Goal: Task Accomplishment & Management: Manage account settings

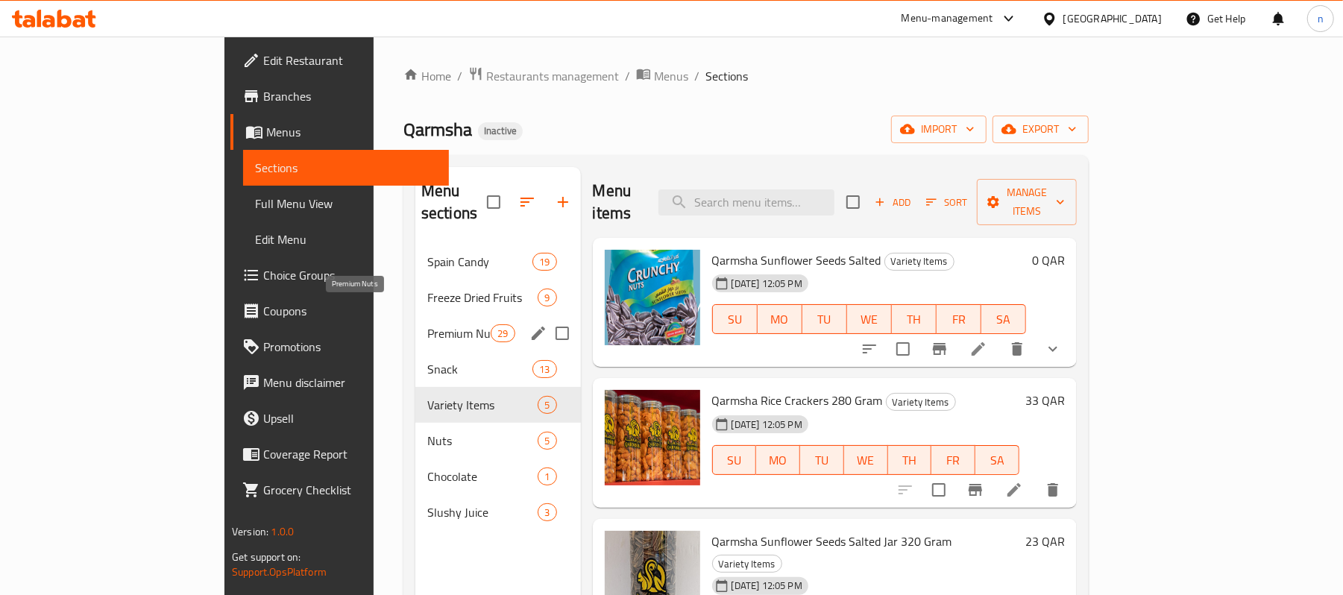
click at [427, 324] on span "Premium Nuts" at bounding box center [458, 333] width 63 height 18
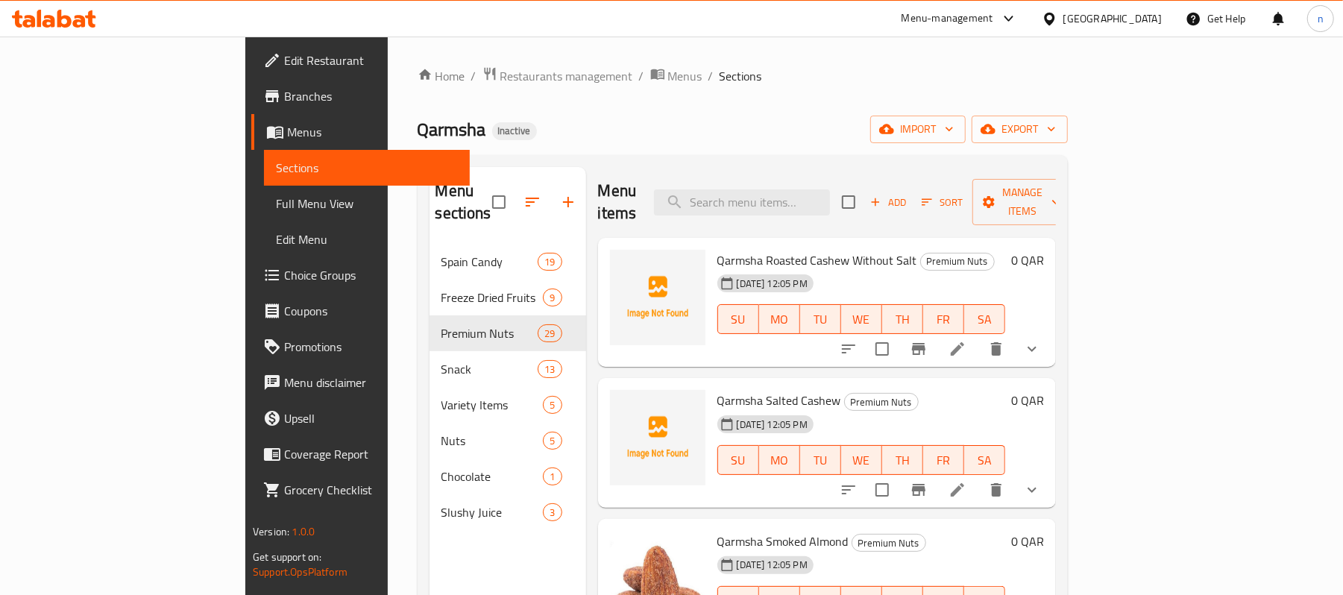
click at [717, 249] on span "Qarmsha Roasted Cashew Without Salt" at bounding box center [817, 260] width 200 height 22
click at [770, 249] on span "Qarmsha Roasted Cashew Without Salt" at bounding box center [817, 260] width 200 height 22
copy span "Cashew"
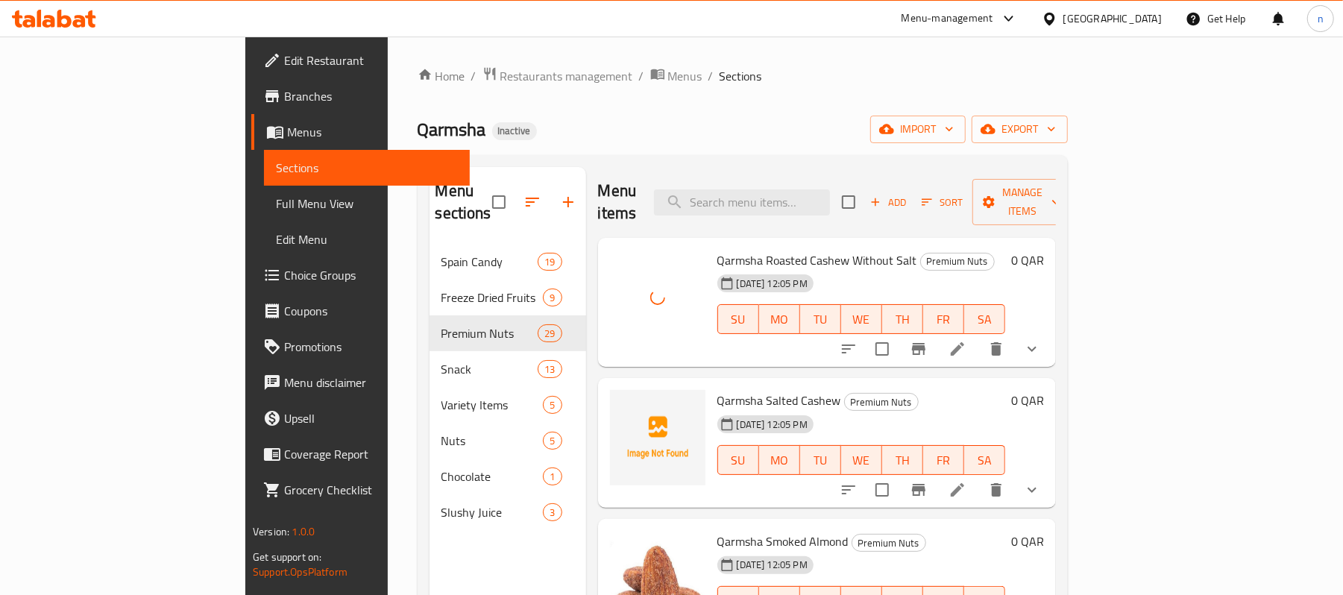
click at [717, 249] on span "Qarmsha Roasted Cashew Without Salt" at bounding box center [817, 260] width 200 height 22
drag, startPoint x: 675, startPoint y: 237, endPoint x: 836, endPoint y: 236, distance: 161.1
click at [836, 249] on span "Qarmsha Roasted Cashew Without Salt" at bounding box center [817, 260] width 200 height 22
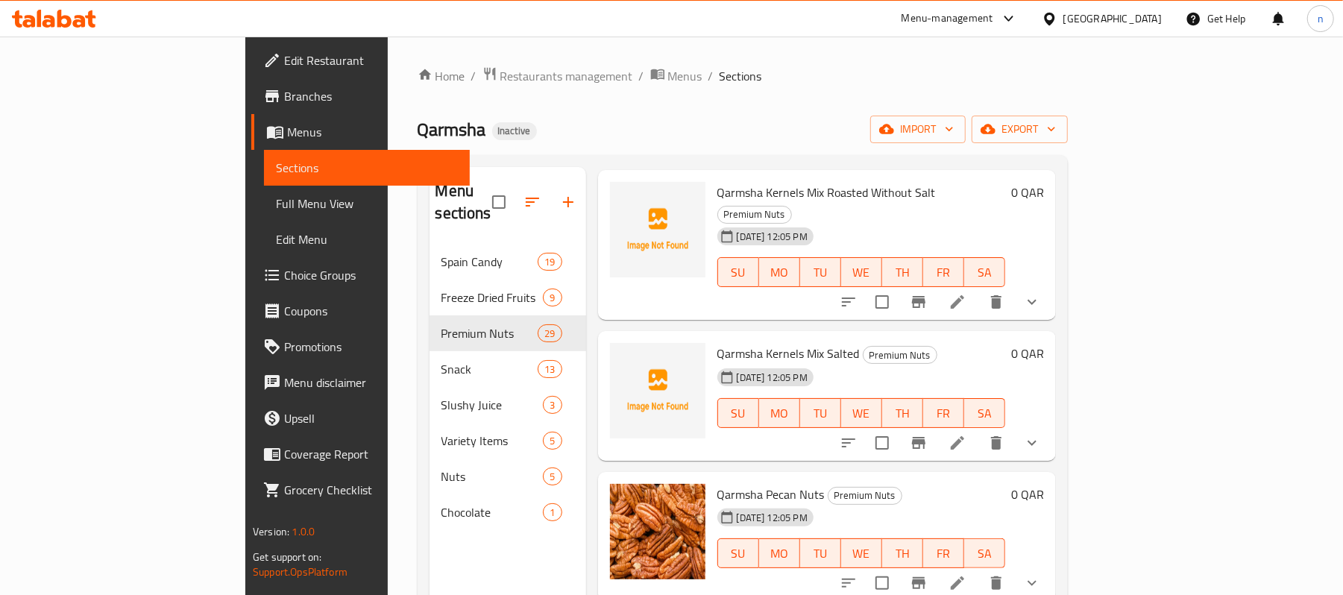
scroll to position [994, 0]
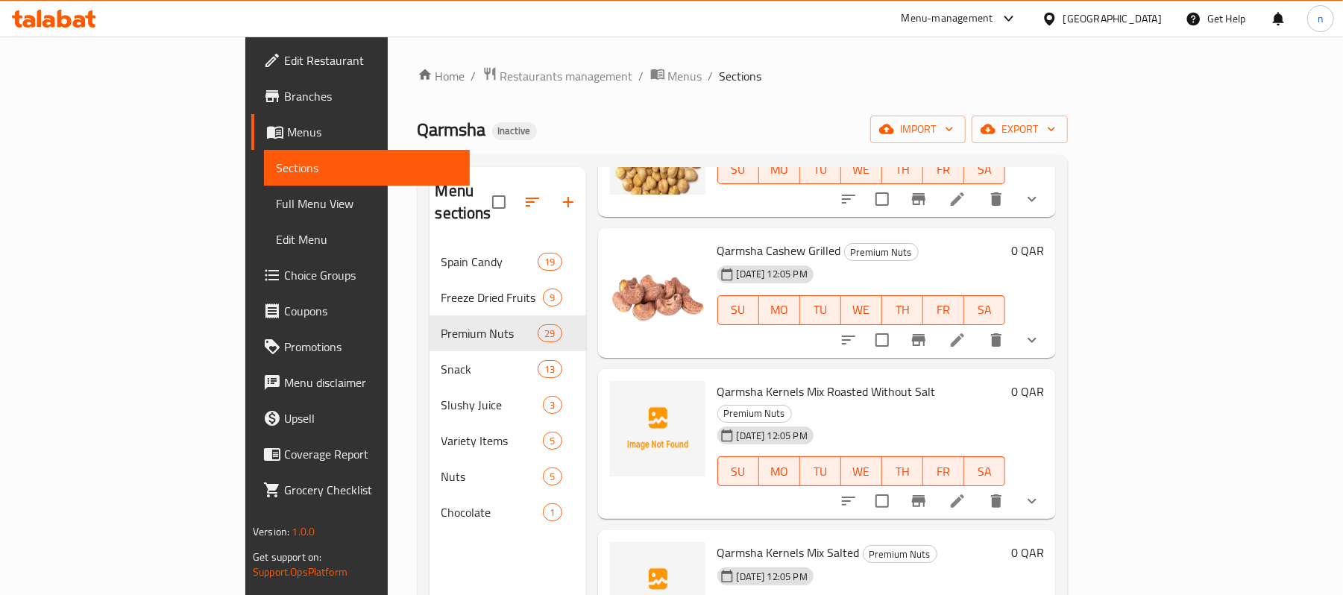
click at [752, 380] on span "Qarmsha Kernels Mix Roasted Without Salt" at bounding box center [826, 391] width 218 height 22
click at [752, 375] on div "Qarmsha Kernels Mix Roasted Without Salt Premium Nuts 01-10-2025 12:05 PM SU MO…" at bounding box center [861, 444] width 300 height 139
click at [758, 380] on span "Qarmsha Kernels Mix Roasted Without Salt" at bounding box center [826, 391] width 218 height 22
click at [755, 380] on span "Qarmsha Kernels Mix Roasted Without Salt" at bounding box center [826, 391] width 218 height 22
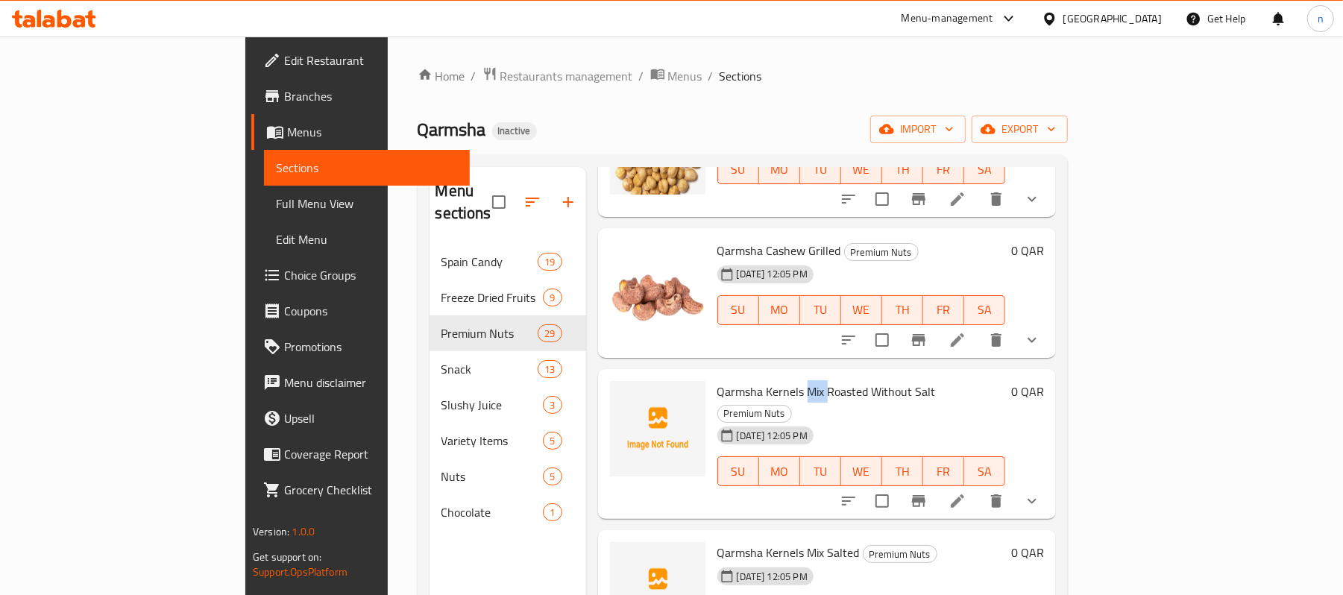
click at [755, 380] on span "Qarmsha Kernels Mix Roasted Without Salt" at bounding box center [826, 391] width 218 height 22
copy span "Mix"
click at [711, 133] on div "Qarmsha Inactive import export" at bounding box center [743, 130] width 650 height 28
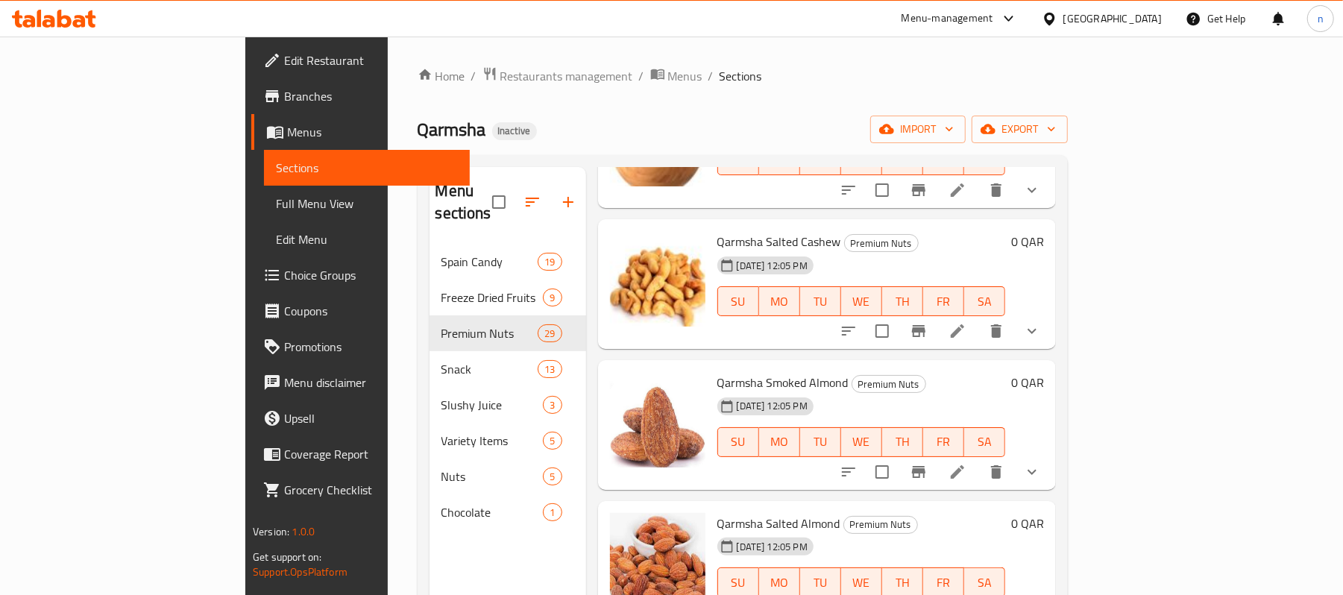
scroll to position [0, 0]
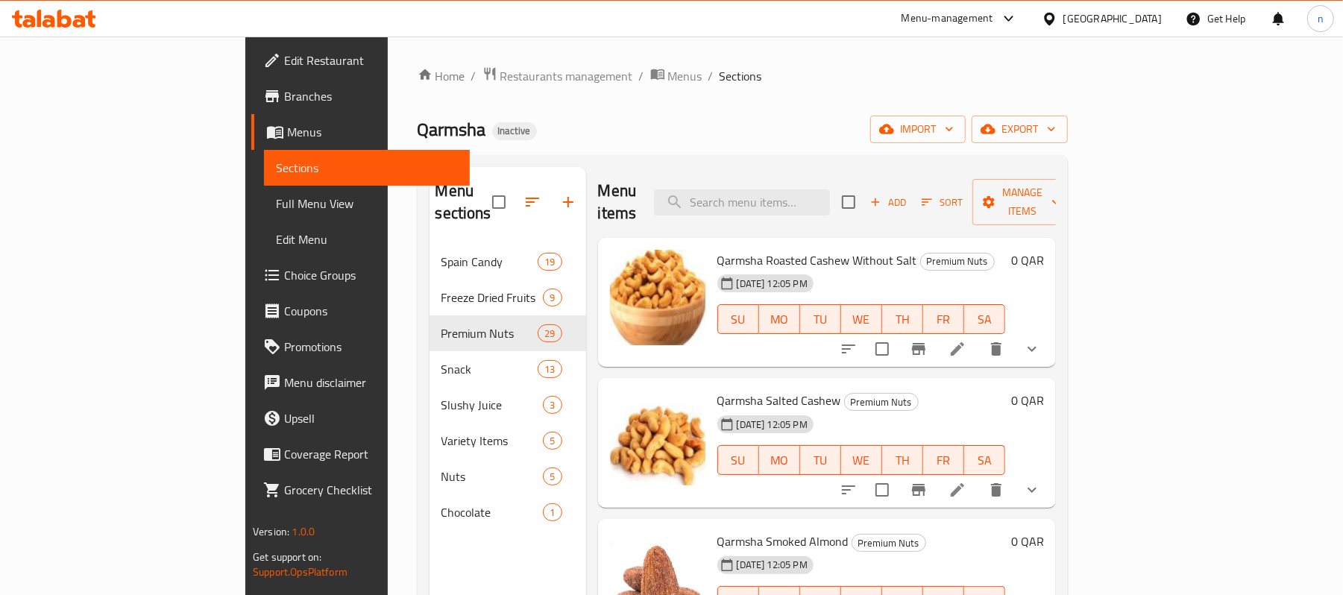
click at [764, 249] on span "Qarmsha Roasted Cashew Without Salt" at bounding box center [817, 260] width 200 height 22
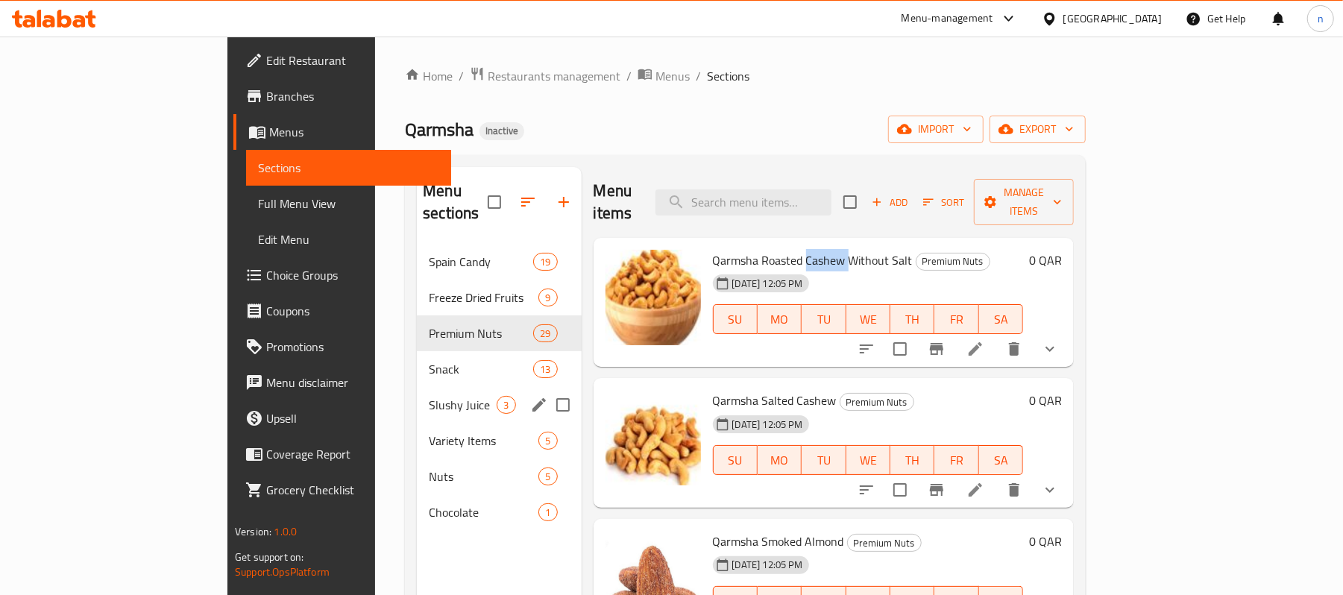
copy span "Cashew"
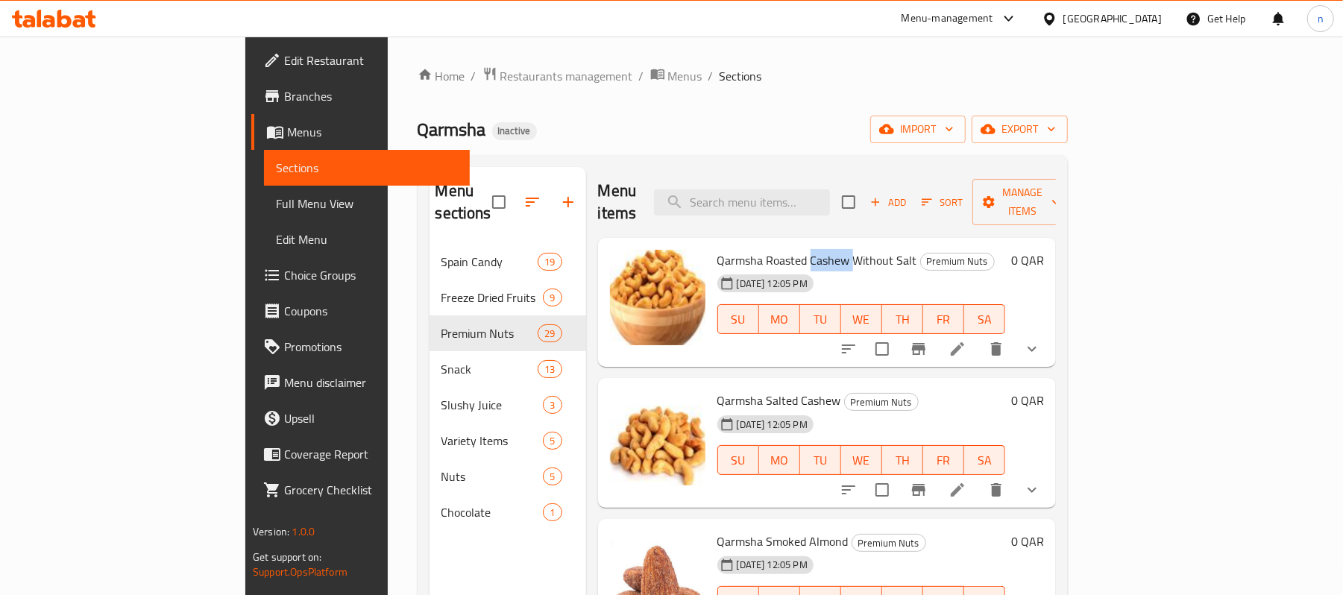
click at [711, 244] on div "Qarmsha Roasted Cashew Without Salt Premium Nuts 01-10-2025 12:05 PM SU MO TU W…" at bounding box center [861, 303] width 300 height 118
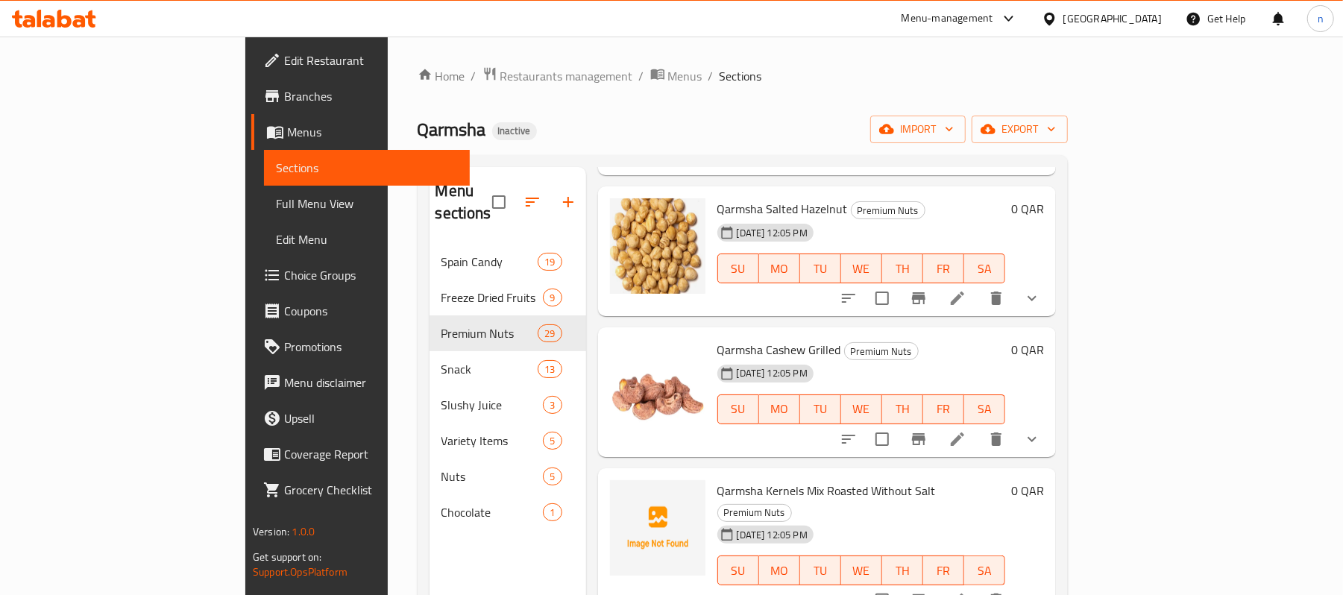
scroll to position [994, 0]
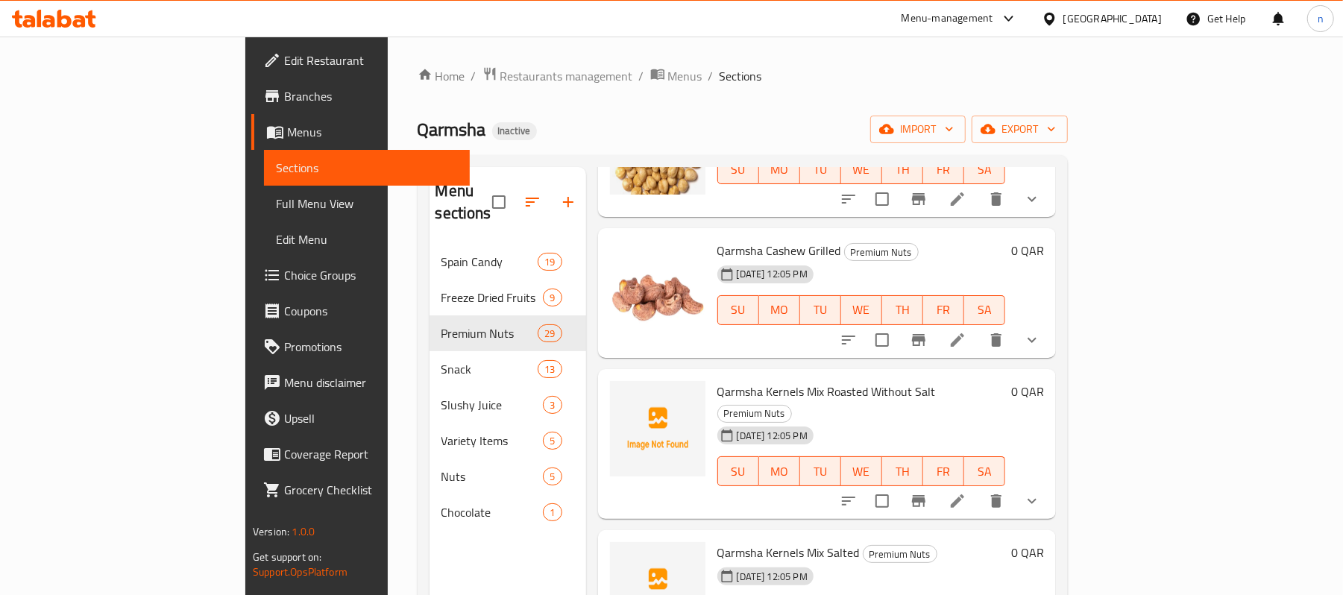
click at [717, 380] on span "Qarmsha Kernels Mix Roasted Without Salt" at bounding box center [826, 391] width 218 height 22
click at [756, 380] on span "Qarmsha Kernels Mix Roasted Without Salt" at bounding box center [826, 391] width 218 height 22
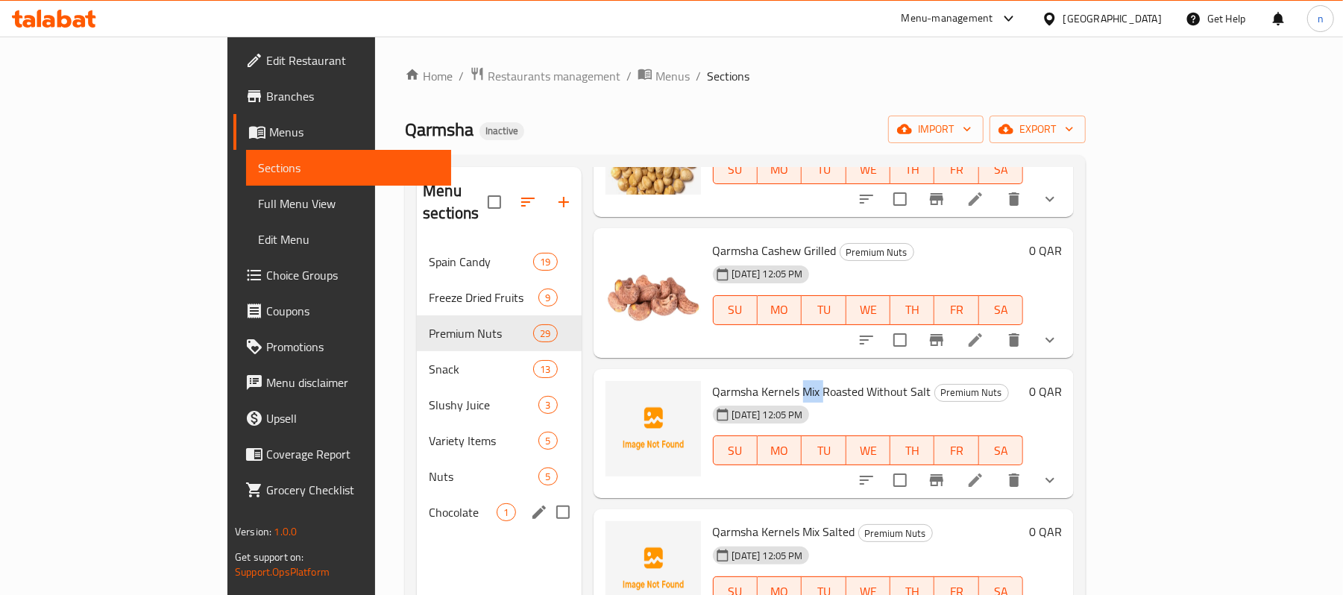
copy span "Mix"
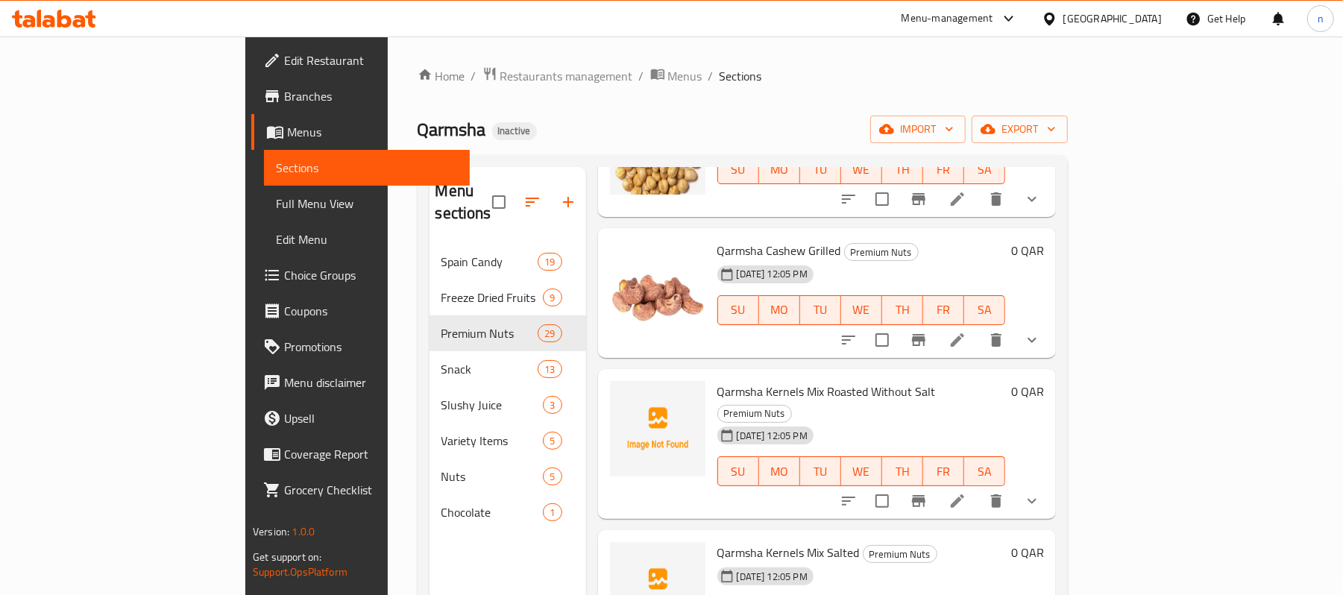
click at [717, 380] on span "Qarmsha Kernels Mix Roasted Without Salt" at bounding box center [826, 391] width 218 height 22
drag, startPoint x: 687, startPoint y: 367, endPoint x: 863, endPoint y: 368, distance: 176.0
click at [863, 380] on span "Qarmsha Kernels Mix Roasted Without Salt" at bounding box center [826, 391] width 218 height 22
copy span "Qarmsha Kernels Mix Roasted Without Salt"
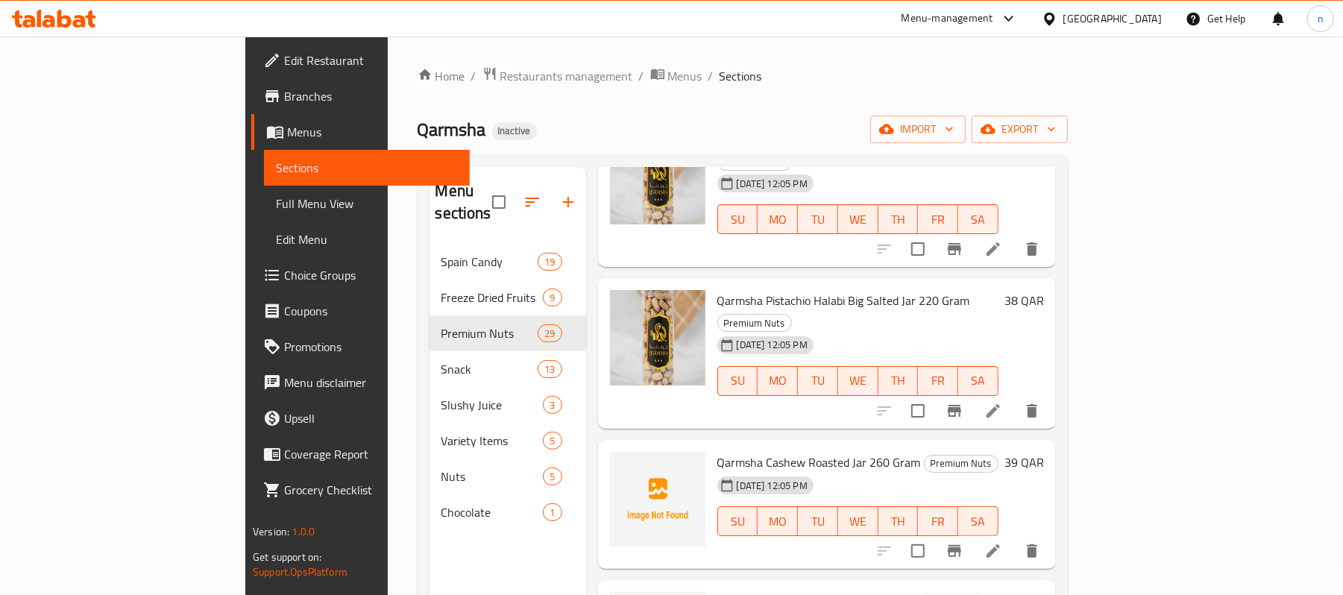
scroll to position [2684, 0]
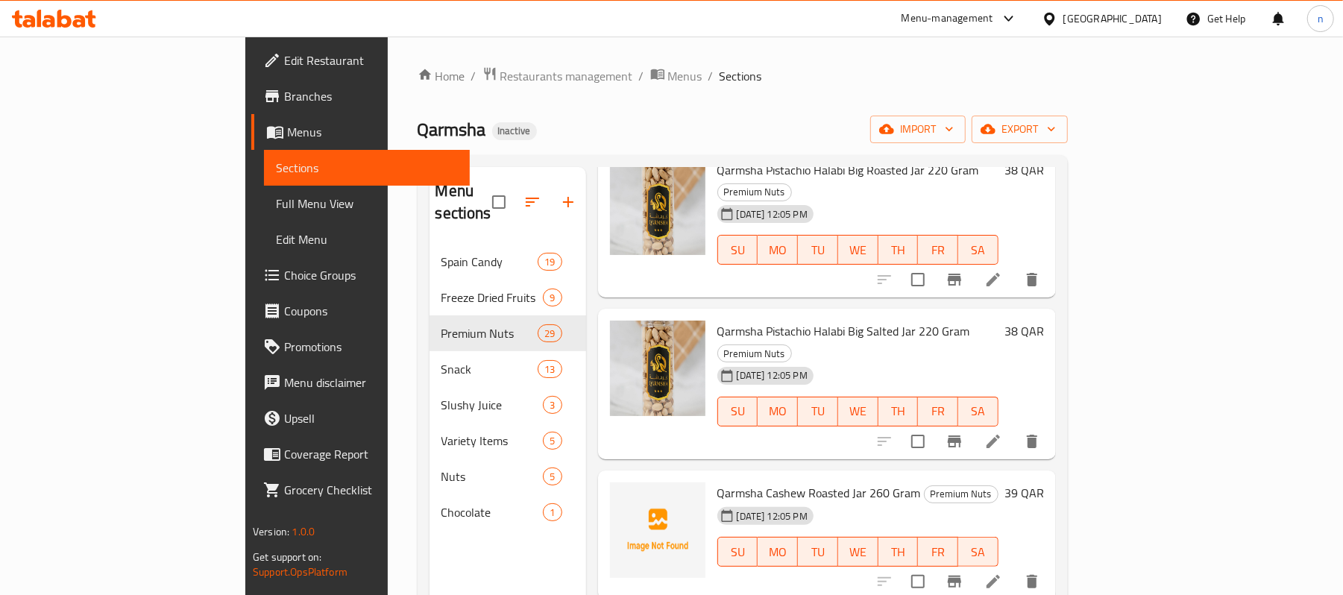
click at [725, 482] on span "Qarmsha Cashew Roasted Jar 260 Gram" at bounding box center [819, 493] width 204 height 22
drag, startPoint x: 725, startPoint y: 362, endPoint x: 755, endPoint y: 362, distance: 29.8
click at [755, 482] on span "Qarmsha Cashew Roasted Jar 260 Gram" at bounding box center [819, 493] width 204 height 22
copy span "Cashew Roasted"
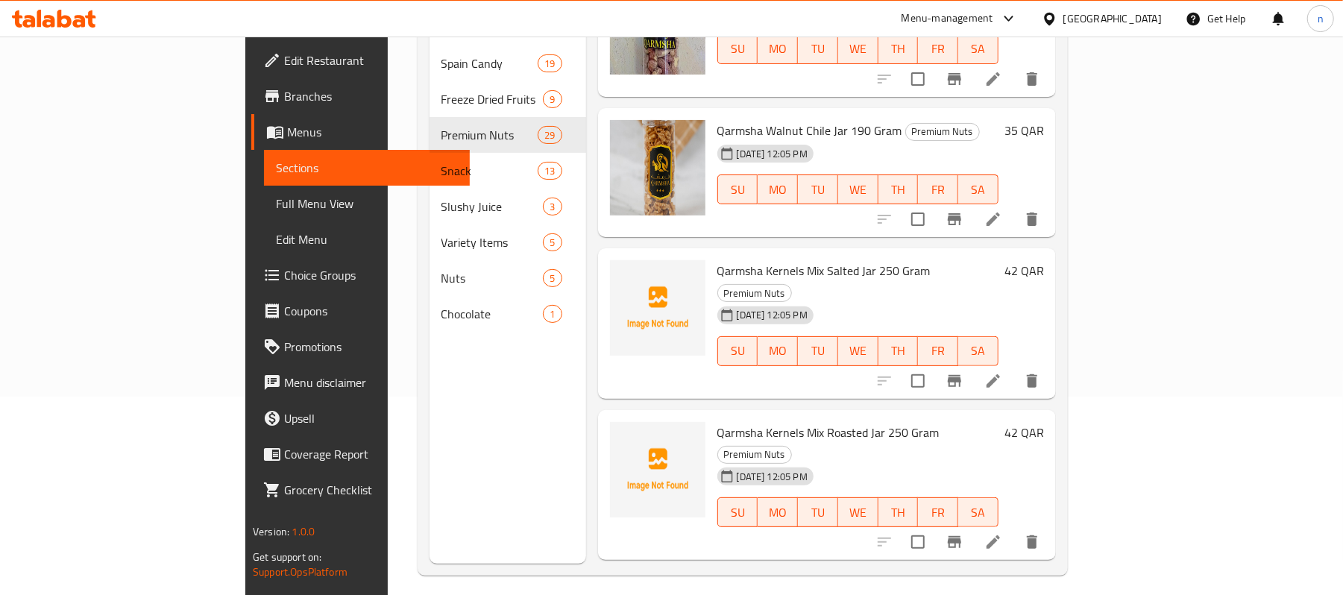
scroll to position [3221, 0]
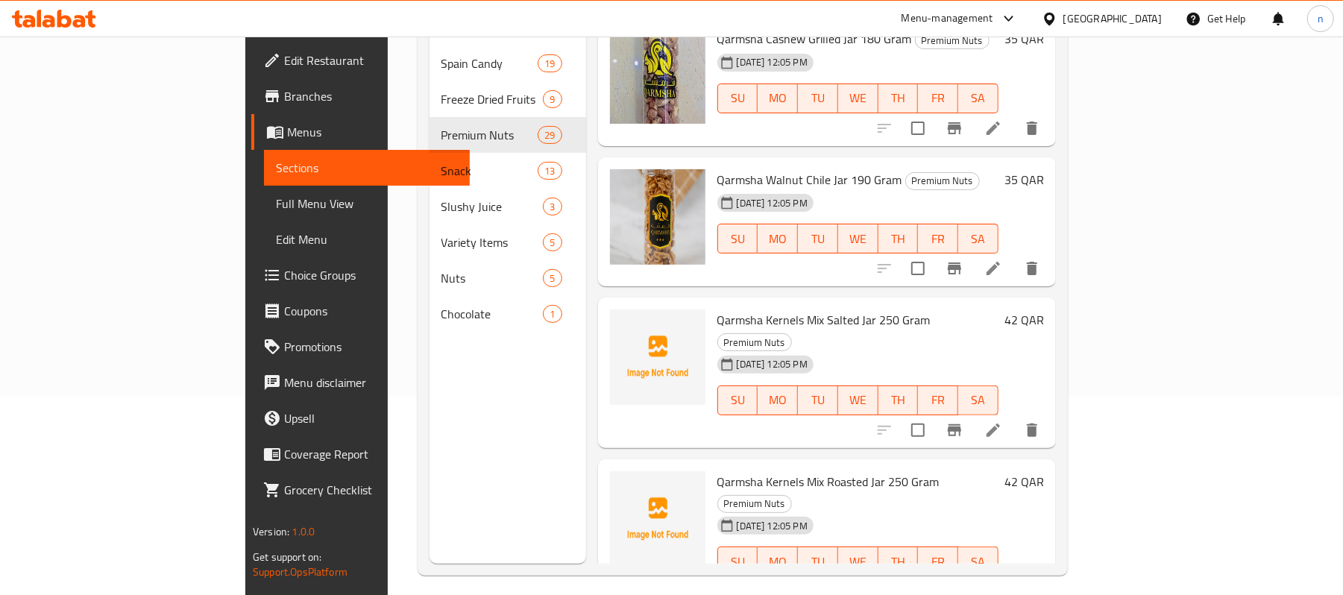
click at [729, 470] on span "Qarmsha Kernels Mix Roasted Jar 250 Gram" at bounding box center [828, 481] width 222 height 22
click at [731, 309] on span "Qarmsha Kernels Mix Salted Jar 250 Gram" at bounding box center [823, 320] width 213 height 22
copy span "Kernels"
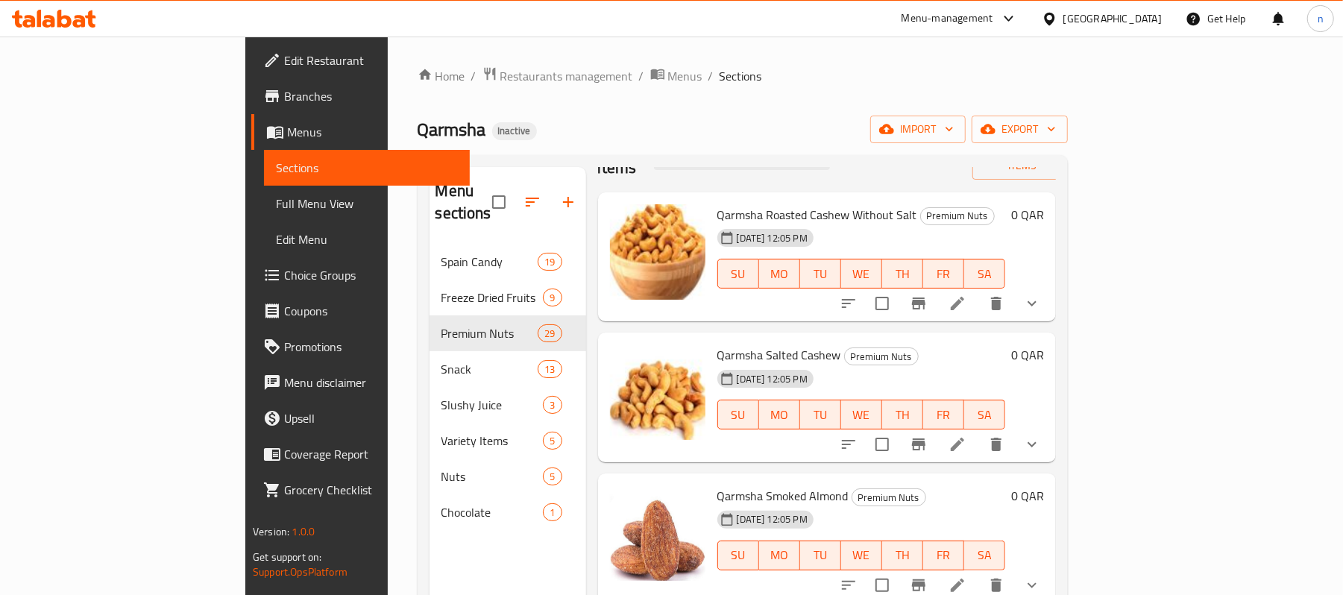
scroll to position [0, 0]
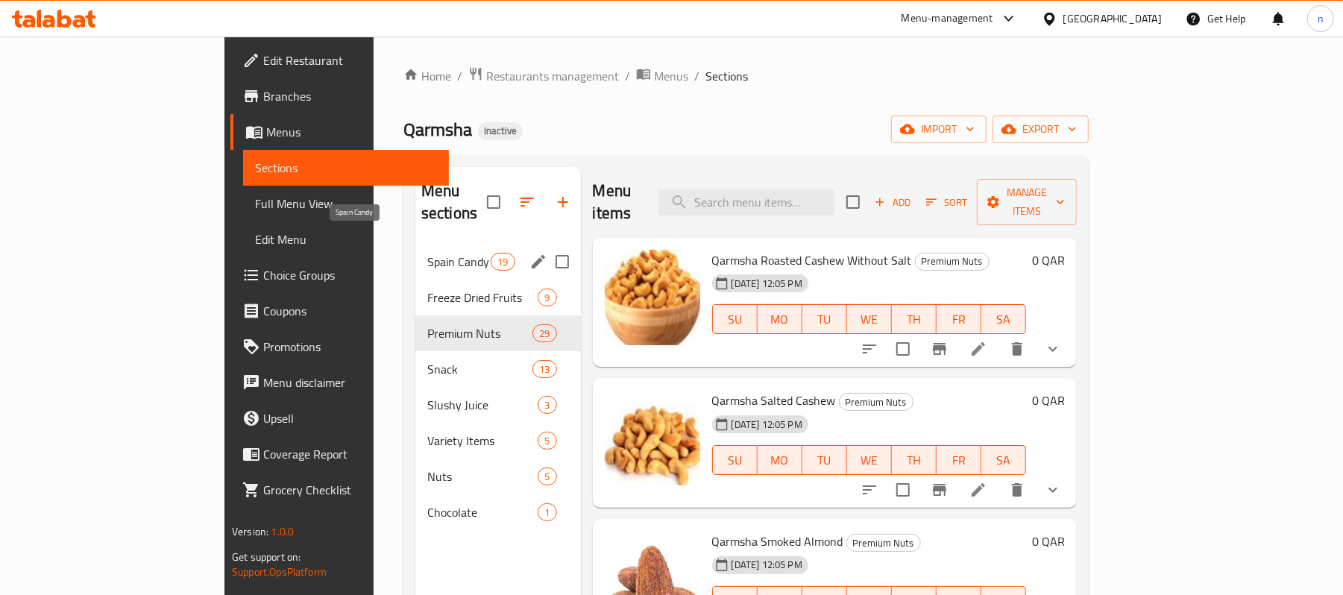
click at [427, 253] on span "Spain Candy" at bounding box center [458, 262] width 63 height 18
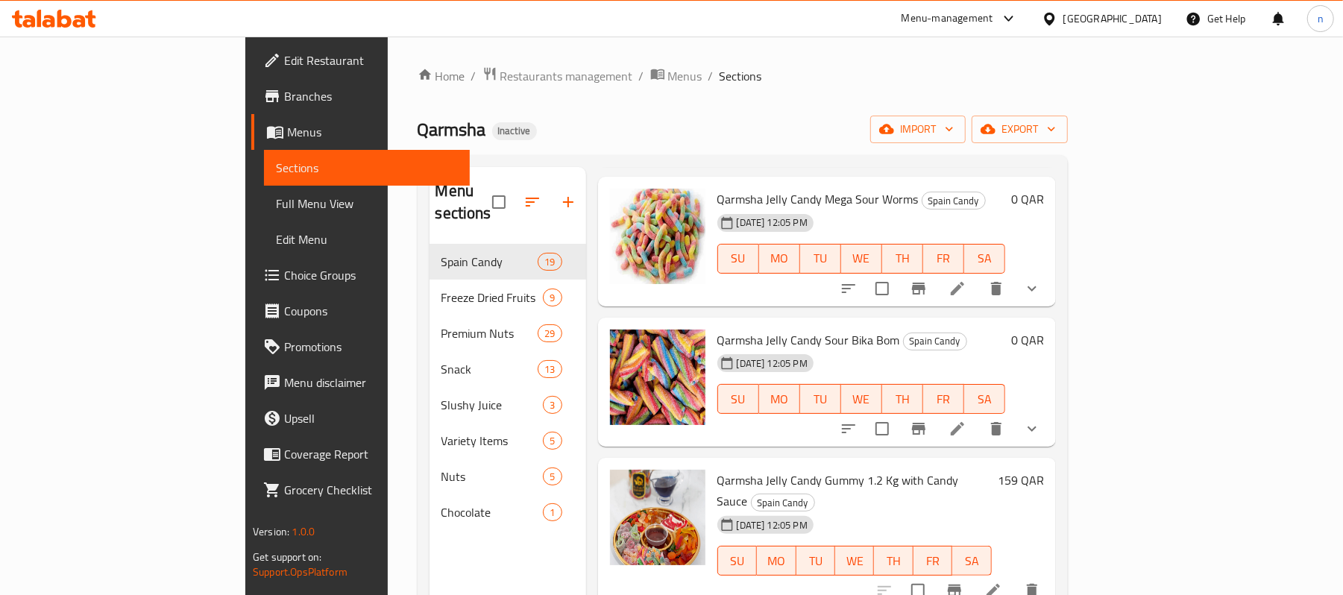
scroll to position [210, 0]
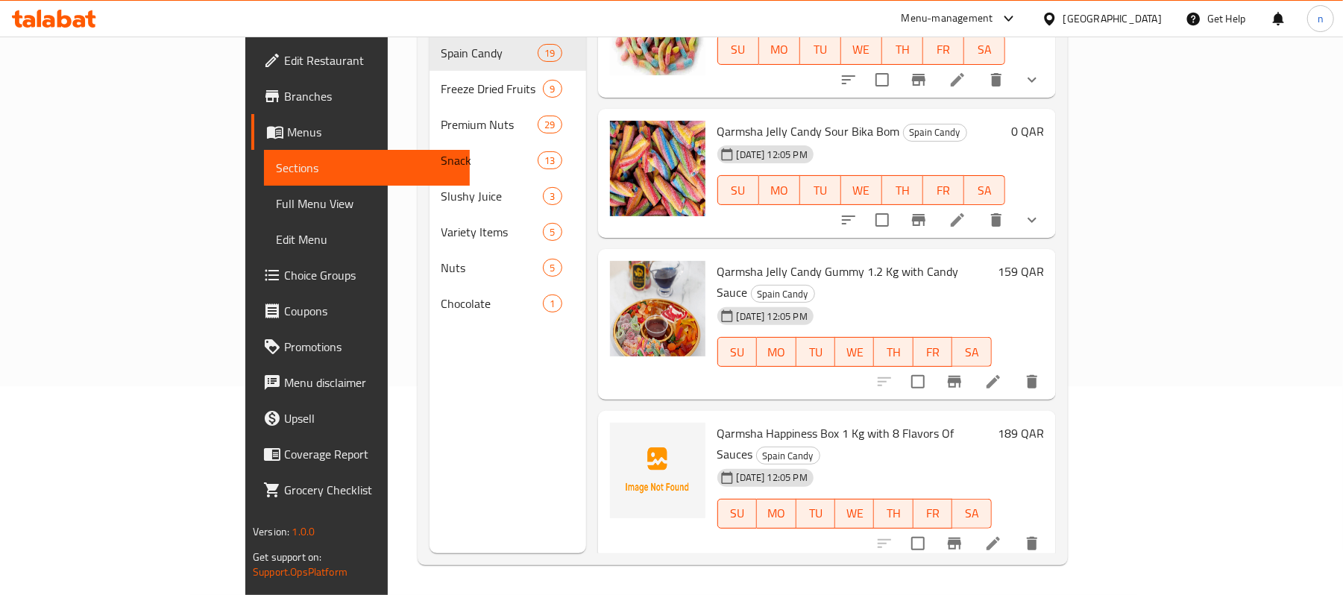
click at [717, 422] on span "Qarmsha Happiness Box 1 Kg with 8 Flavors Of Sauces" at bounding box center [835, 443] width 237 height 43
drag, startPoint x: 663, startPoint y: 301, endPoint x: 725, endPoint y: 301, distance: 61.9
click at [725, 422] on span "Qarmsha Happiness Box 1 Kg with 8 Flavors Of Sauces" at bounding box center [835, 443] width 237 height 43
copy span "Qarmsha Happiness"
click at [717, 584] on span "Qarmsha Mixed Candy Box 4 Flavors With Sauces" at bounding box center [841, 595] width 249 height 22
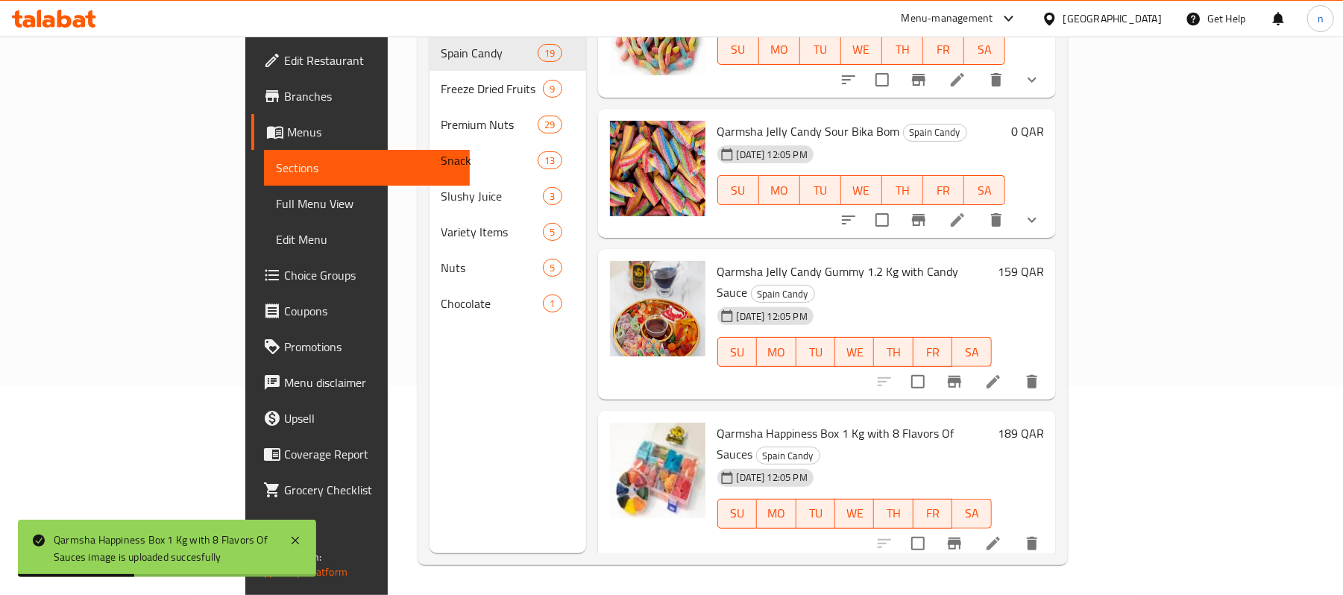
drag, startPoint x: 683, startPoint y: 451, endPoint x: 762, endPoint y: 442, distance: 79.5
click at [762, 584] on span "Qarmsha Mixed Candy Box 4 Flavors With Sauces" at bounding box center [841, 595] width 249 height 22
copy span "Qarmsha Mixed Candy"
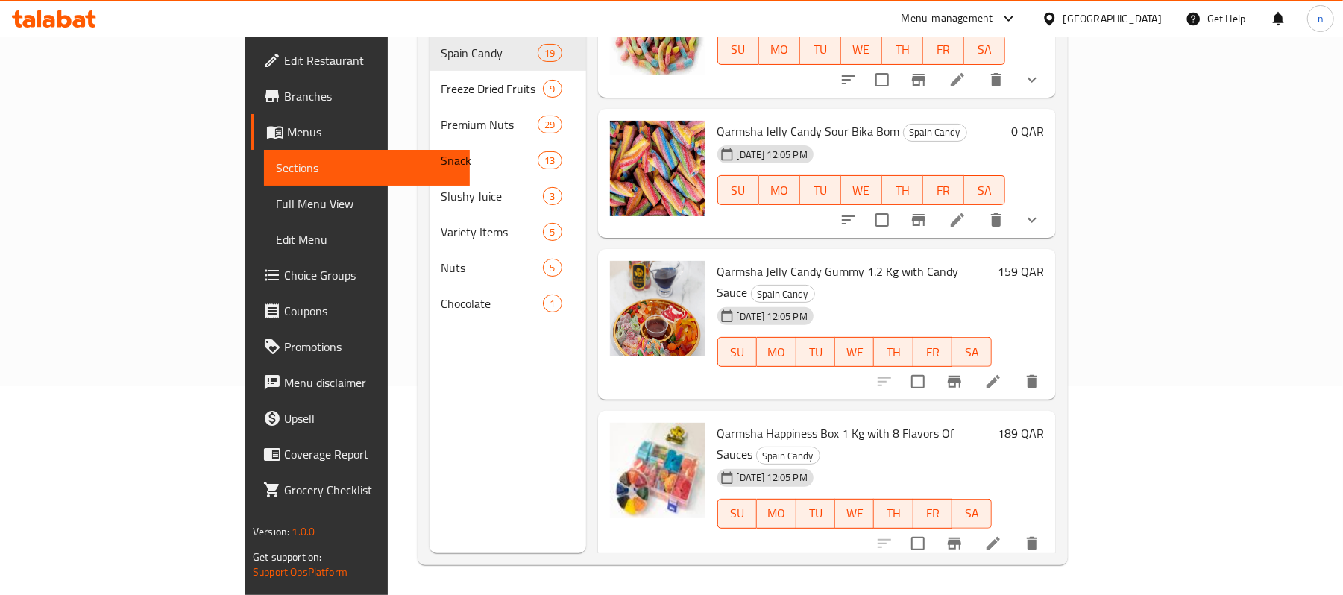
click at [825, 584] on span "Qarmsha Mixed Candy Box 4 Flavors With Sauces" at bounding box center [841, 595] width 249 height 22
copy span "Flavors"
click at [881, 584] on span "Qarmsha Mixed Candy Box 4 Flavors With Sauces" at bounding box center [841, 595] width 249 height 22
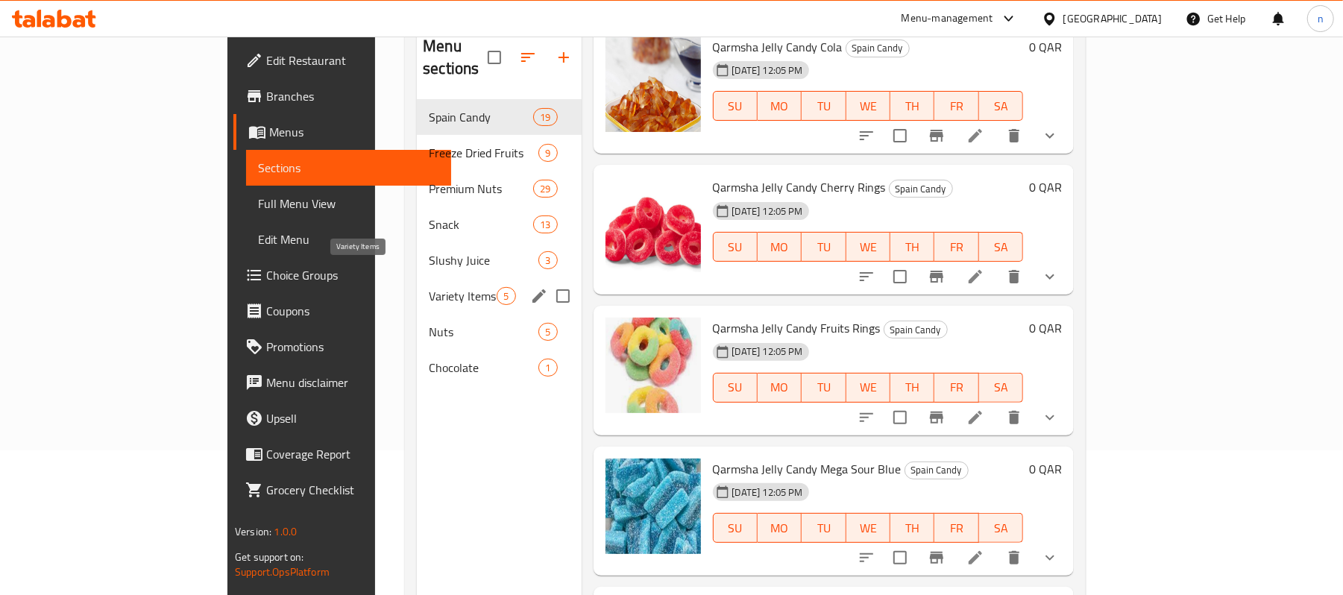
scroll to position [110, 0]
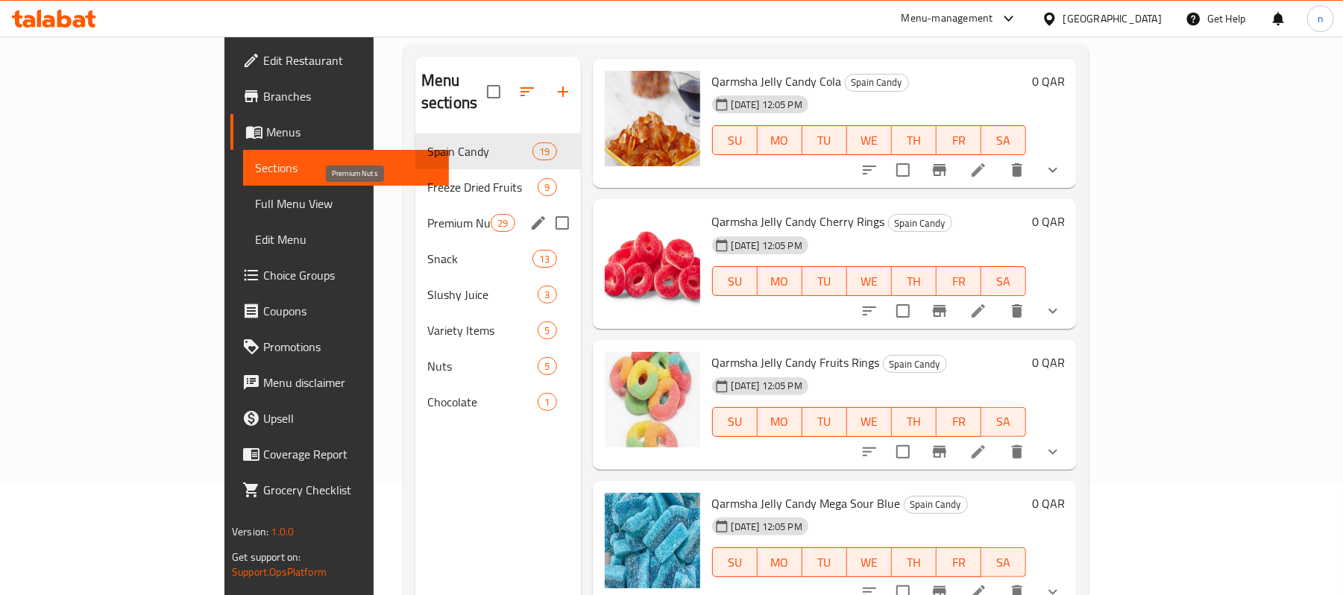
click at [427, 214] on span "Premium Nuts" at bounding box center [458, 223] width 63 height 18
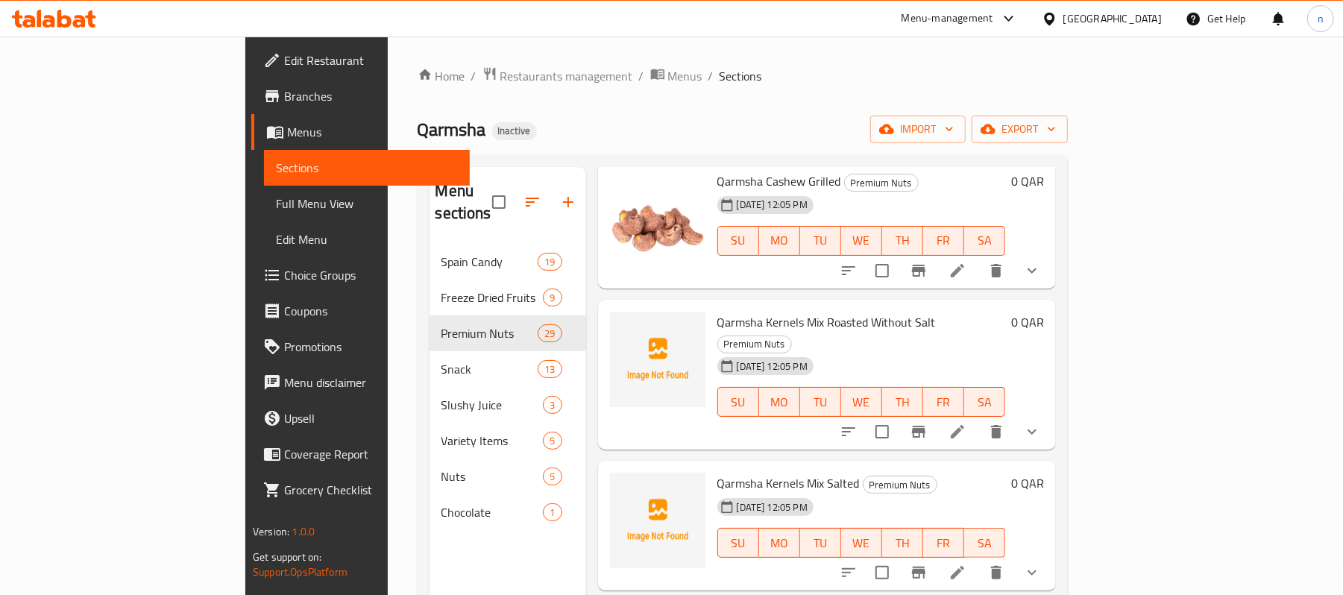
scroll to position [1093, 0]
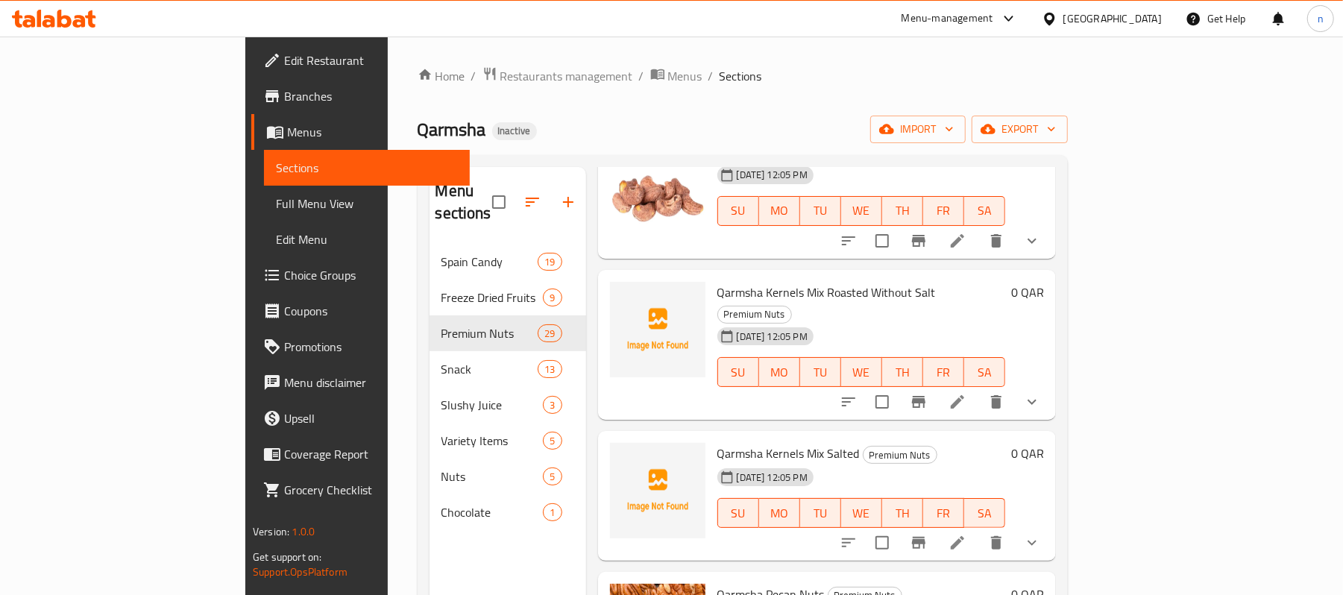
click at [717, 281] on span "Qarmsha Kernels Mix Roasted Without Salt" at bounding box center [826, 292] width 218 height 22
drag, startPoint x: 683, startPoint y: 267, endPoint x: 863, endPoint y: 255, distance: 180.1
click at [863, 276] on div "Qarmsha Kernels Mix Roasted Without Salt Premium Nuts 01-10-2025 12:05 PM SU MO…" at bounding box center [861, 345] width 300 height 139
click at [717, 442] on span "Qarmsha Kernels Mix Salted" at bounding box center [788, 453] width 142 height 22
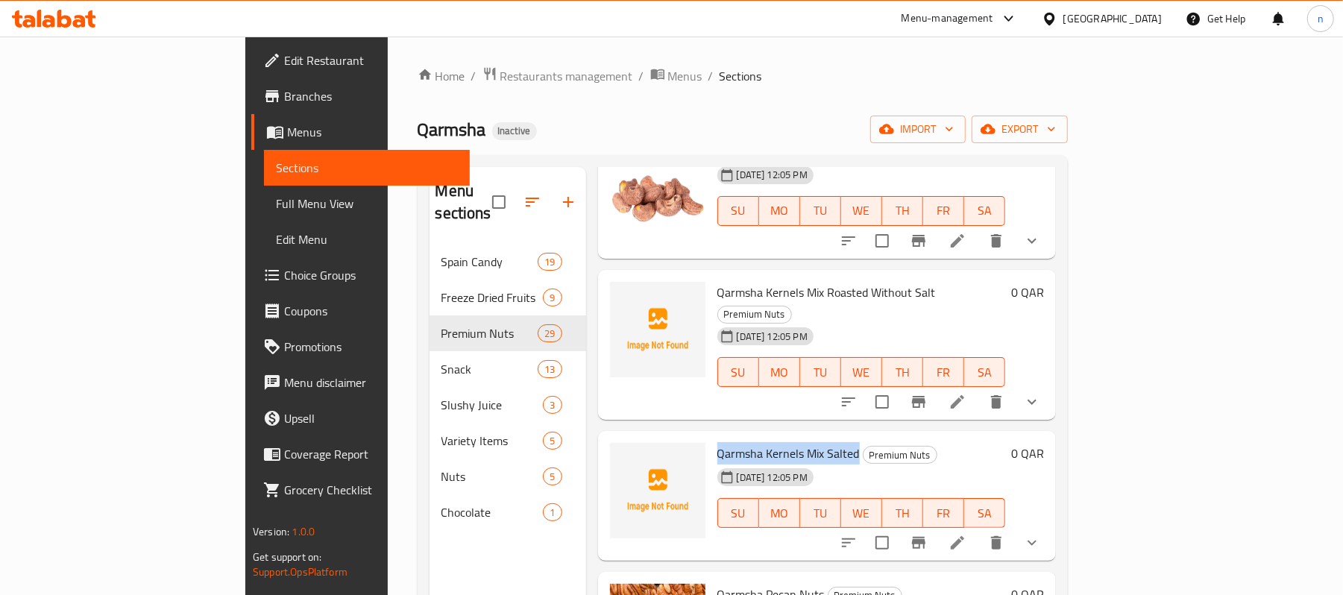
drag, startPoint x: 681, startPoint y: 412, endPoint x: 784, endPoint y: 410, distance: 103.7
click at [784, 442] on span "Qarmsha Kernels Mix Salted" at bounding box center [788, 453] width 142 height 22
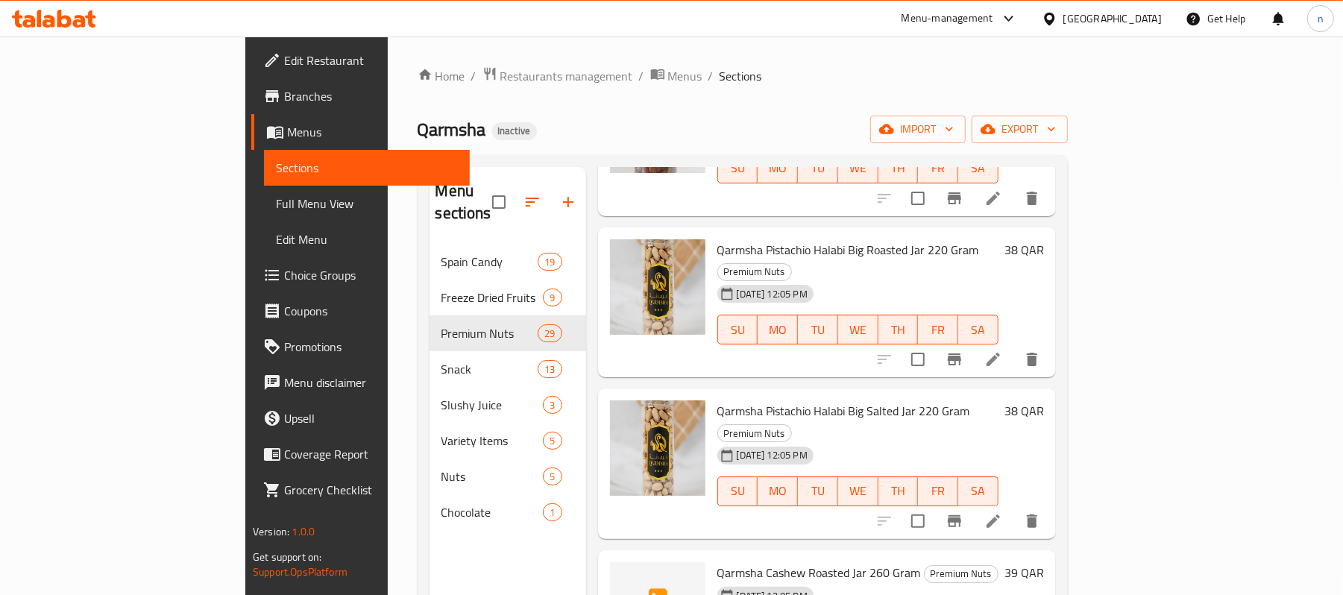
scroll to position [2584, 0]
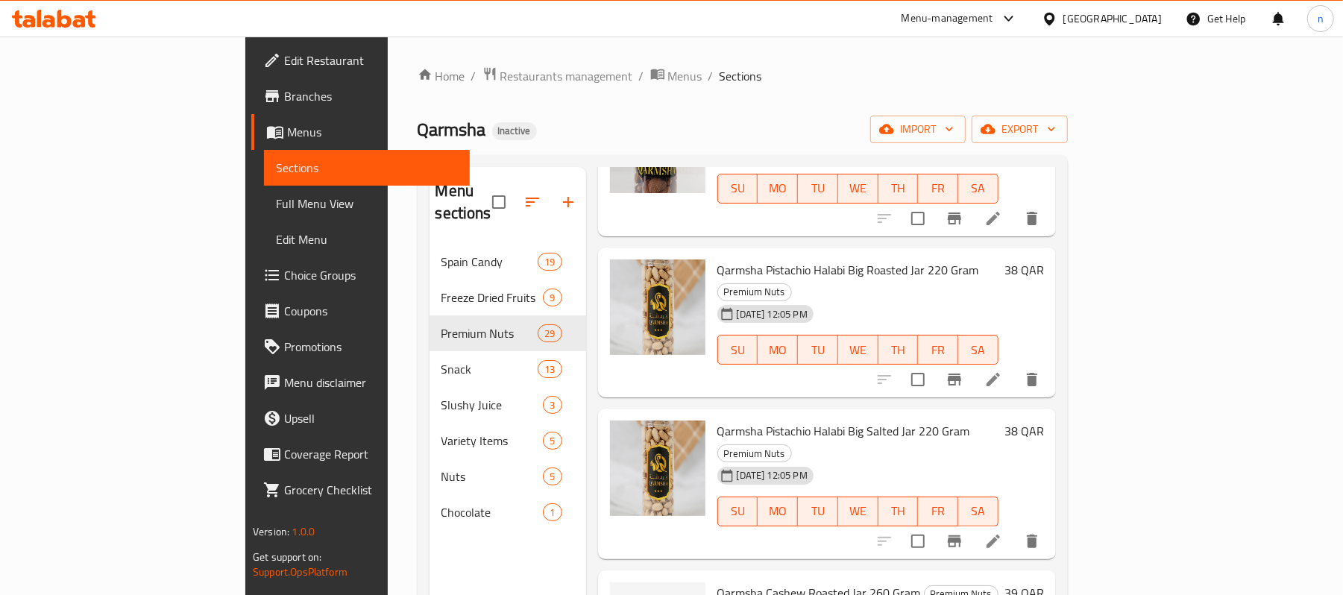
click at [717, 582] on span "Qarmsha Cashew Roasted Jar 260 Gram" at bounding box center [819, 593] width 204 height 22
drag, startPoint x: 667, startPoint y: 467, endPoint x: 835, endPoint y: 470, distance: 168.5
click at [835, 582] on span "Qarmsha Cashew Roasted Jar 260 Gram" at bounding box center [819, 593] width 204 height 22
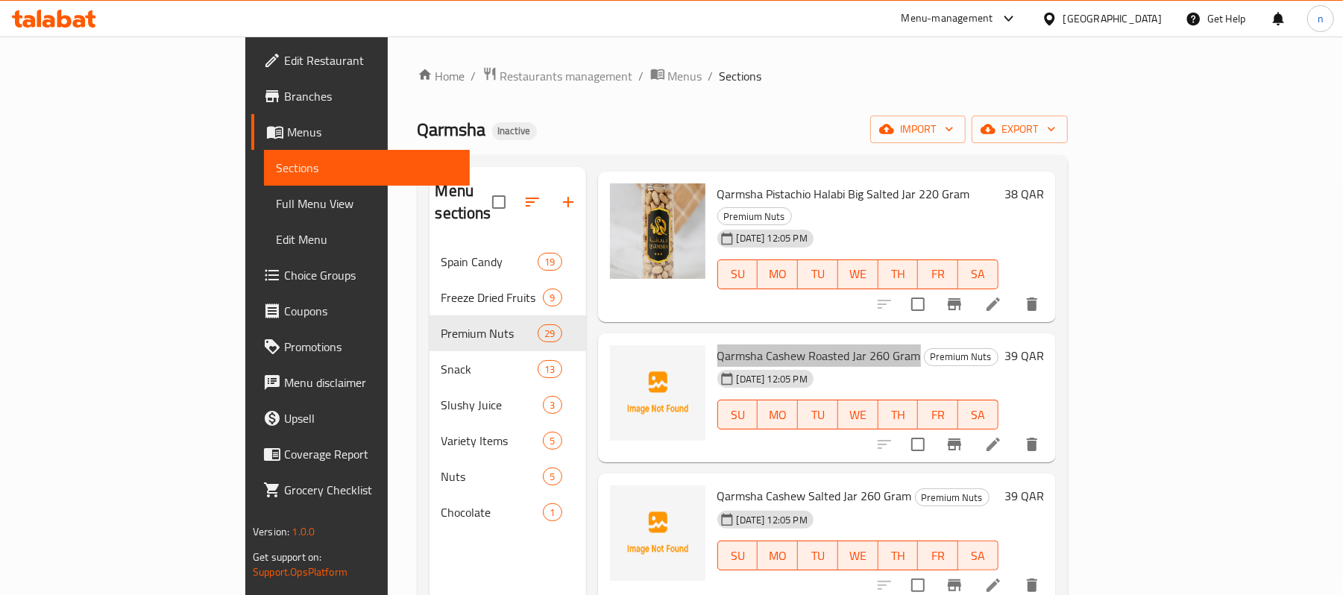
scroll to position [2883, 0]
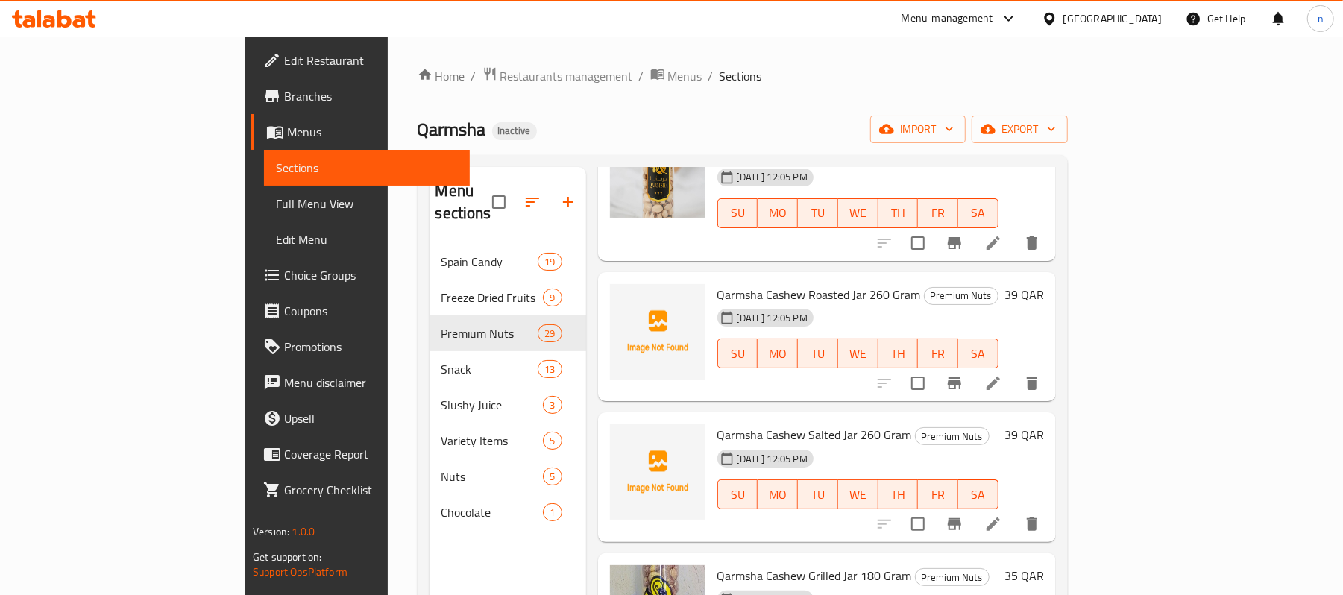
click at [717, 424] on span "Qarmsha Cashew Salted Jar 260 Gram" at bounding box center [814, 435] width 195 height 22
drag, startPoint x: 678, startPoint y: 309, endPoint x: 832, endPoint y: 298, distance: 154.7
click at [832, 424] on span "Qarmsha Cashew Salted Jar 260 Gram" at bounding box center [814, 435] width 195 height 22
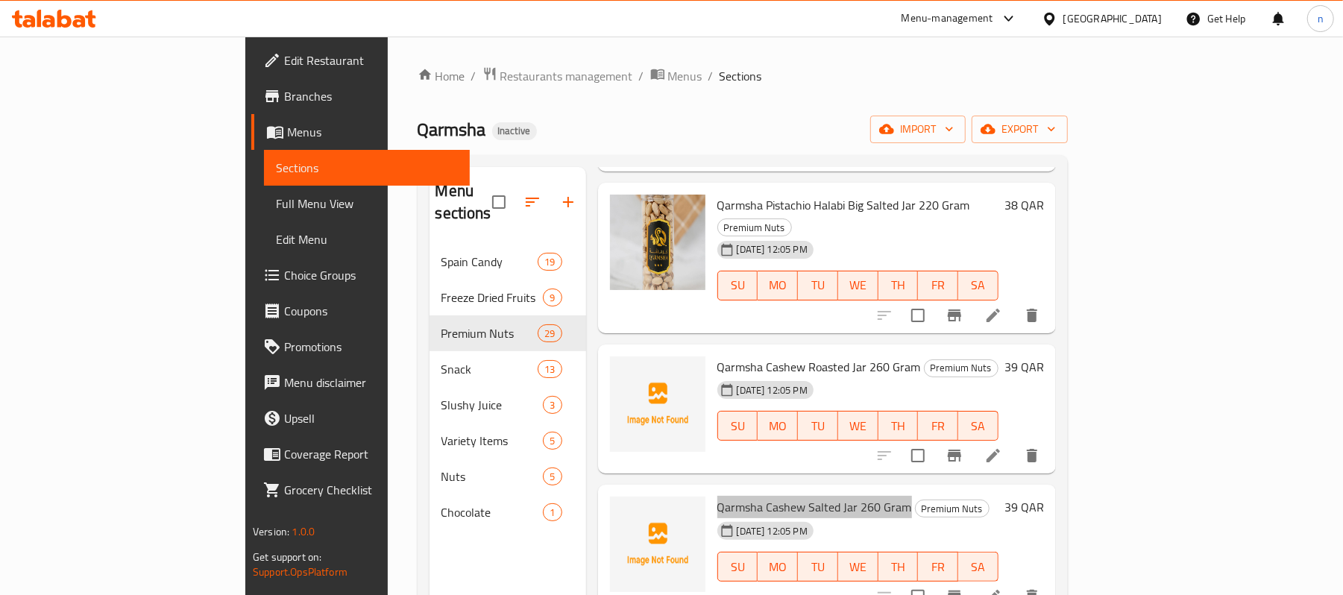
scroll to position [2783, 0]
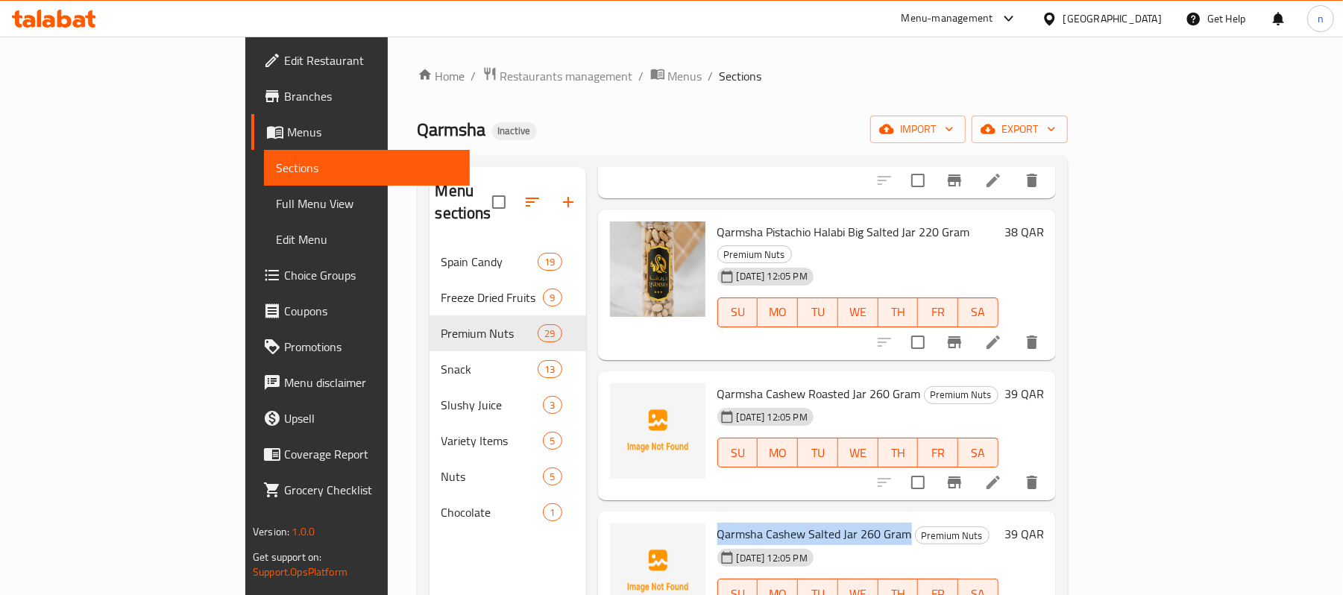
click at [782, 523] on span "Qarmsha Cashew Salted Jar 260 Gram" at bounding box center [814, 534] width 195 height 22
click at [784, 523] on span "Qarmsha Cashew Salted Jar 260 Gram" at bounding box center [814, 534] width 195 height 22
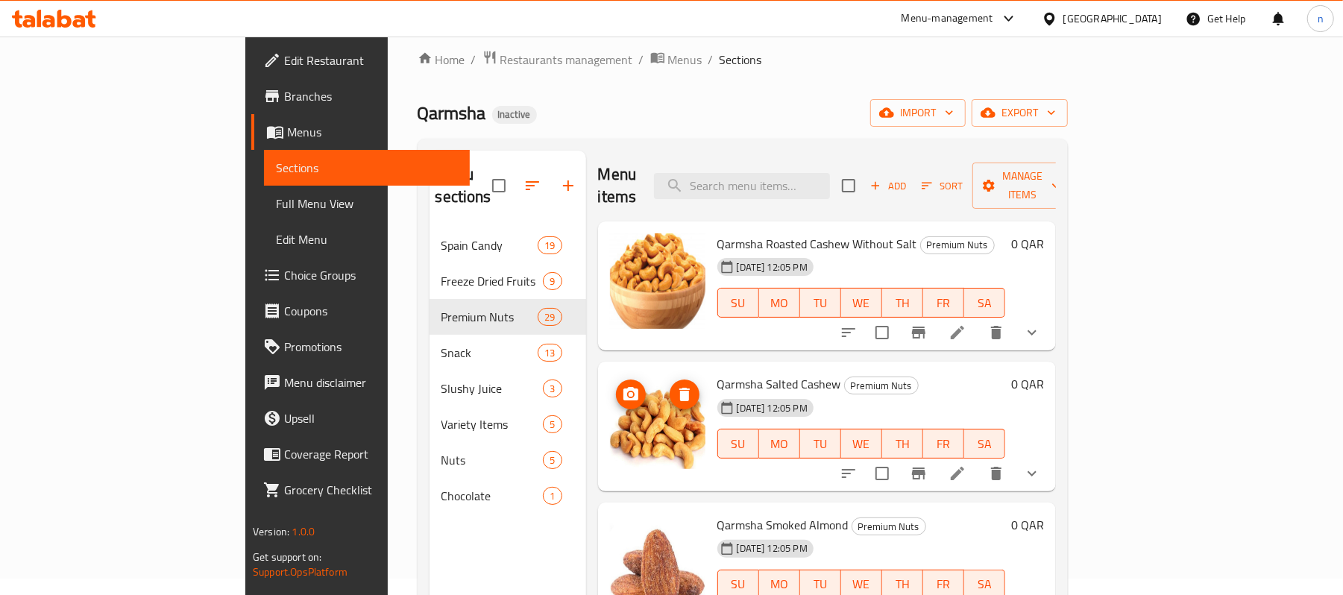
scroll to position [0, 0]
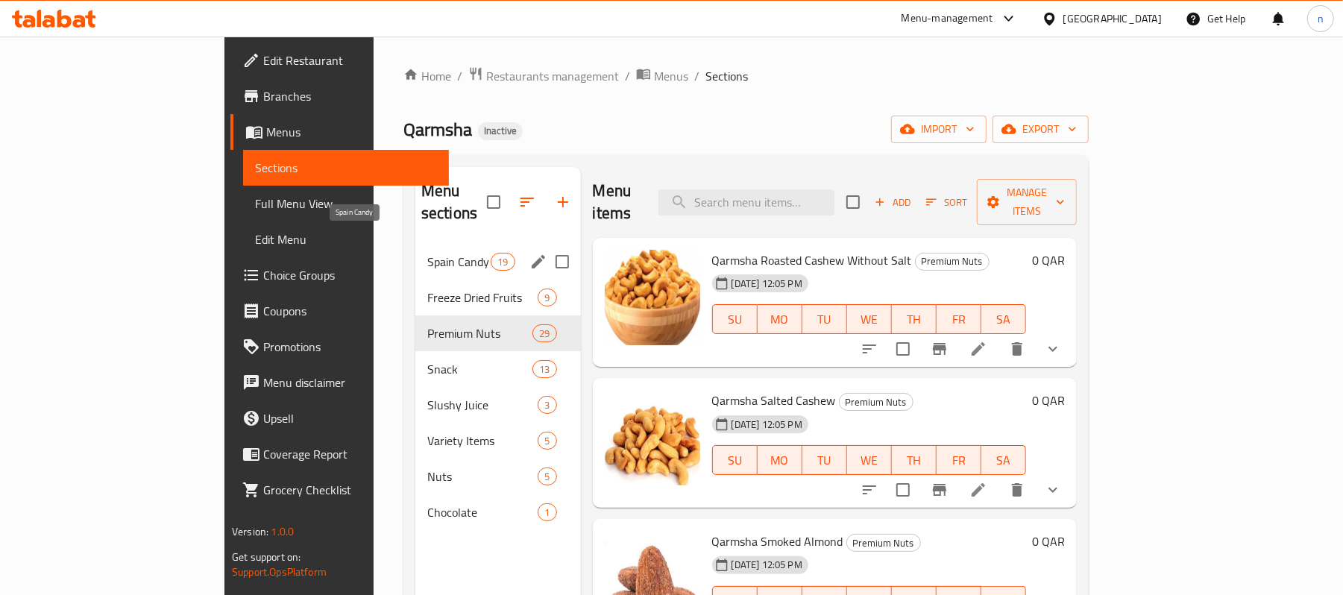
click at [427, 253] on span "Spain Candy" at bounding box center [458, 262] width 63 height 18
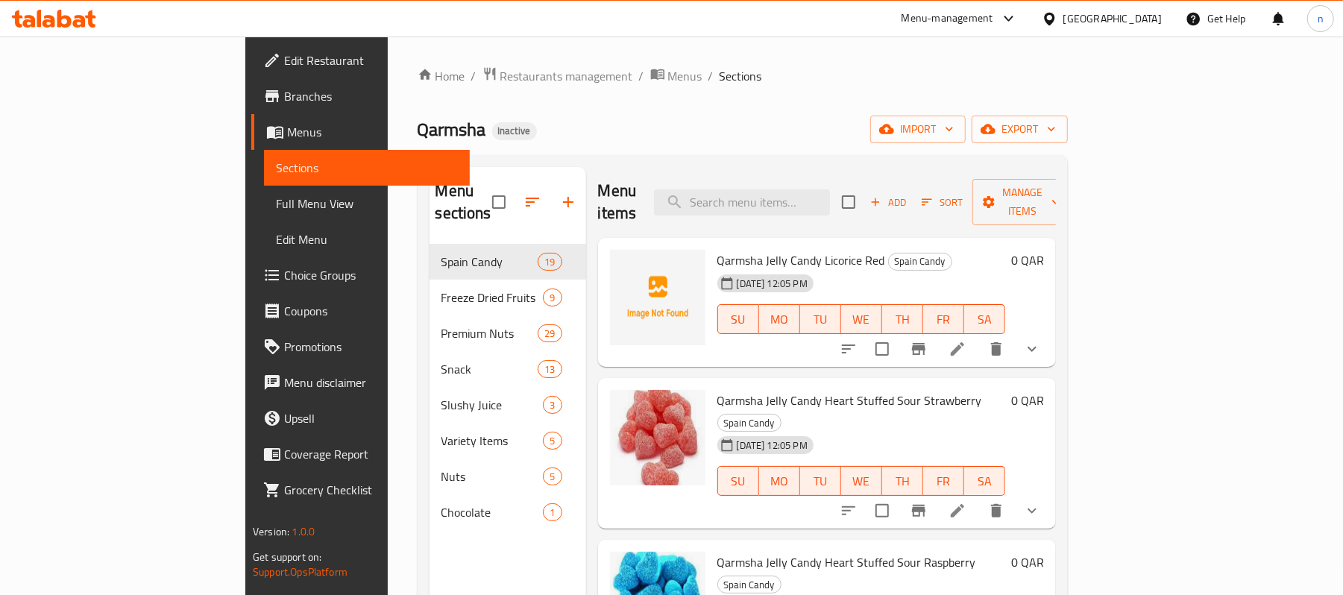
click at [717, 249] on span "Qarmsha Jelly Candy Licorice Red" at bounding box center [801, 260] width 168 height 22
drag, startPoint x: 661, startPoint y: 237, endPoint x: 818, endPoint y: 230, distance: 157.5
click at [818, 249] on span "Qarmsha Jelly Candy Licorice Red" at bounding box center [801, 260] width 168 height 22
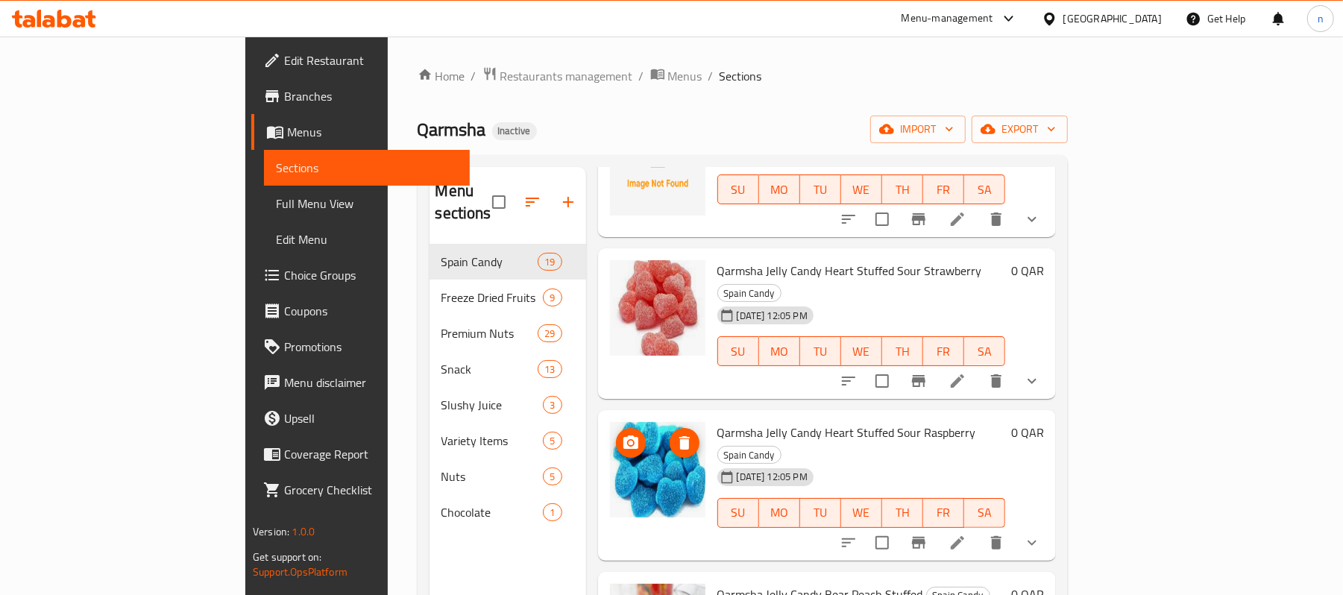
scroll to position [298, 0]
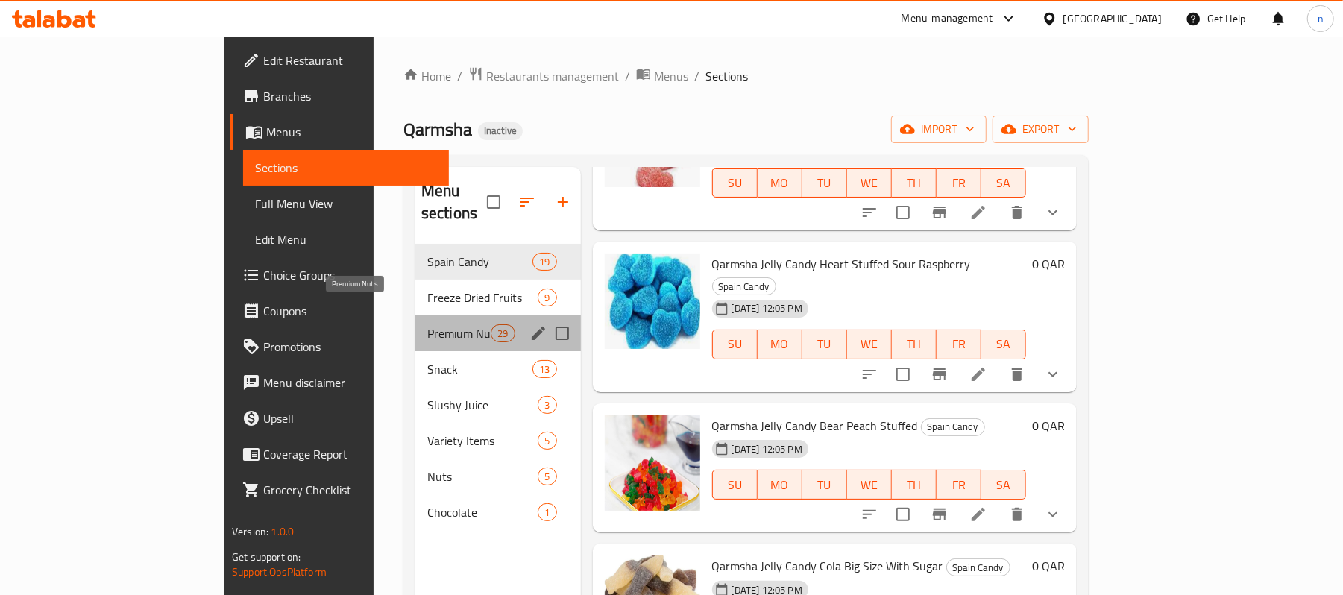
click at [427, 324] on span "Premium Nuts" at bounding box center [458, 333] width 63 height 18
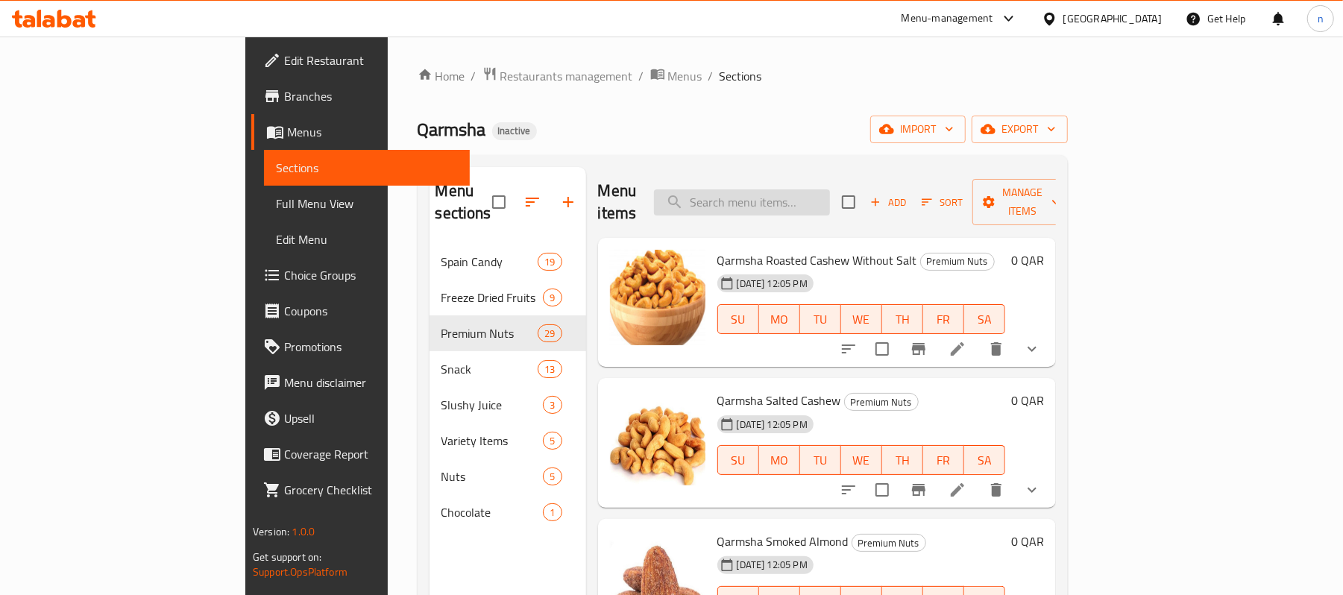
click at [805, 189] on input "search" at bounding box center [742, 202] width 176 height 26
paste input "SOUR BEAR"
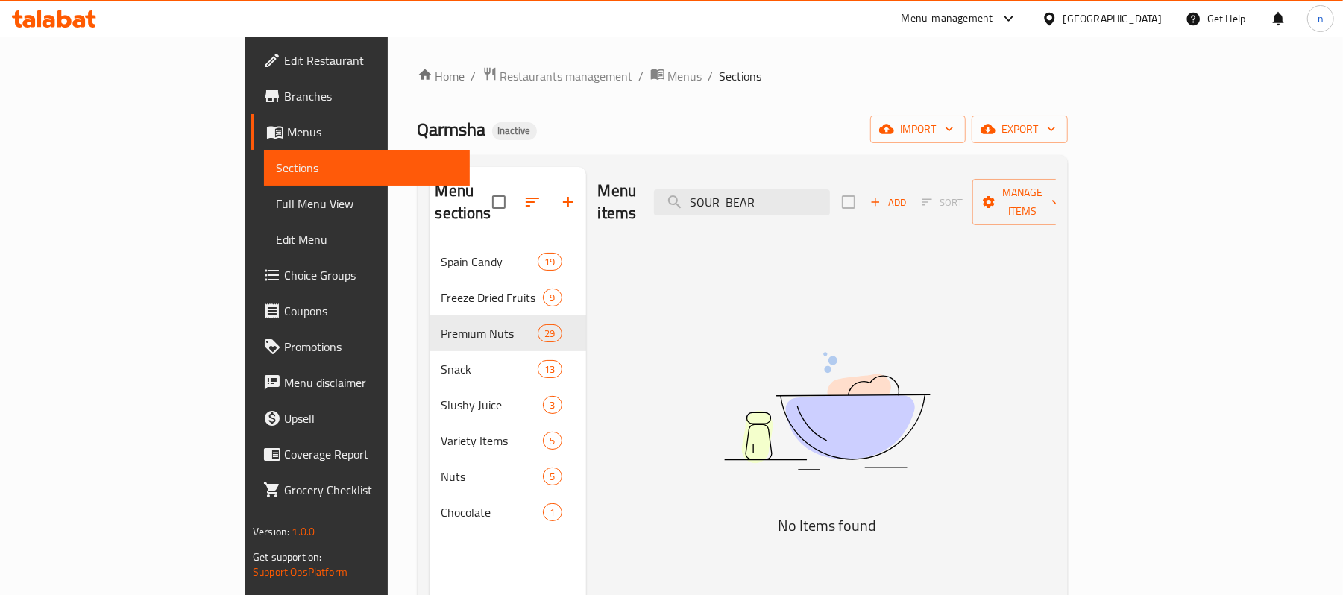
type input "SOUR"
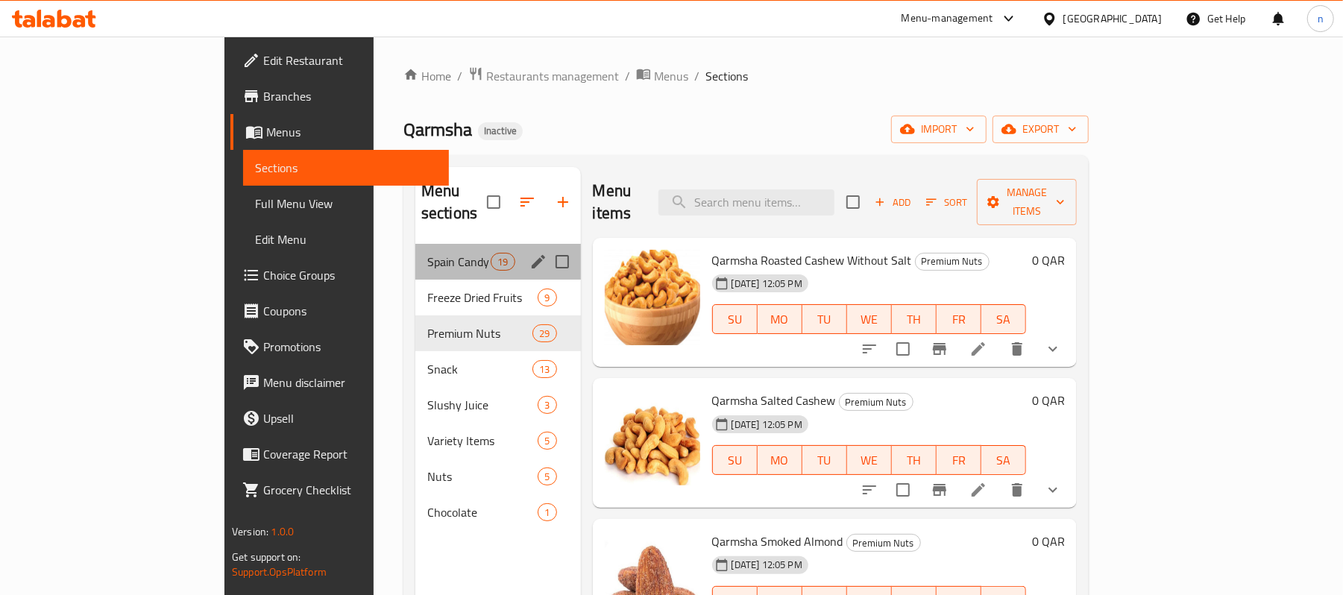
click at [415, 248] on div "Spain Candy 19" at bounding box center [498, 262] width 166 height 36
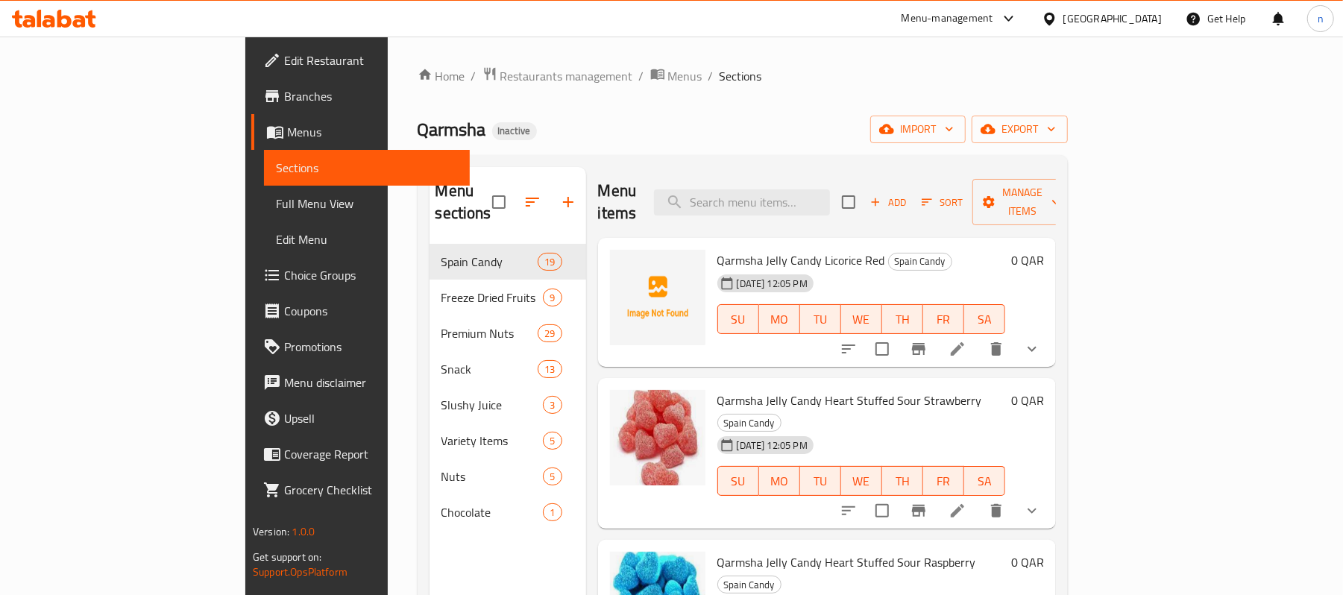
click at [719, 140] on div "Qarmsha Inactive import export" at bounding box center [743, 130] width 650 height 28
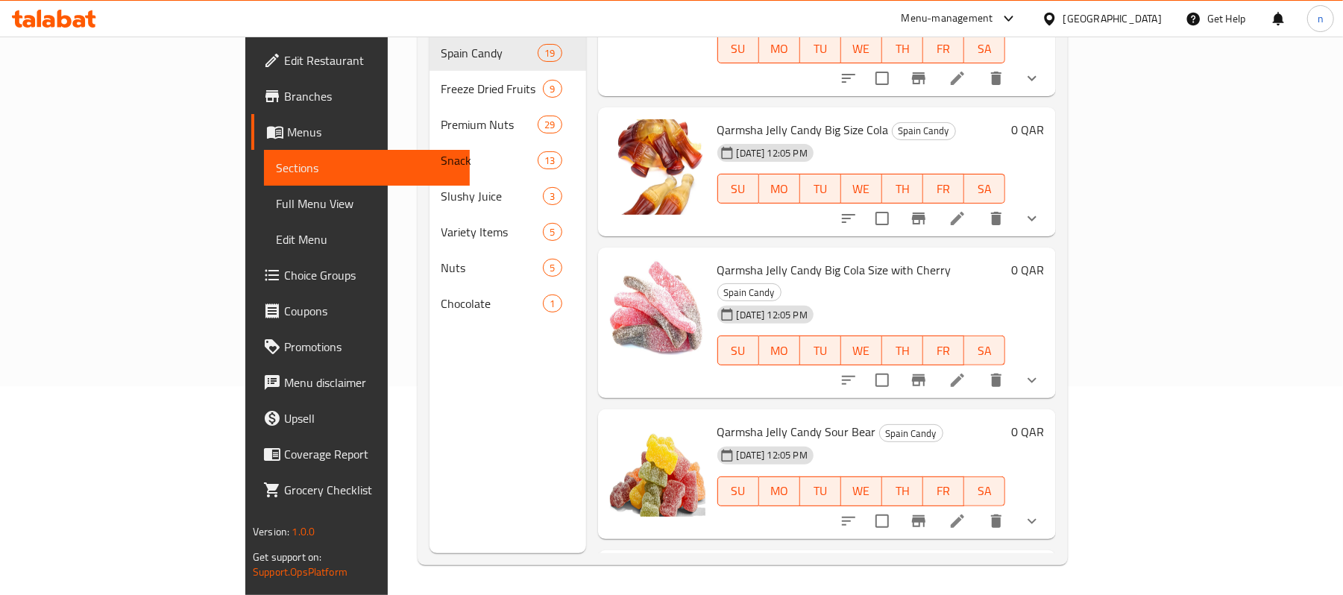
scroll to position [658, 0]
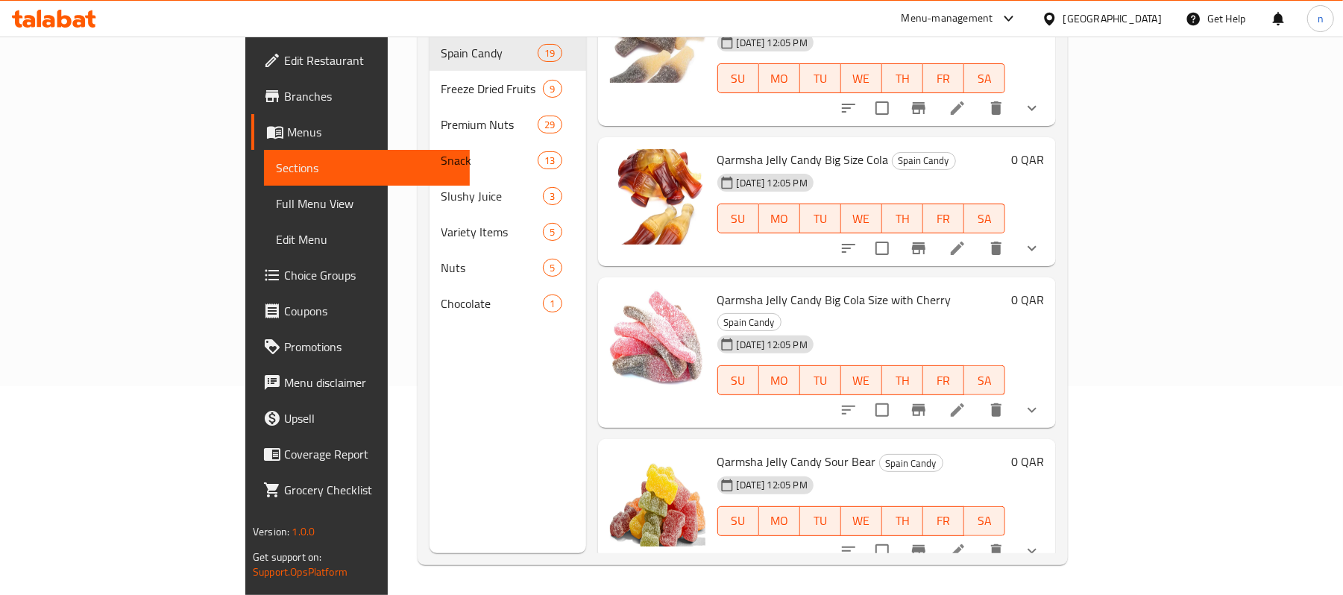
click at [1050, 230] on button "show more" at bounding box center [1032, 248] width 36 height 36
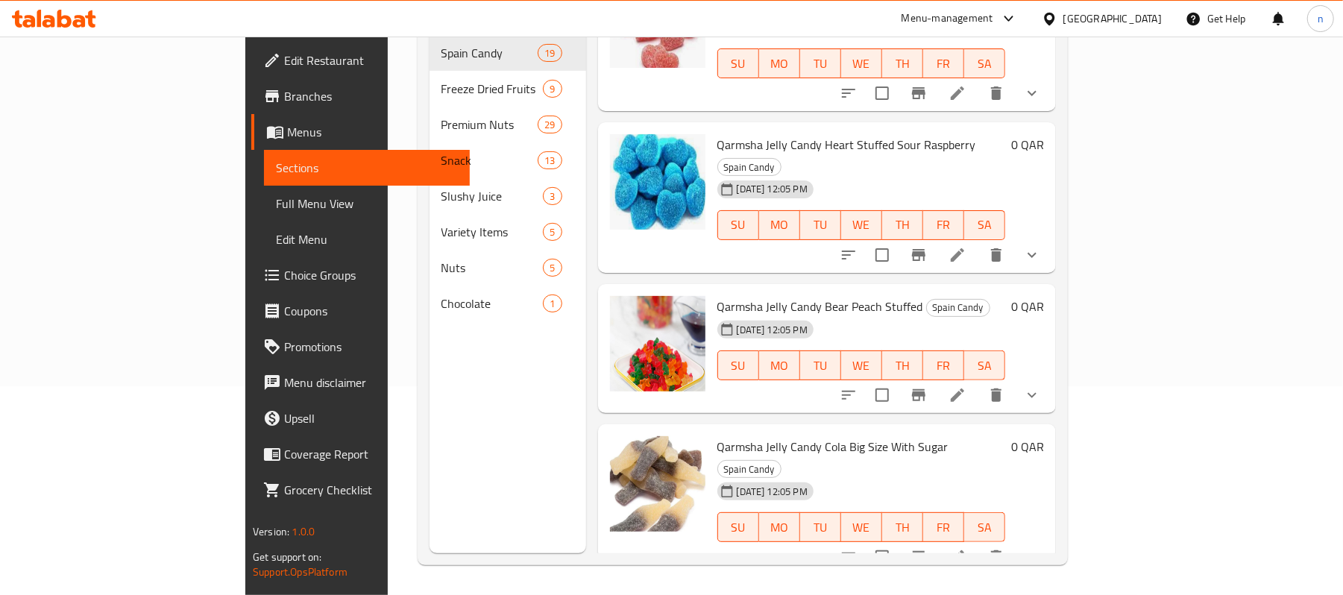
scroll to position [207, 0]
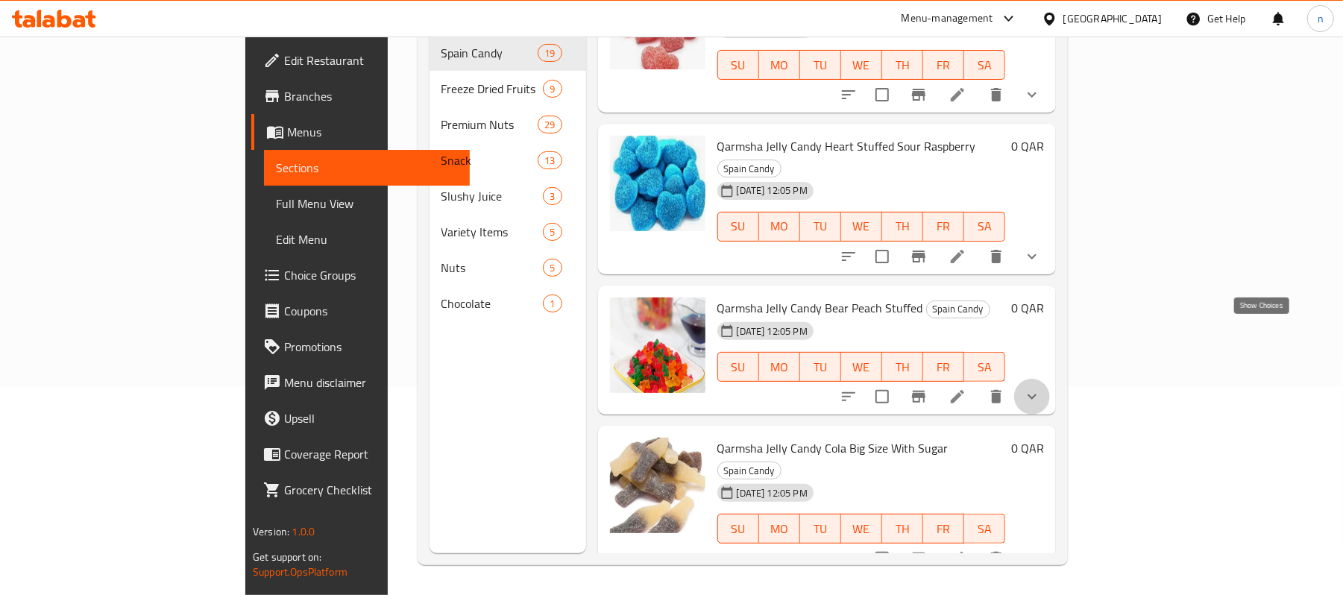
click at [1041, 388] on icon "show more" at bounding box center [1032, 397] width 18 height 18
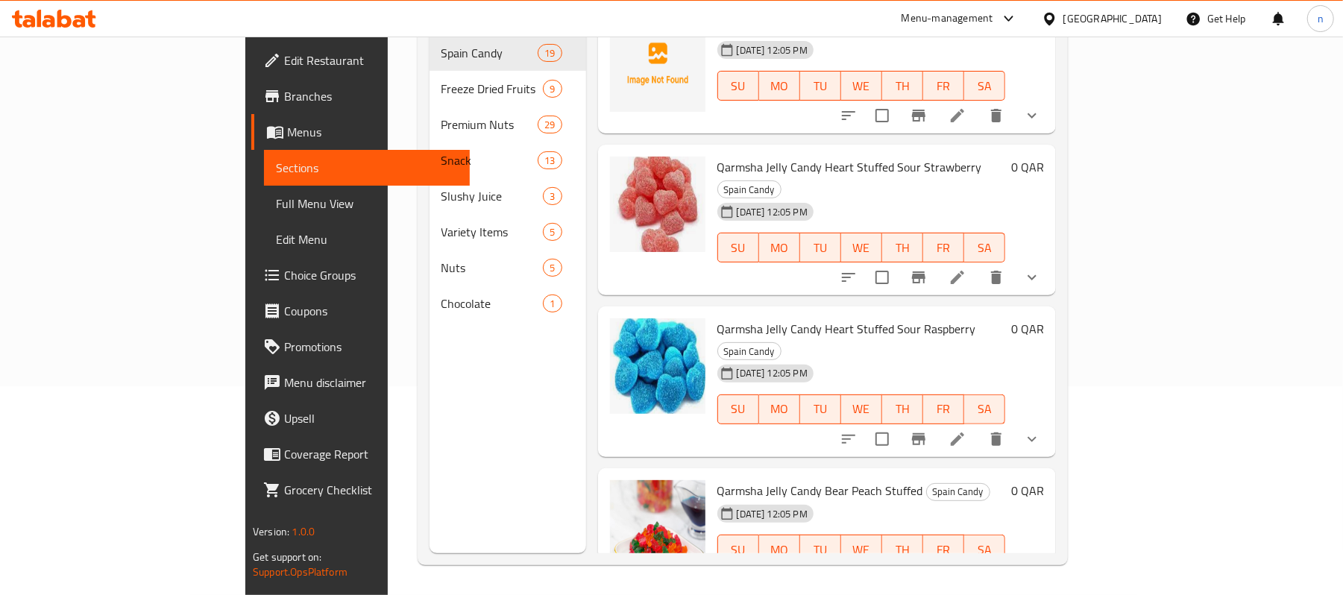
scroll to position [1050, 0]
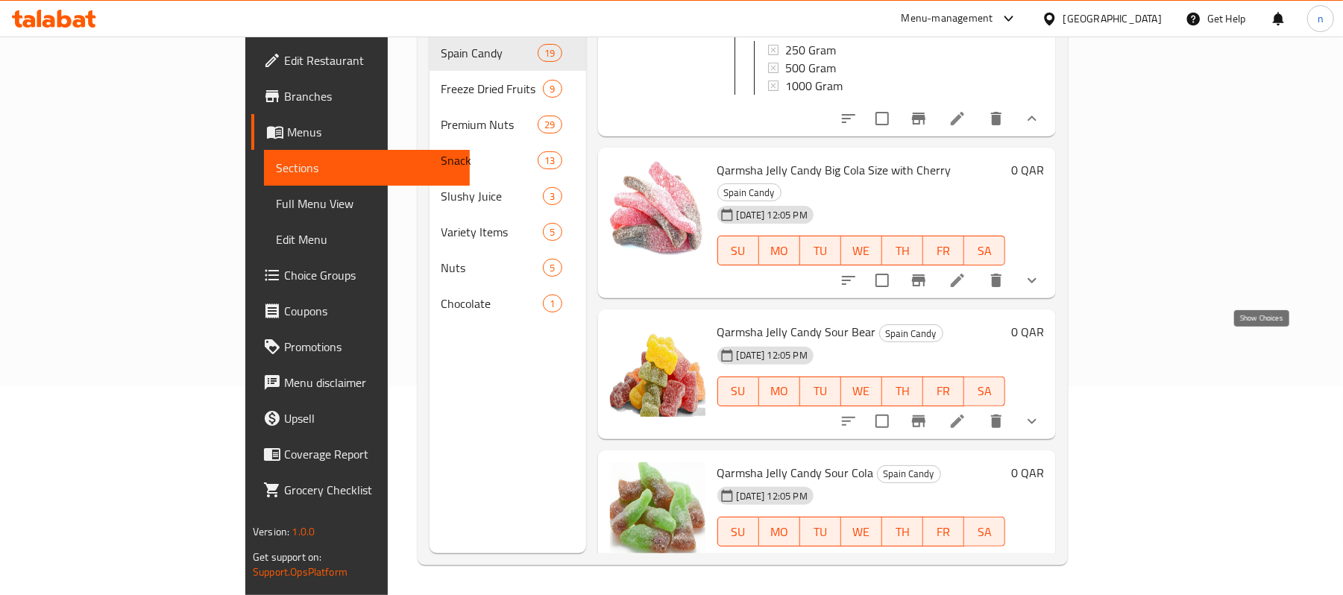
click at [1041, 412] on icon "show more" at bounding box center [1032, 421] width 18 height 18
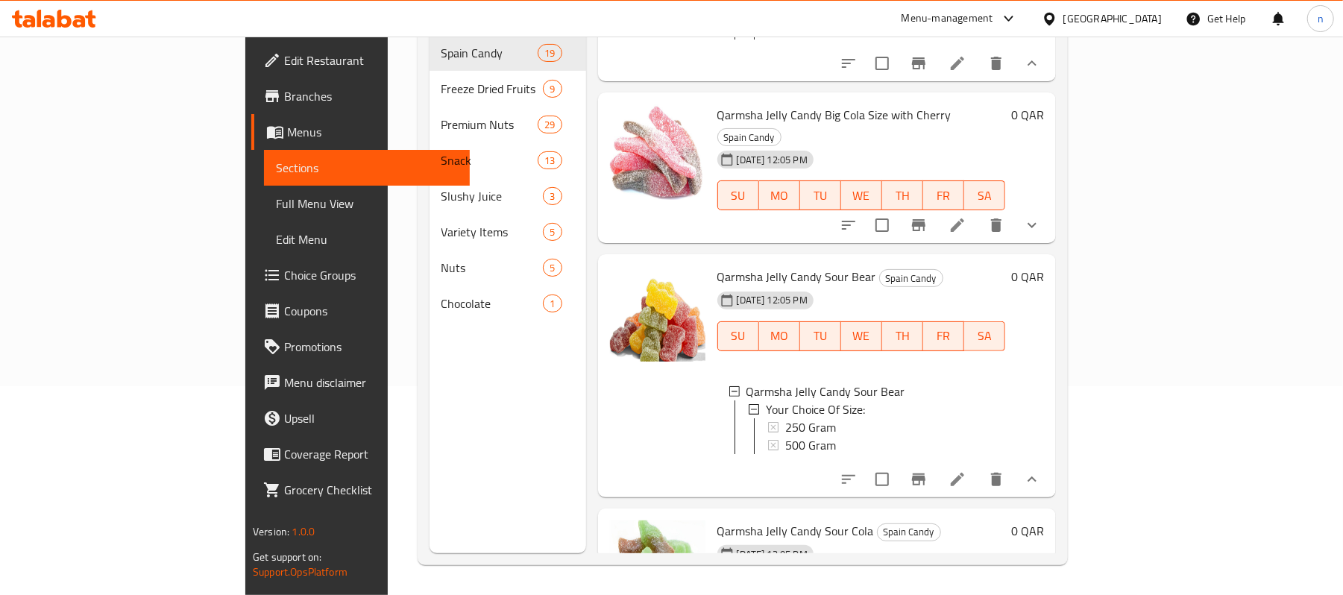
scroll to position [1149, 0]
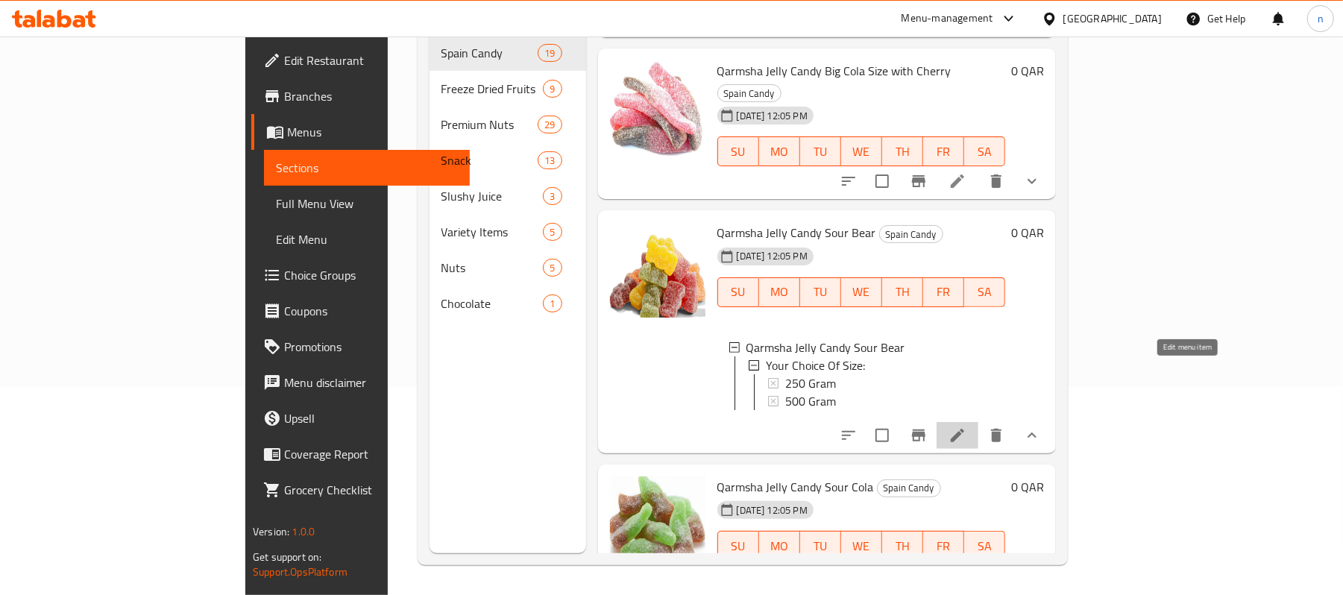
click at [964, 429] on icon at bounding box center [957, 435] width 13 height 13
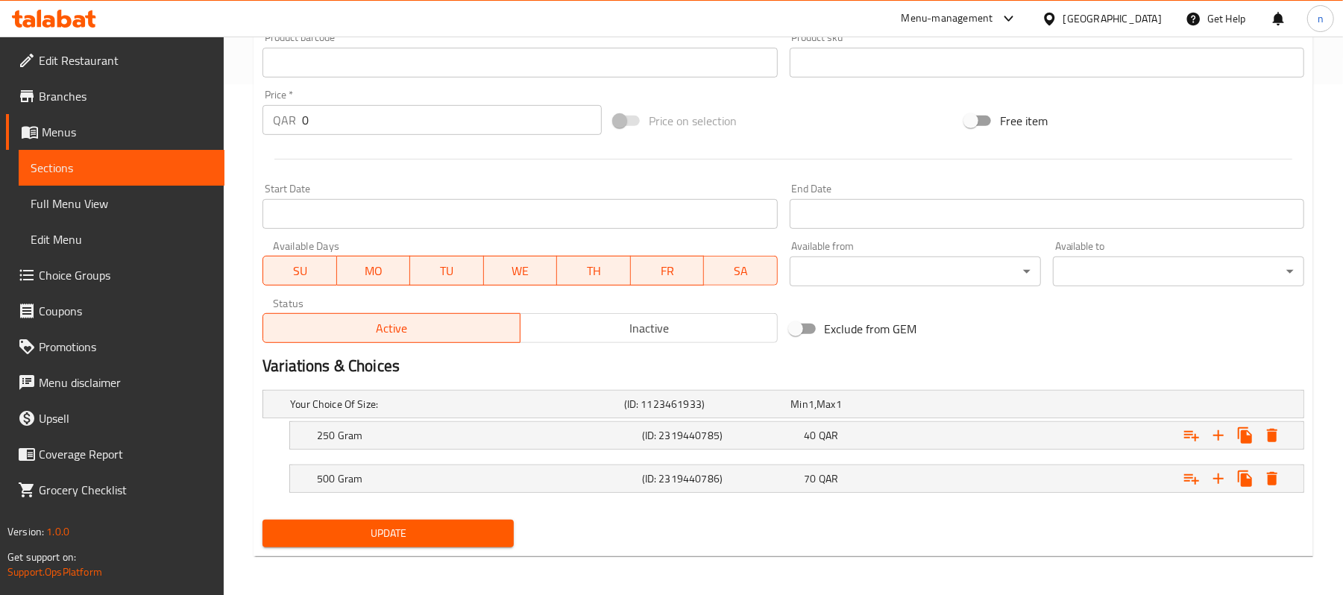
scroll to position [514, 0]
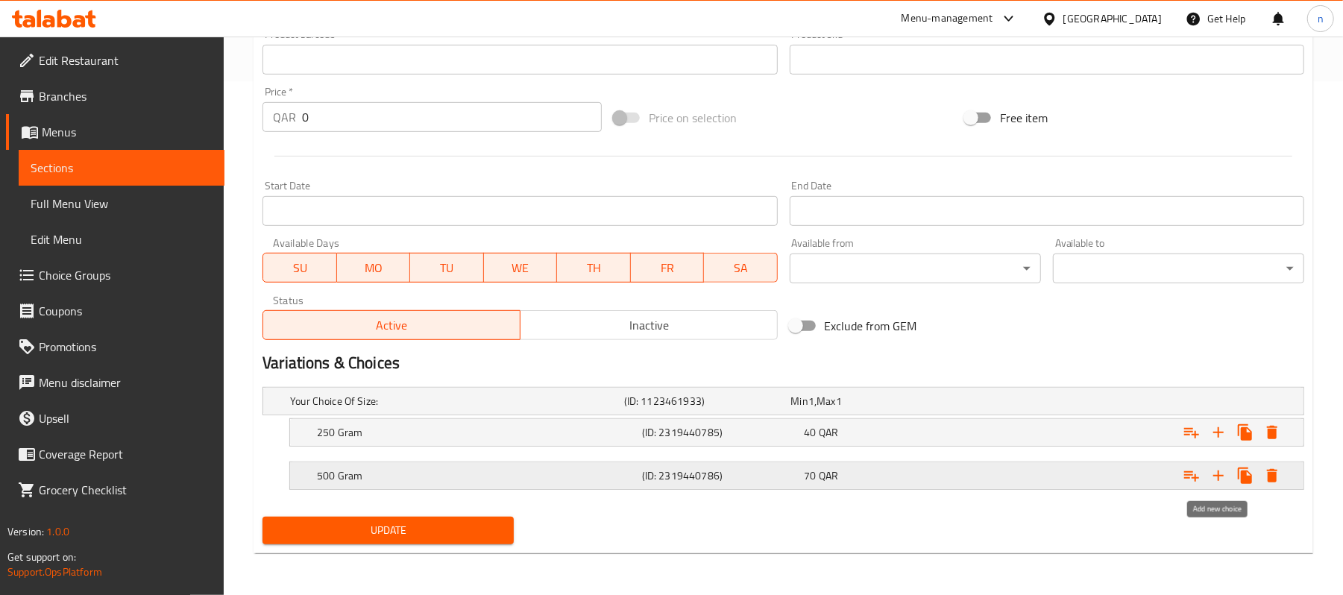
click at [1217, 478] on icon "Expand" at bounding box center [1218, 476] width 18 height 18
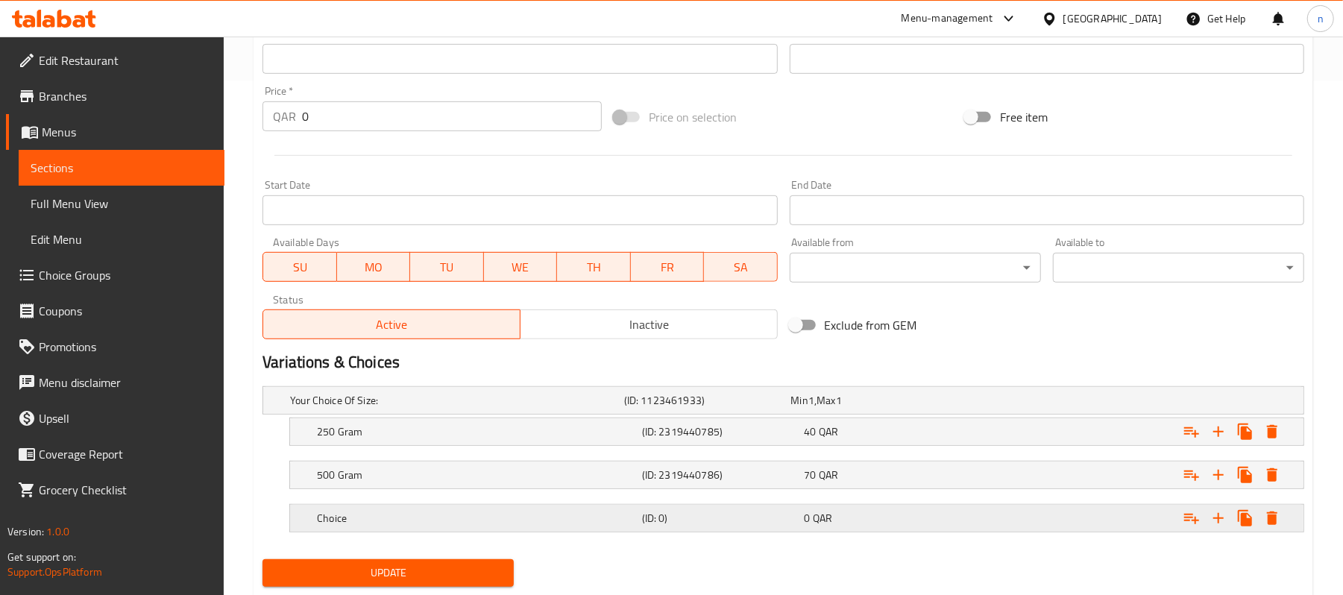
click at [370, 520] on h5 "Choice" at bounding box center [476, 518] width 319 height 15
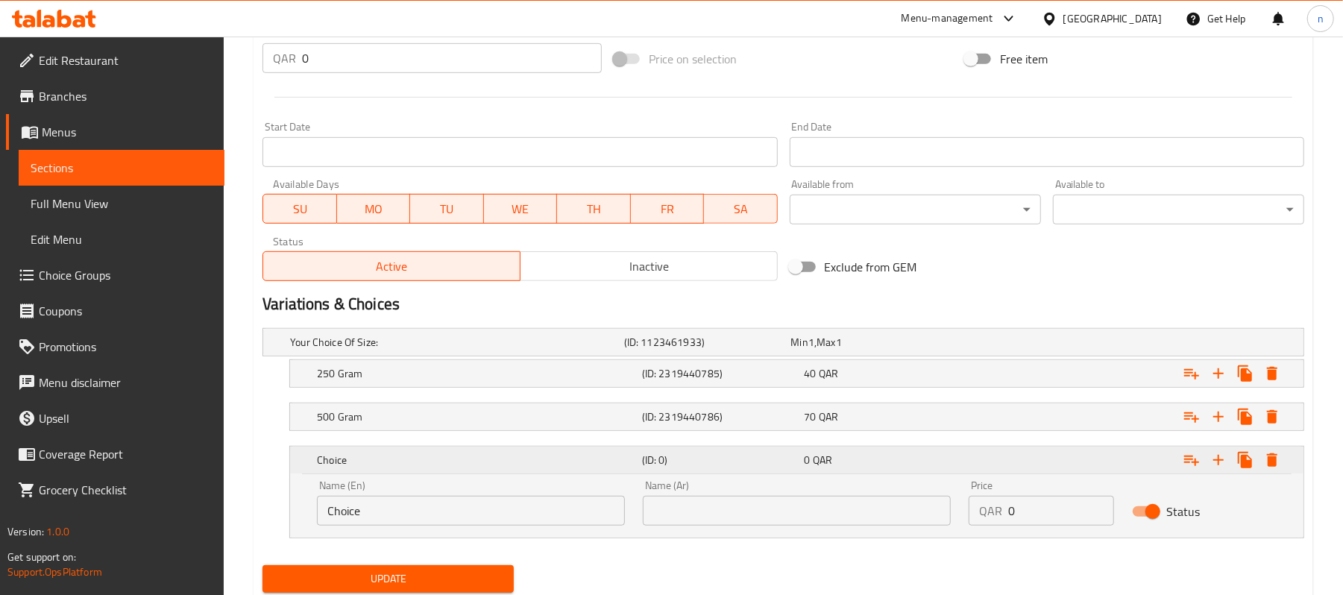
scroll to position [623, 0]
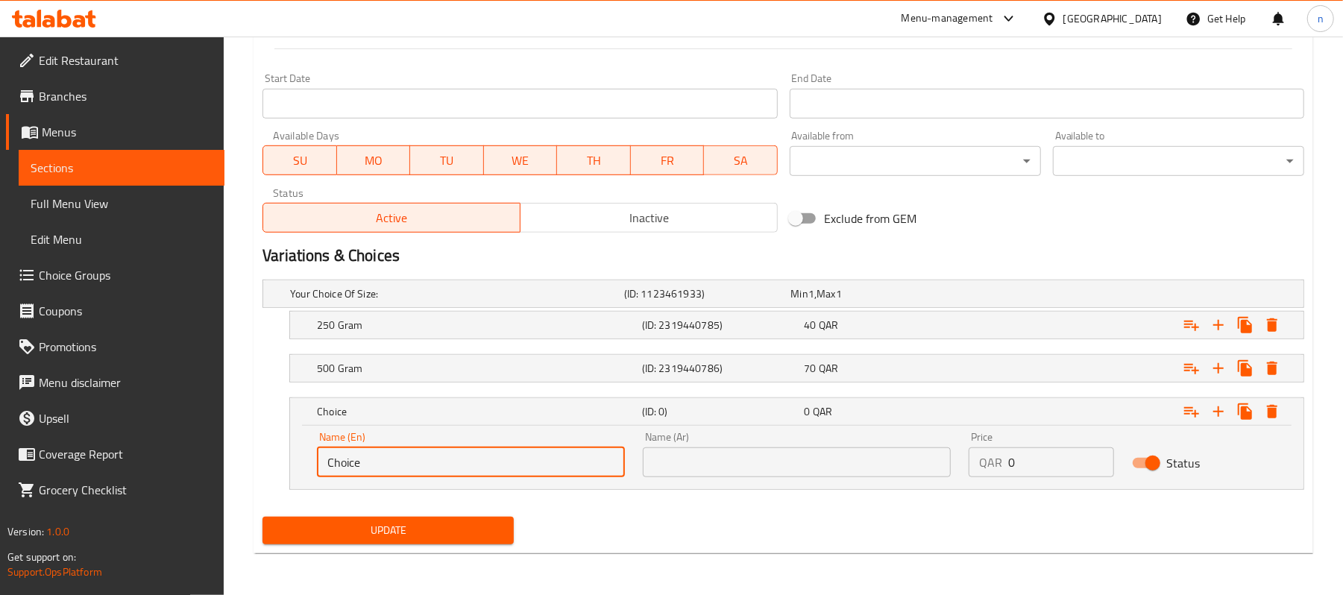
click at [422, 465] on input "Choice" at bounding box center [471, 462] width 308 height 30
click at [946, 457] on input "text" at bounding box center [797, 462] width 308 height 30
click at [520, 471] on input "Choice" at bounding box center [471, 462] width 308 height 30
drag, startPoint x: 459, startPoint y: 465, endPoint x: 174, endPoint y: 478, distance: 285.9
click at [174, 478] on div "Edit Restaurant Branches Menus Sections Full Menu View Edit Menu Choice Groups …" at bounding box center [671, 5] width 1343 height 1180
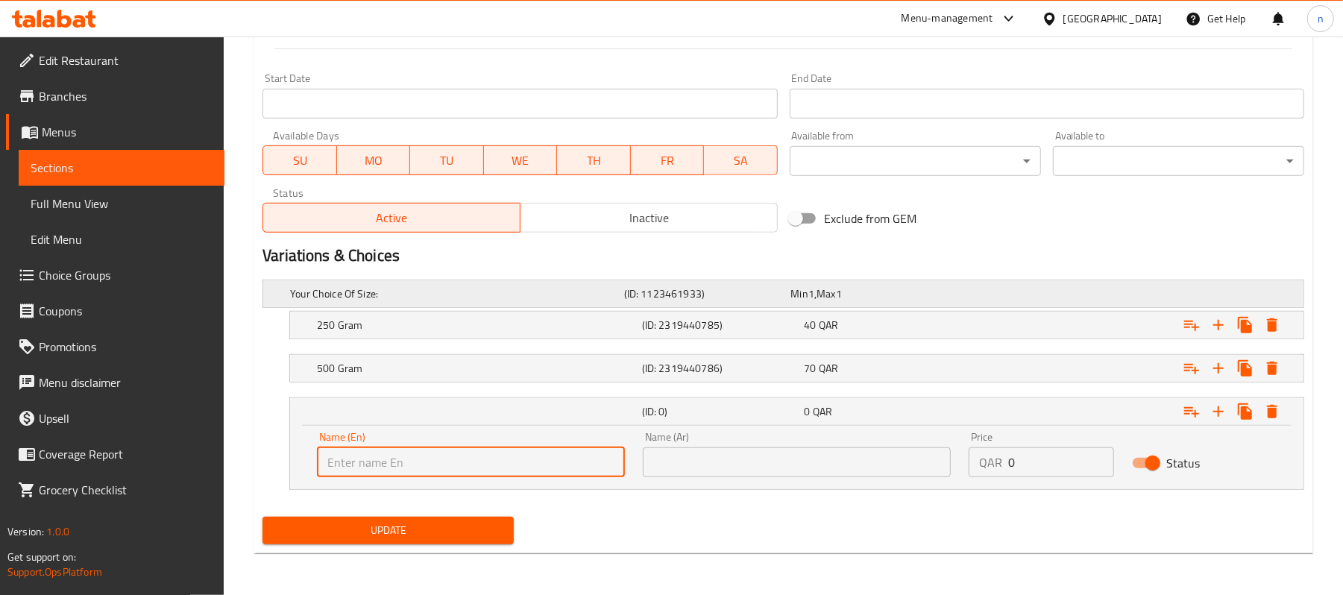
click at [274, 294] on div "Your Choice Of Size: (ID: 1123461933) Min 1 , Max 1" at bounding box center [783, 293] width 1040 height 27
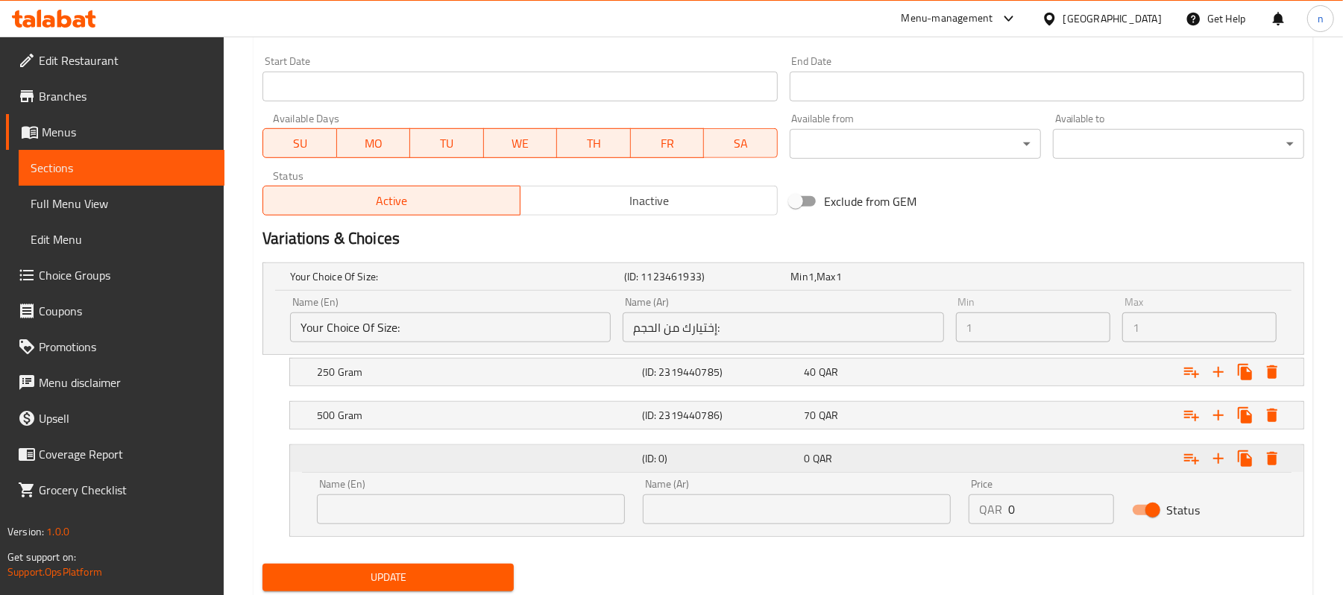
scroll to position [687, 0]
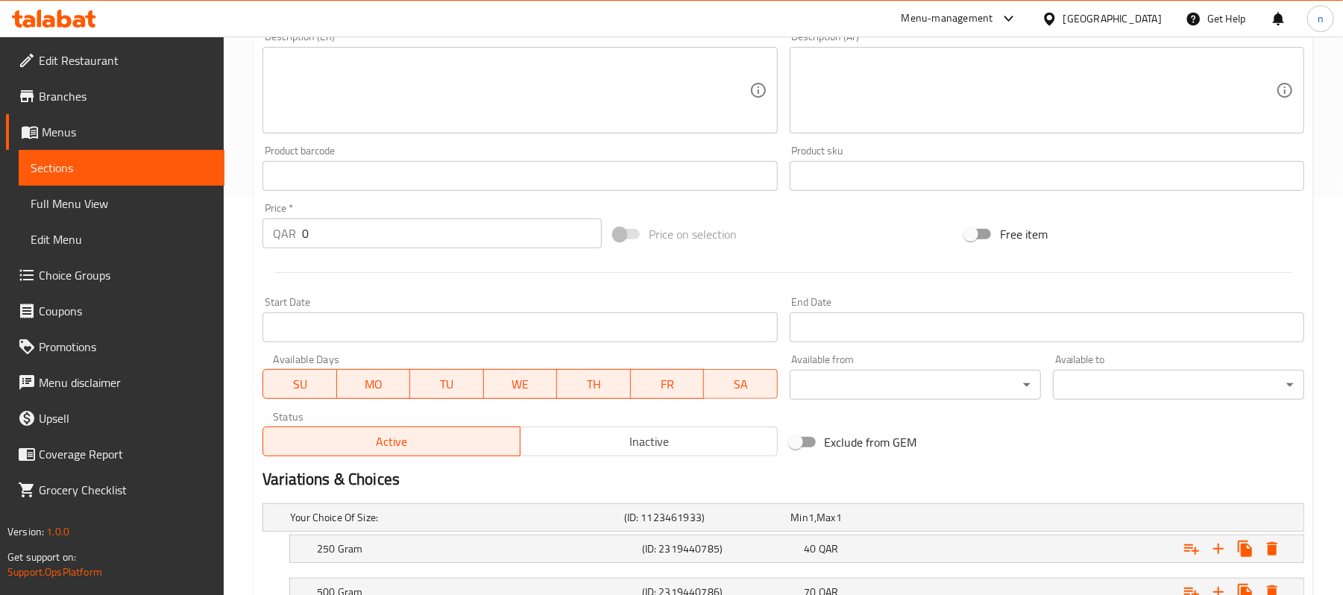
scroll to position [514, 0]
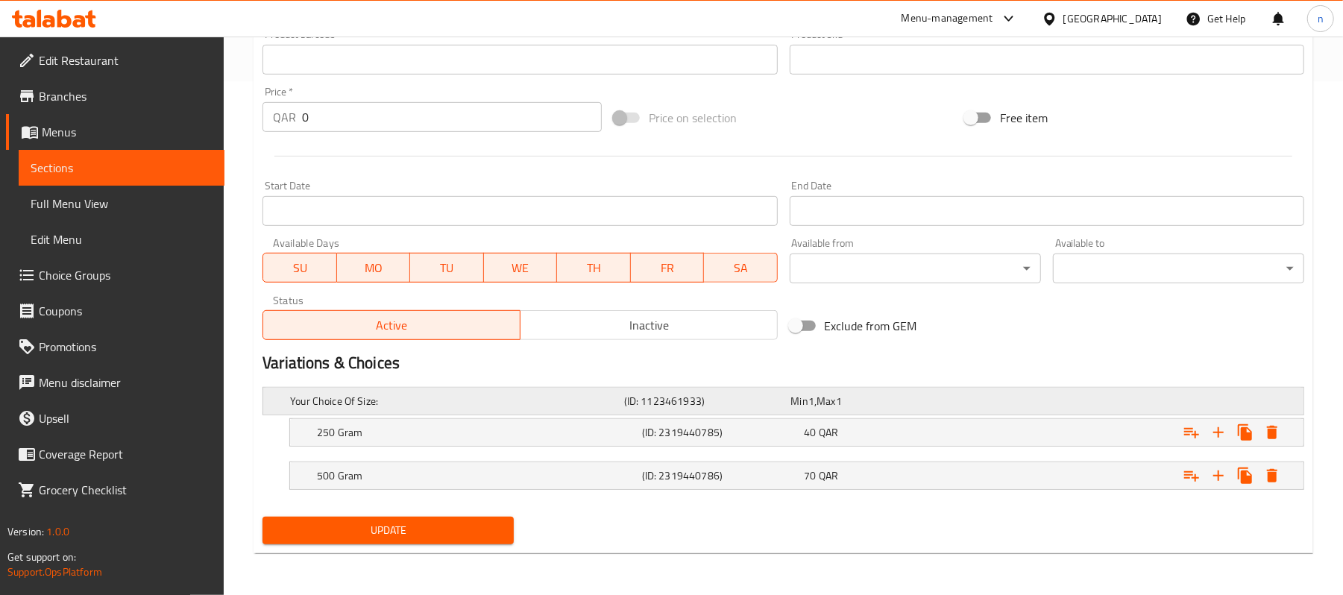
click at [338, 404] on h5 "Your Choice Of Size:" at bounding box center [454, 401] width 328 height 15
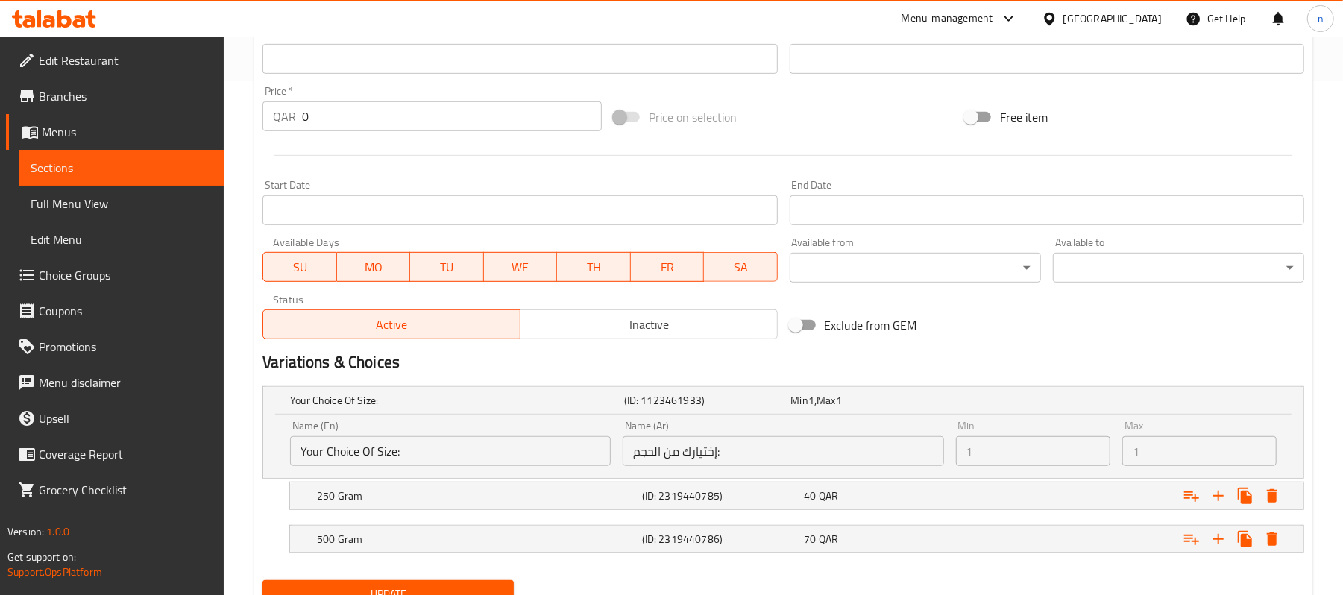
click at [432, 447] on input "Your Choice Of Size:" at bounding box center [450, 451] width 321 height 30
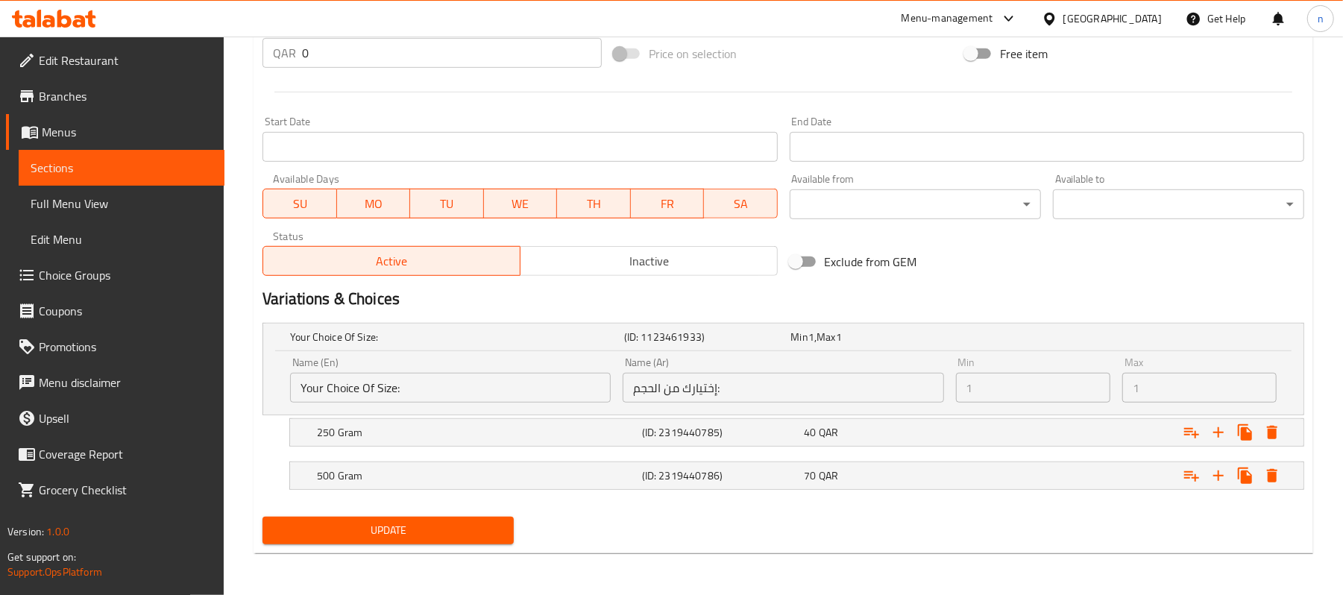
click at [504, 377] on input "Your Choice Of Size:" at bounding box center [450, 388] width 321 height 30
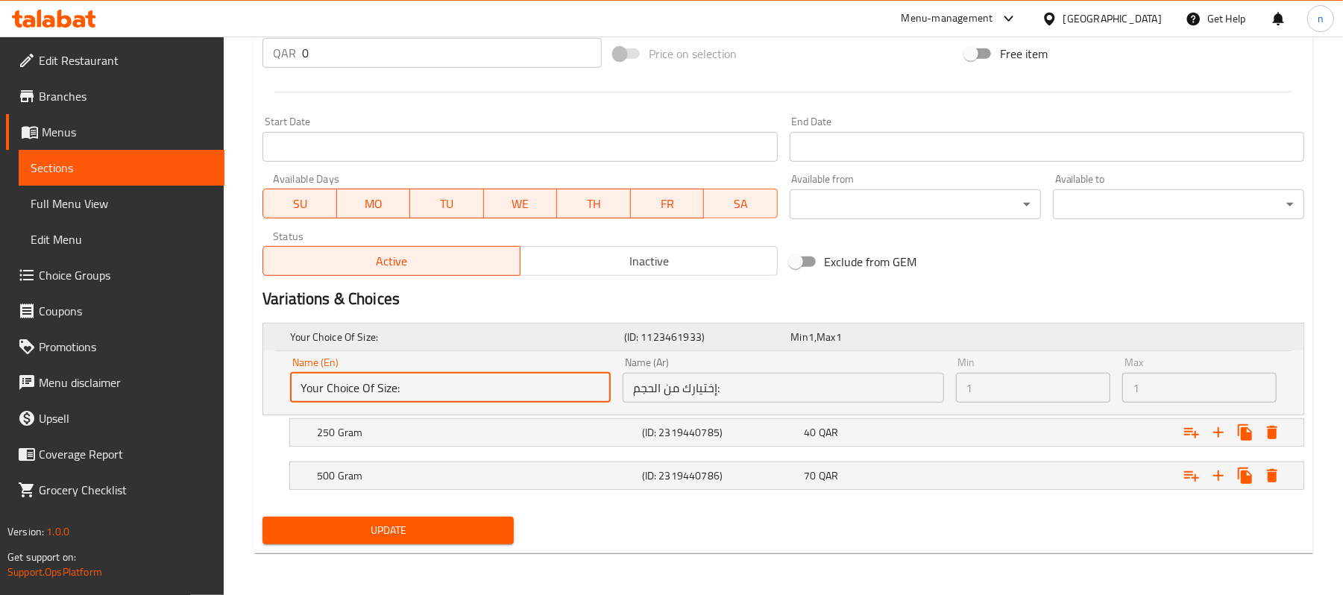
click at [353, 344] on h5 "Your Choice Of Size:" at bounding box center [454, 337] width 328 height 15
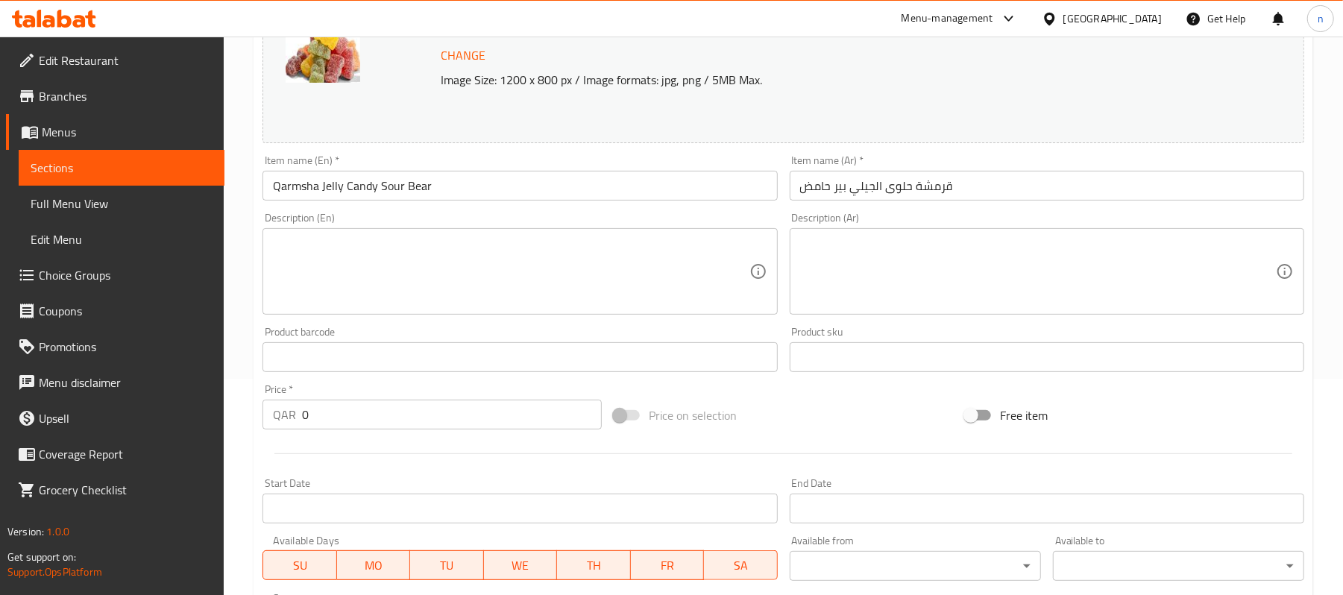
scroll to position [514, 0]
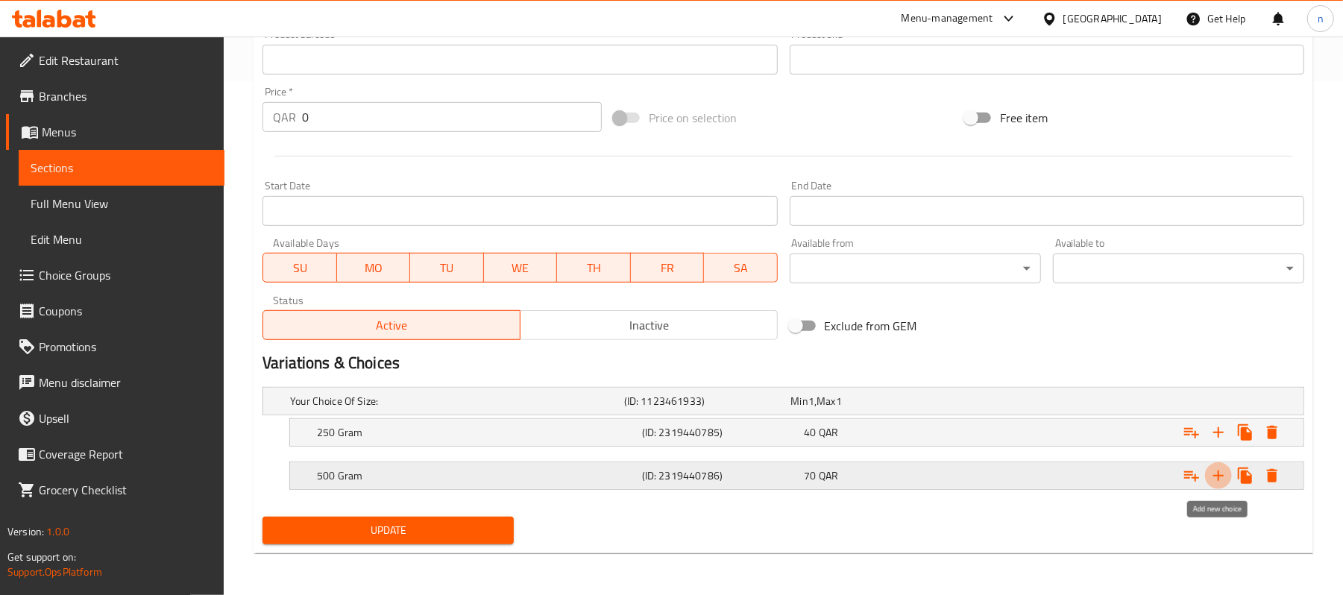
click at [1215, 479] on icon "Expand" at bounding box center [1218, 476] width 18 height 18
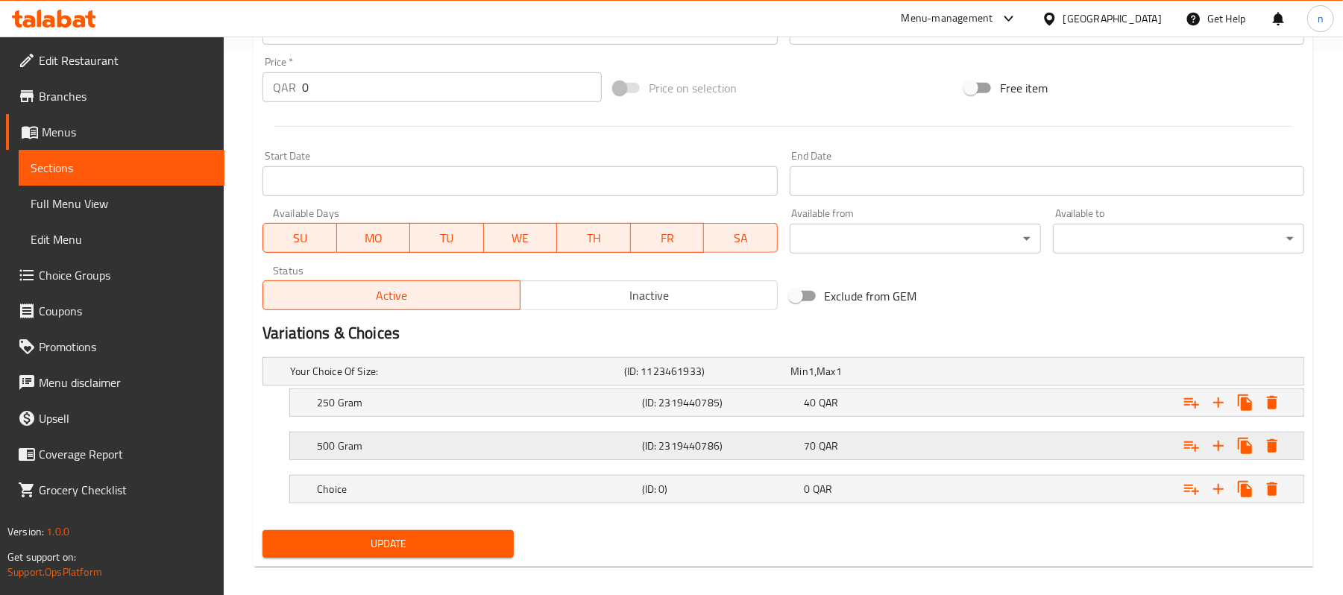
scroll to position [558, 0]
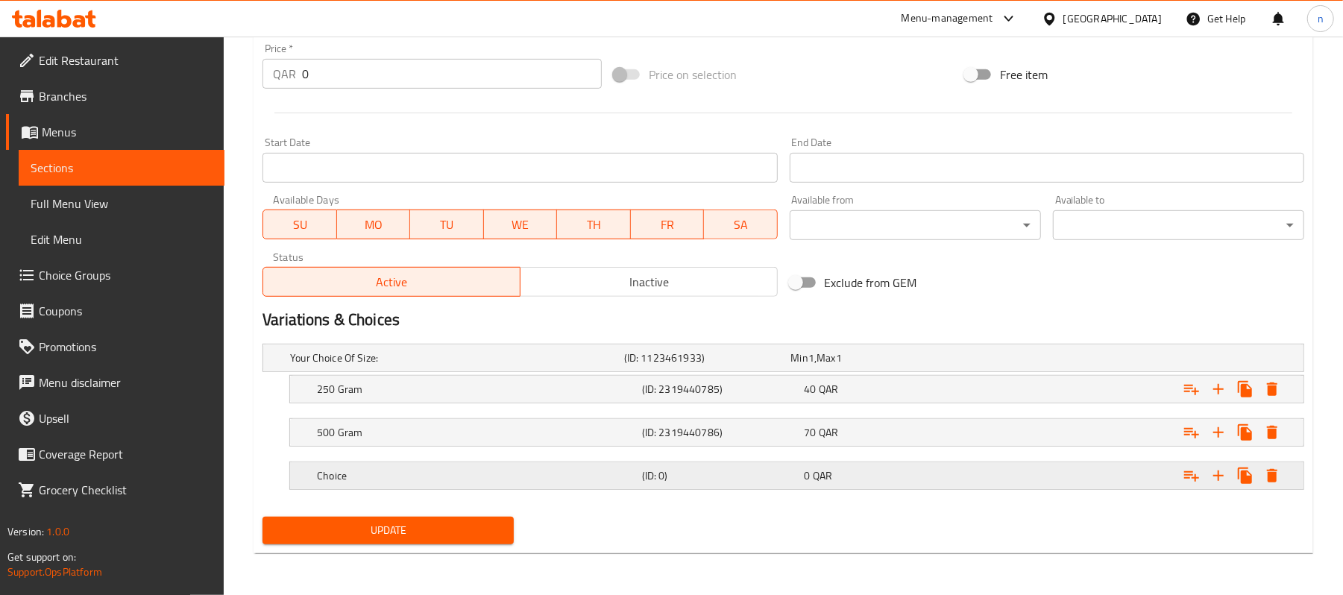
click at [658, 486] on div "(ID: 0)" at bounding box center [720, 475] width 163 height 21
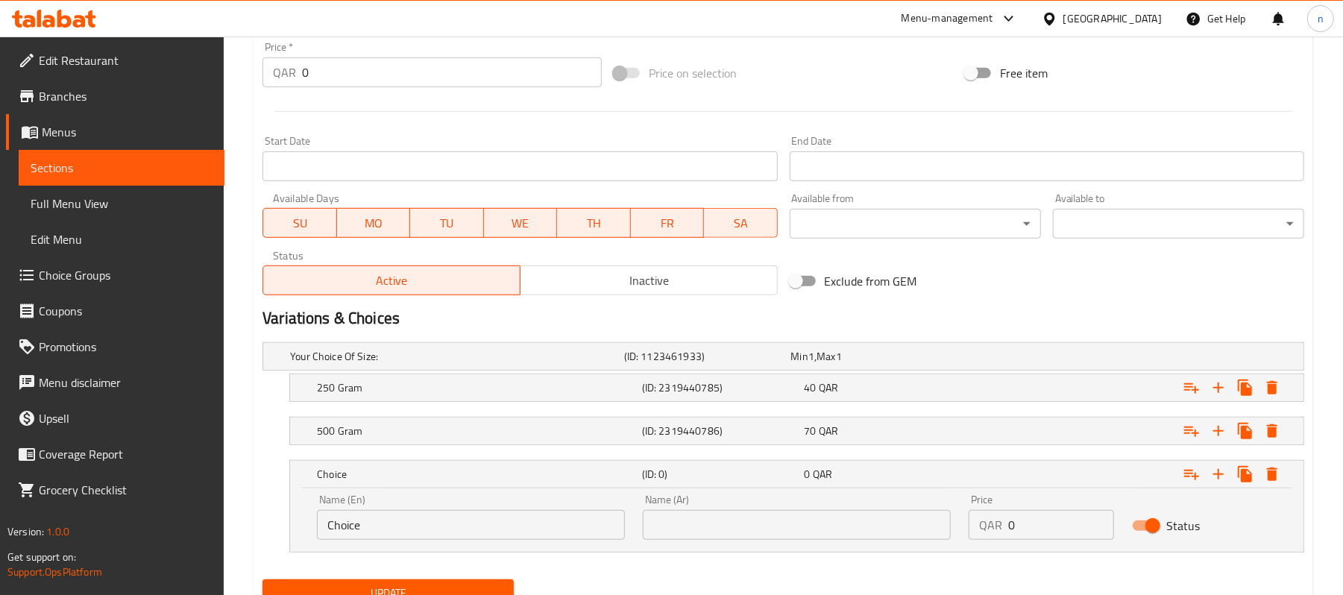
scroll to position [623, 0]
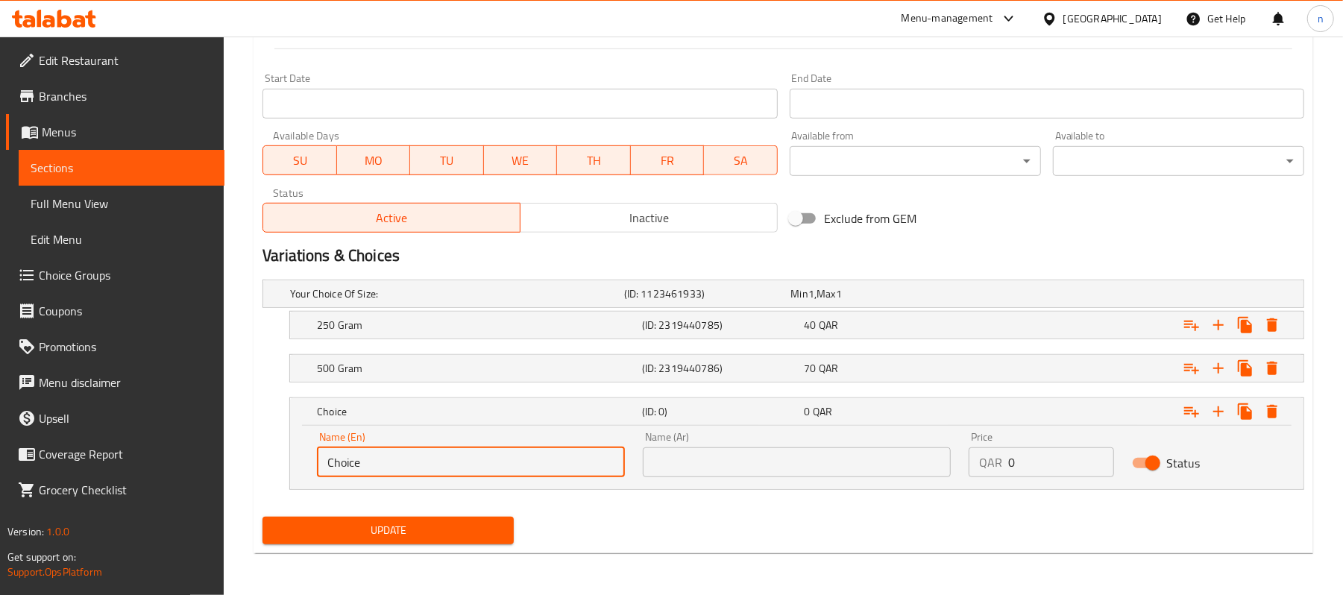
drag, startPoint x: 465, startPoint y: 463, endPoint x: 218, endPoint y: 468, distance: 247.6
click at [218, 468] on div "Edit Restaurant Branches Menus Sections Full Menu View Edit Menu Choice Groups …" at bounding box center [671, 5] width 1343 height 1180
click at [380, 457] on input "Choice" at bounding box center [471, 462] width 308 height 30
paste input "Your Choice Of Flavor:"
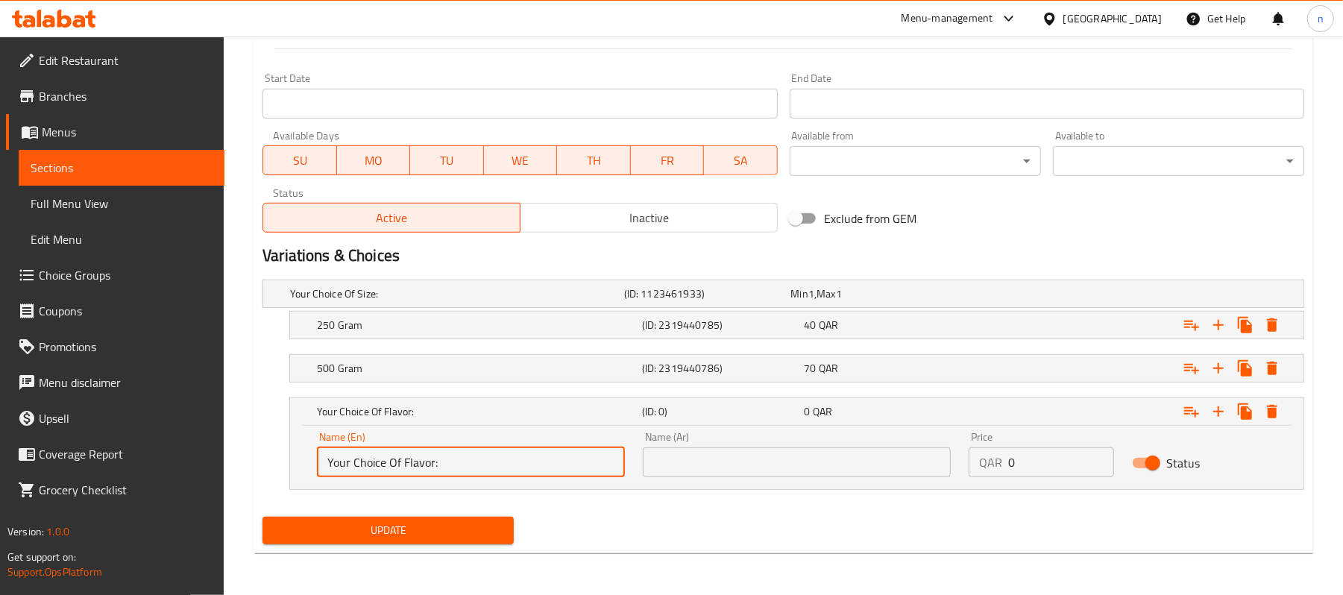
type input "Your Choice Of Flavor:"
click at [617, 492] on div "Your Choice Of Size: (ID: 1123461933) Min 1 , Max 1 Name (En) Your Choice Of Si…" at bounding box center [783, 392] width 1054 height 237
click at [704, 464] on input "text" at bounding box center [797, 462] width 308 height 30
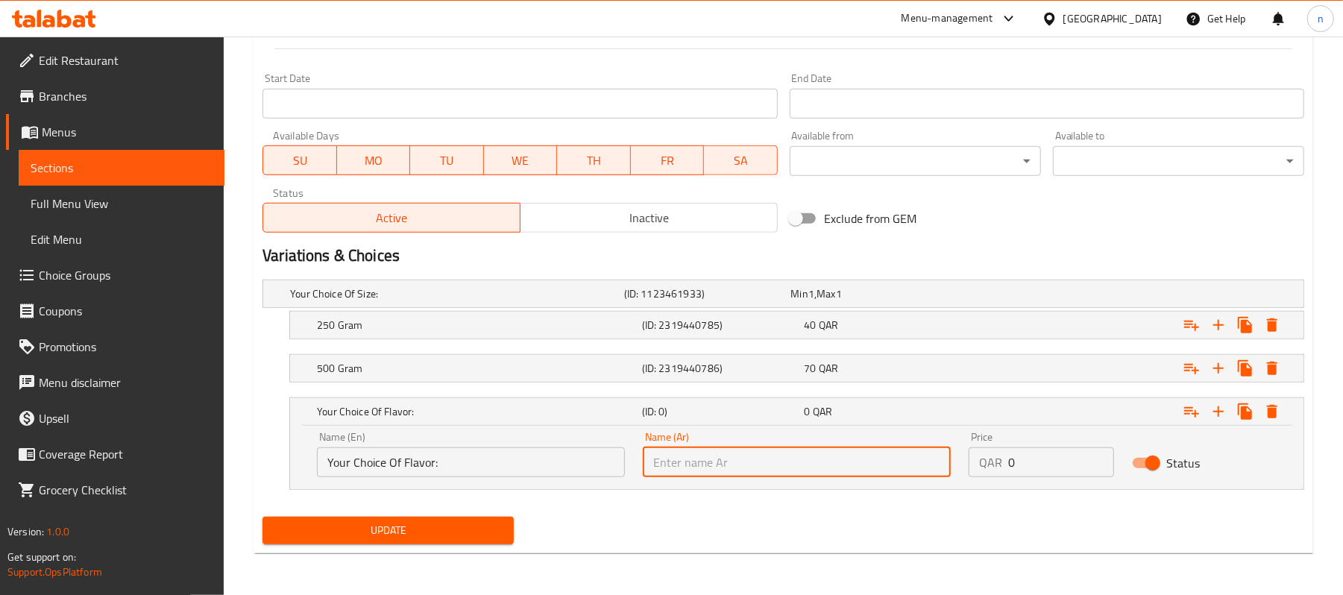
click at [800, 465] on input "text" at bounding box center [797, 462] width 308 height 30
paste input "إختيارك من النكهة:"
type input "إختيارك من النكهة:"
click at [991, 473] on div "QAR 0 Price" at bounding box center [1041, 462] width 145 height 30
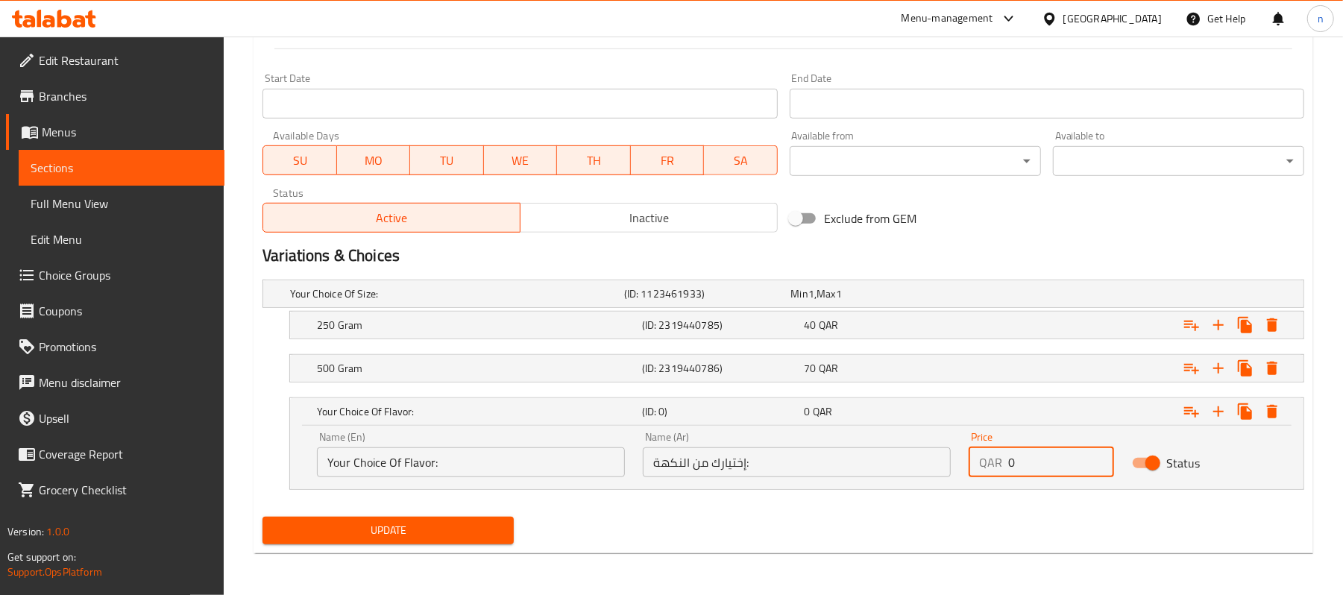
drag, startPoint x: 1041, startPoint y: 454, endPoint x: 989, endPoint y: 450, distance: 52.3
click at [994, 450] on div "QAR 0 Price" at bounding box center [1041, 462] width 145 height 30
type input "129"
click at [453, 535] on span "Update" at bounding box center [387, 530] width 227 height 19
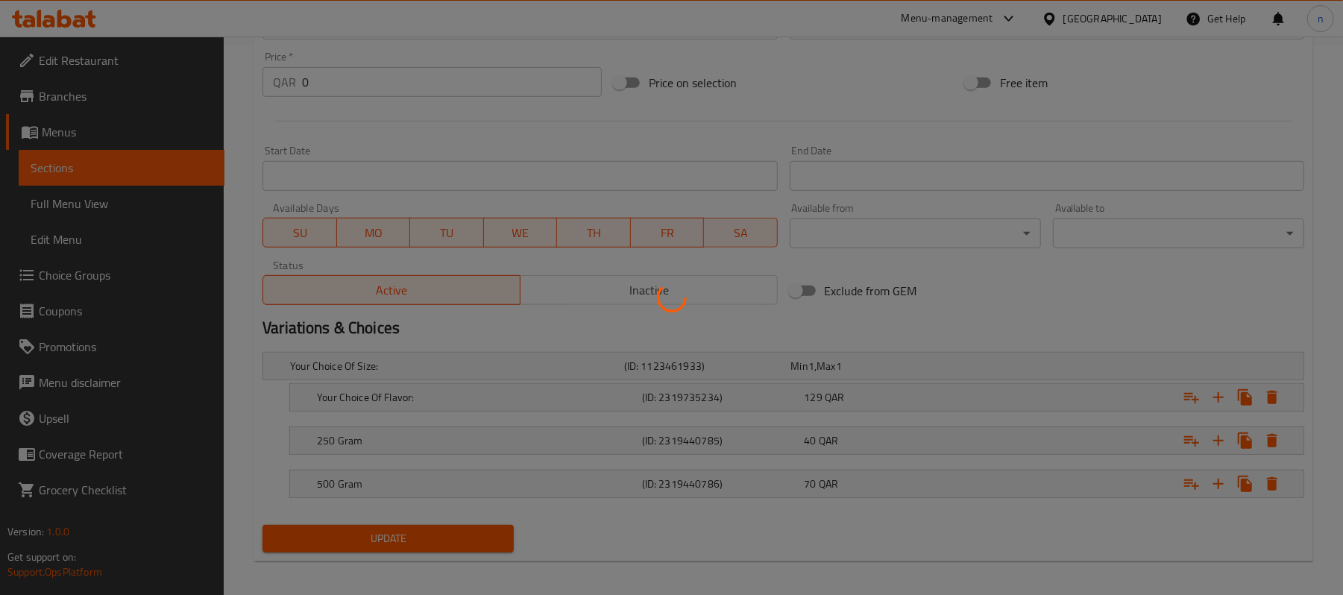
scroll to position [558, 0]
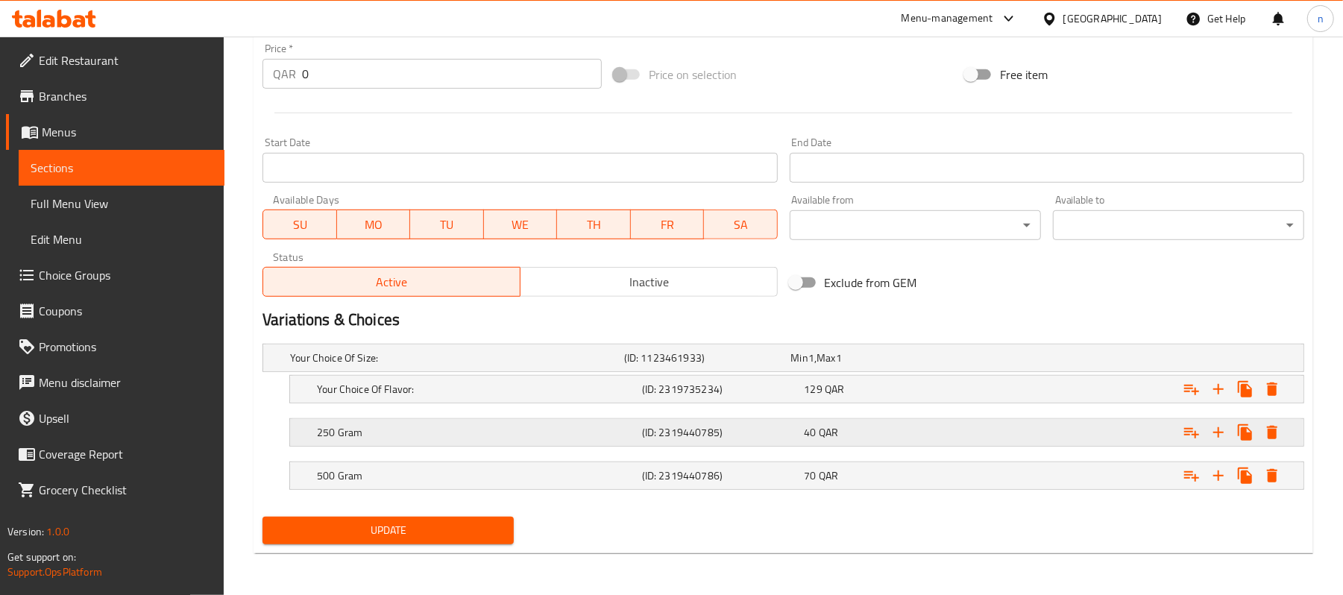
click at [786, 448] on div "250 Gram (ID: 2319440785) 40 QAR" at bounding box center [801, 432] width 975 height 33
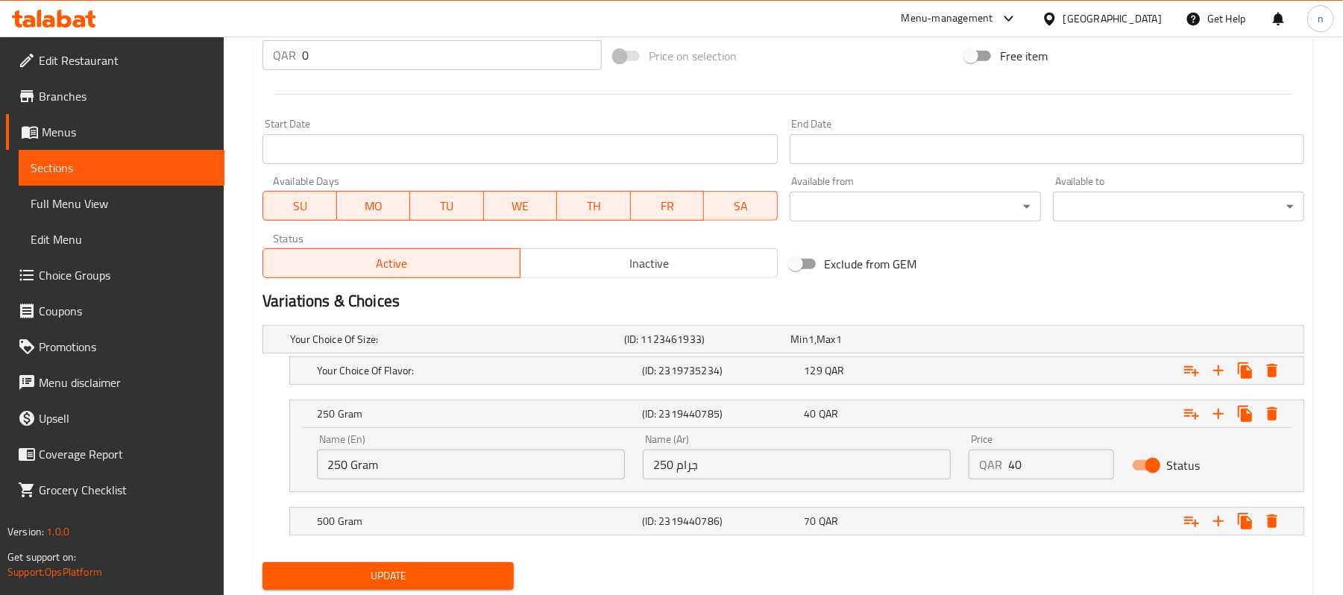
scroll to position [623, 0]
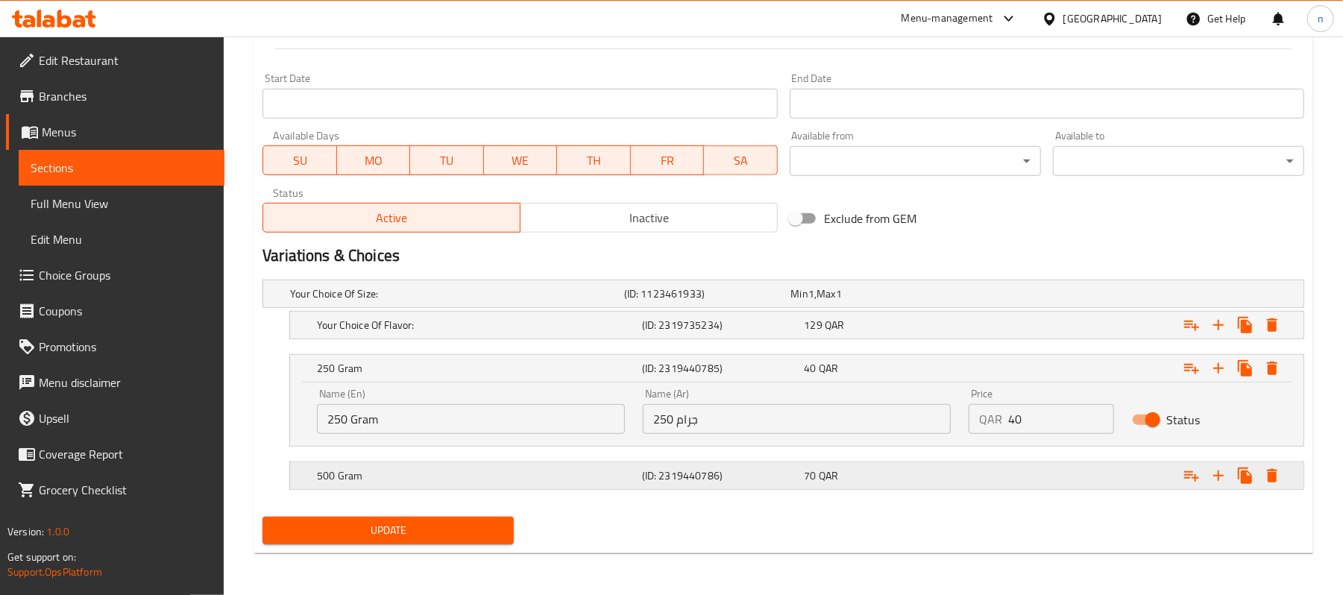
click at [725, 469] on h5 "(ID: 2319440786)" at bounding box center [720, 475] width 157 height 15
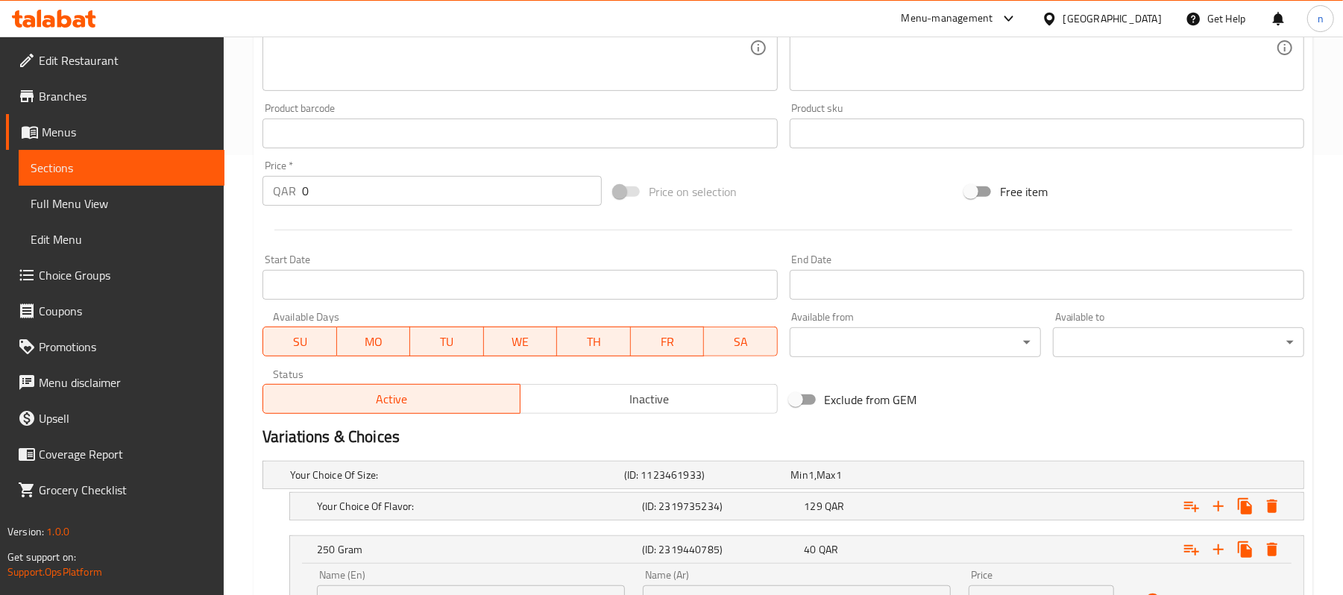
scroll to position [388, 0]
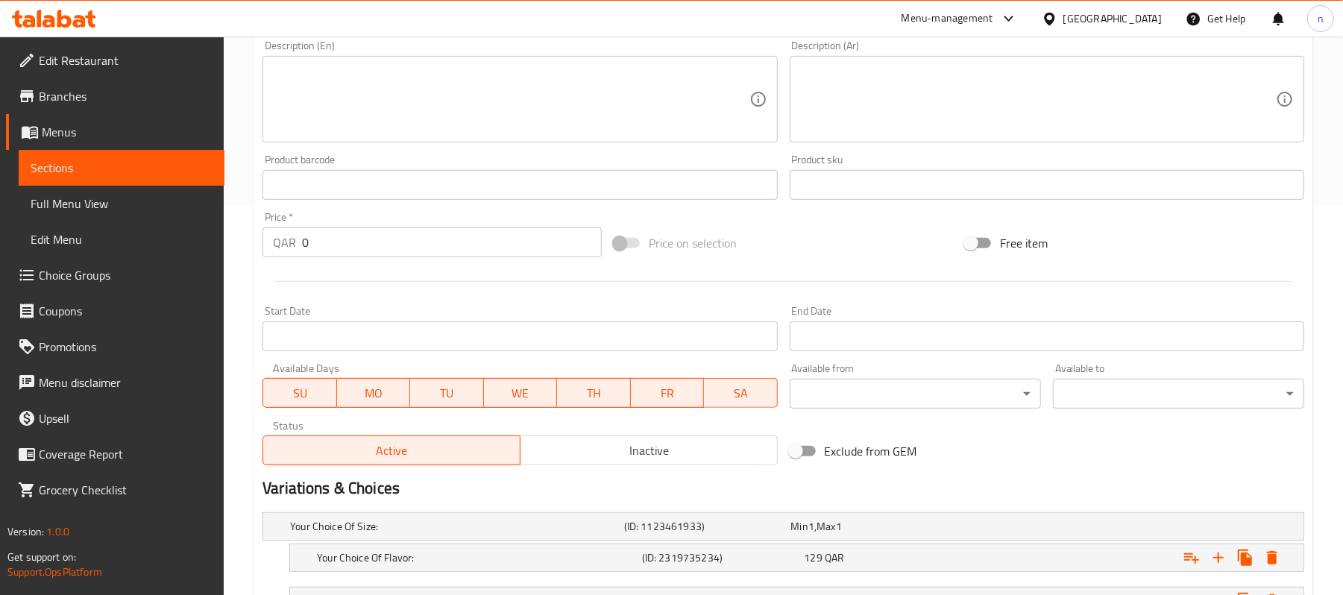
click at [988, 470] on div "Exclude from GEM" at bounding box center [959, 451] width 351 height 40
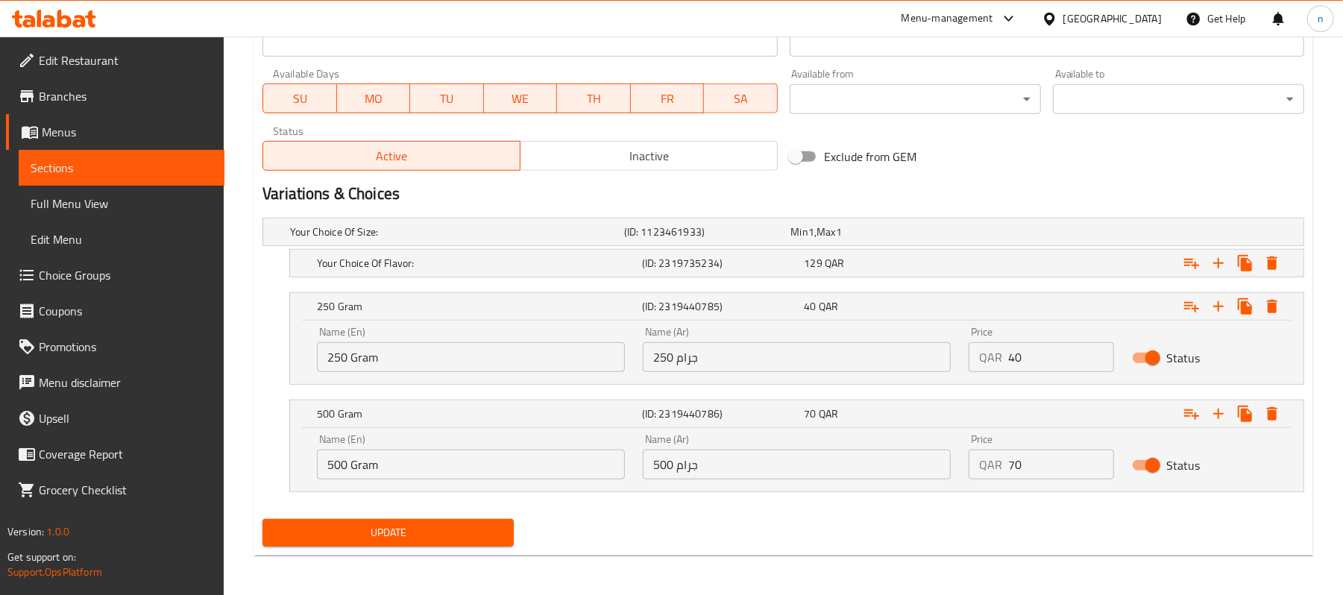
scroll to position [687, 0]
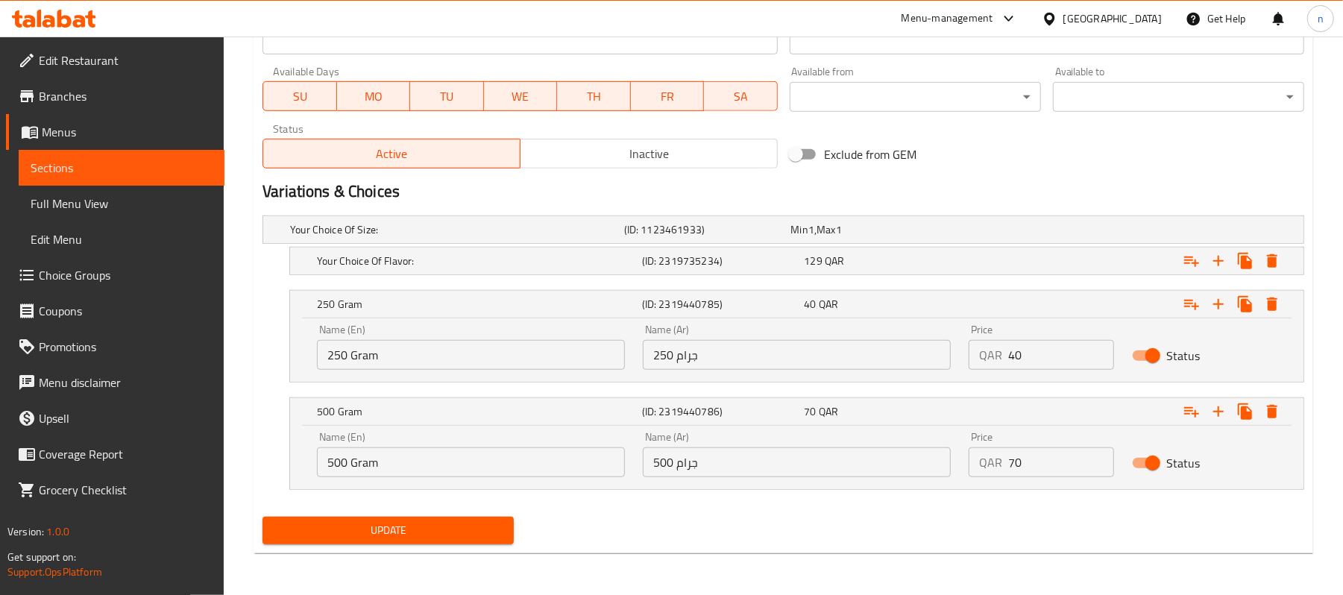
click at [603, 507] on div "Your Choice Of Size: (ID: 1123461933) Min 1 , Max 1 Name (En) Your Choice Of Si…" at bounding box center [783, 360] width 1054 height 301
click at [1221, 260] on icon "Expand" at bounding box center [1218, 261] width 10 height 10
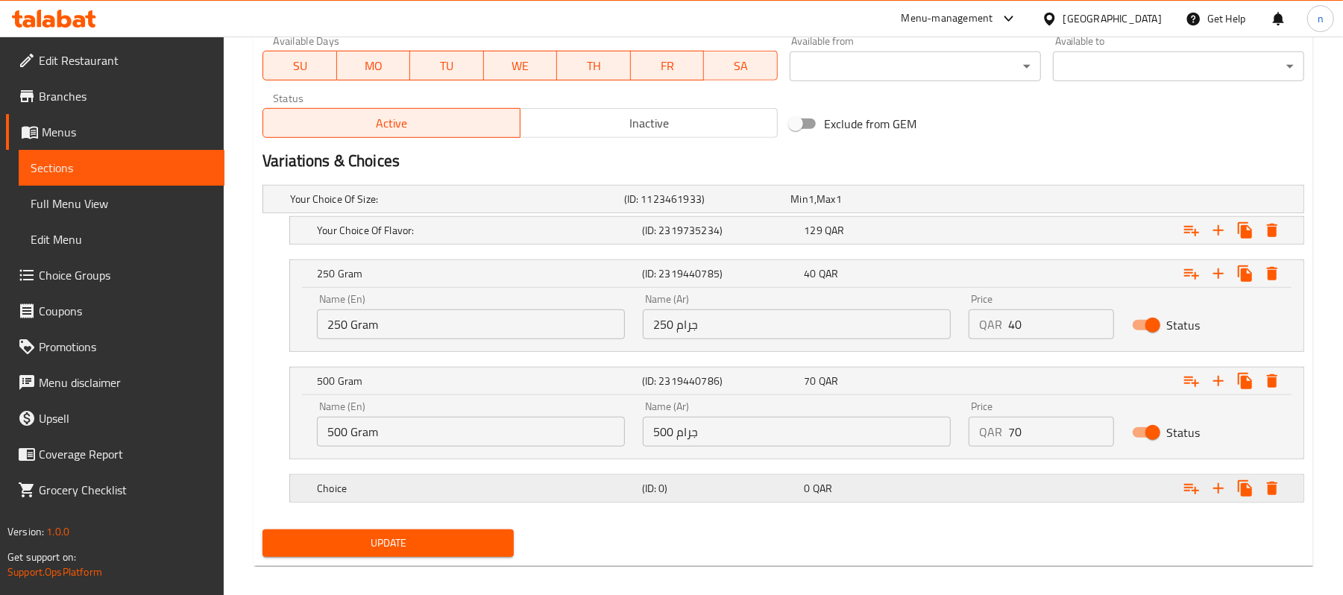
scroll to position [731, 0]
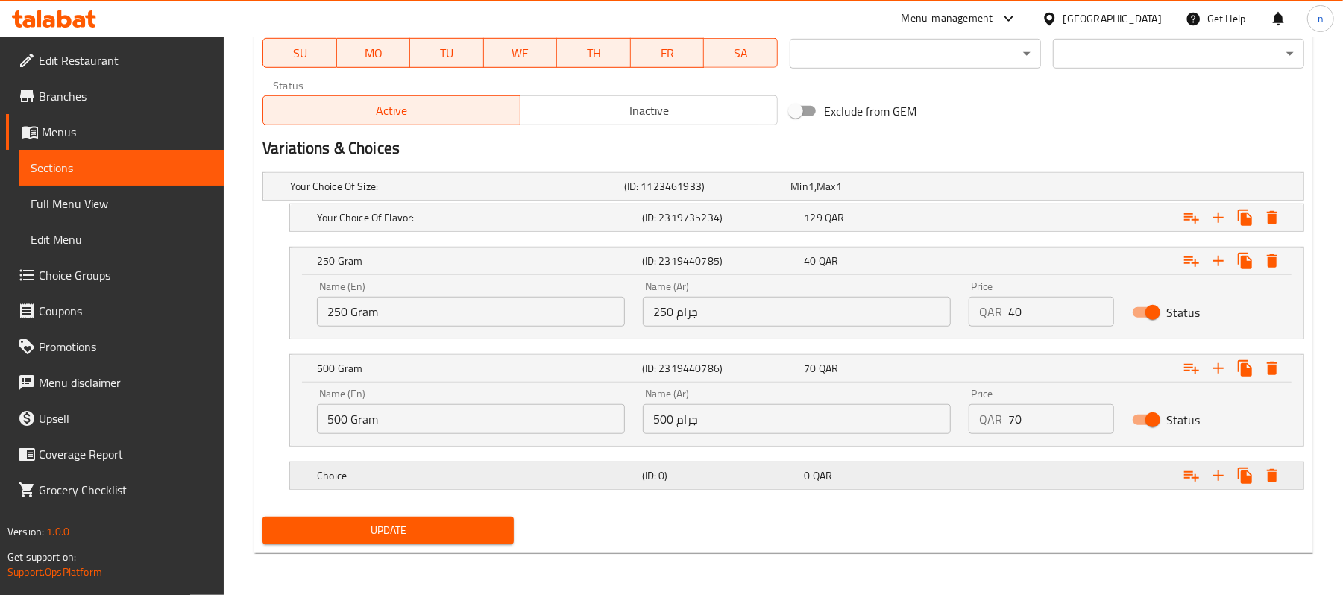
click at [544, 468] on h5 "Choice" at bounding box center [476, 475] width 319 height 15
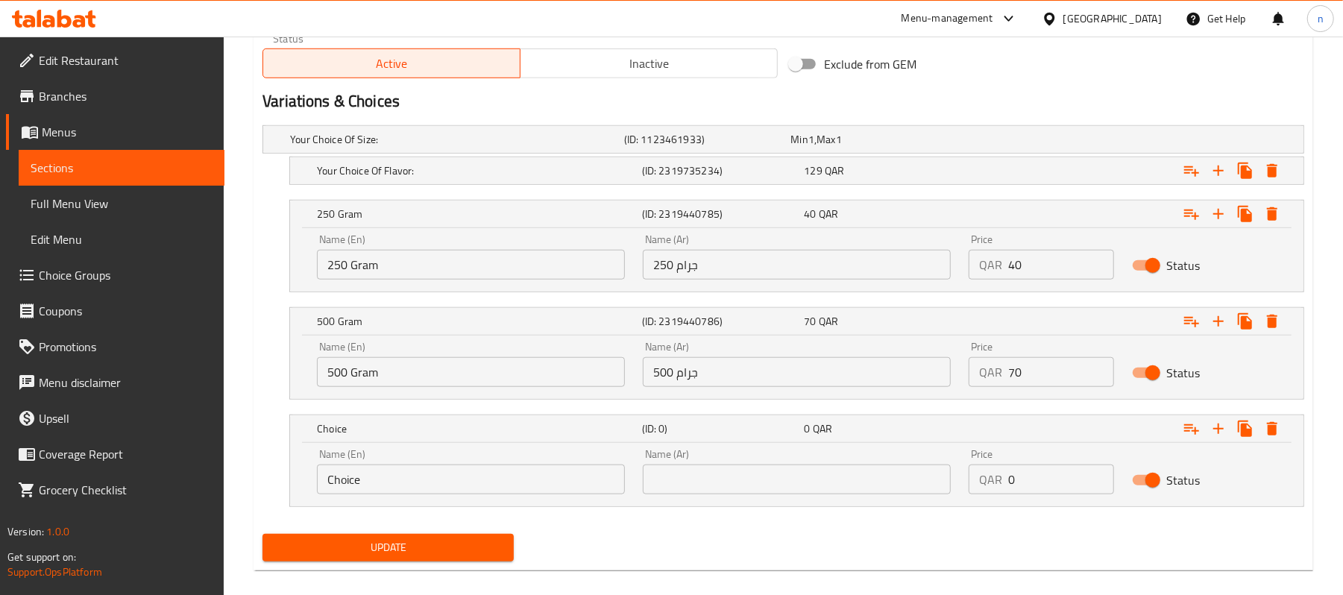
scroll to position [795, 0]
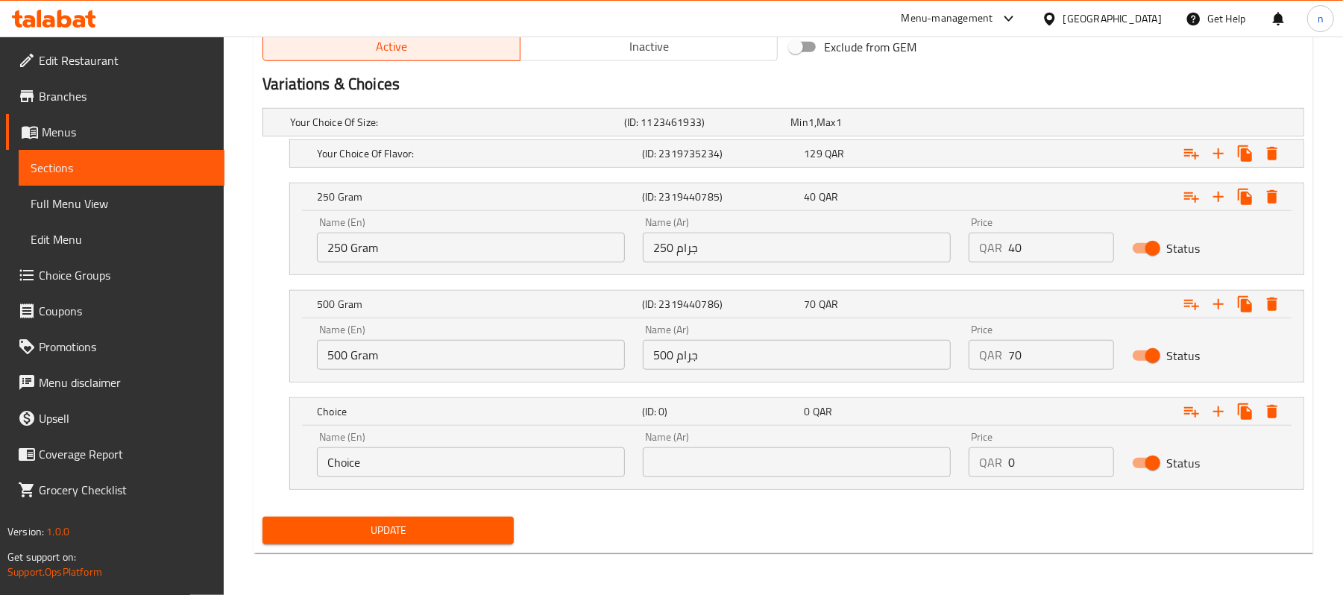
click at [453, 458] on input "Choice" at bounding box center [471, 462] width 308 height 30
drag, startPoint x: 448, startPoint y: 458, endPoint x: 237, endPoint y: 457, distance: 211.0
paste input "إختيارك من النكهة:"
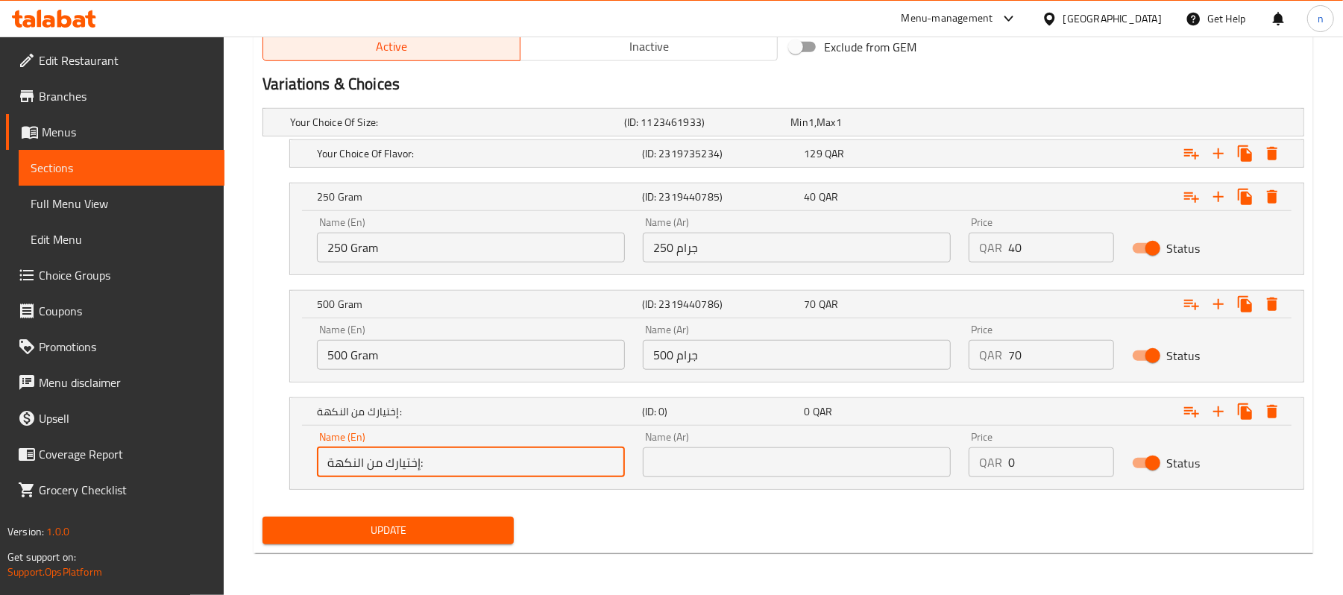
type input "إختيارك من النكهة:"
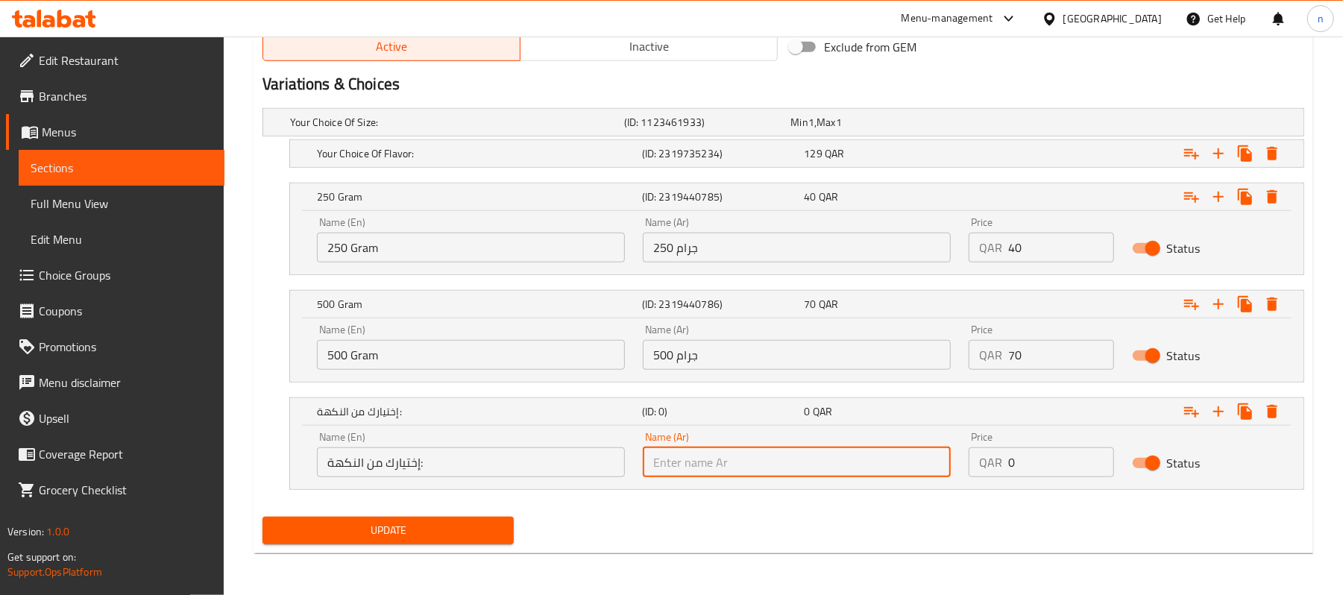
click at [895, 458] on input "text" at bounding box center [797, 462] width 308 height 30
paste input "إختيارك من النكهة:"
type input "إختيارك من النكهة:"
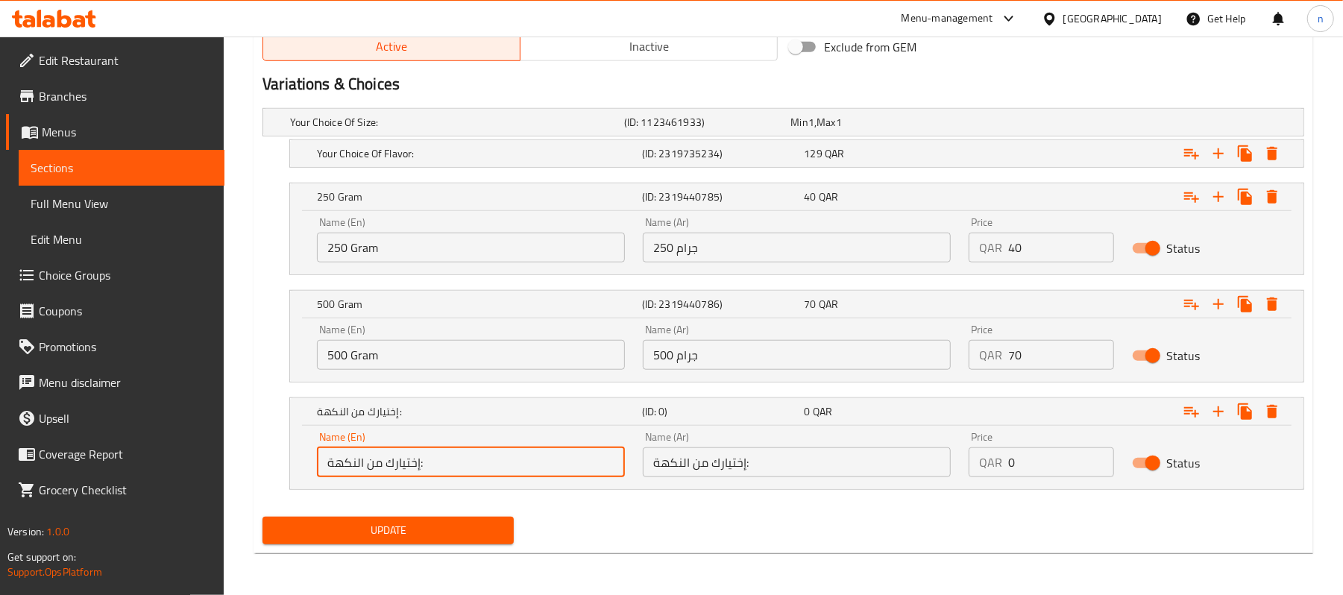
drag, startPoint x: 475, startPoint y: 469, endPoint x: 131, endPoint y: 467, distance: 343.7
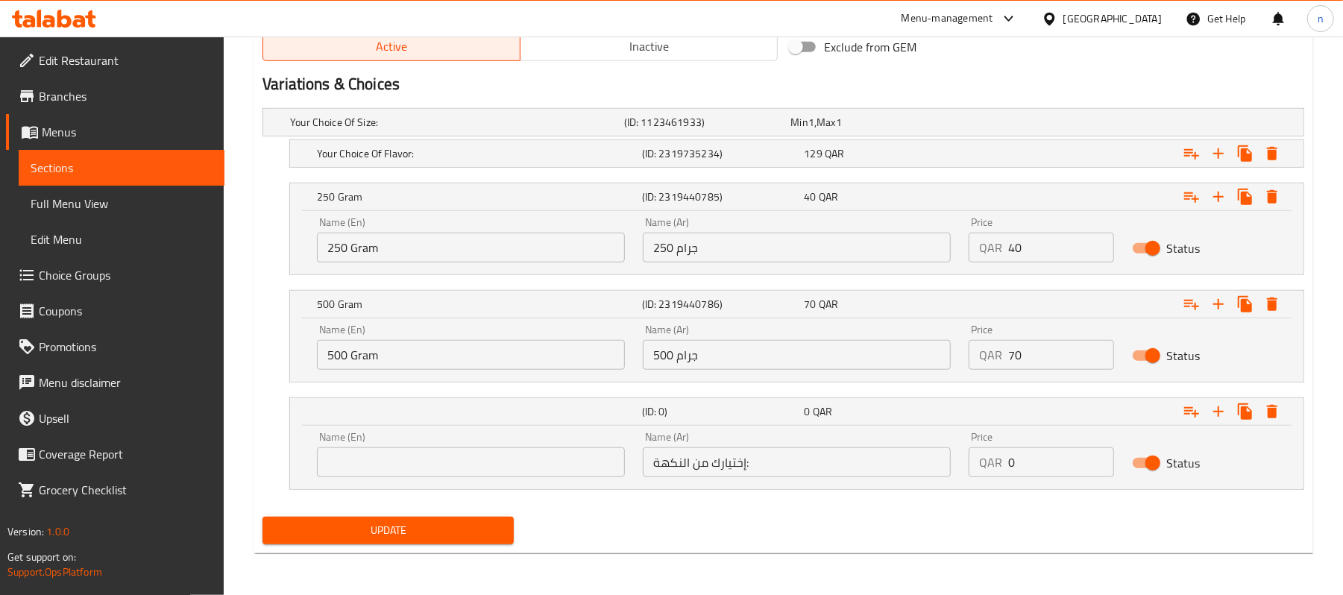
click at [403, 452] on input "text" at bounding box center [471, 462] width 308 height 30
paste input "Your Choice Of Flavor:"
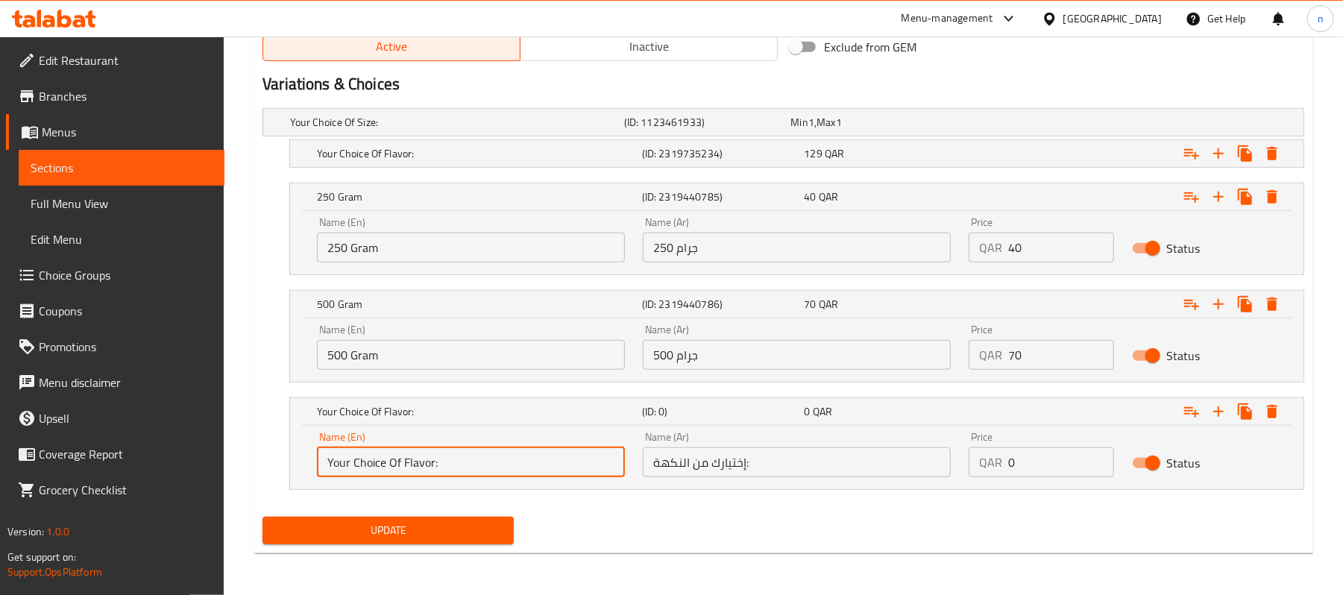
type input "Your Choice Of Flavor:"
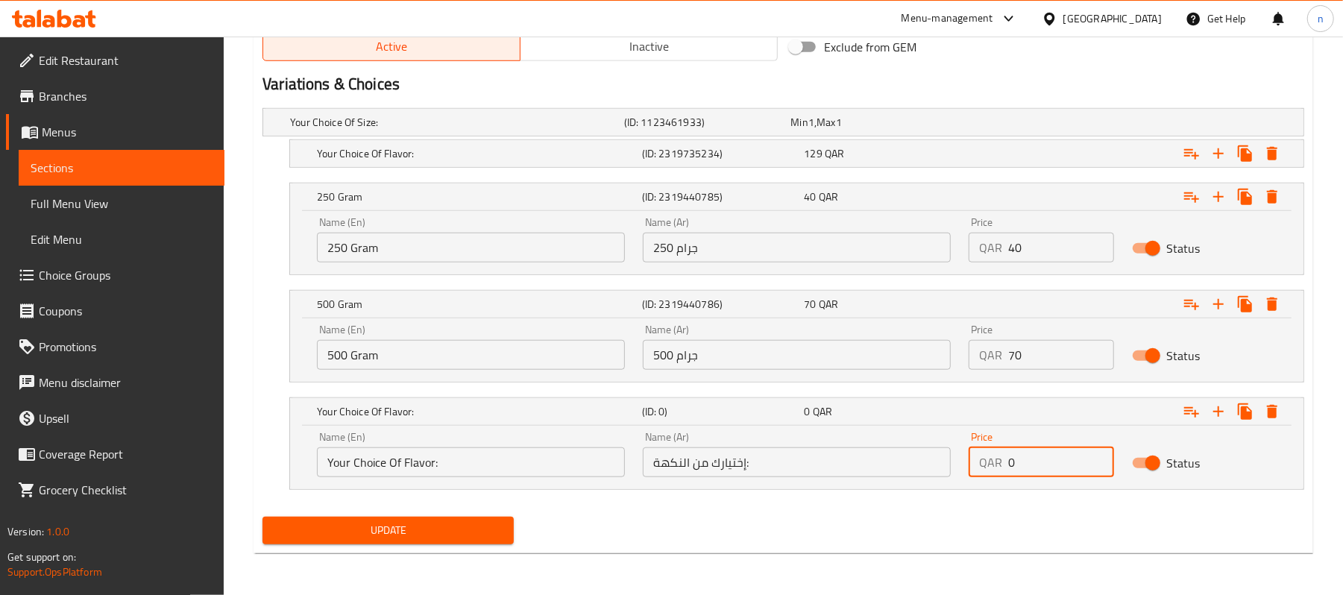
drag, startPoint x: 1036, startPoint y: 465, endPoint x: 996, endPoint y: 462, distance: 40.4
click at [996, 462] on div "QAR 0 Price" at bounding box center [1041, 462] width 145 height 30
click at [1039, 471] on input "0" at bounding box center [1060, 462] width 105 height 30
click at [1008, 466] on input "0" at bounding box center [1060, 462] width 105 height 30
type input "129"
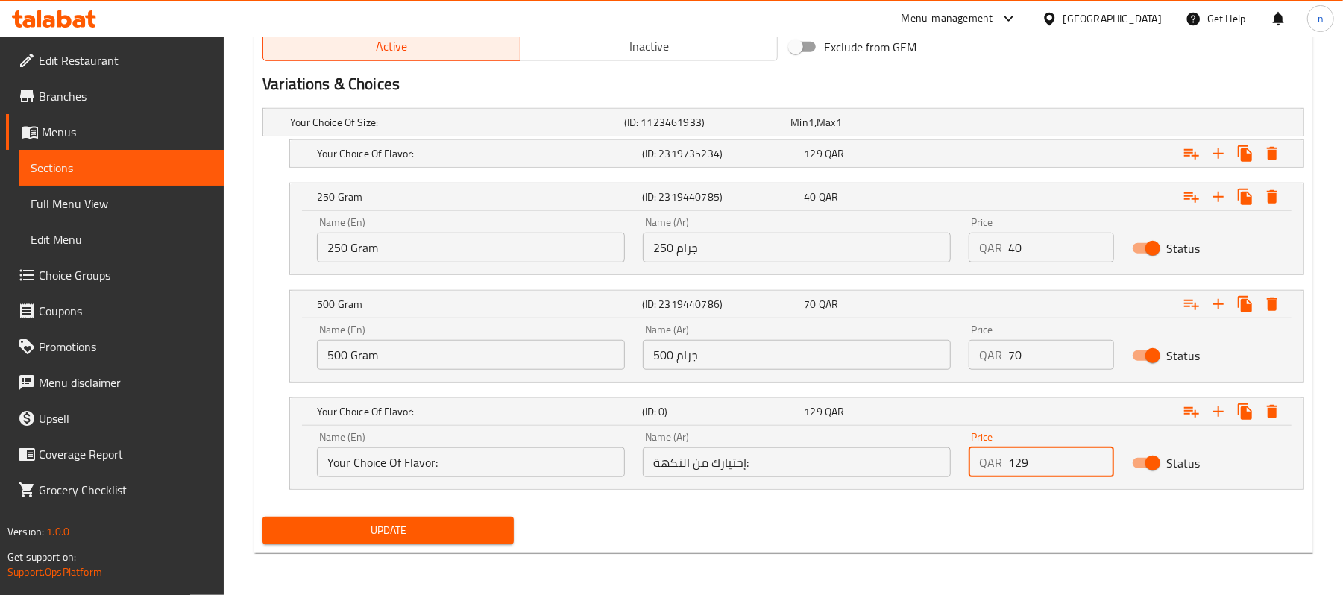
click at [973, 508] on div "Your Choice Of Size: (ID: 1123461933) Min 1 , Max 1 Name (En) Your Choice Of Si…" at bounding box center [783, 306] width 1054 height 409
click at [362, 523] on span "Update" at bounding box center [387, 530] width 227 height 19
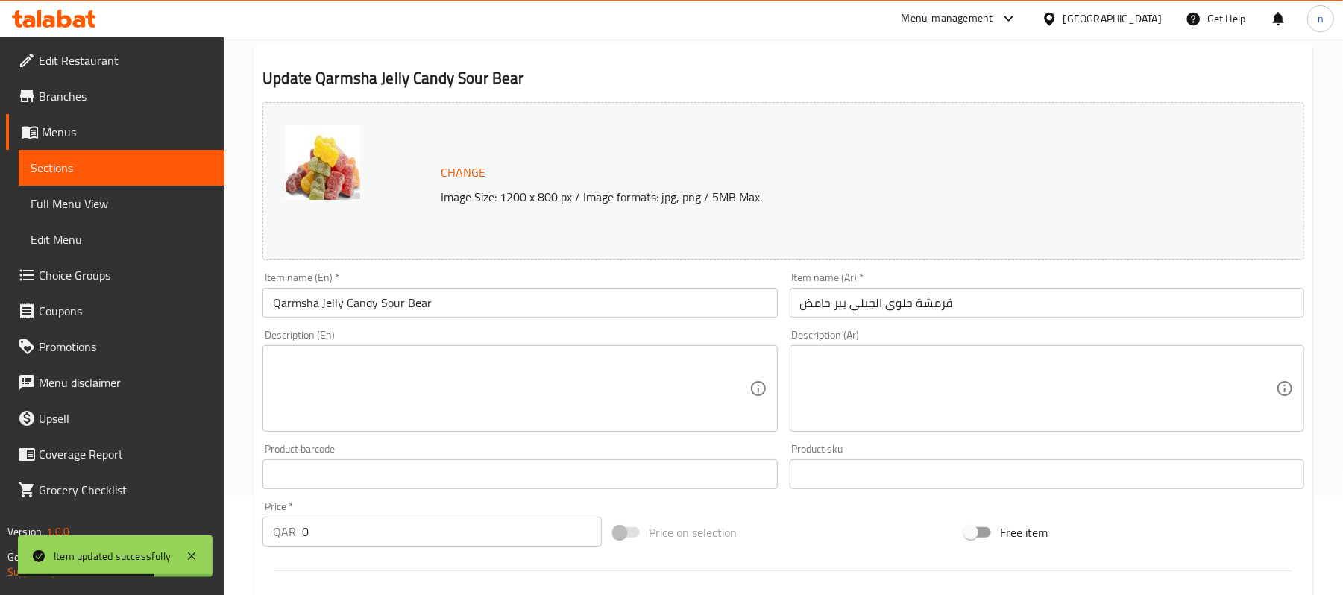
scroll to position [0, 0]
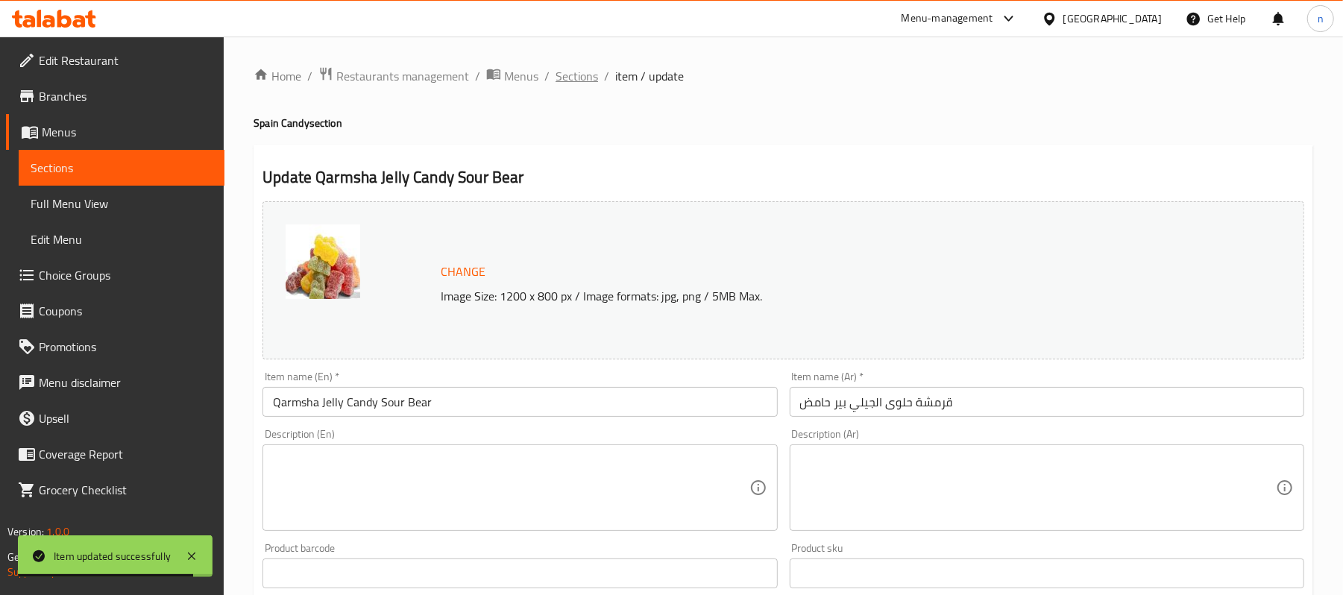
click at [559, 79] on span "Sections" at bounding box center [576, 76] width 43 height 18
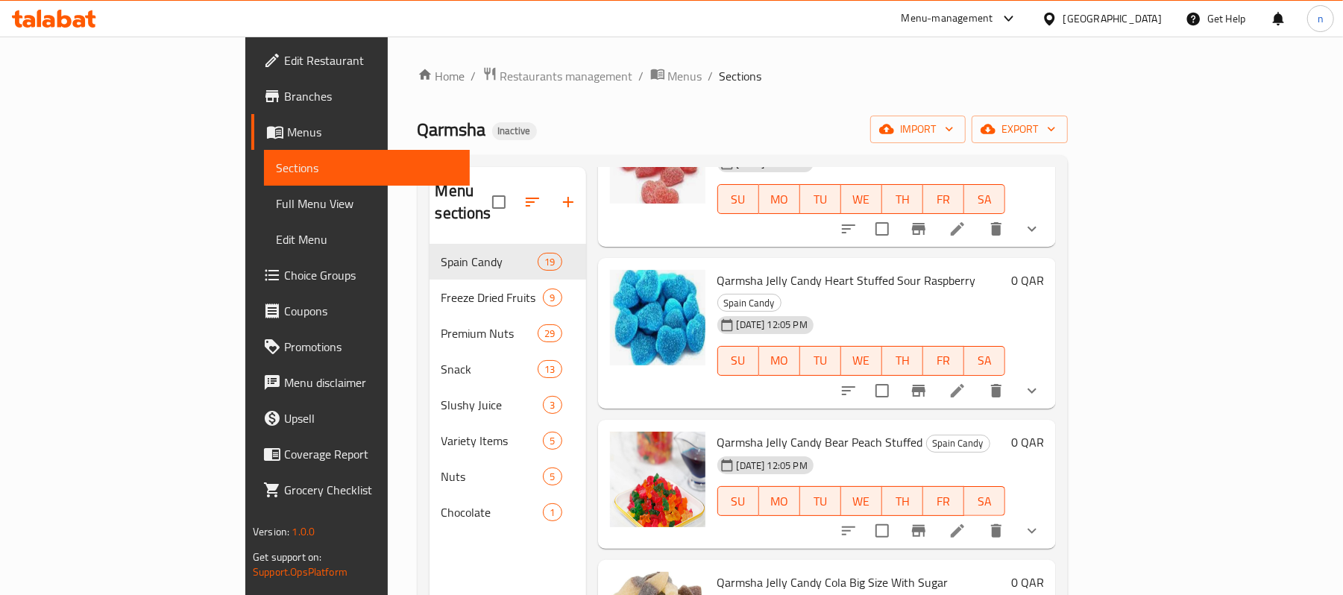
scroll to position [298, 0]
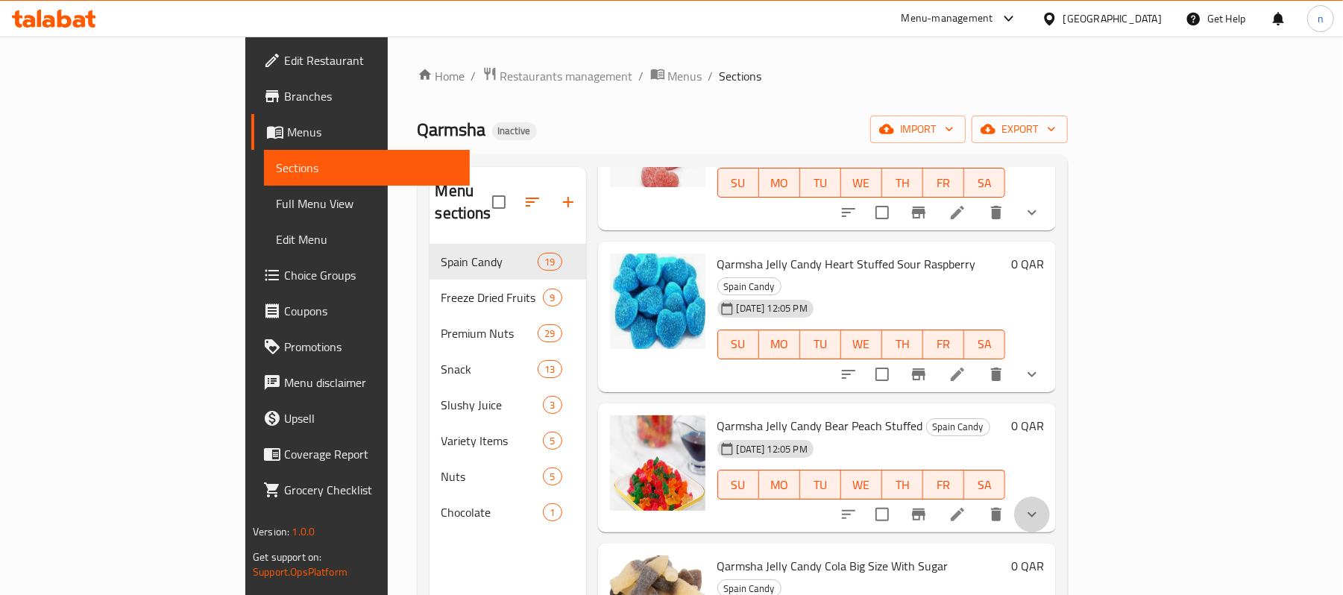
click at [1050, 497] on button "show more" at bounding box center [1032, 515] width 36 height 36
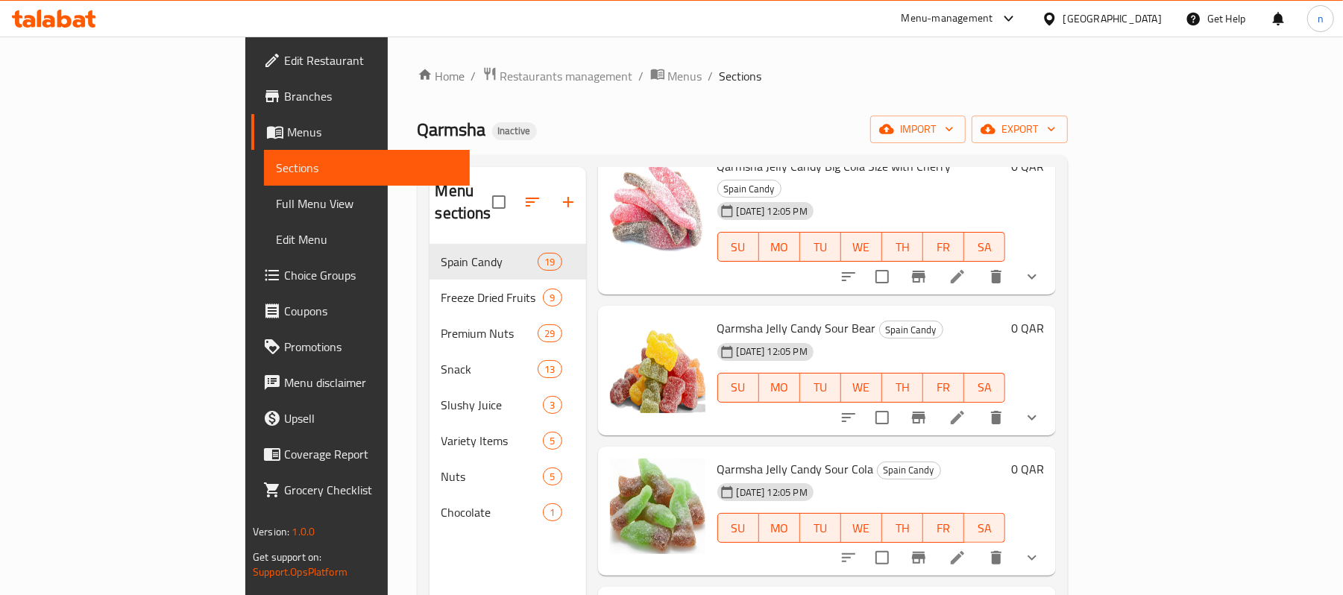
scroll to position [1102, 0]
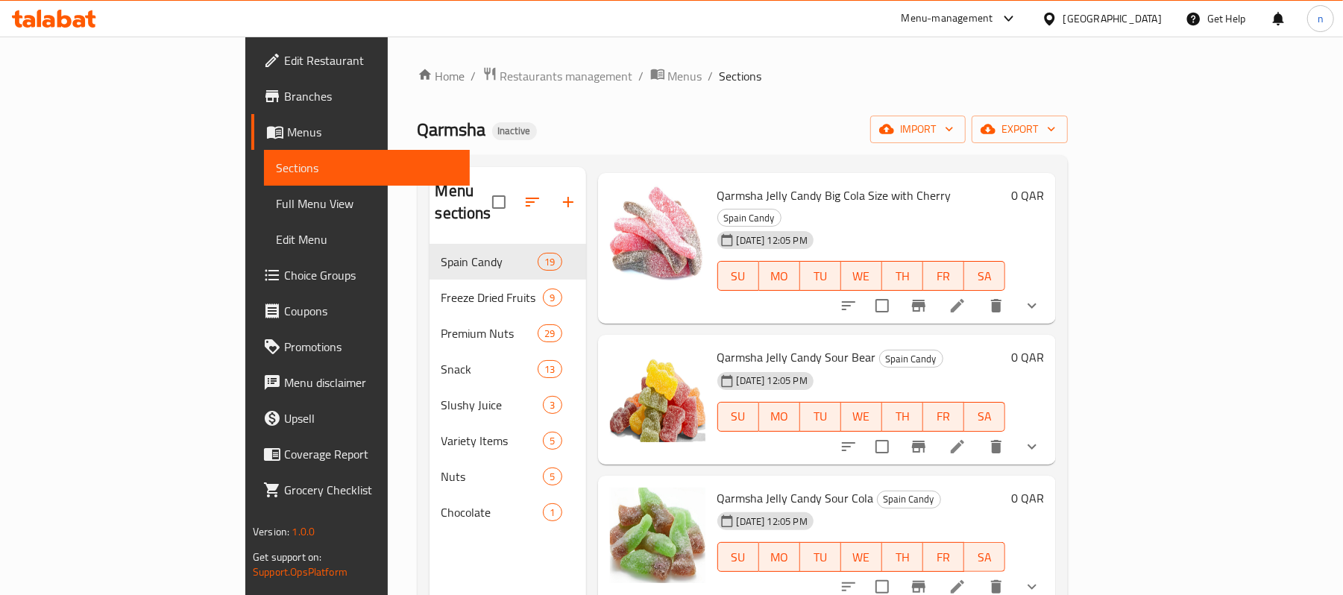
click at [1041, 438] on icon "show more" at bounding box center [1032, 447] width 18 height 18
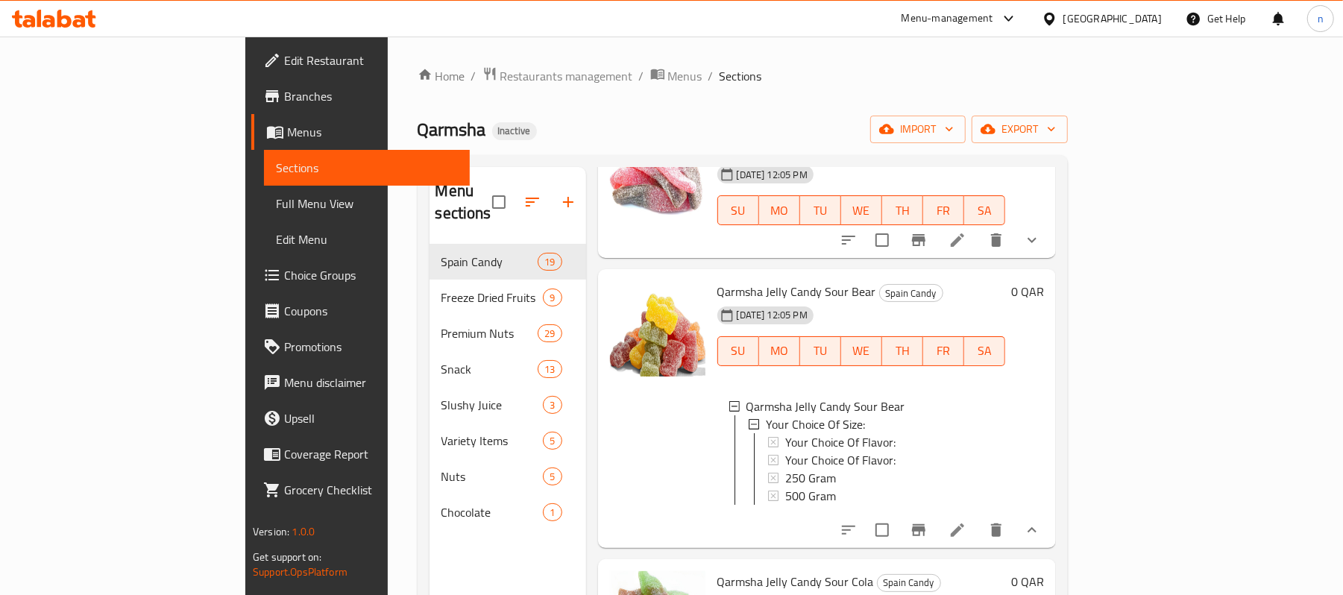
scroll to position [1202, 0]
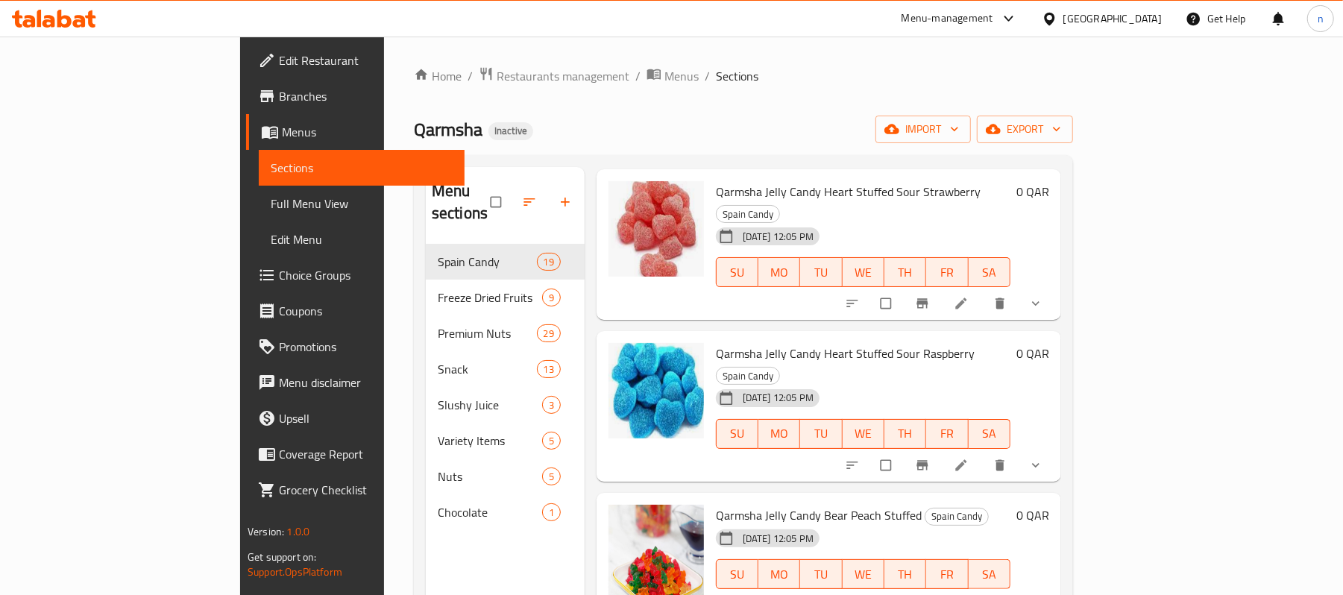
scroll to position [397, 0]
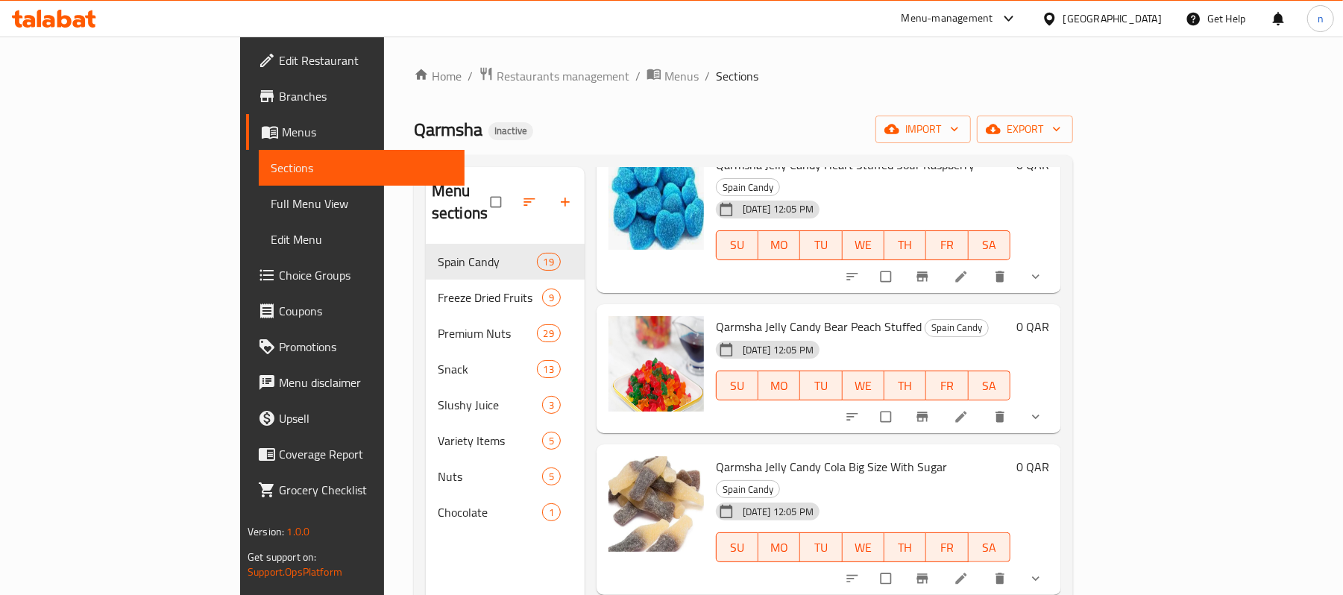
click at [1043, 409] on icon "show more" at bounding box center [1035, 416] width 15 height 15
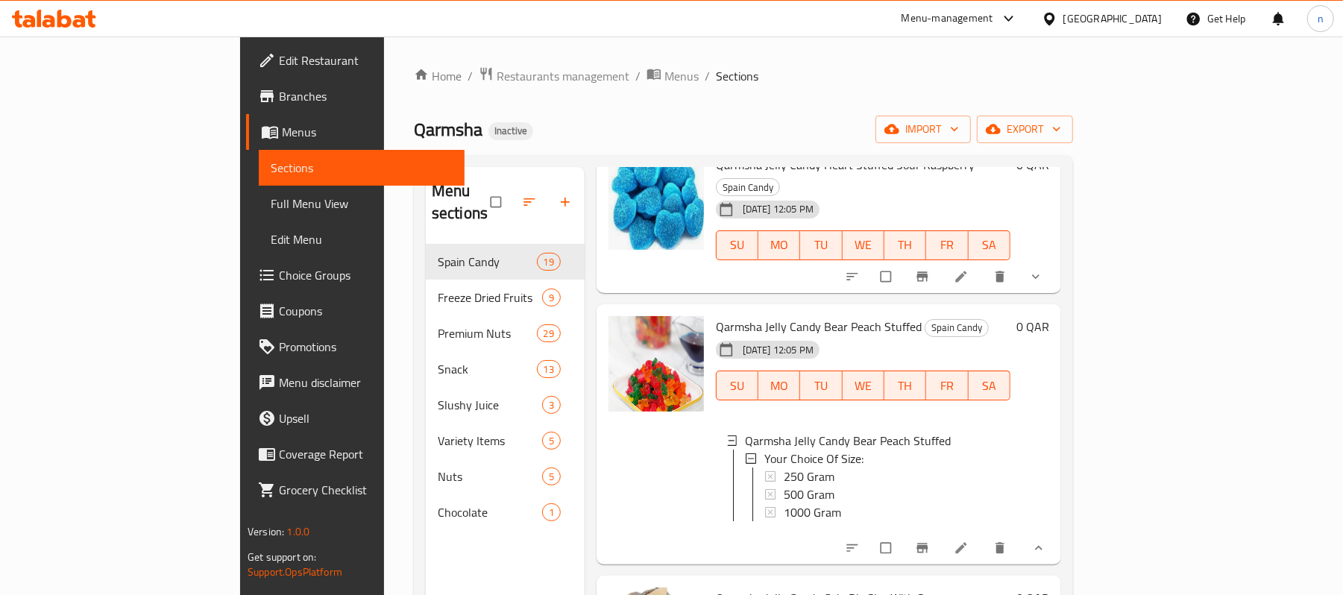
click at [768, 315] on span "Qarmsha Jelly Candy Bear Peach Stuffed" at bounding box center [819, 326] width 206 height 22
copy span "Bear"
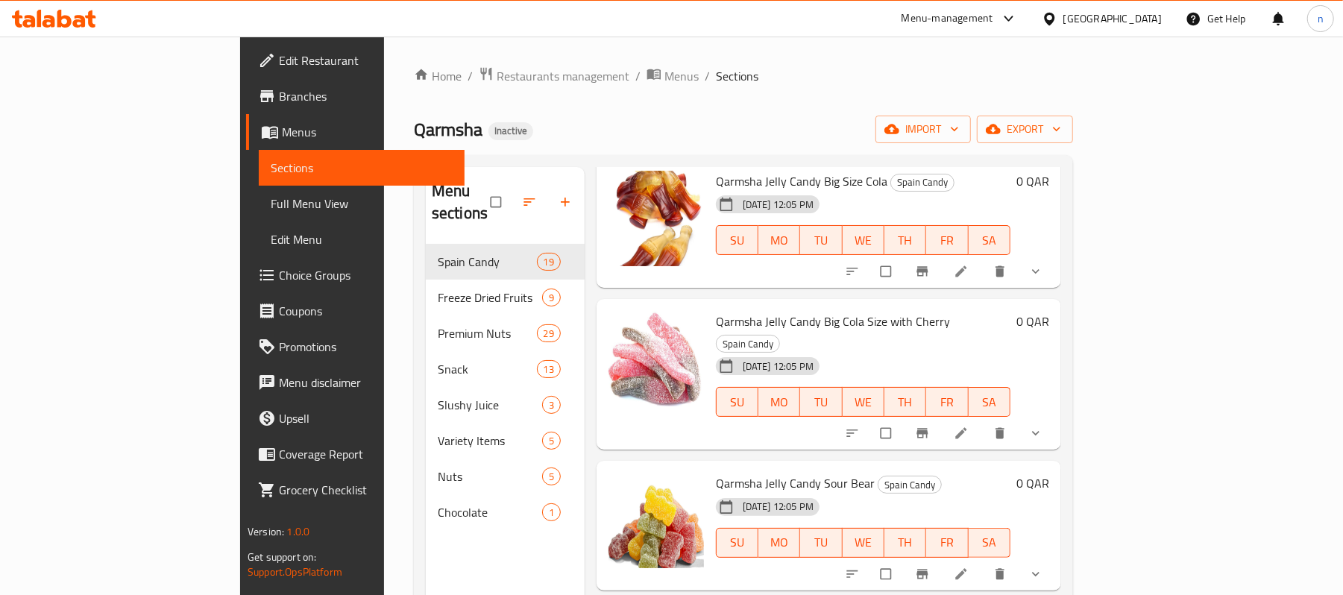
scroll to position [1003, 0]
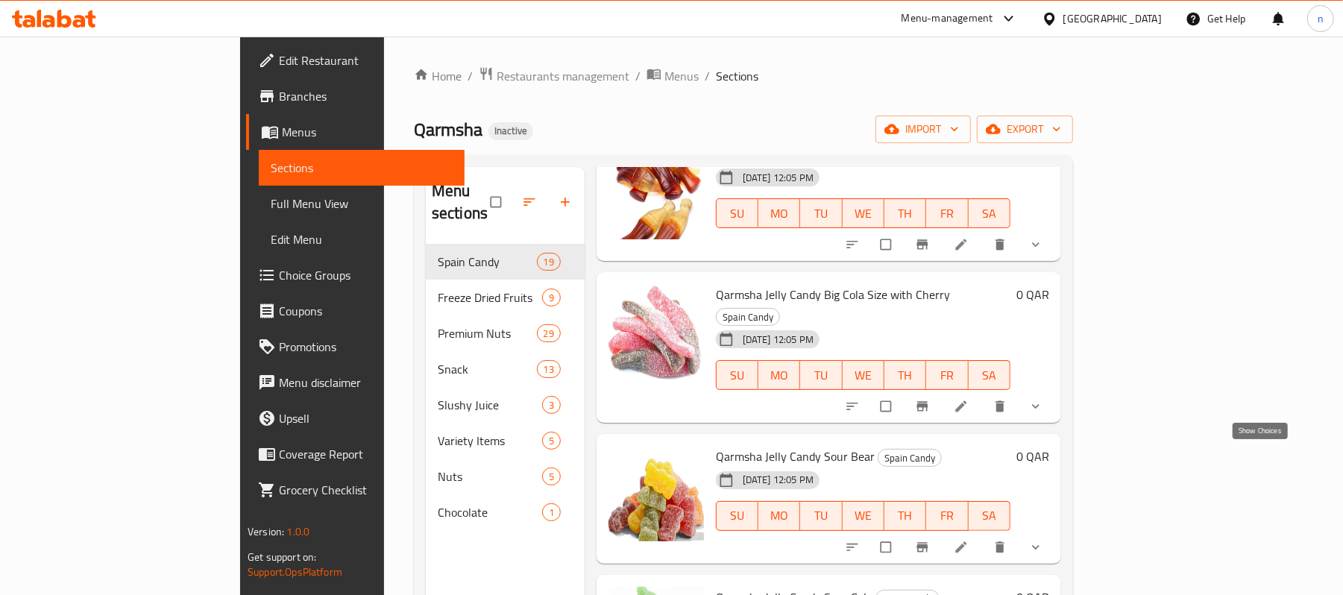
click at [1043, 540] on icon "show more" at bounding box center [1035, 547] width 15 height 15
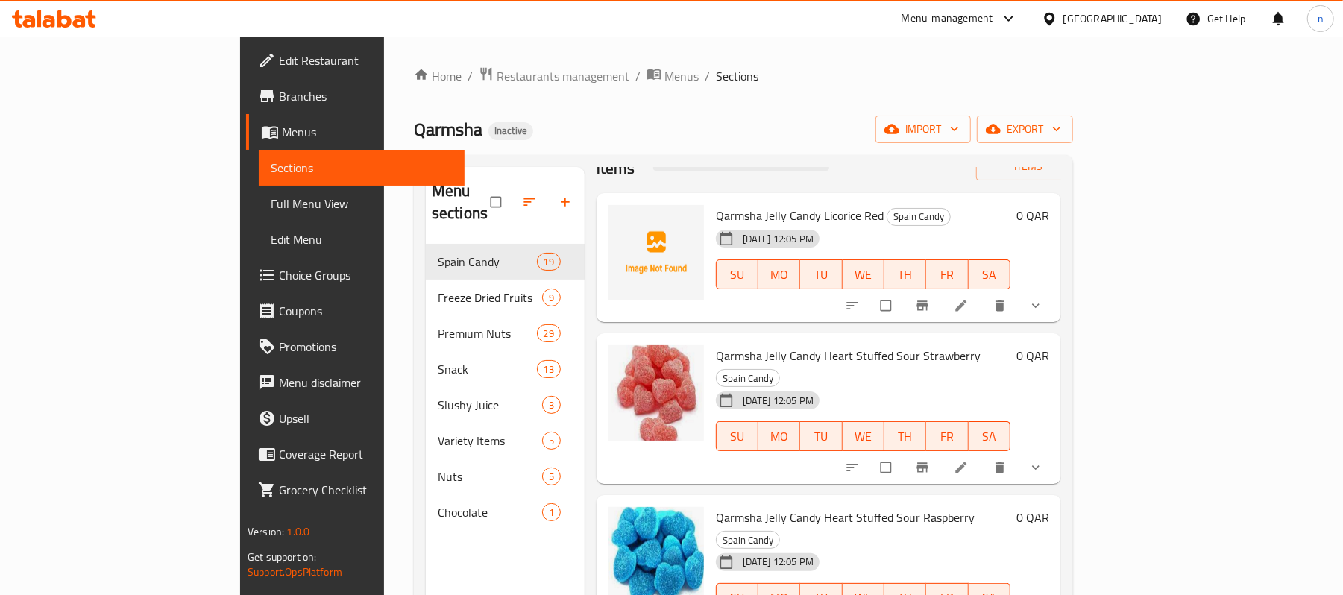
scroll to position [0, 0]
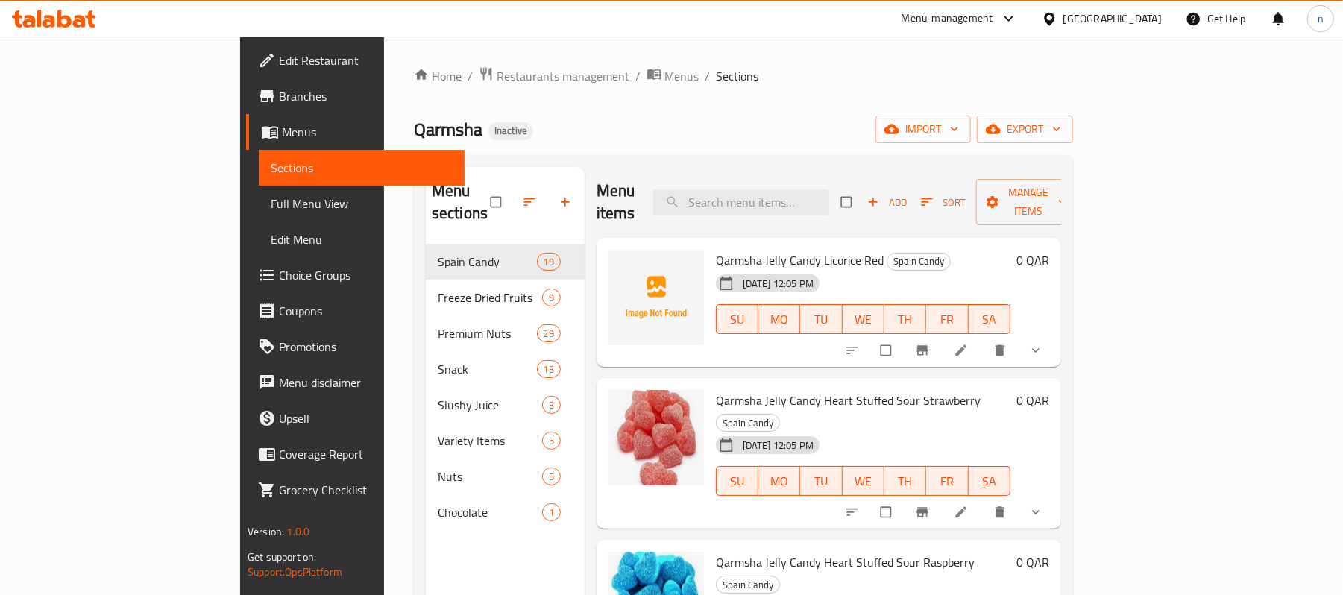
click at [932, 113] on div "Home / Restaurants management / Menus / Sections Qarmsha Inactive import export…" at bounding box center [743, 420] width 659 height 708
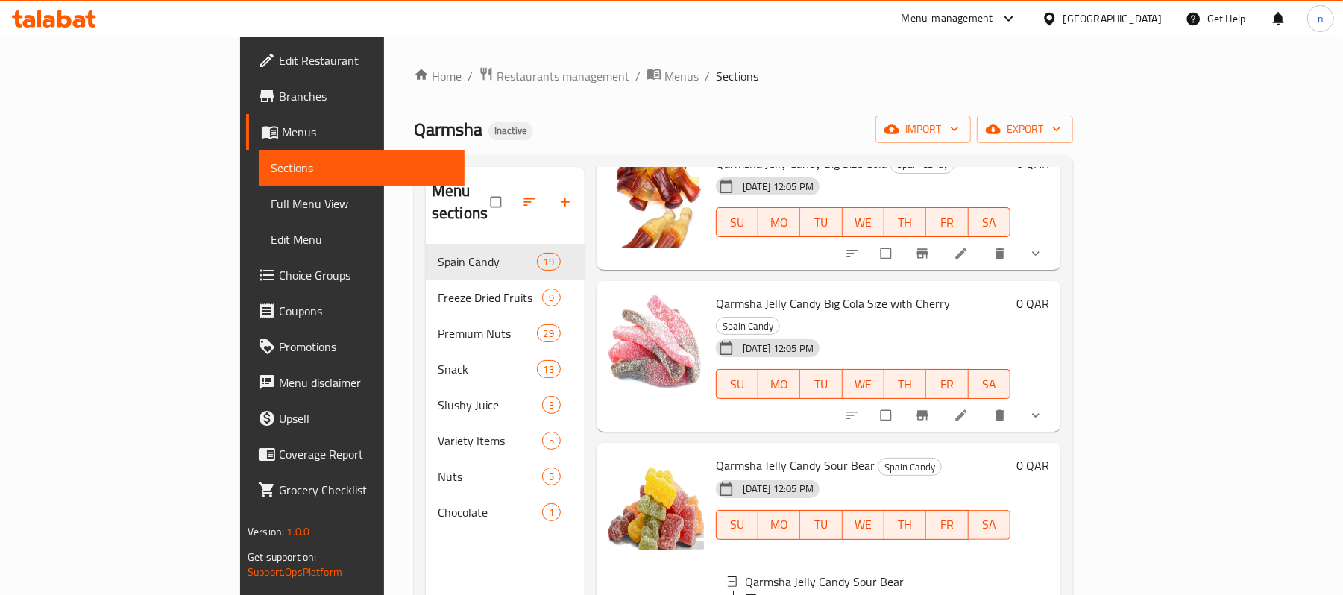
scroll to position [1193, 0]
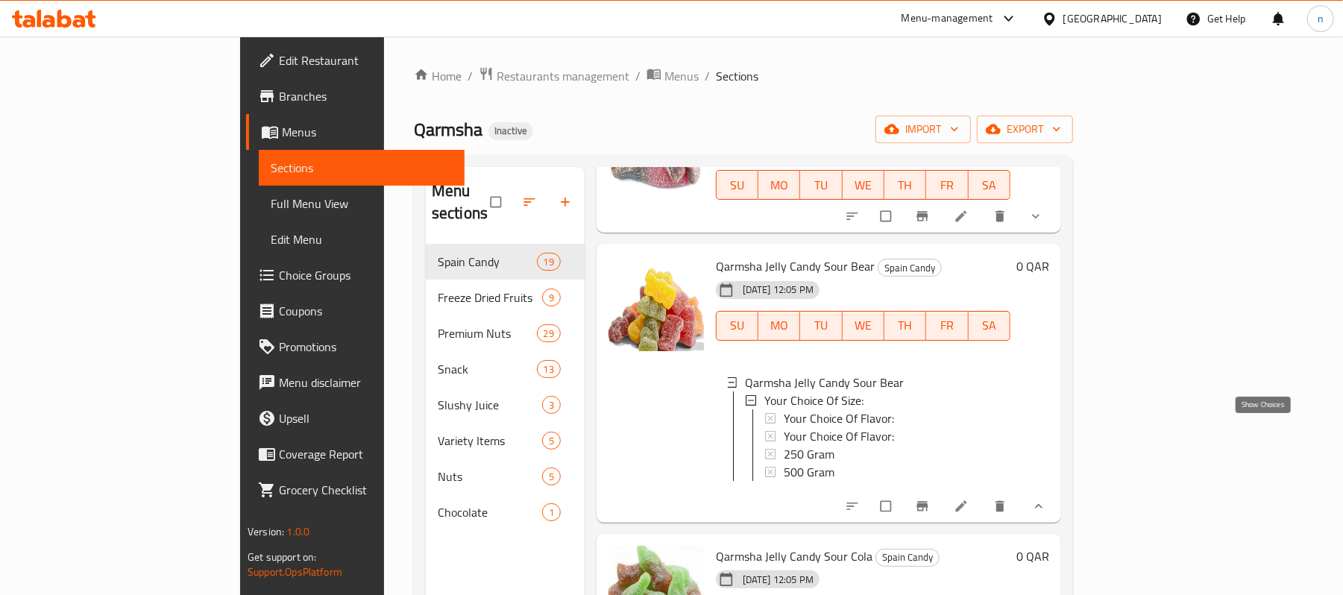
click at [1046, 499] on icon "show more" at bounding box center [1038, 506] width 15 height 15
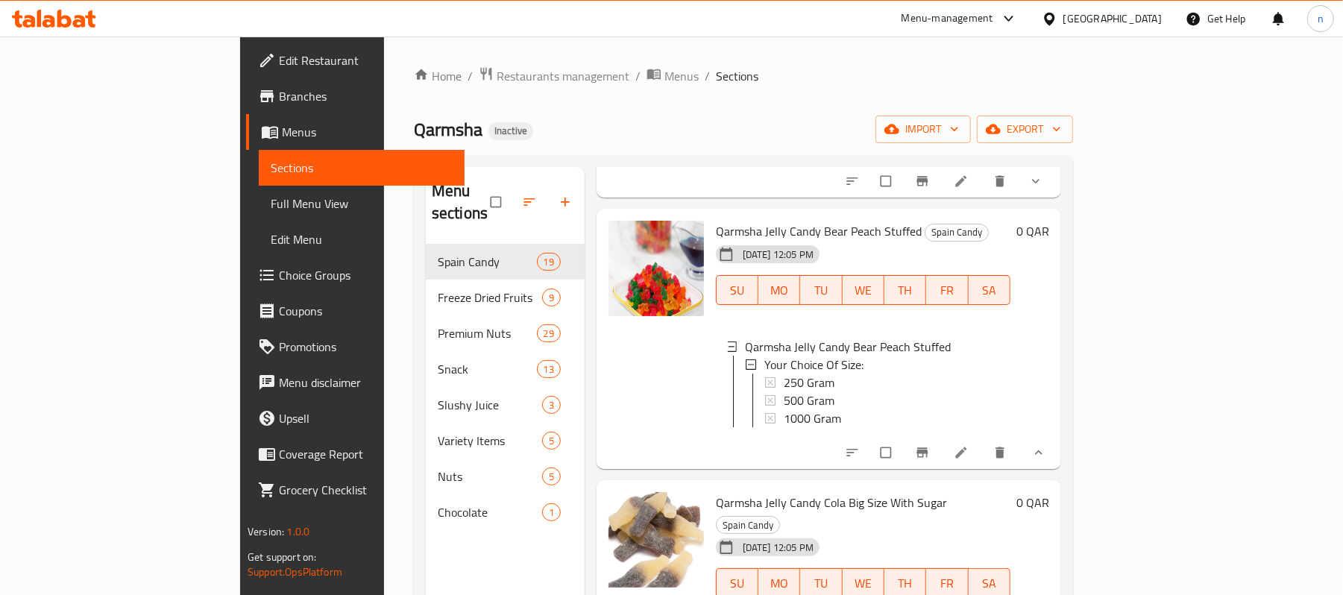
scroll to position [497, 0]
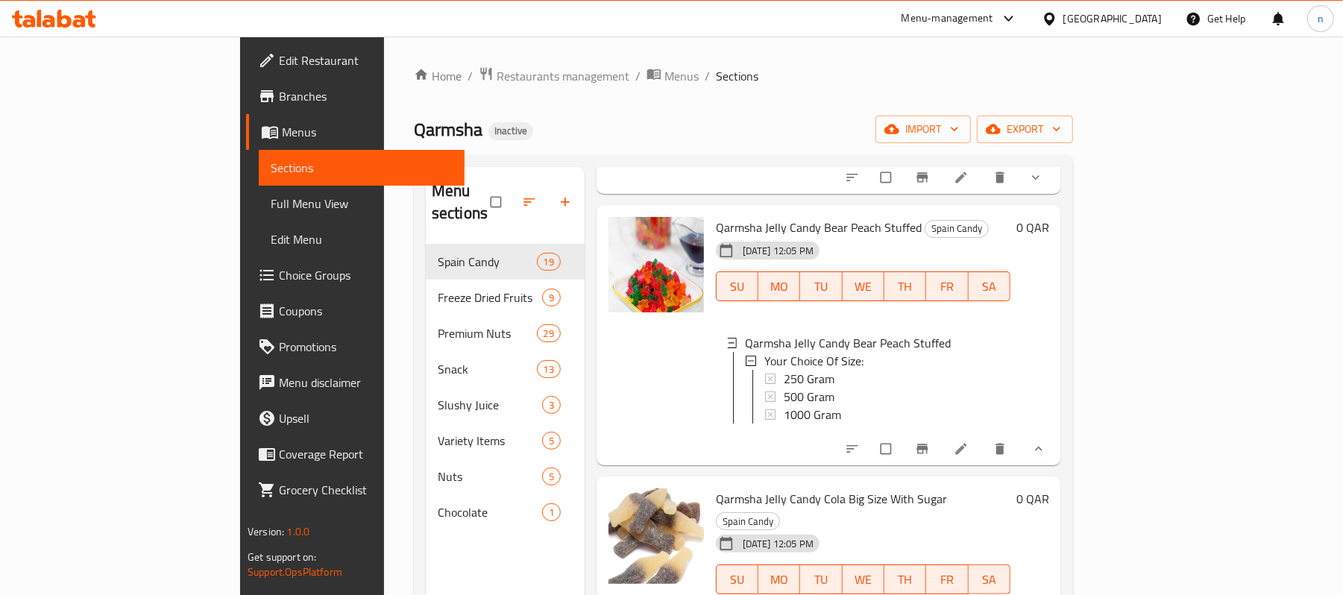
click at [1046, 441] on icon "show more" at bounding box center [1038, 448] width 15 height 15
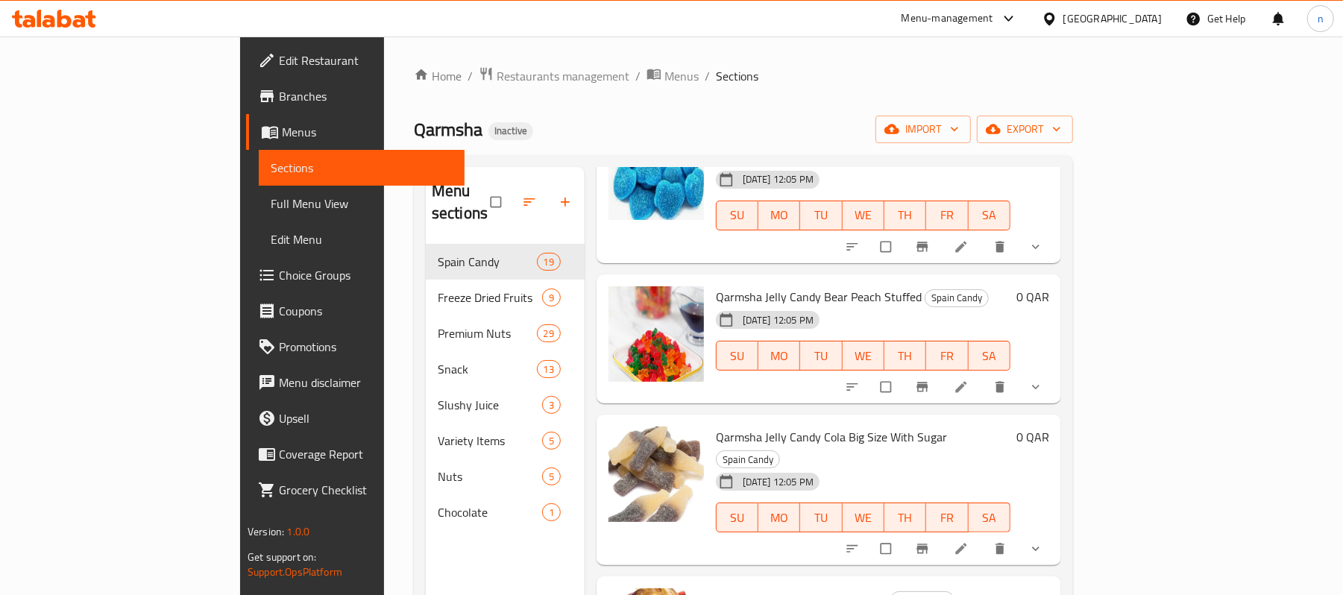
scroll to position [397, 0]
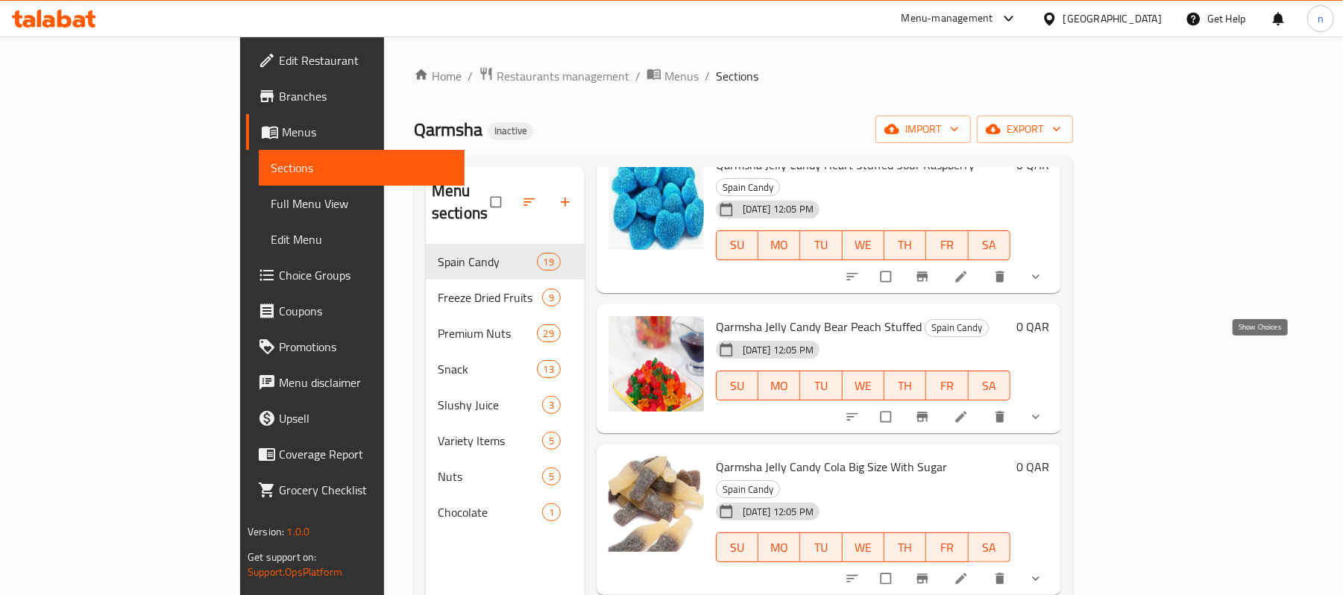
click at [1043, 409] on icon "show more" at bounding box center [1035, 416] width 15 height 15
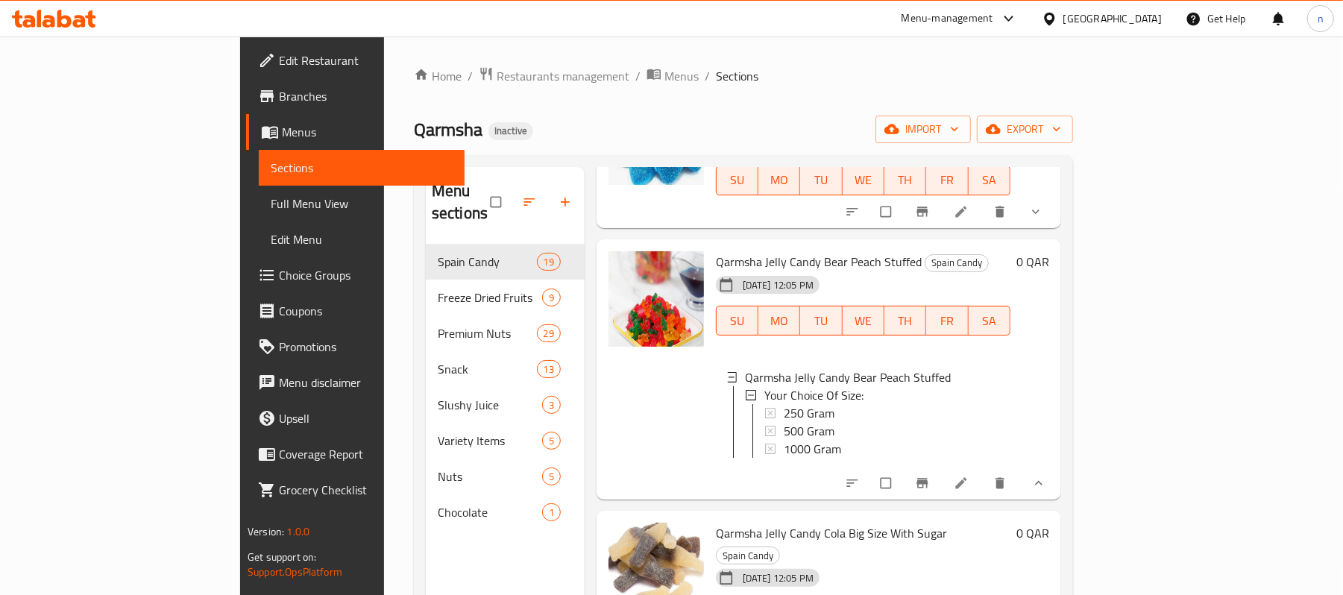
scroll to position [497, 0]
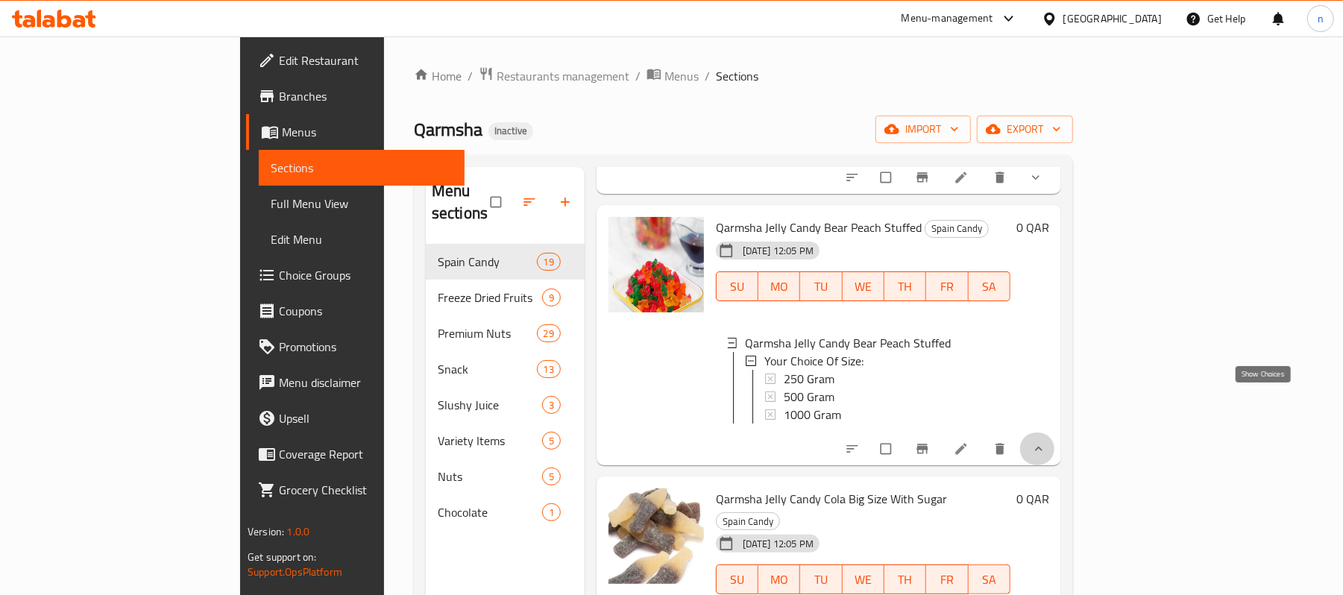
click at [1046, 441] on icon "show more" at bounding box center [1038, 448] width 15 height 15
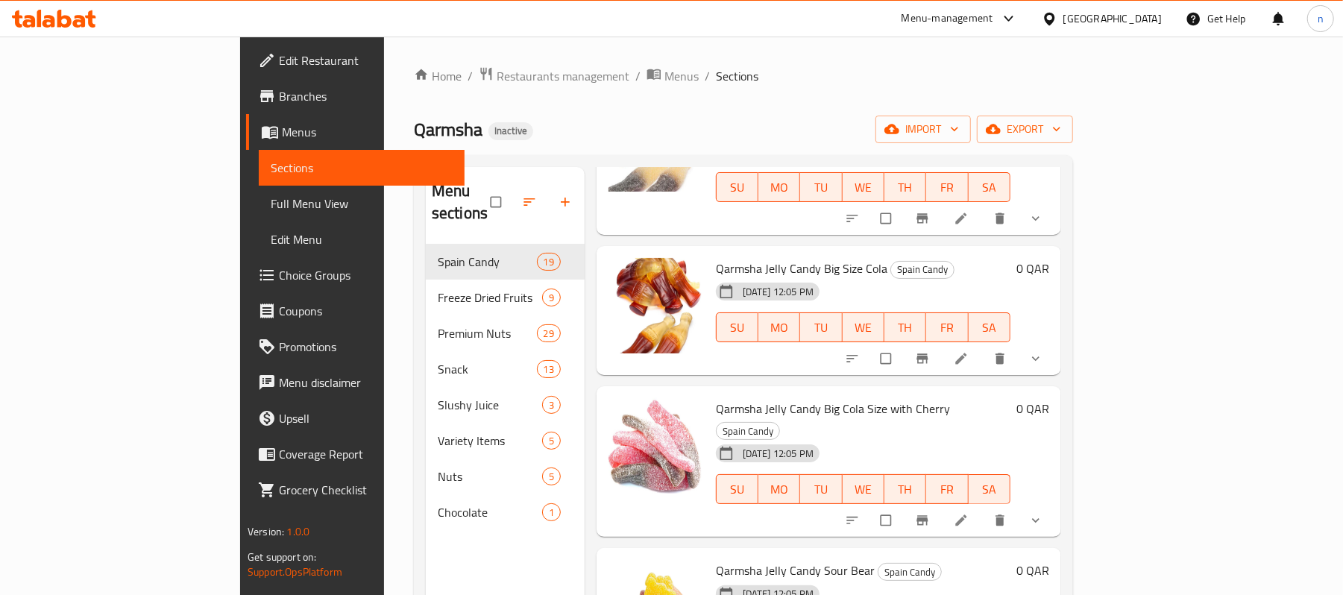
scroll to position [895, 0]
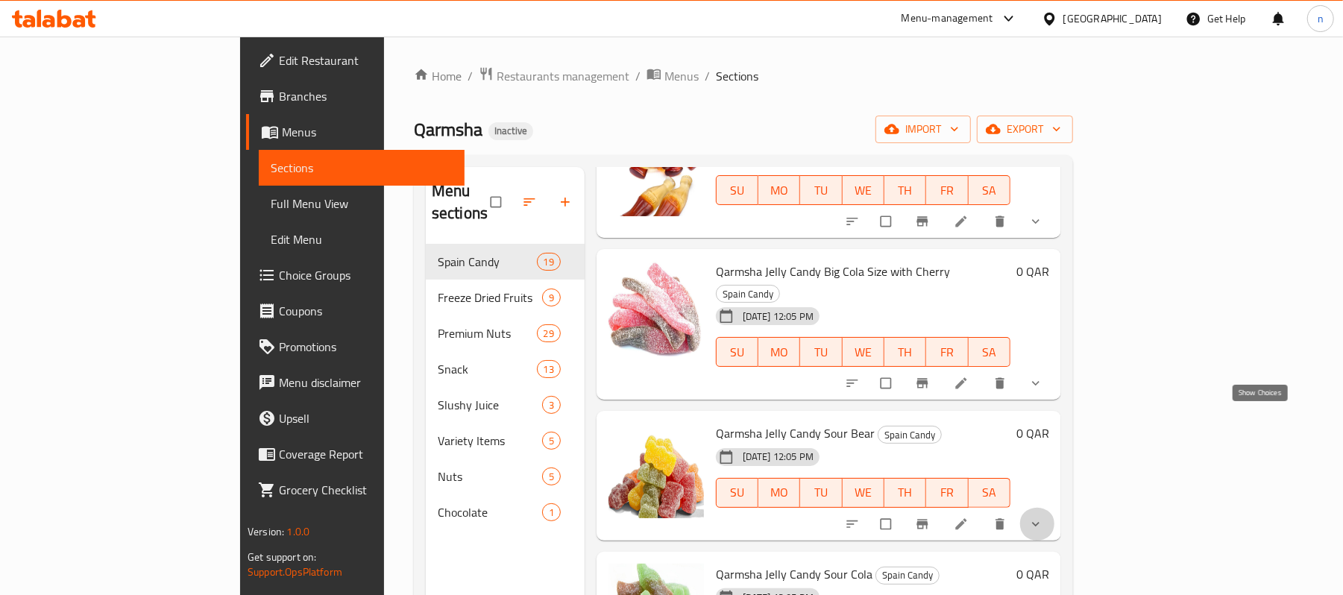
click at [1043, 517] on icon "show more" at bounding box center [1035, 524] width 15 height 15
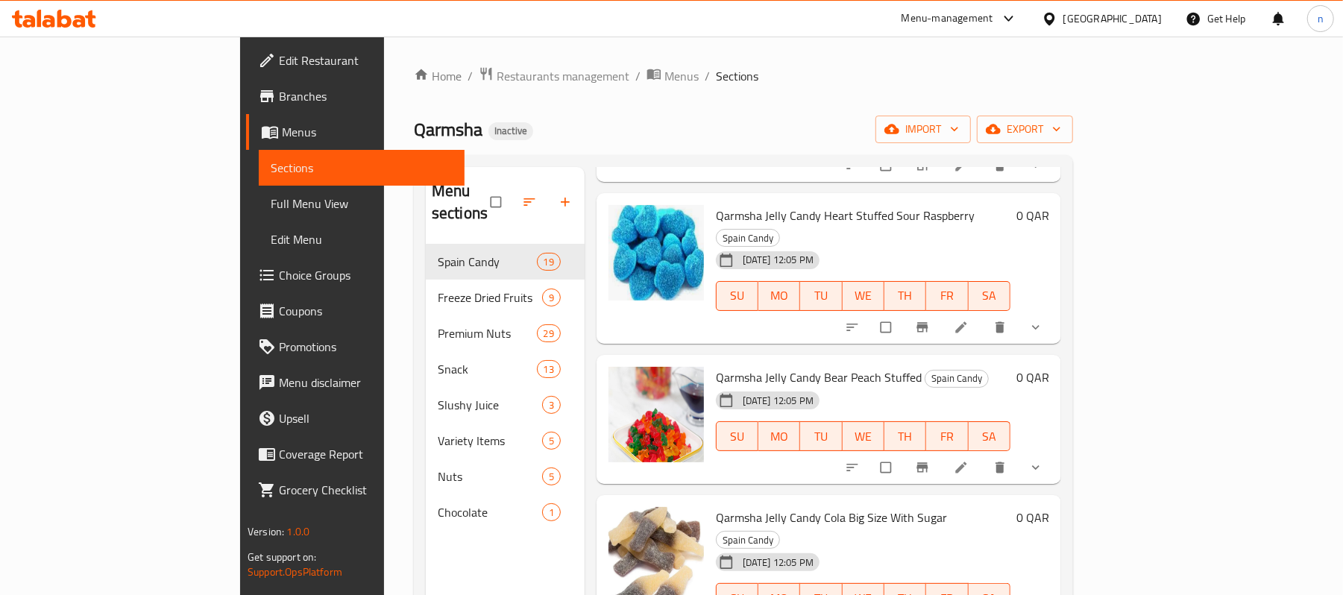
scroll to position [298, 0]
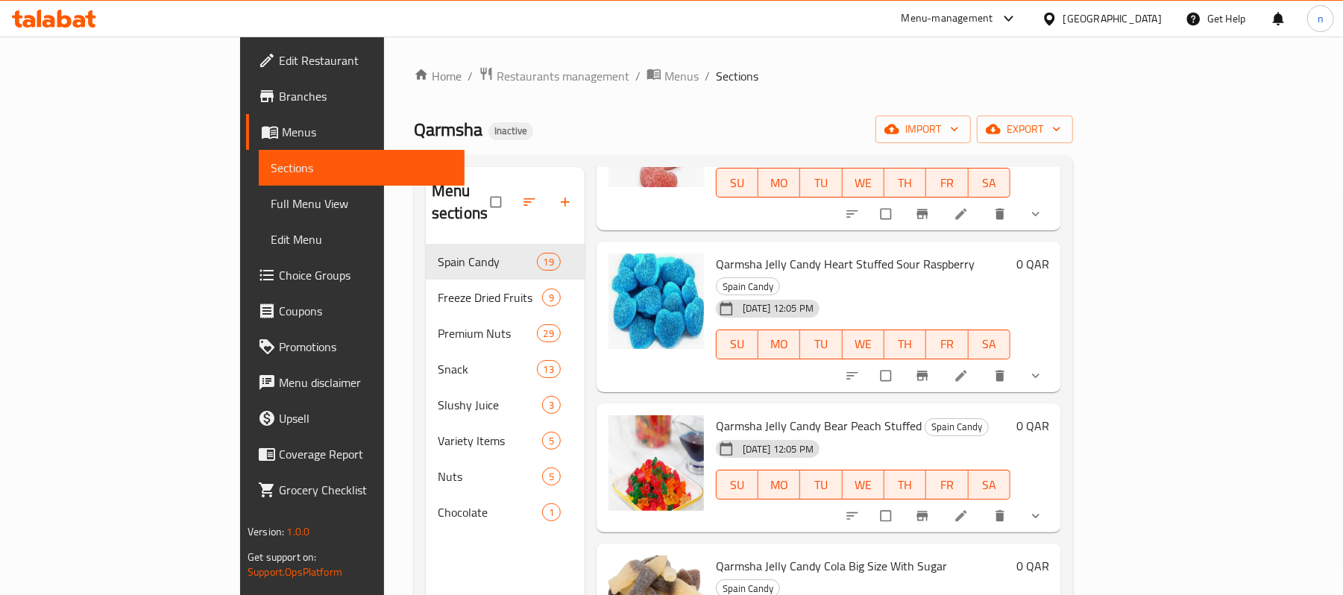
click at [1046, 509] on span "show more" at bounding box center [1037, 516] width 18 height 15
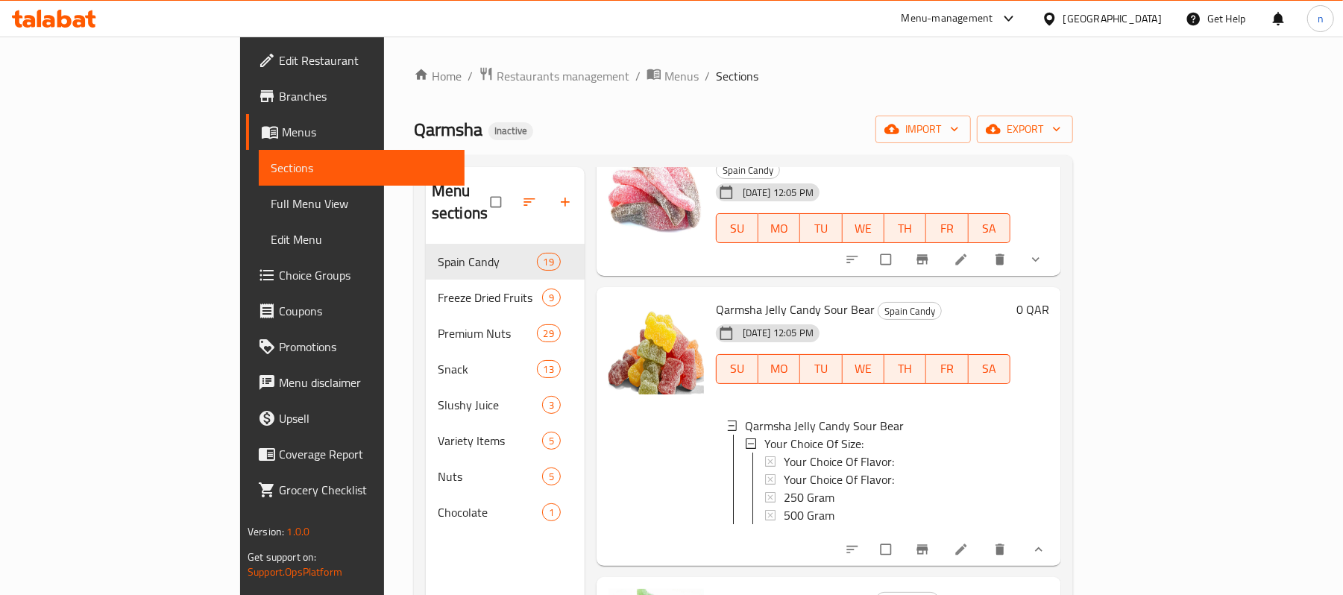
scroll to position [1193, 0]
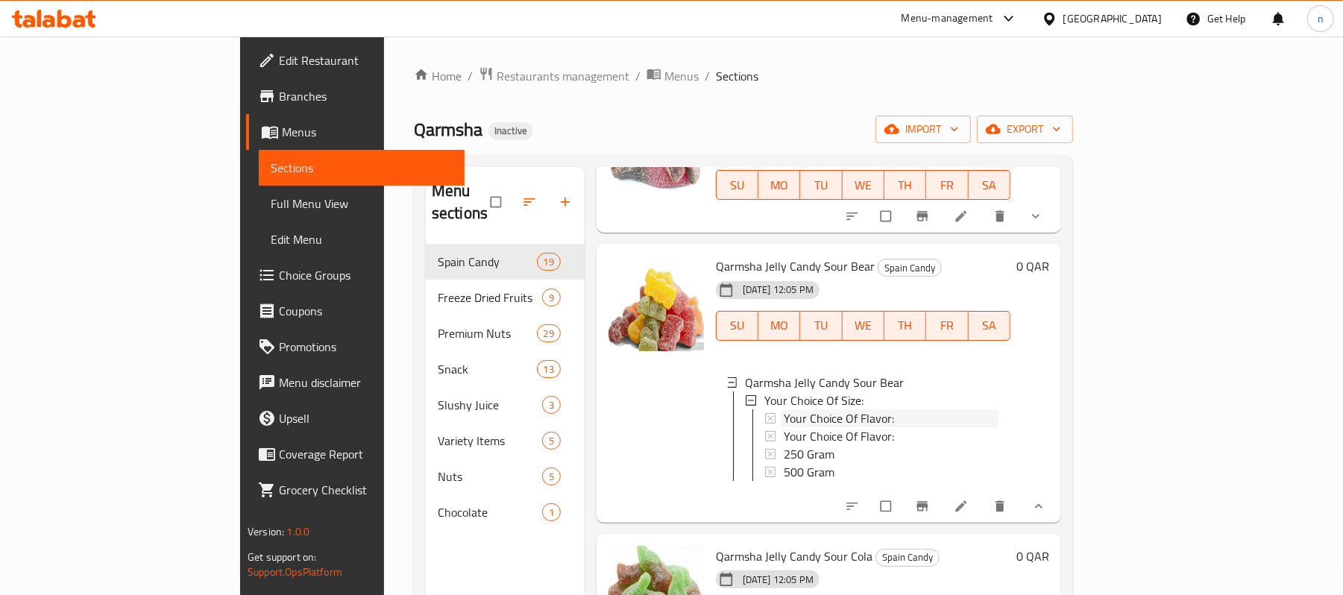
click at [784, 409] on span "Your Choice Of Flavor:" at bounding box center [839, 418] width 110 height 18
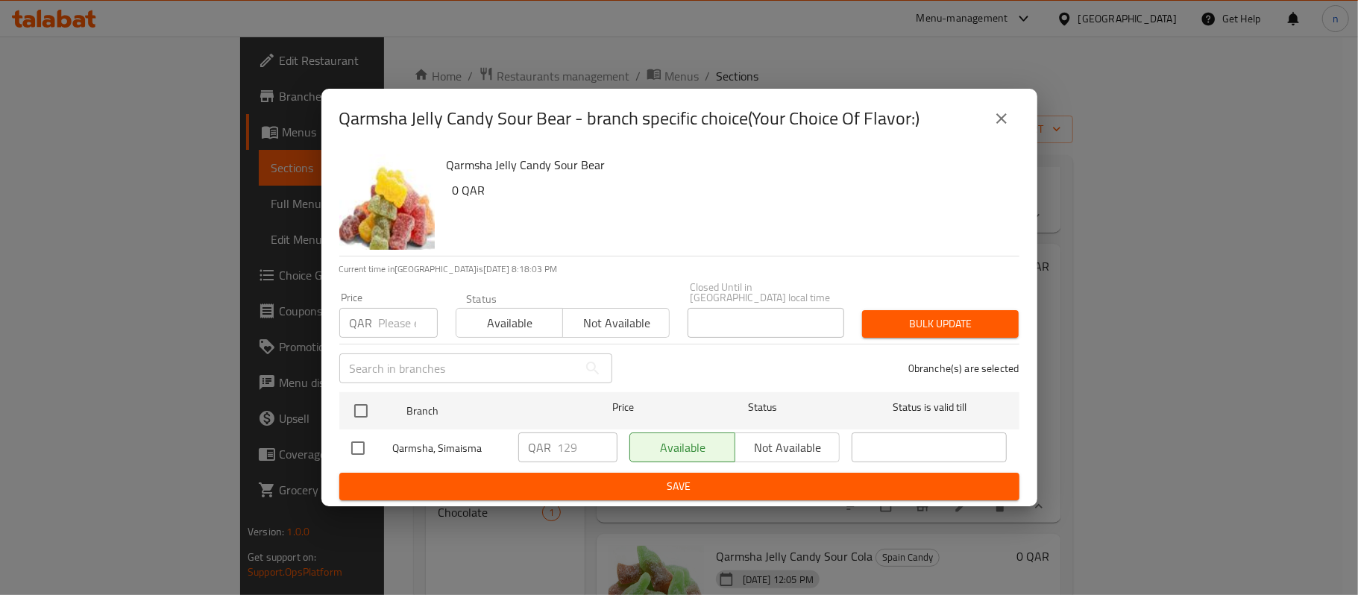
click at [997, 124] on icon "close" at bounding box center [1001, 119] width 18 height 18
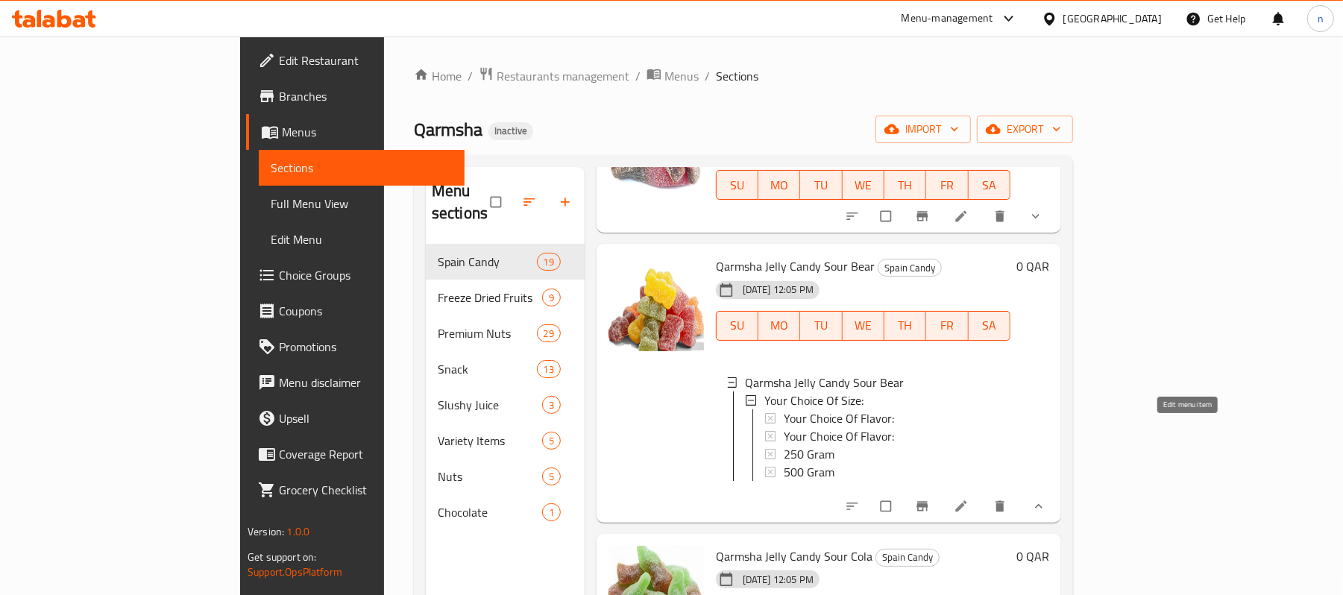
click at [969, 499] on icon at bounding box center [961, 506] width 15 height 15
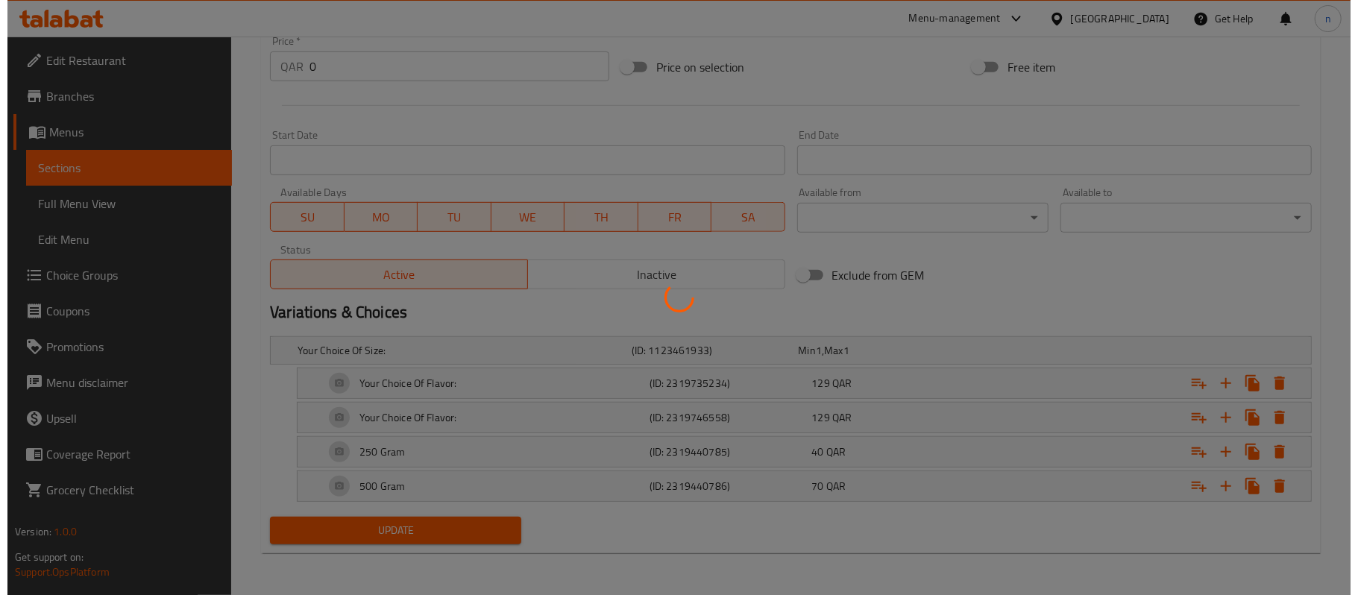
scroll to position [567, 0]
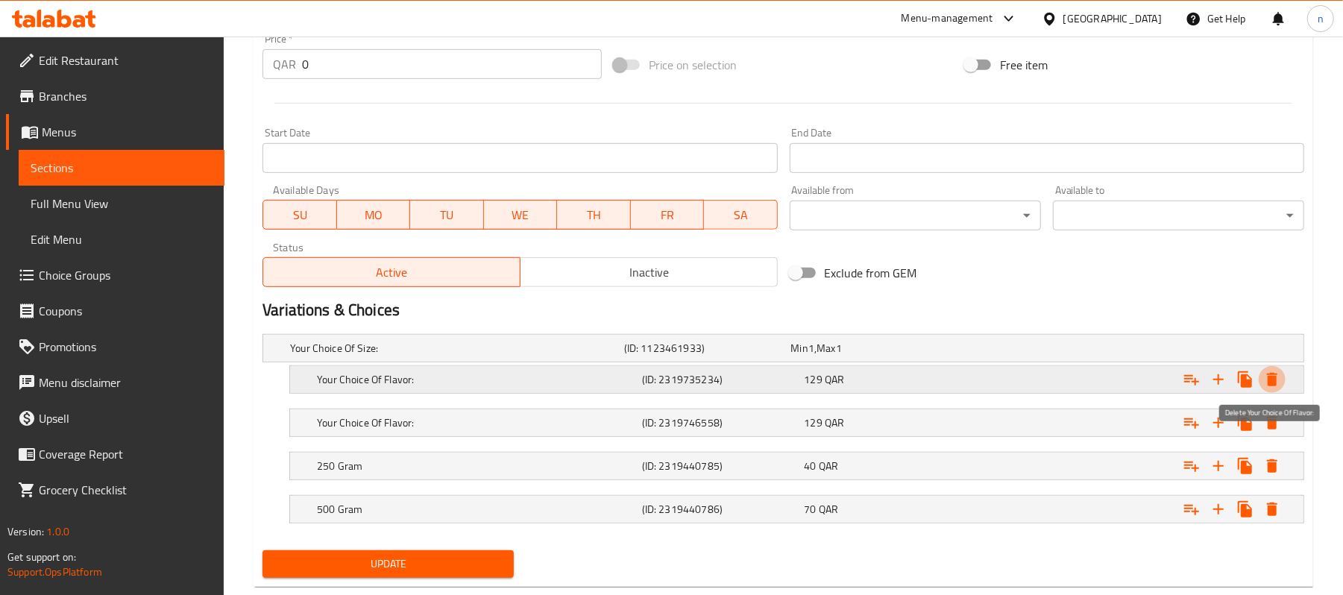
click at [1275, 377] on icon "Expand" at bounding box center [1272, 380] width 18 height 18
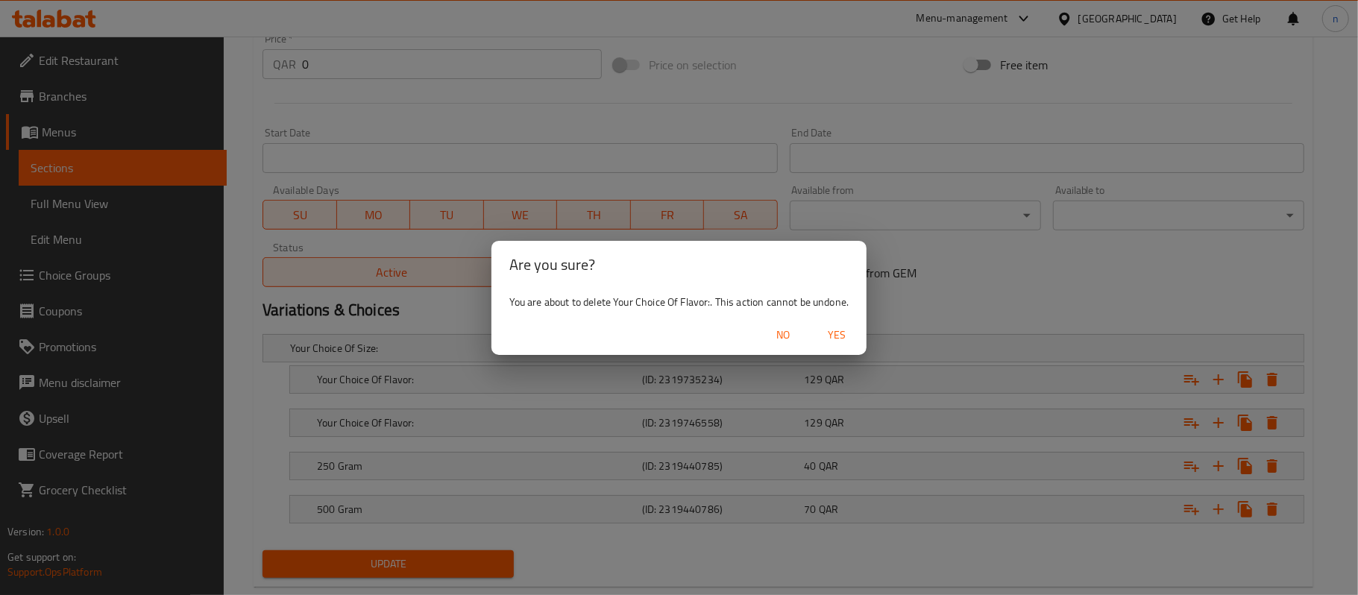
click at [836, 331] on span "Yes" at bounding box center [837, 335] width 36 height 19
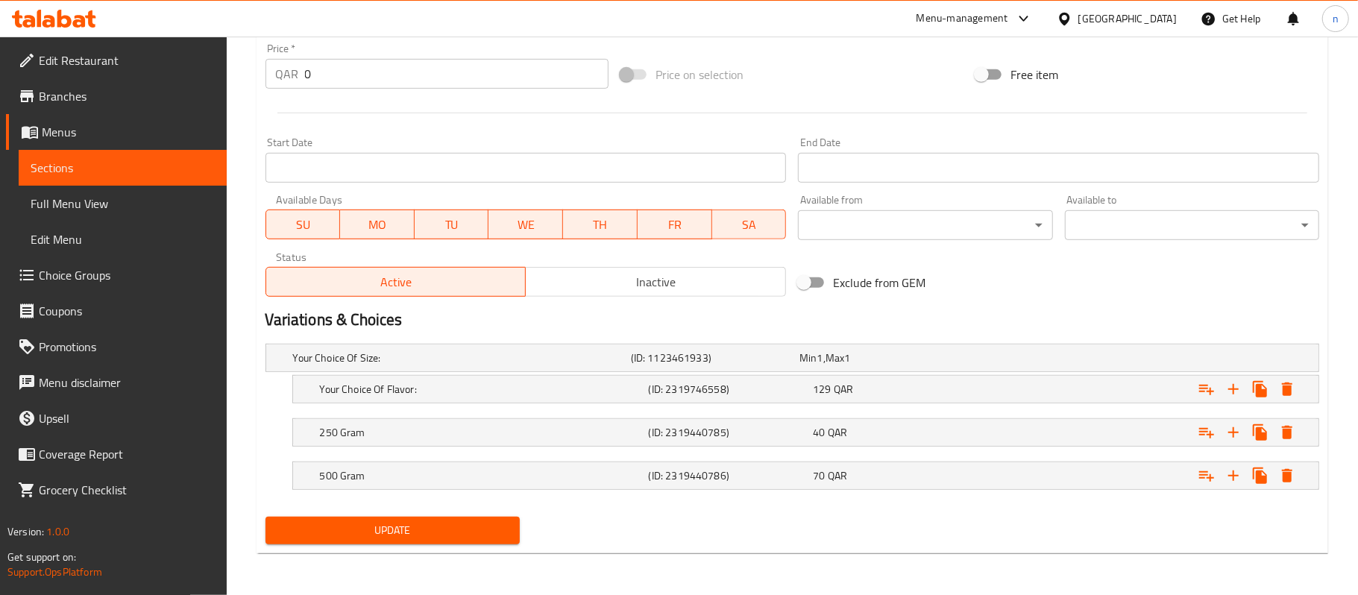
scroll to position [558, 0]
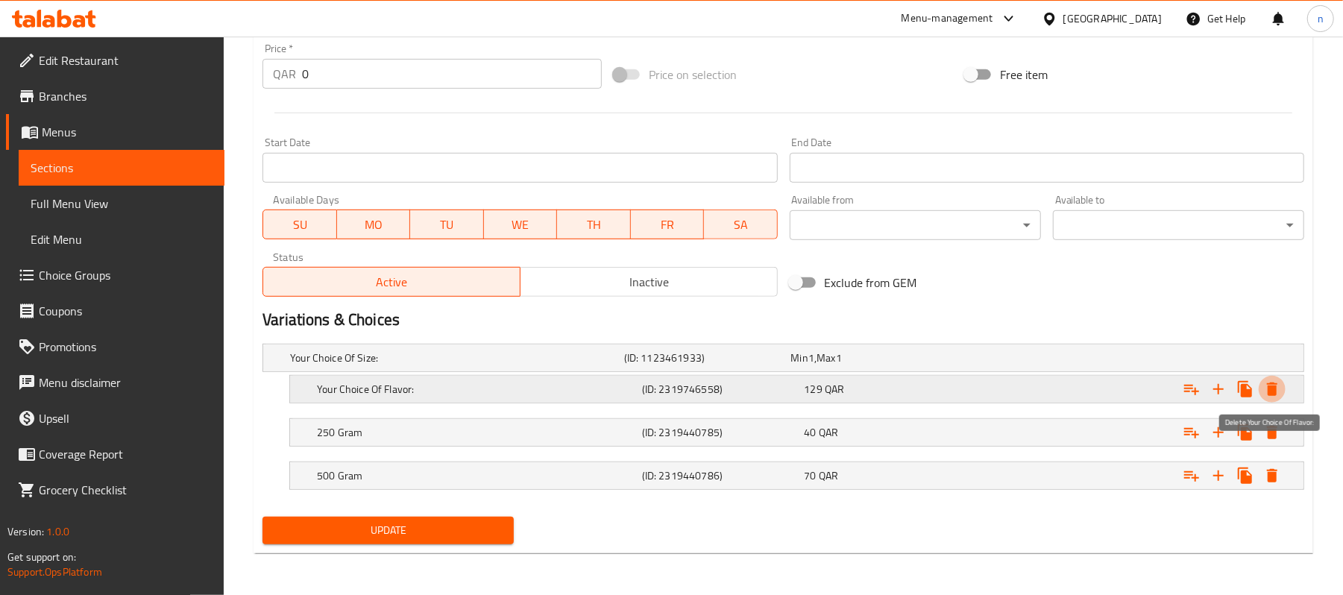
click at [1281, 391] on button "Expand" at bounding box center [1272, 389] width 27 height 27
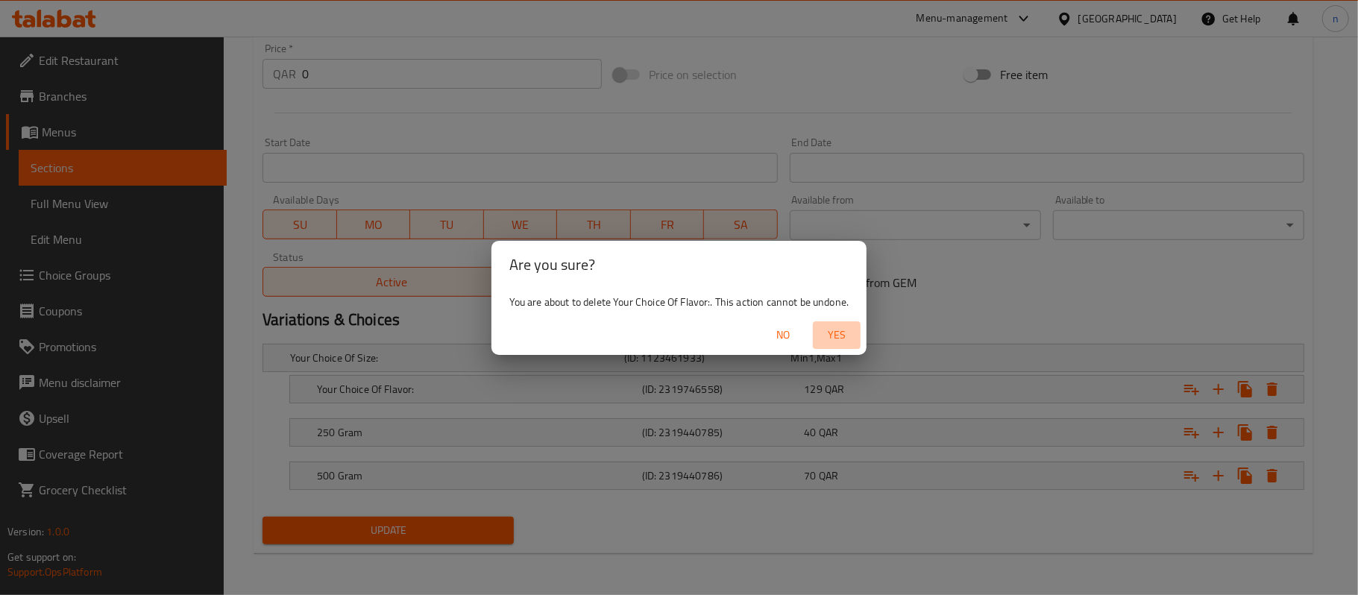
click at [836, 330] on span "Yes" at bounding box center [837, 335] width 36 height 19
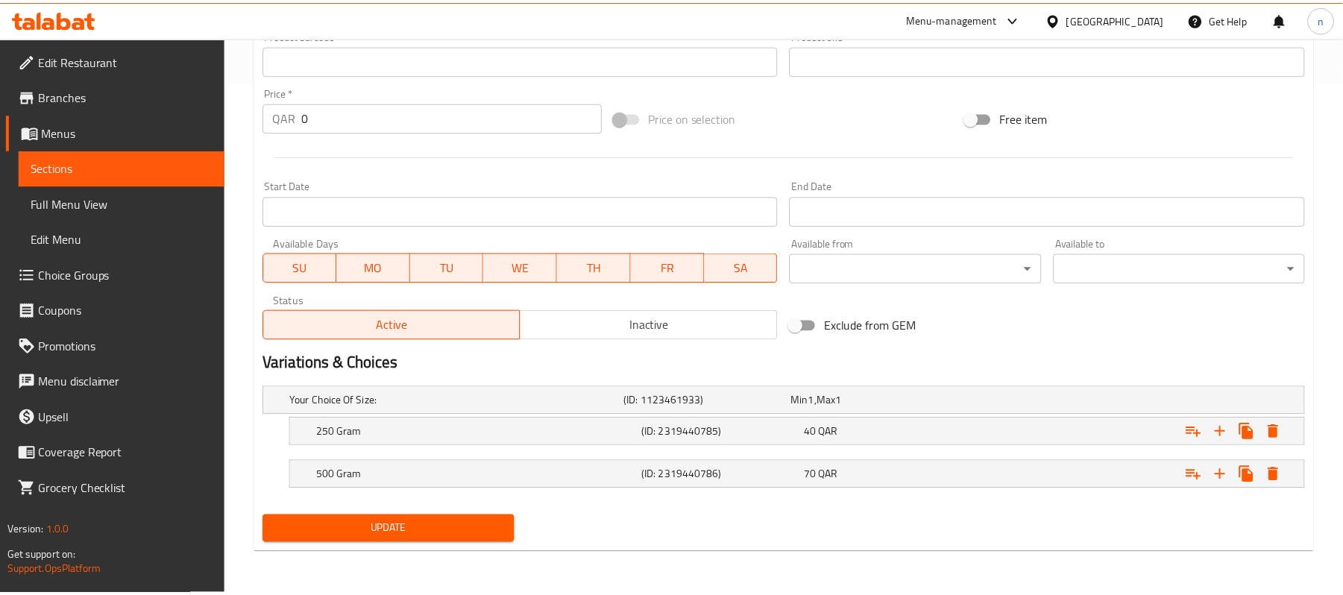
scroll to position [514, 0]
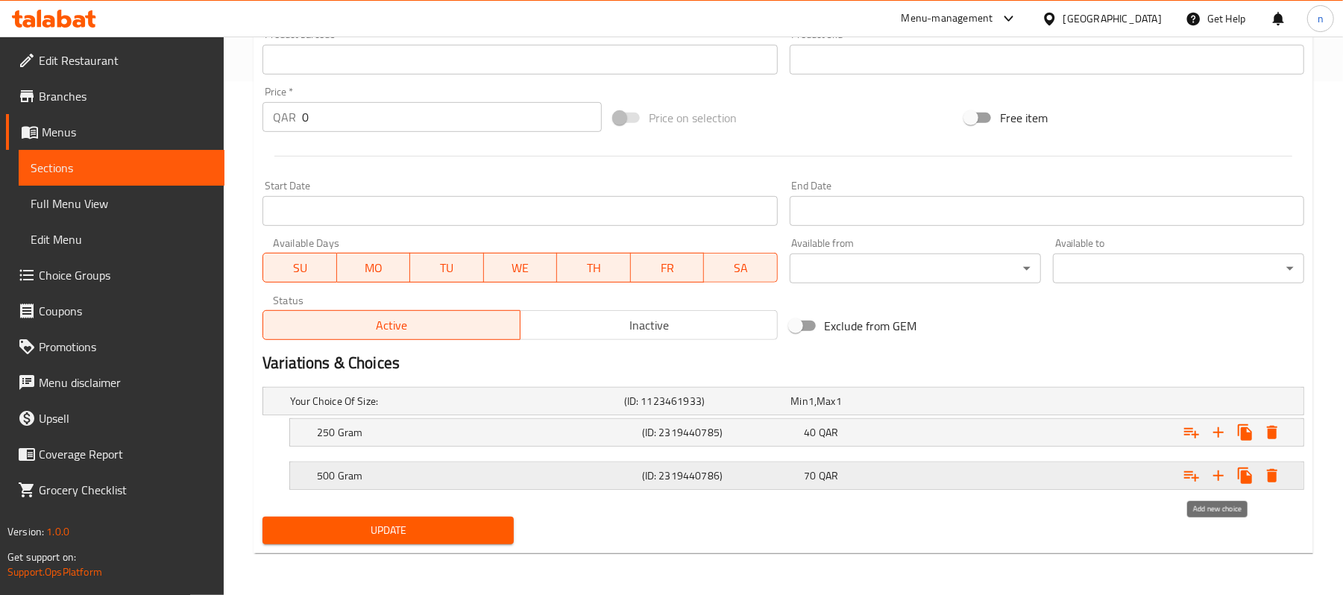
click at [1221, 471] on icon "Expand" at bounding box center [1218, 476] width 18 height 18
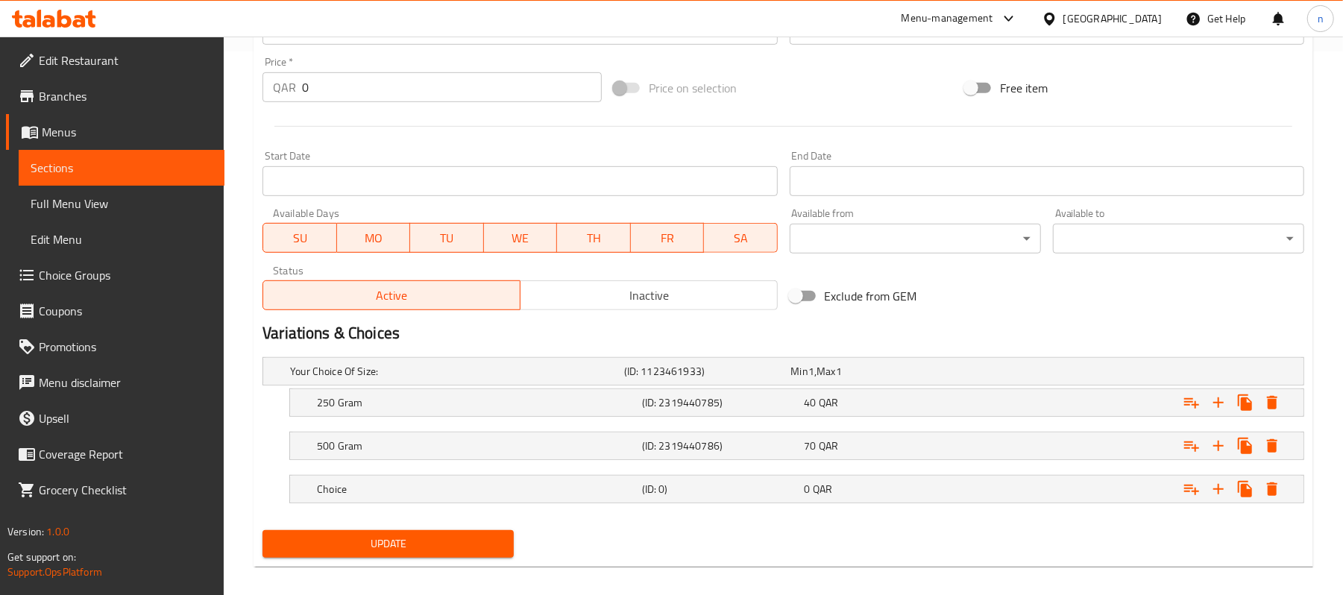
scroll to position [558, 0]
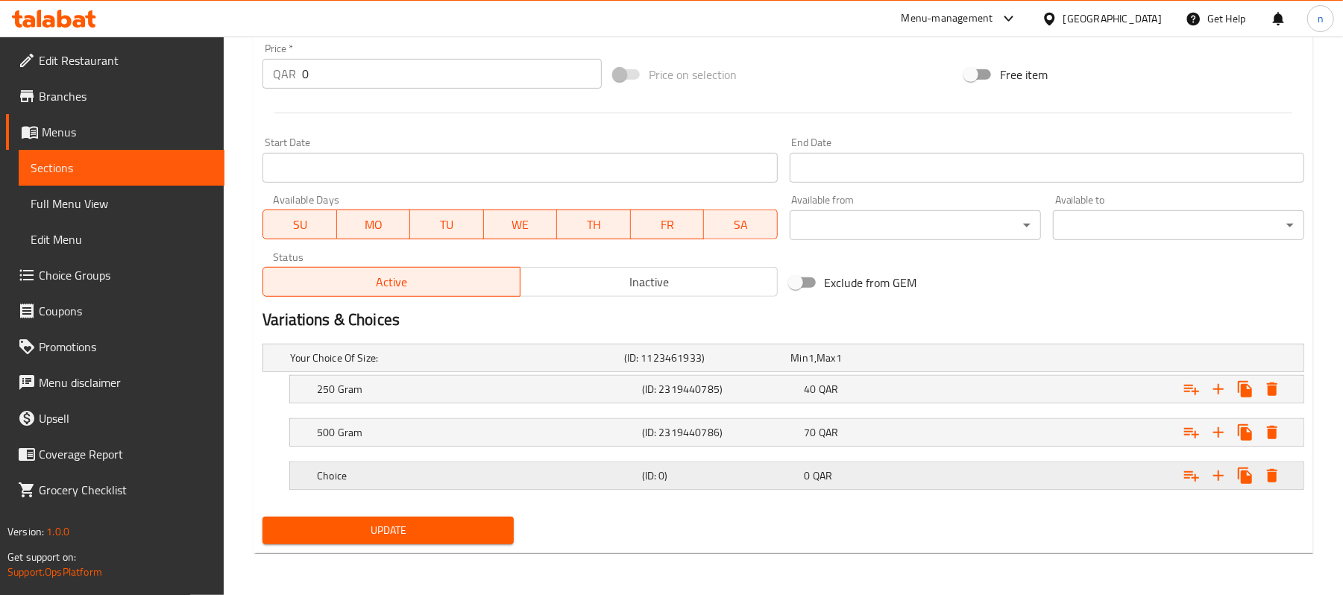
click at [394, 468] on h5 "Choice" at bounding box center [476, 475] width 319 height 15
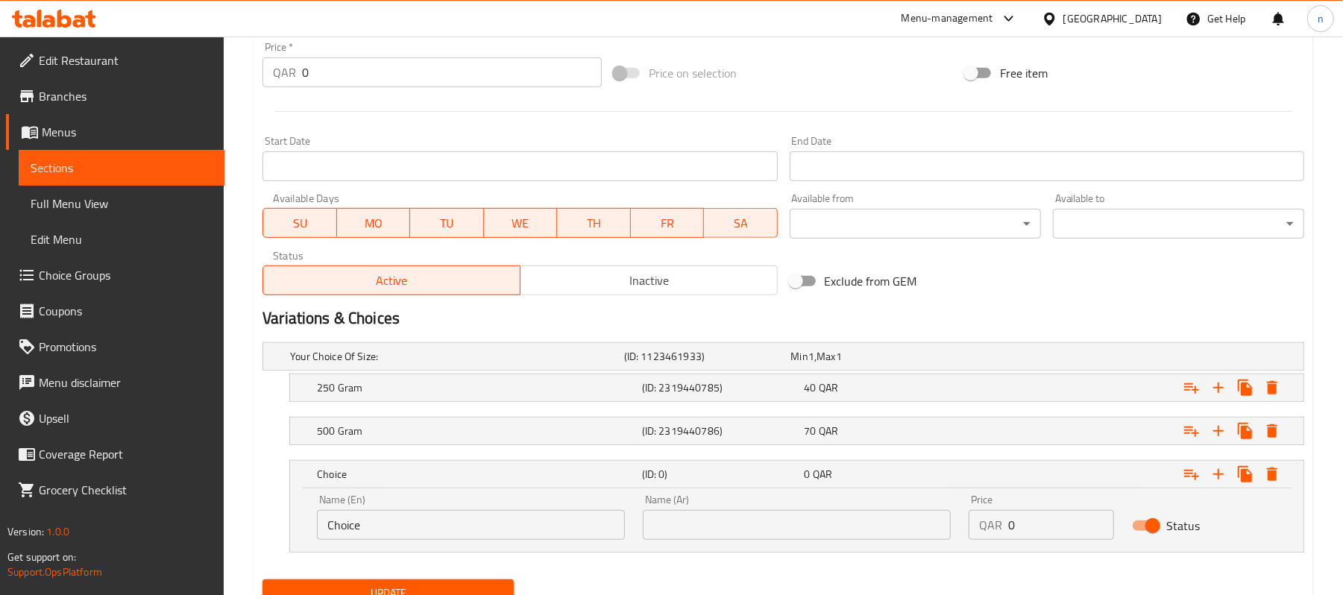
click at [508, 520] on input "Choice" at bounding box center [471, 525] width 308 height 30
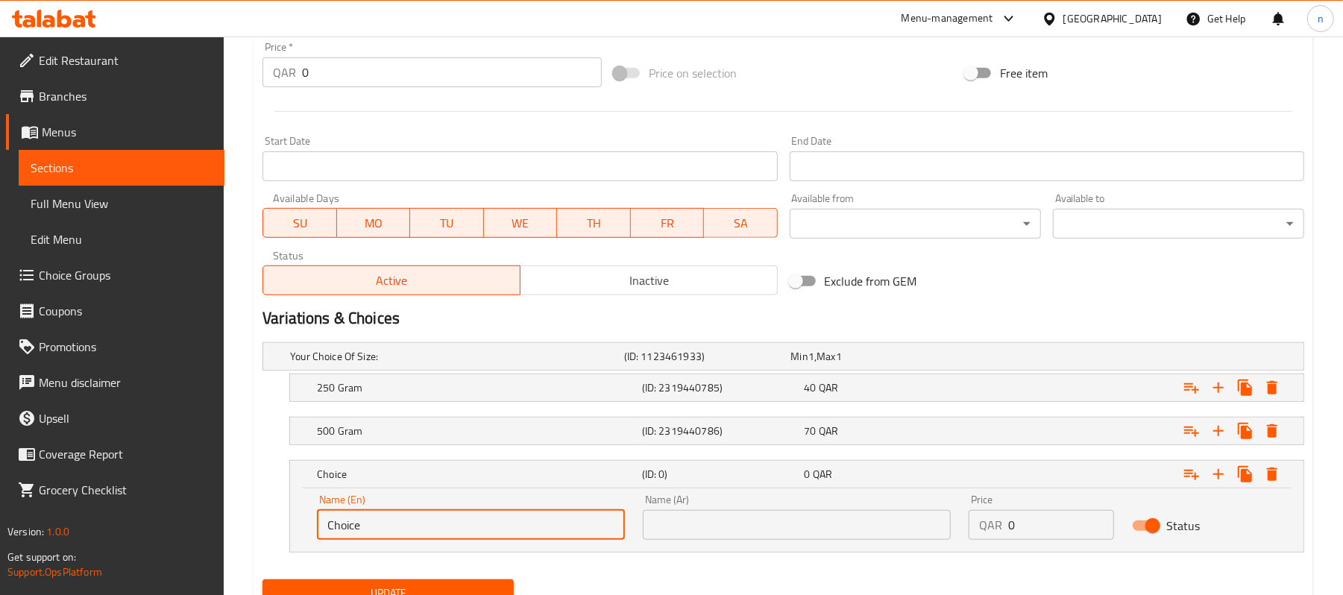
paste input "Your Choice Of Size:"
click at [507, 520] on input "ChoiceYour Choice Of Size:" at bounding box center [471, 525] width 308 height 30
paste input "text"
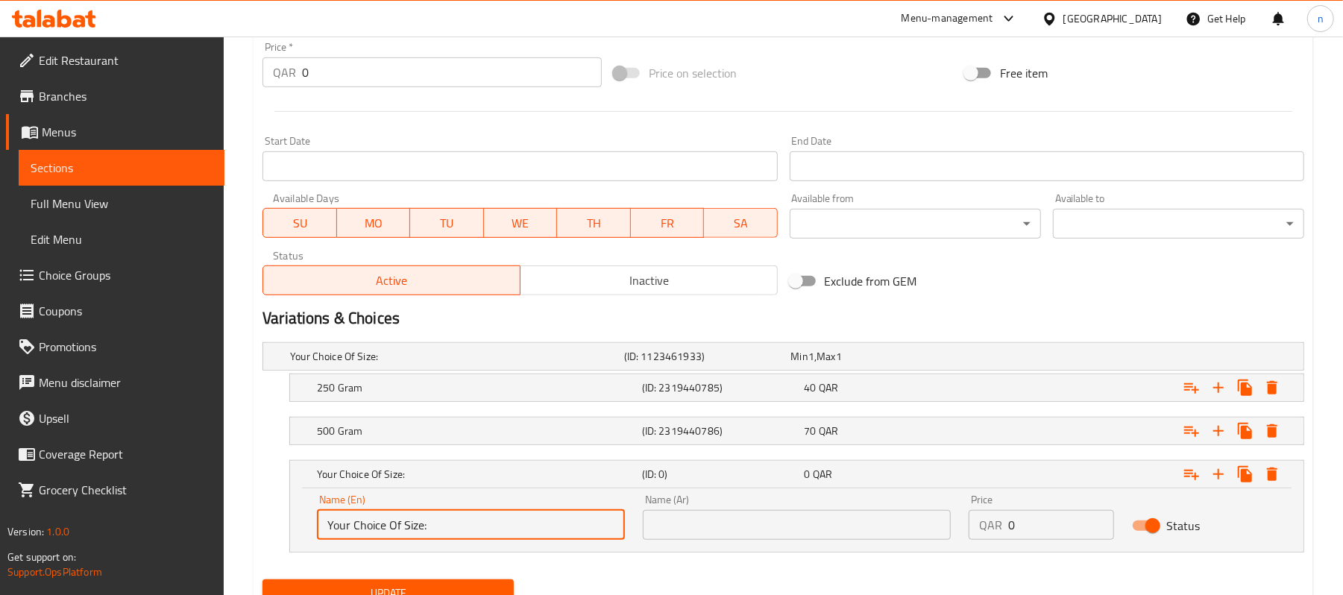
type input "Your Choice Of Size:"
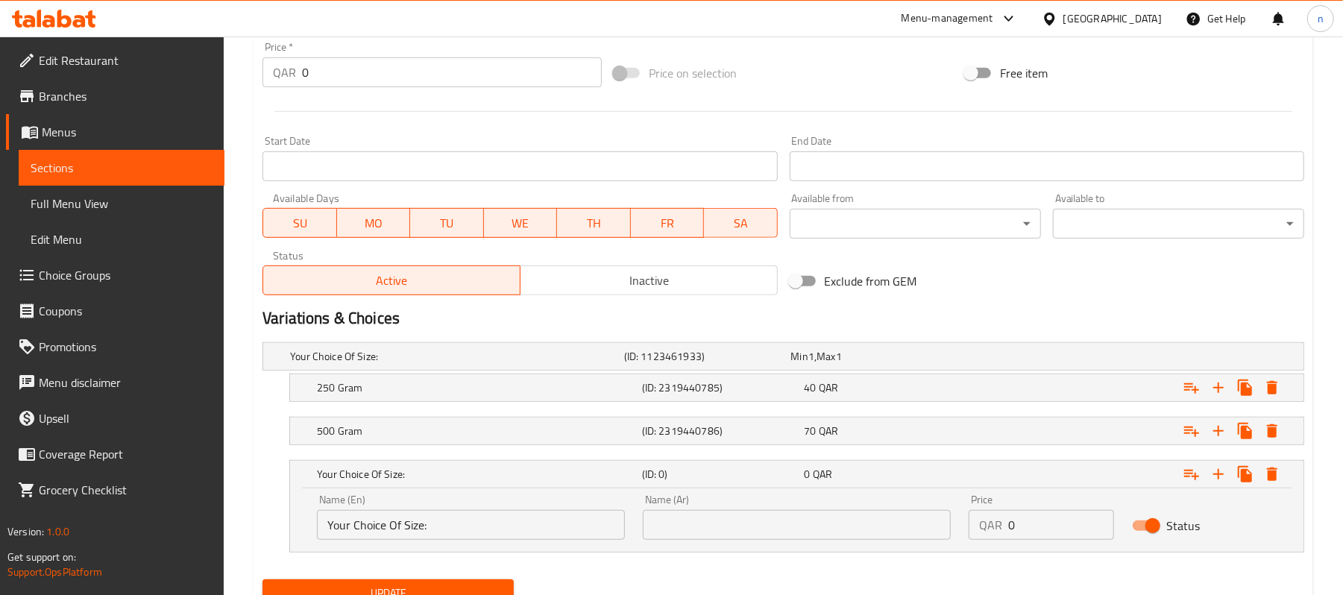
click at [791, 526] on input "text" at bounding box center [797, 525] width 308 height 30
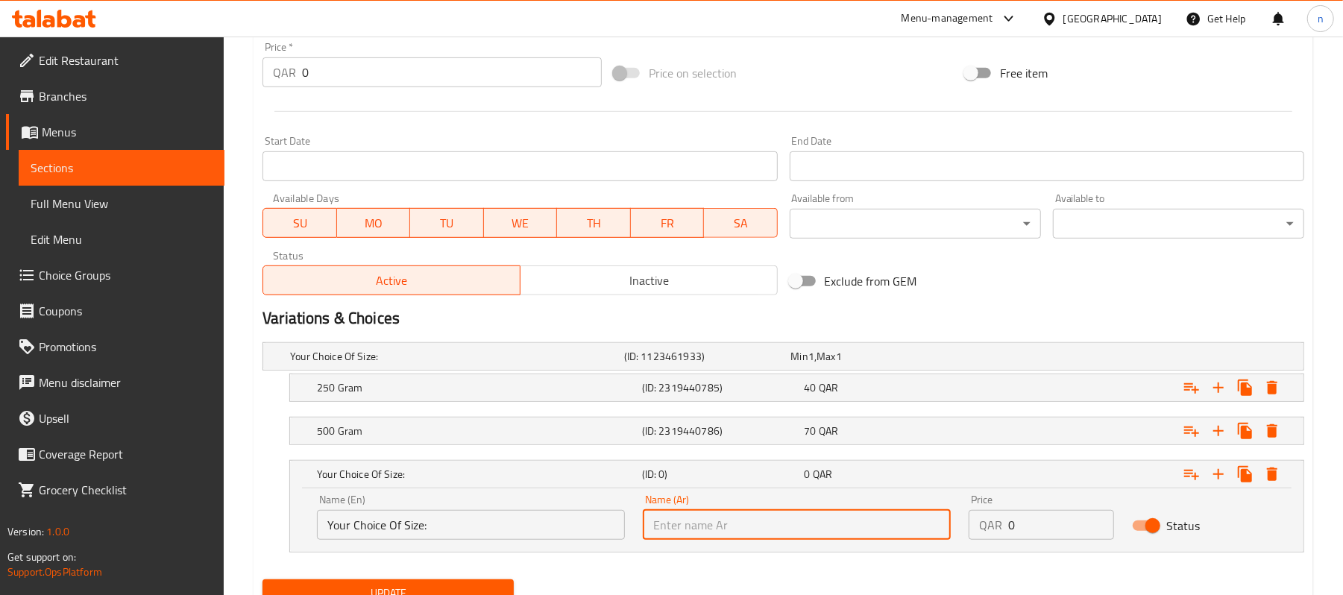
paste input "إختيارك من النكهة:"
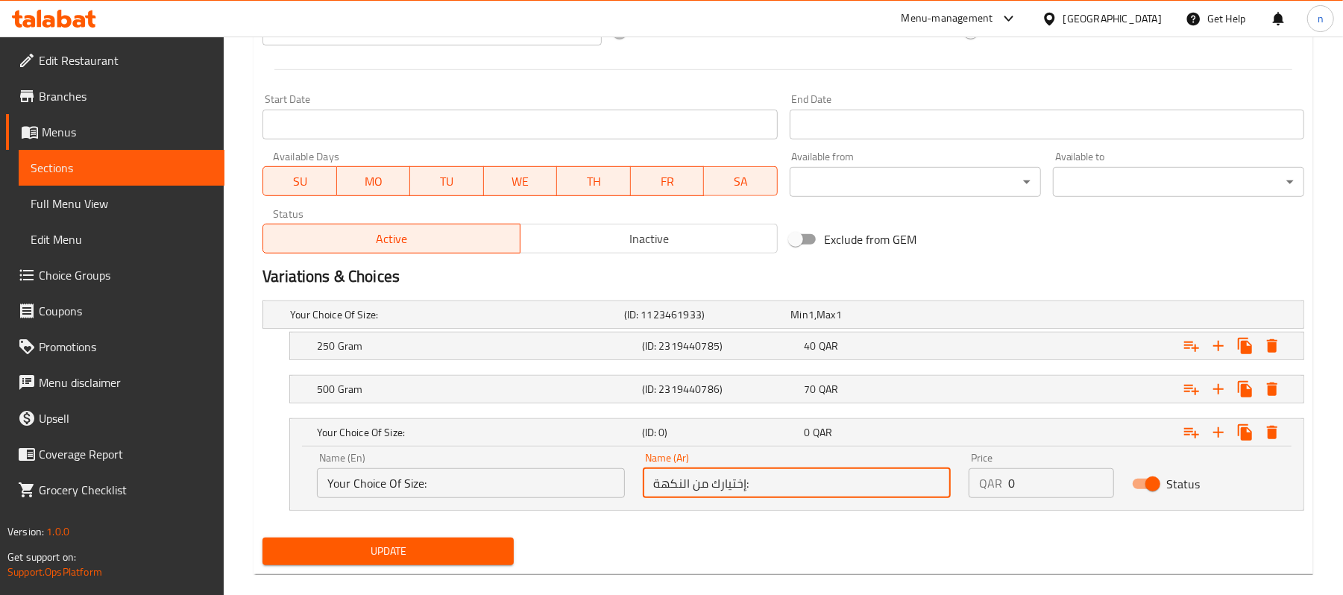
scroll to position [623, 0]
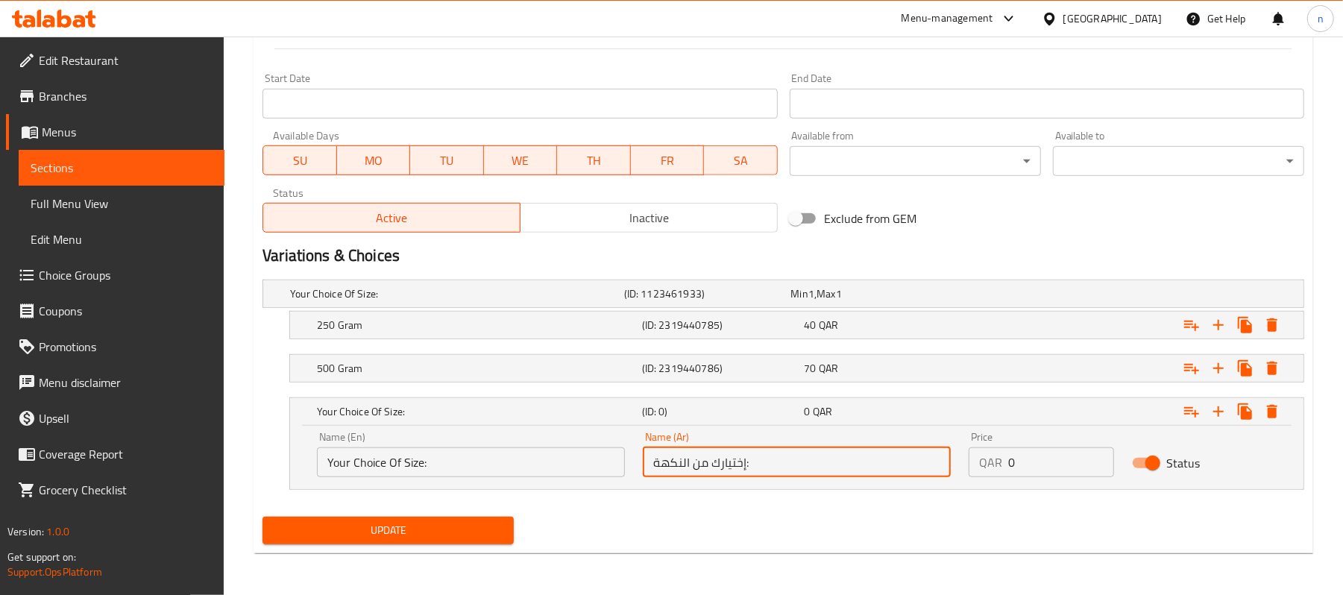
type input "إختيارك من النكهة:"
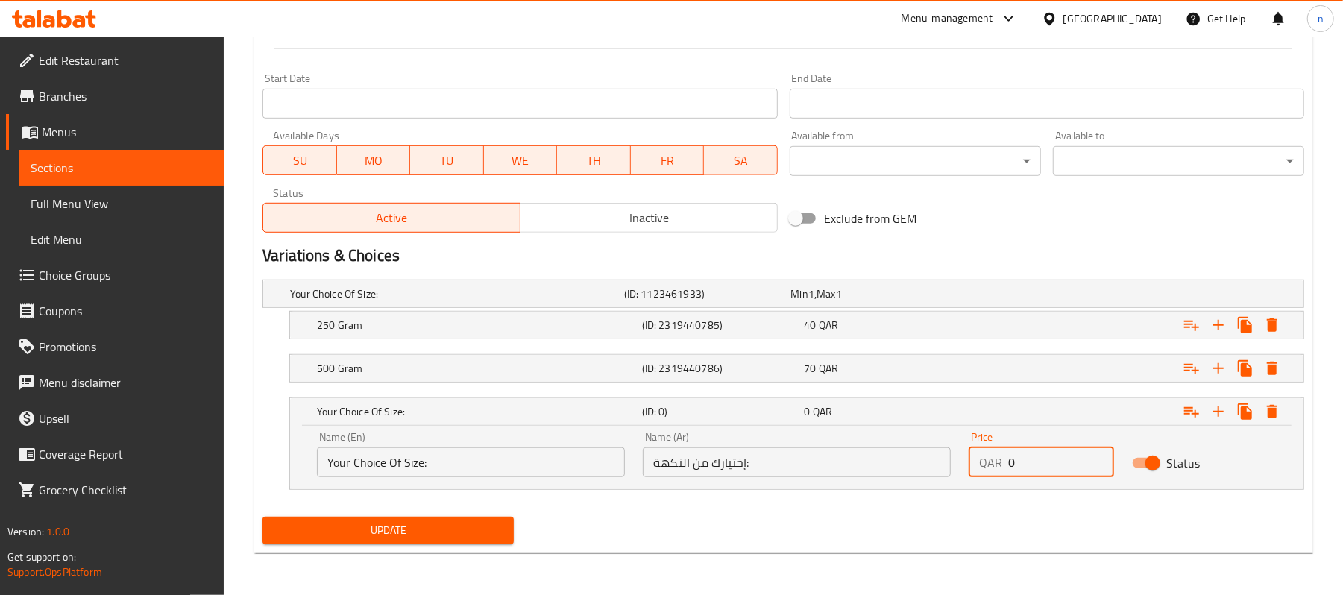
drag, startPoint x: 1036, startPoint y: 468, endPoint x: 959, endPoint y: 464, distance: 77.7
click at [960, 464] on div "Price QAR 0 Price" at bounding box center [1041, 454] width 163 height 63
type input "129"
click at [262, 517] on button "Update" at bounding box center [387, 531] width 251 height 28
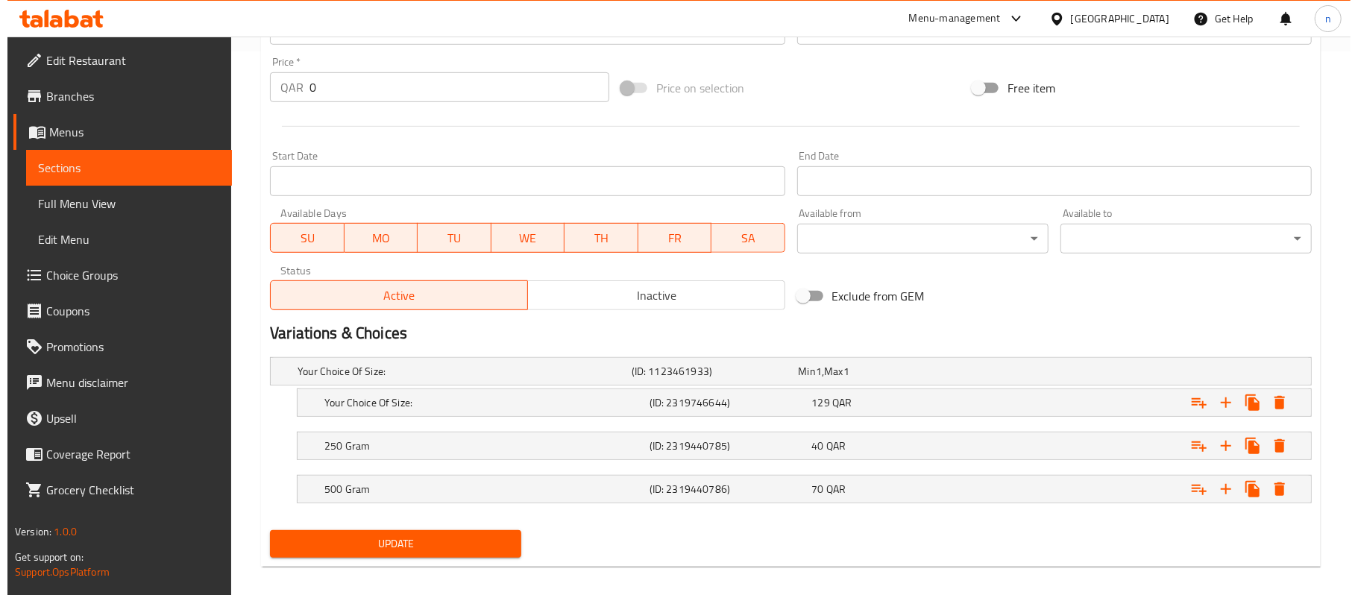
scroll to position [558, 0]
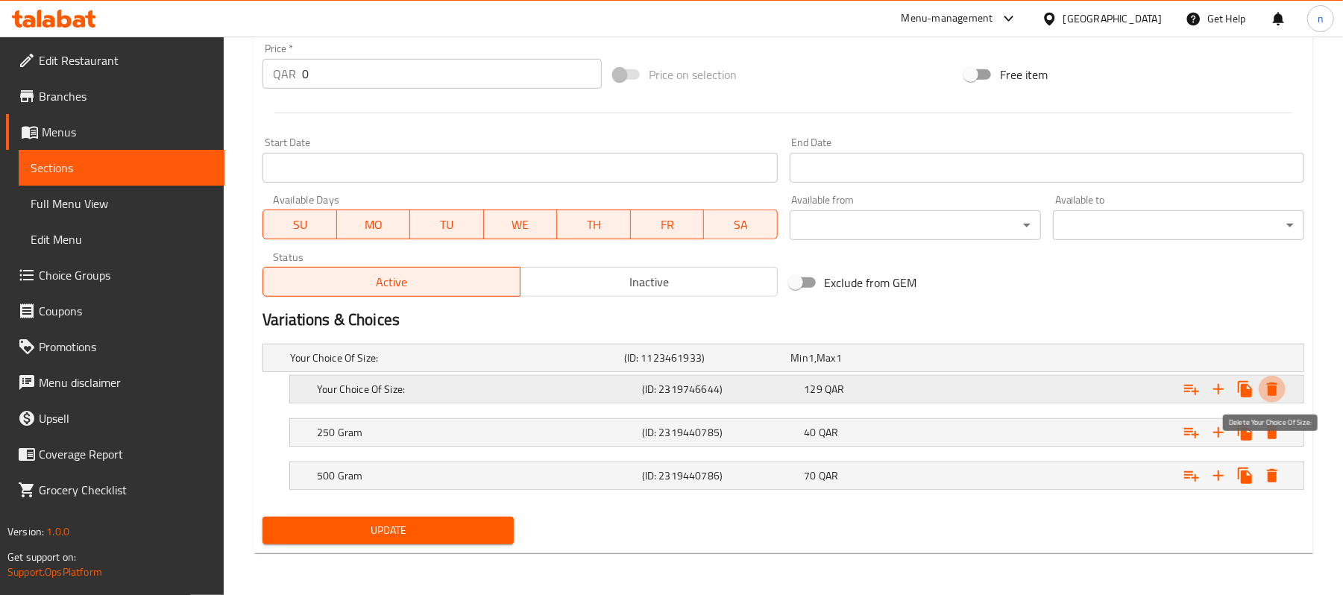
click at [1274, 392] on icon "Expand" at bounding box center [1272, 389] width 10 height 13
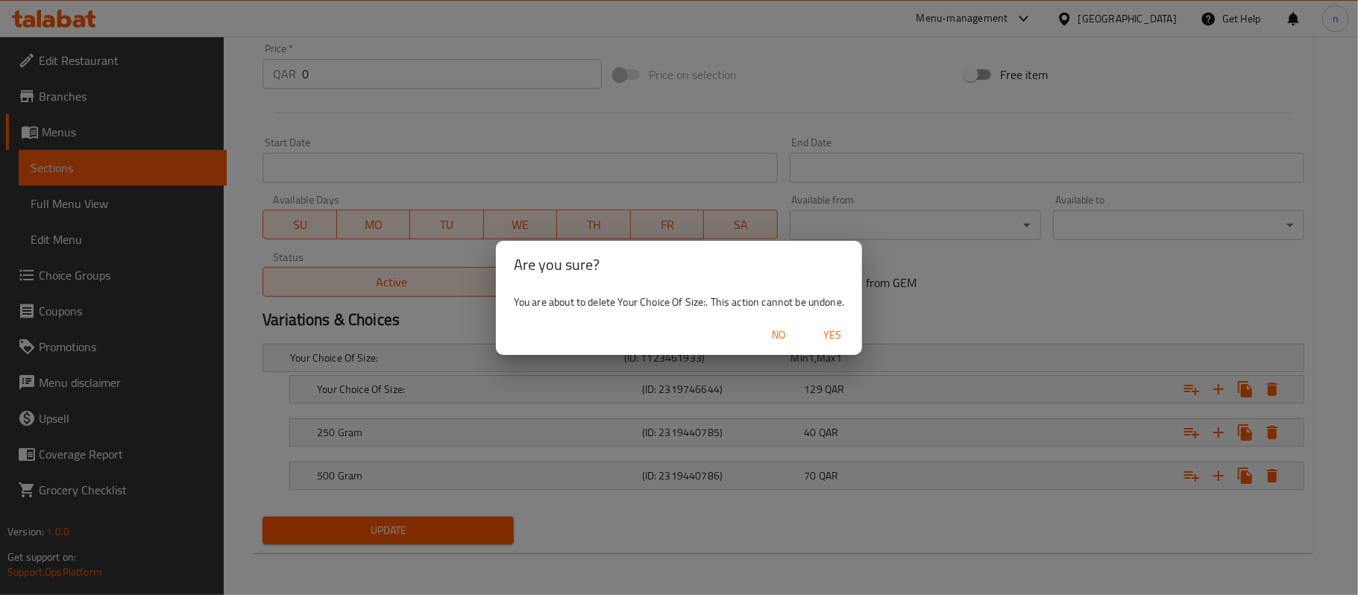
click at [831, 330] on span "Yes" at bounding box center [832, 335] width 36 height 19
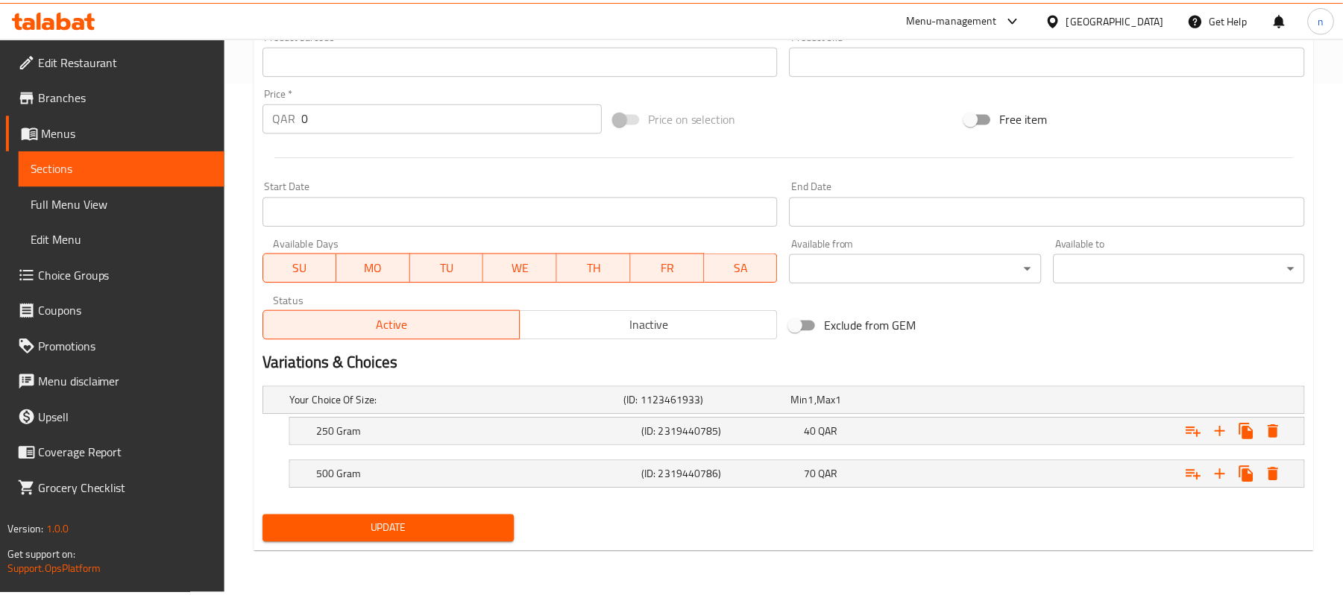
scroll to position [514, 0]
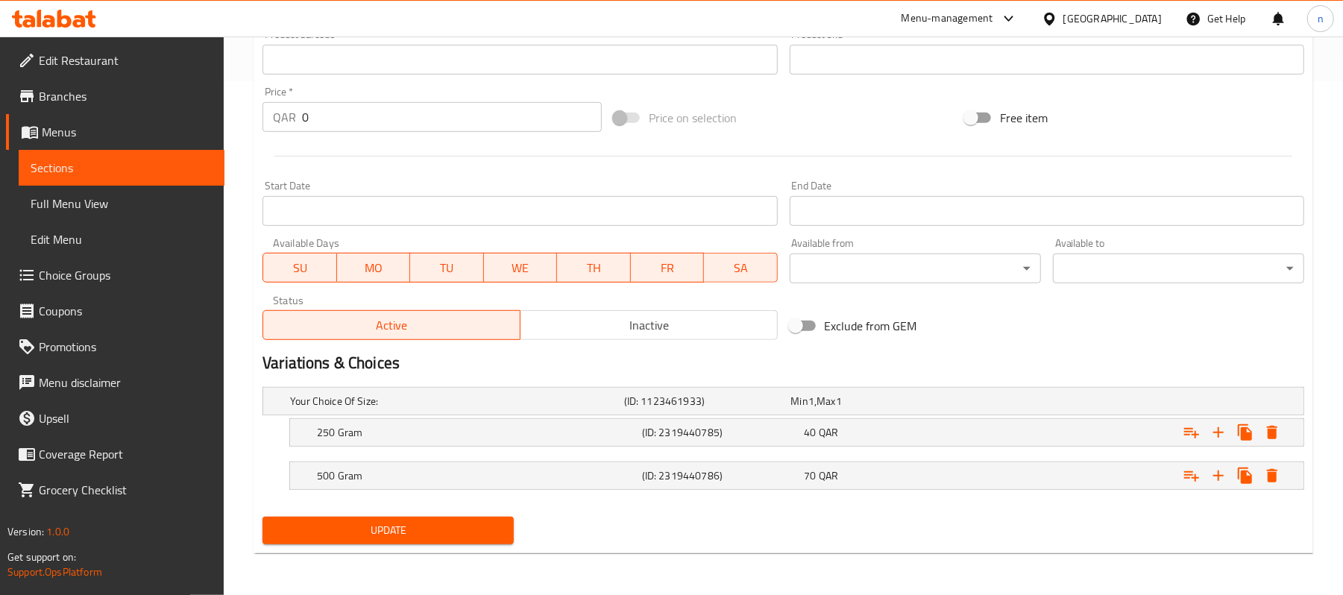
click at [905, 522] on div "Update" at bounding box center [783, 531] width 1054 height 40
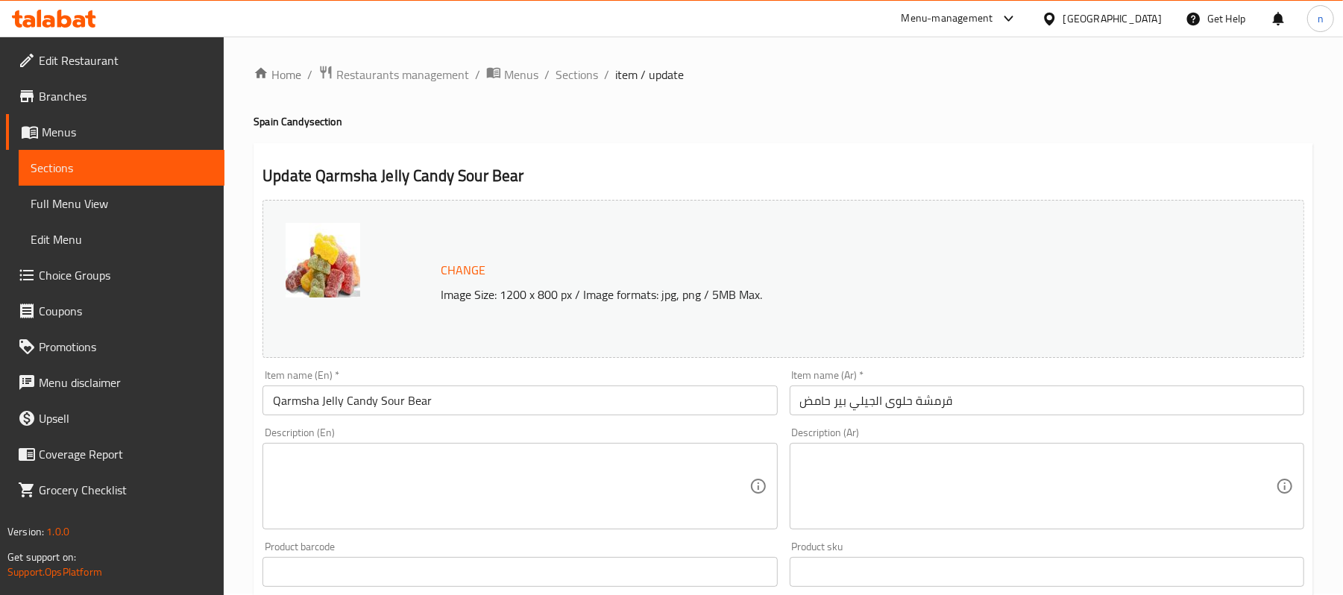
scroll to position [0, 0]
click at [585, 78] on span "Sections" at bounding box center [576, 76] width 43 height 18
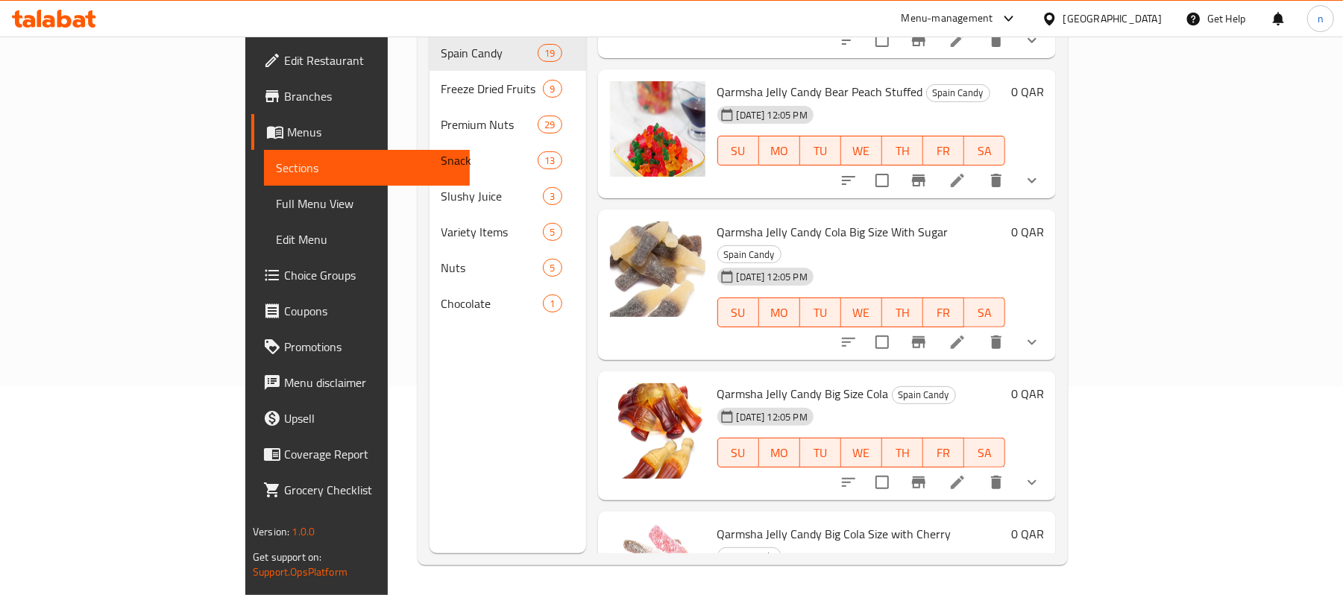
scroll to position [758, 0]
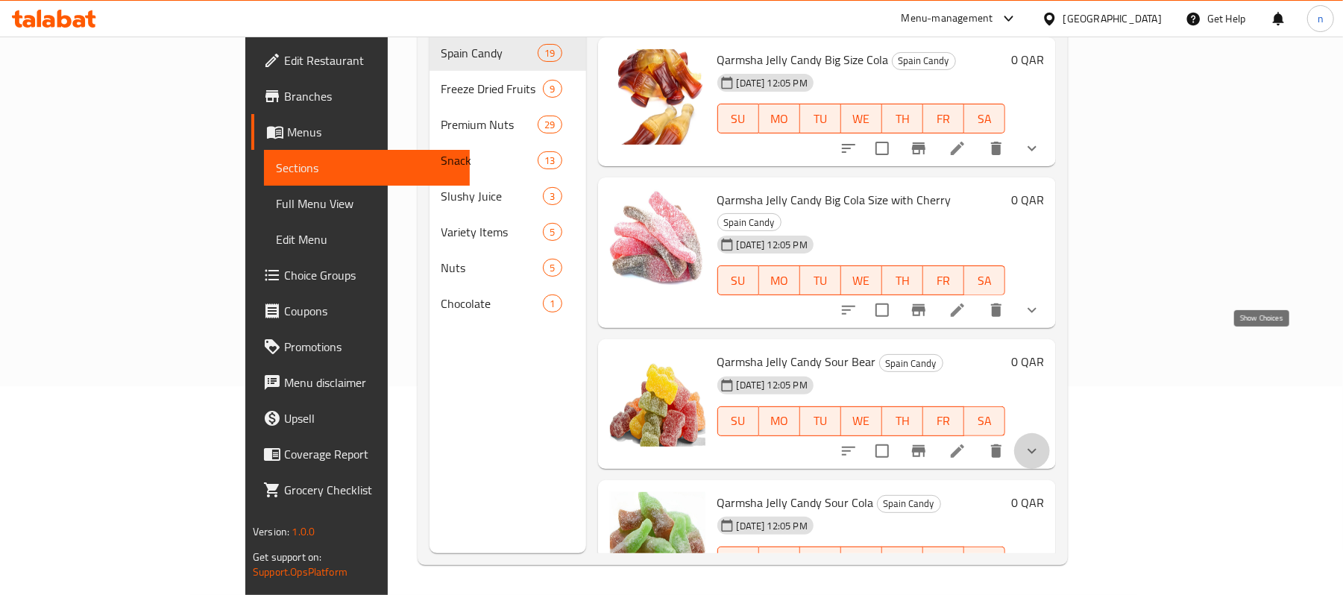
click at [1041, 442] on icon "show more" at bounding box center [1032, 451] width 18 height 18
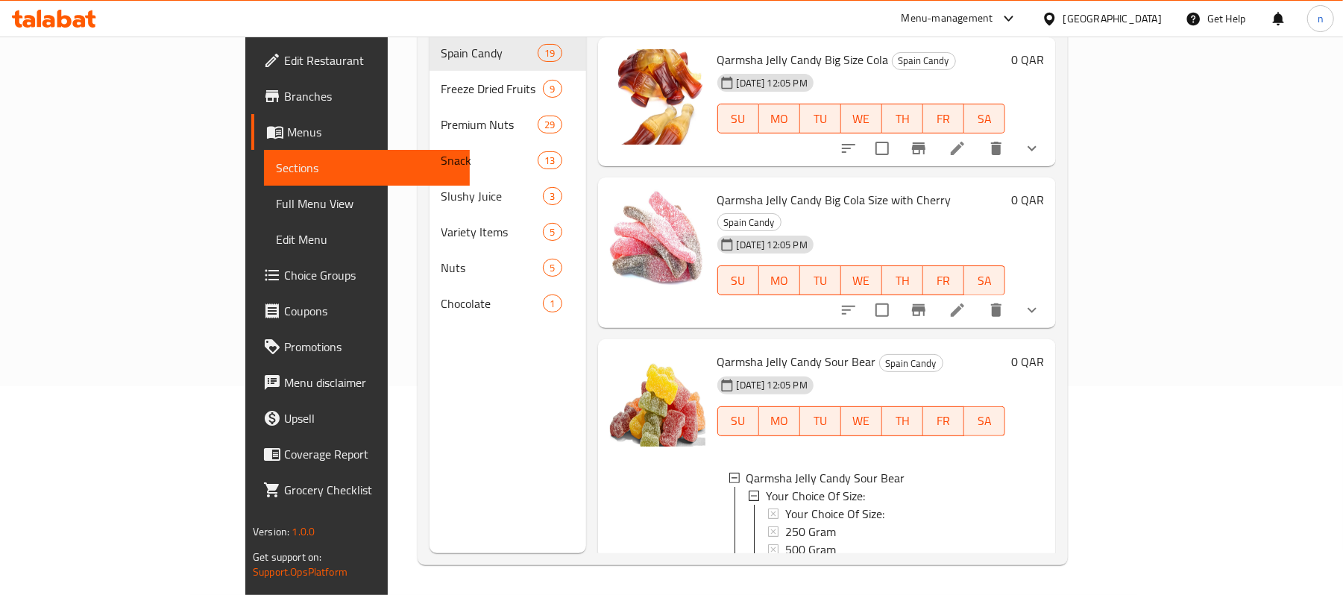
scroll to position [195, 0]
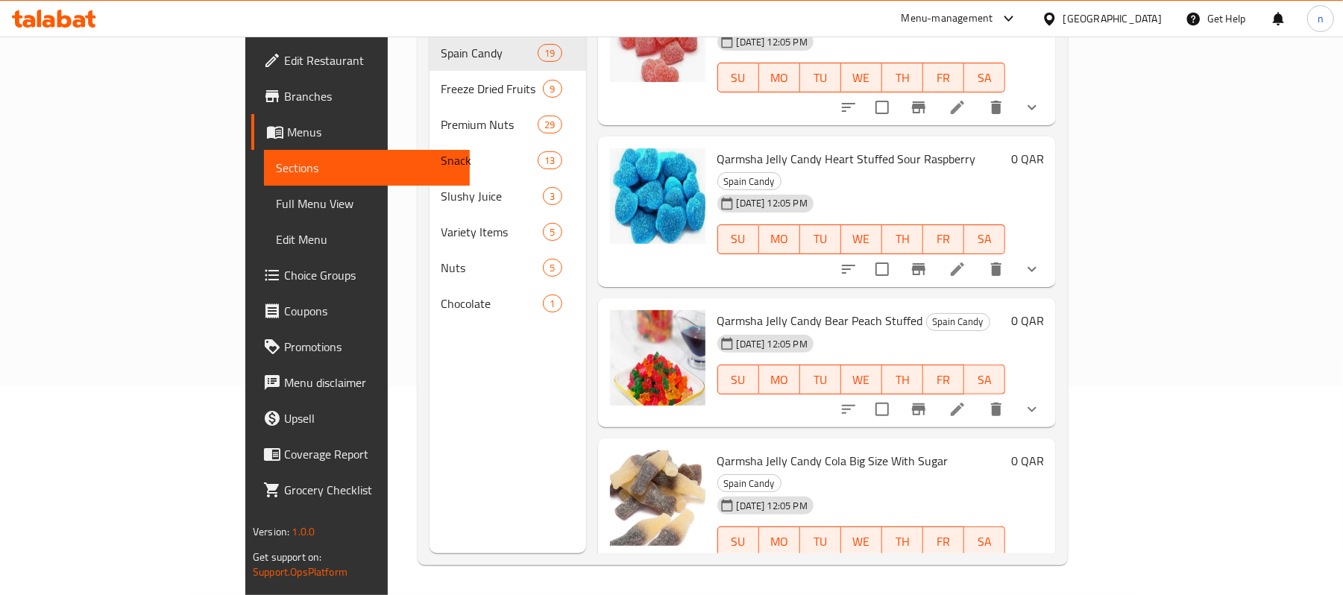
click at [1050, 391] on button "show more" at bounding box center [1032, 409] width 36 height 36
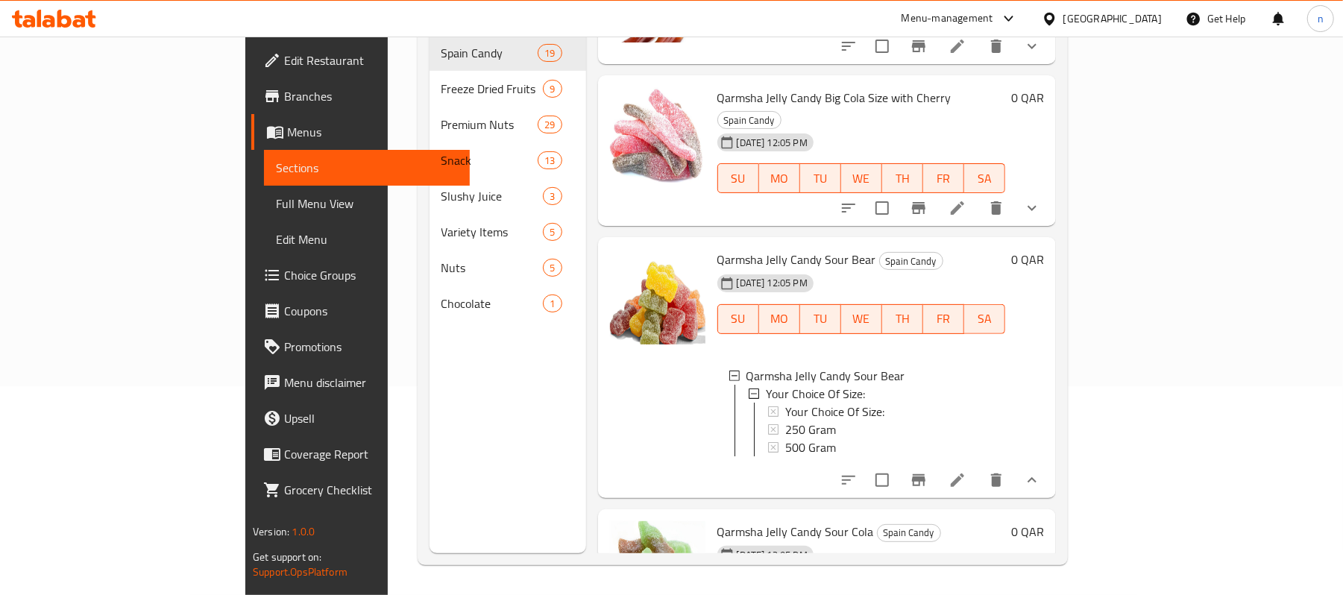
scroll to position [990, 0]
click at [1041, 472] on icon "show more" at bounding box center [1032, 481] width 18 height 18
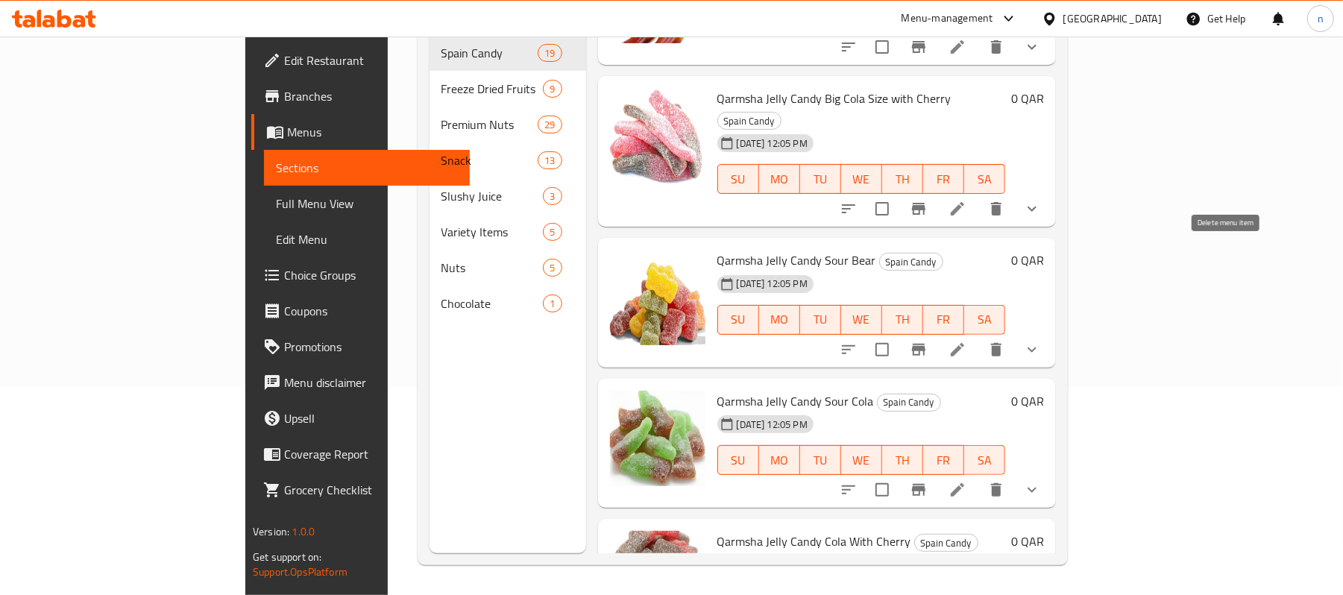
click at [1005, 341] on icon "delete" at bounding box center [996, 350] width 18 height 18
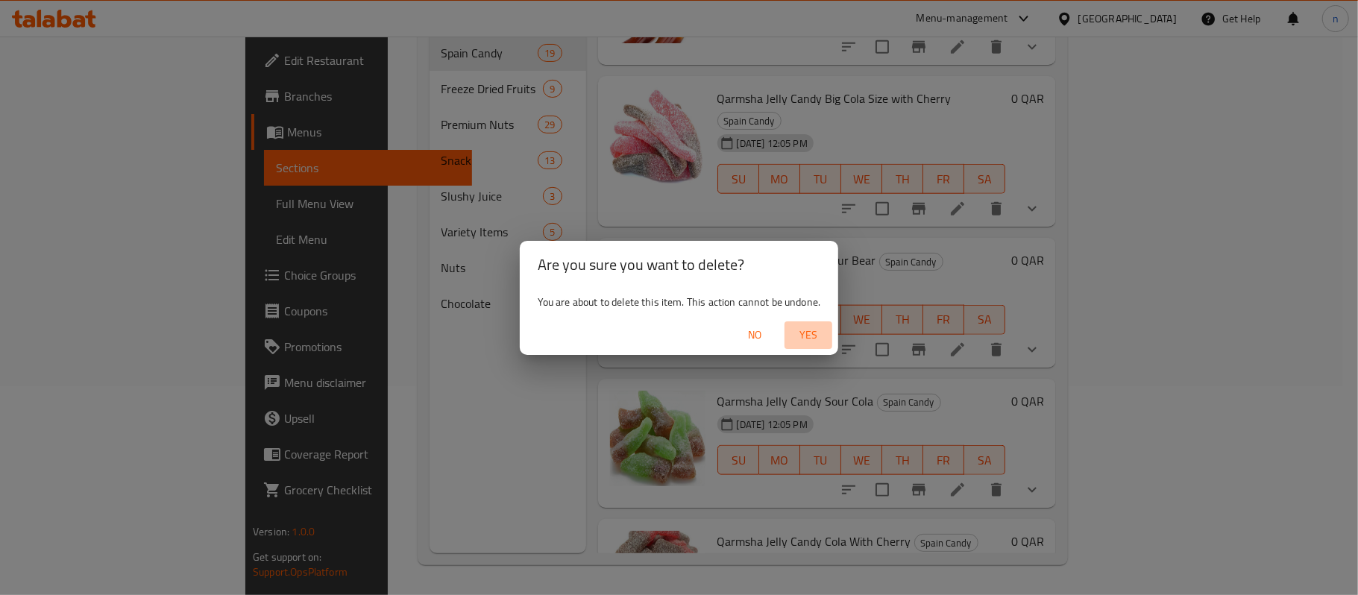
click at [805, 330] on span "Yes" at bounding box center [808, 335] width 36 height 19
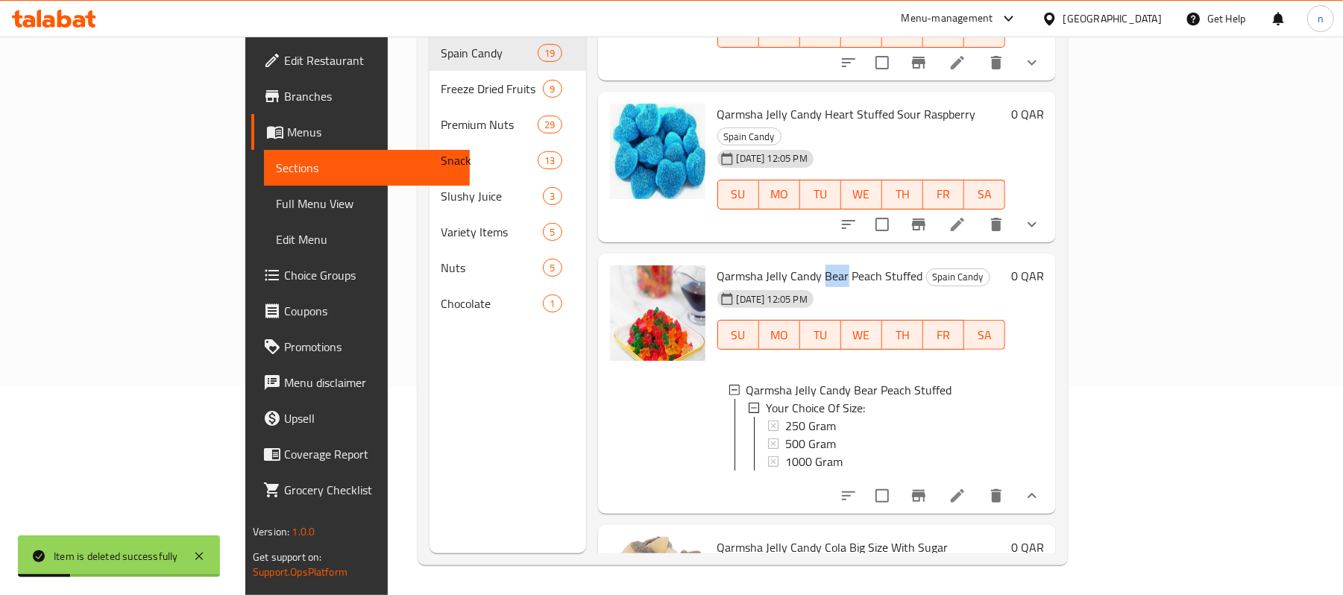
scroll to position [195, 0]
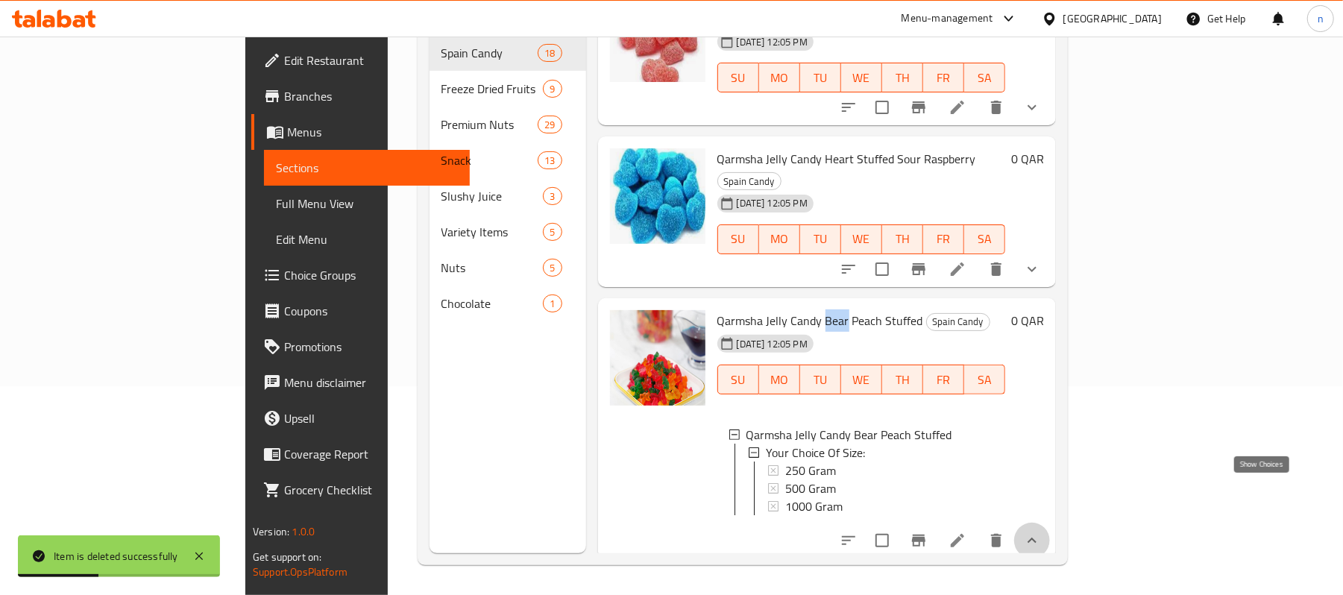
click at [1041, 532] on icon "show more" at bounding box center [1032, 541] width 18 height 18
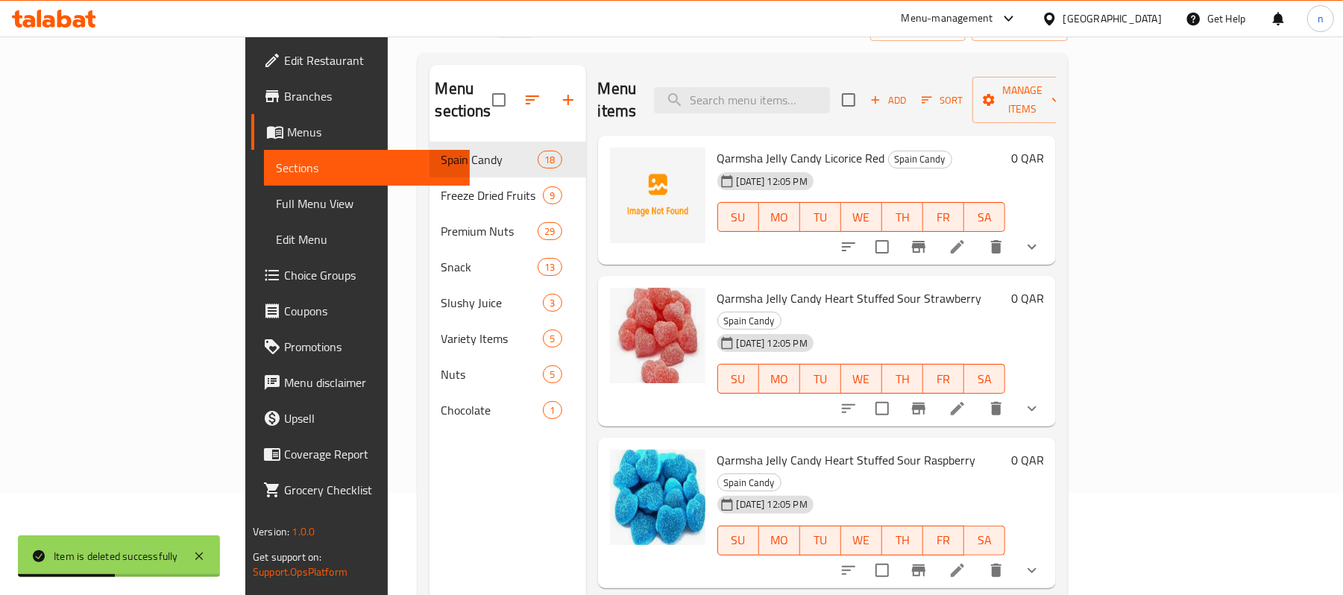
scroll to position [0, 0]
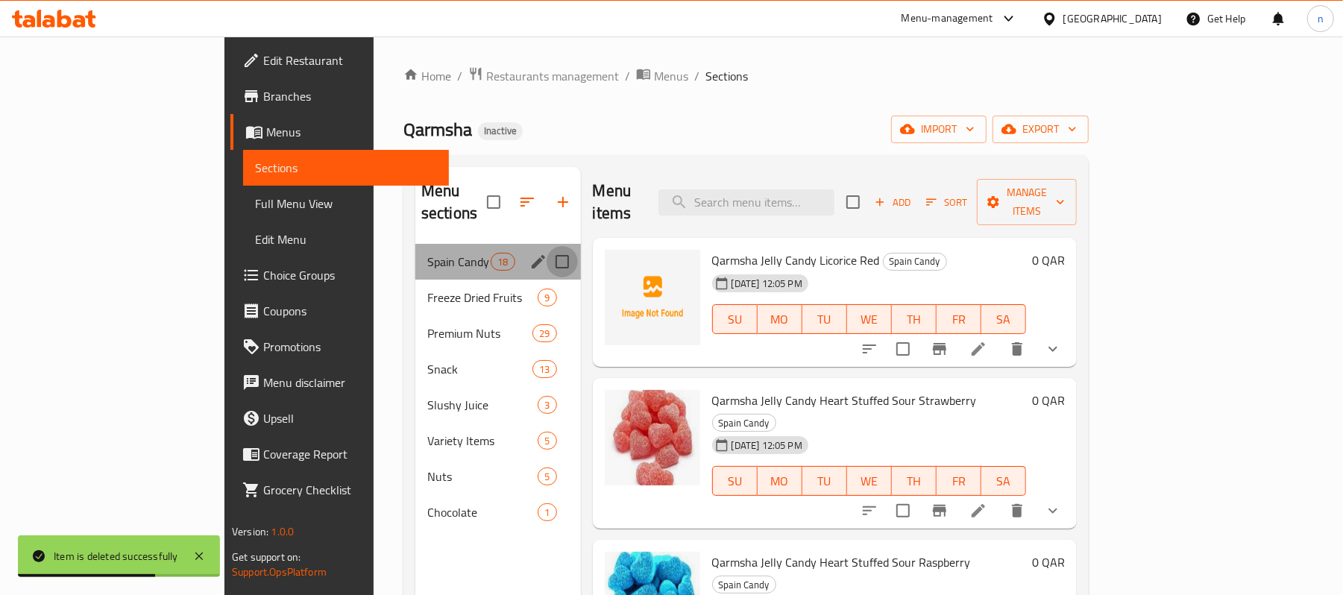
click at [547, 246] on input "Menu sections" at bounding box center [562, 261] width 31 height 31
checkbox input "true"
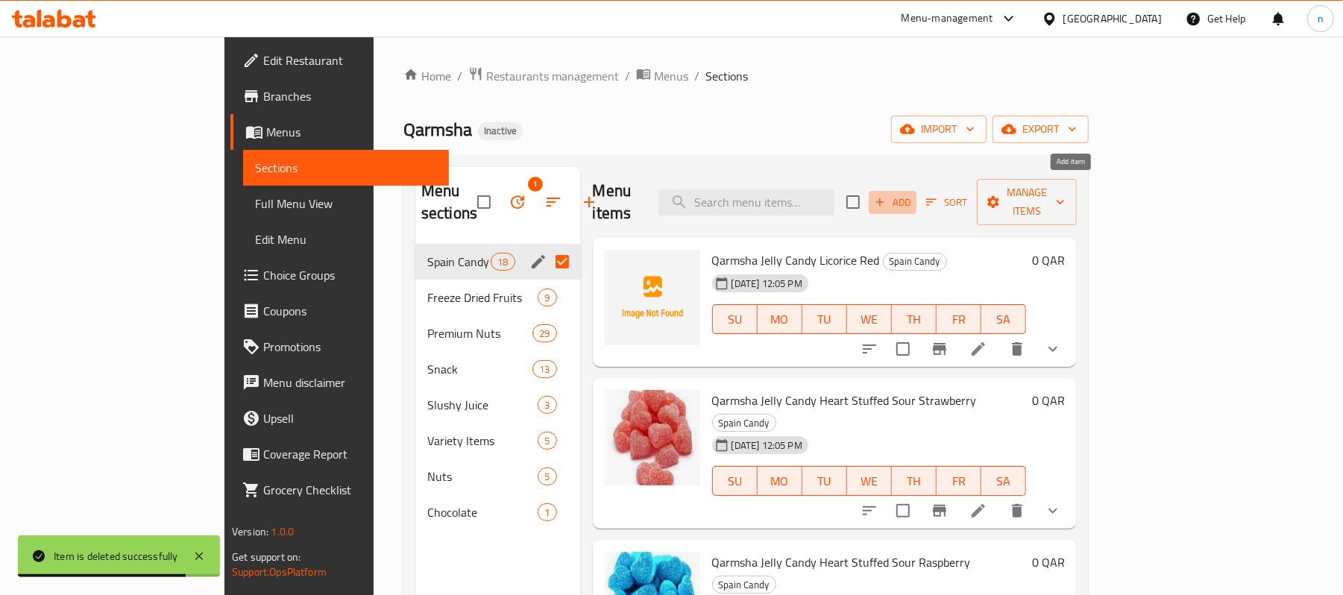
click at [913, 194] on span "Add" at bounding box center [892, 202] width 40 height 17
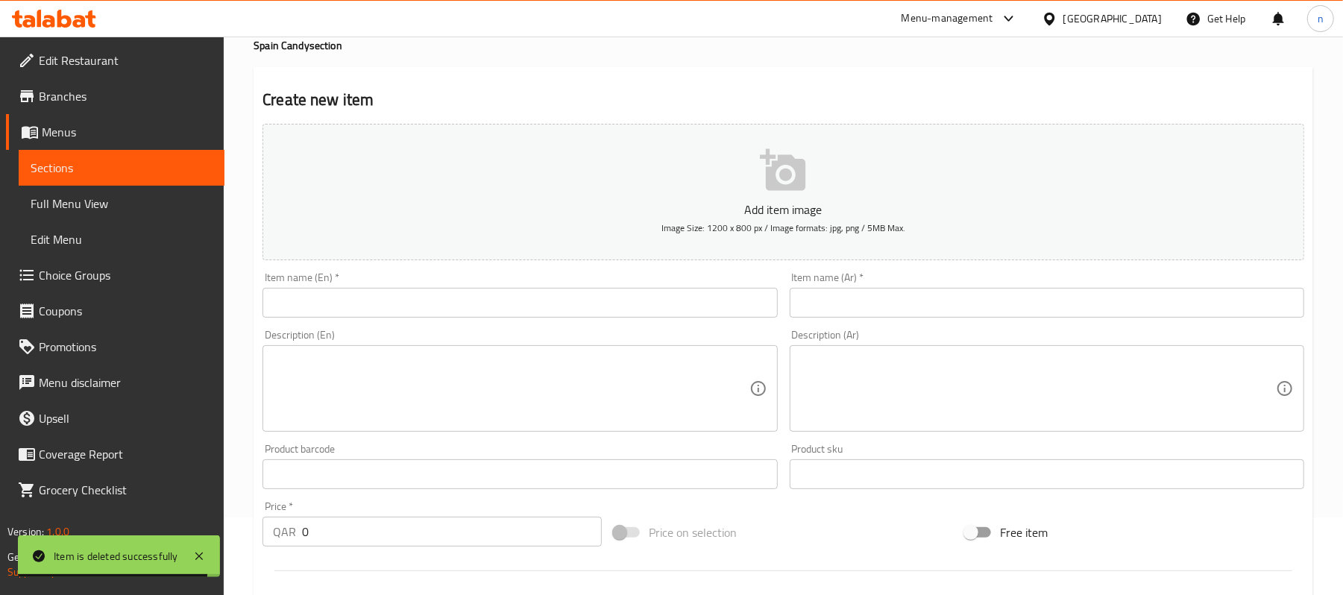
scroll to position [99, 0]
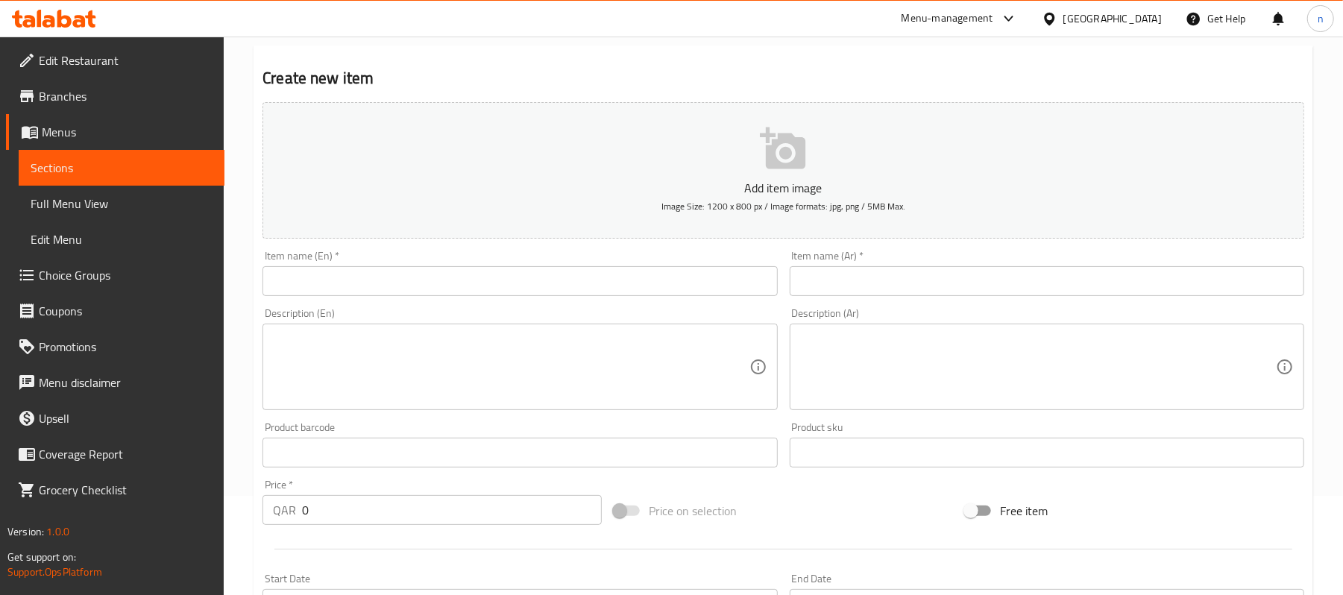
click at [332, 278] on input "text" at bounding box center [519, 281] width 514 height 30
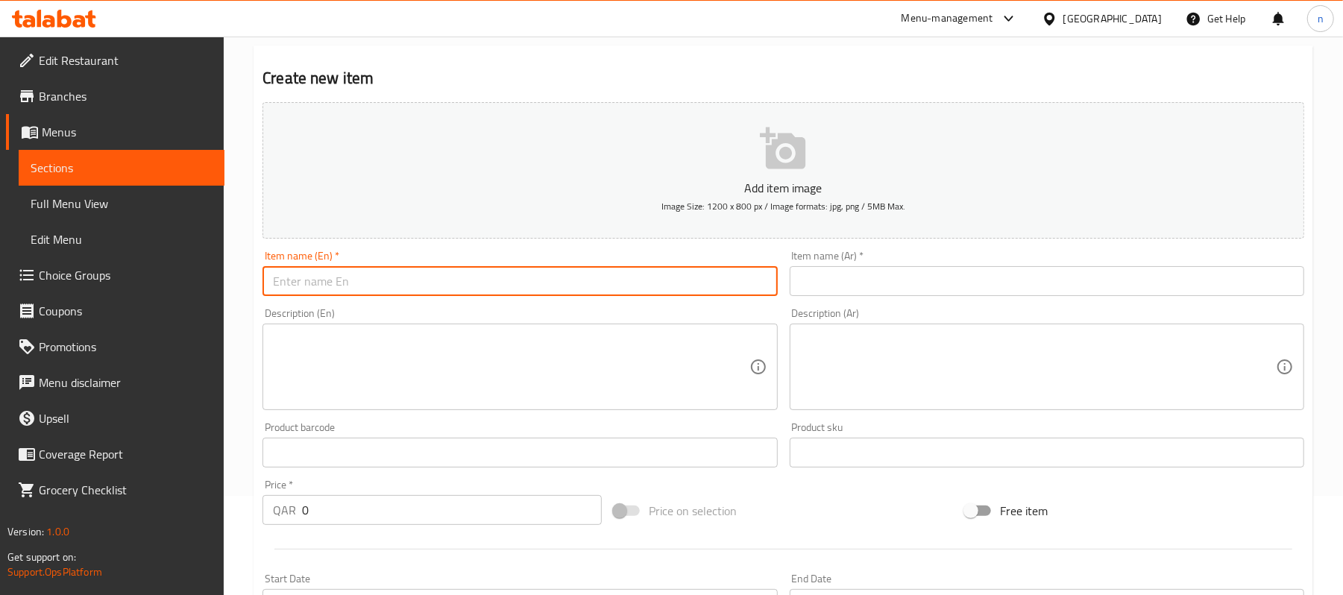
paste input "Qarmsha Jelly Candy Sour Bear"
type input "Qarmsha Jelly Candy Sour Bear"
click at [895, 288] on input "text" at bounding box center [1047, 281] width 514 height 30
paste input "قرمشة حلوى الجيلي بير حامض"
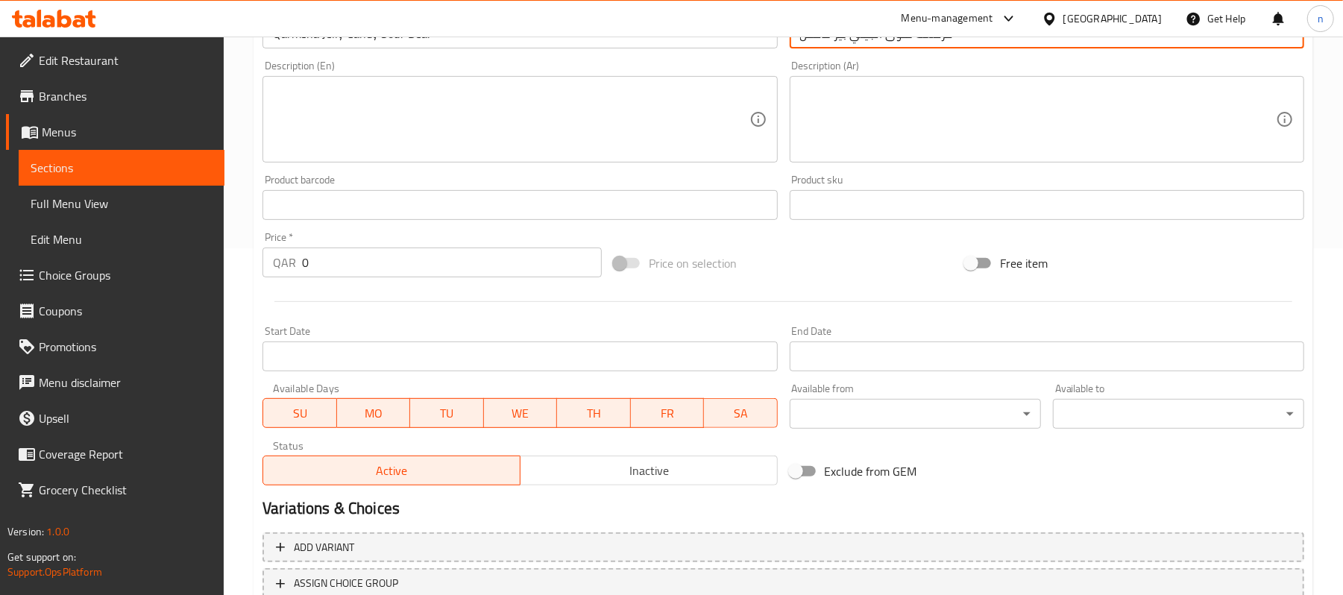
scroll to position [457, 0]
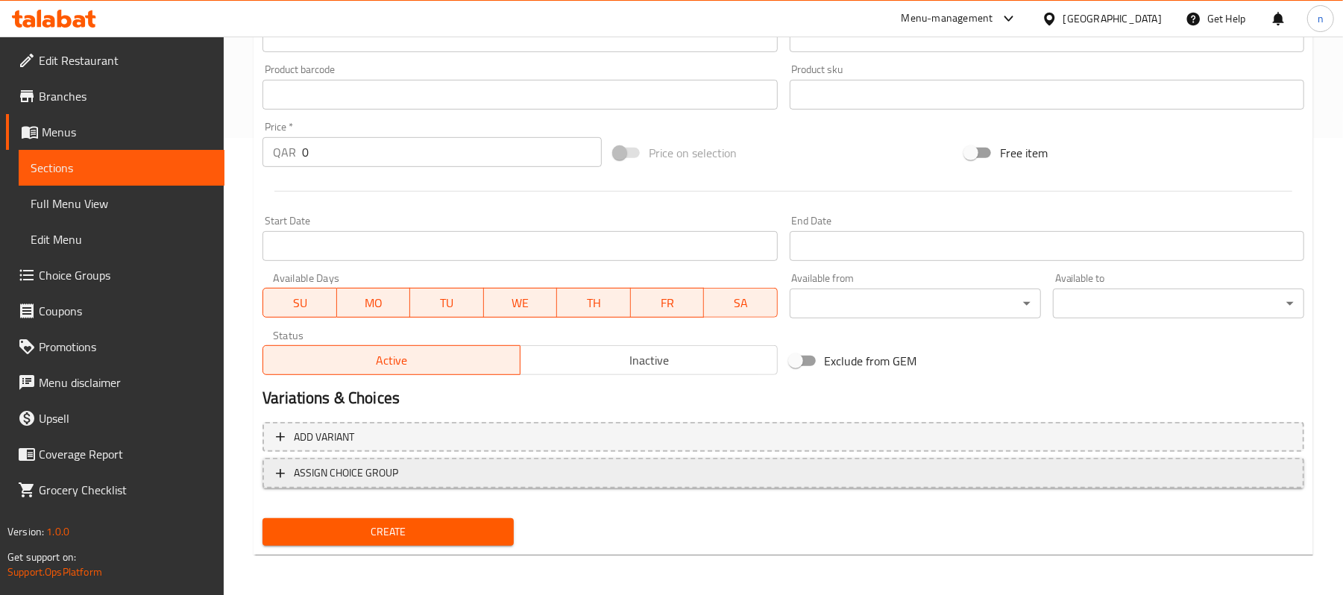
type input "قرمشة حلوى الجيلي بير حامض"
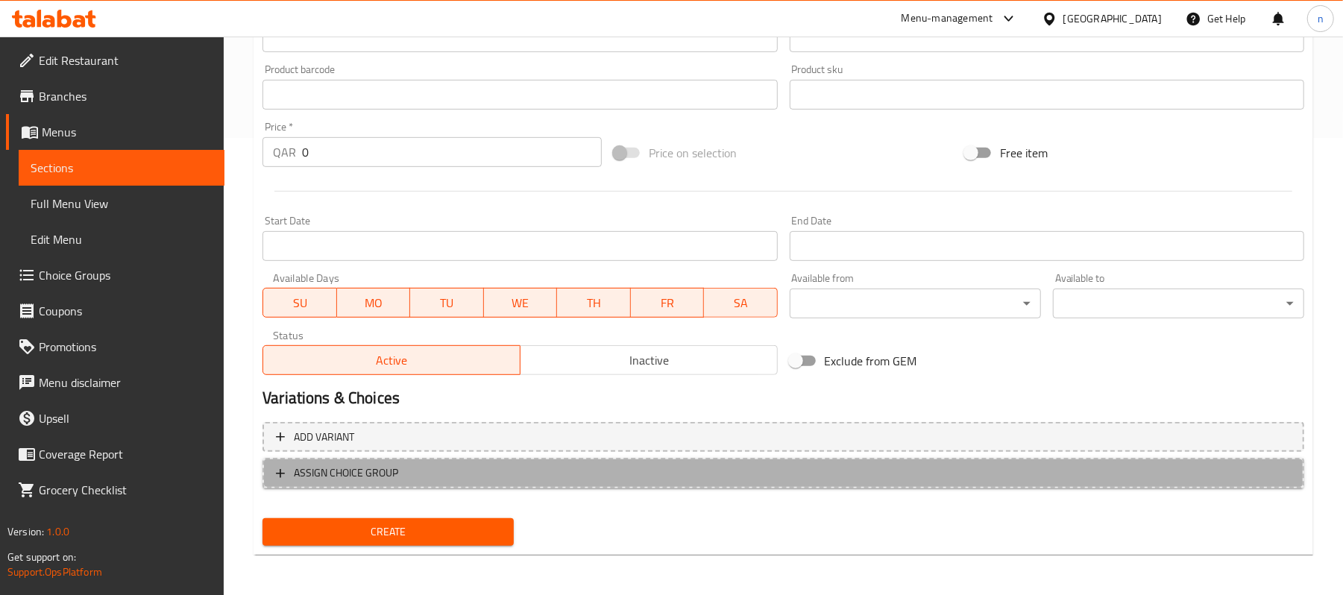
click at [403, 479] on span "ASSIGN CHOICE GROUP" at bounding box center [783, 473] width 1015 height 19
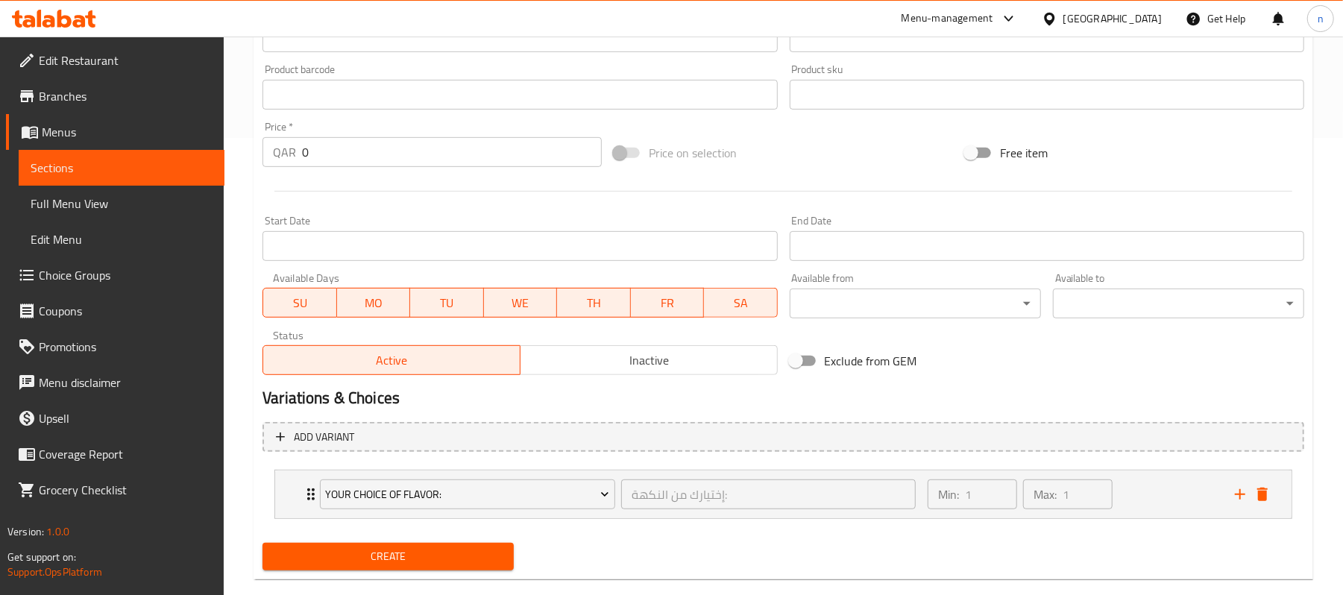
scroll to position [484, 0]
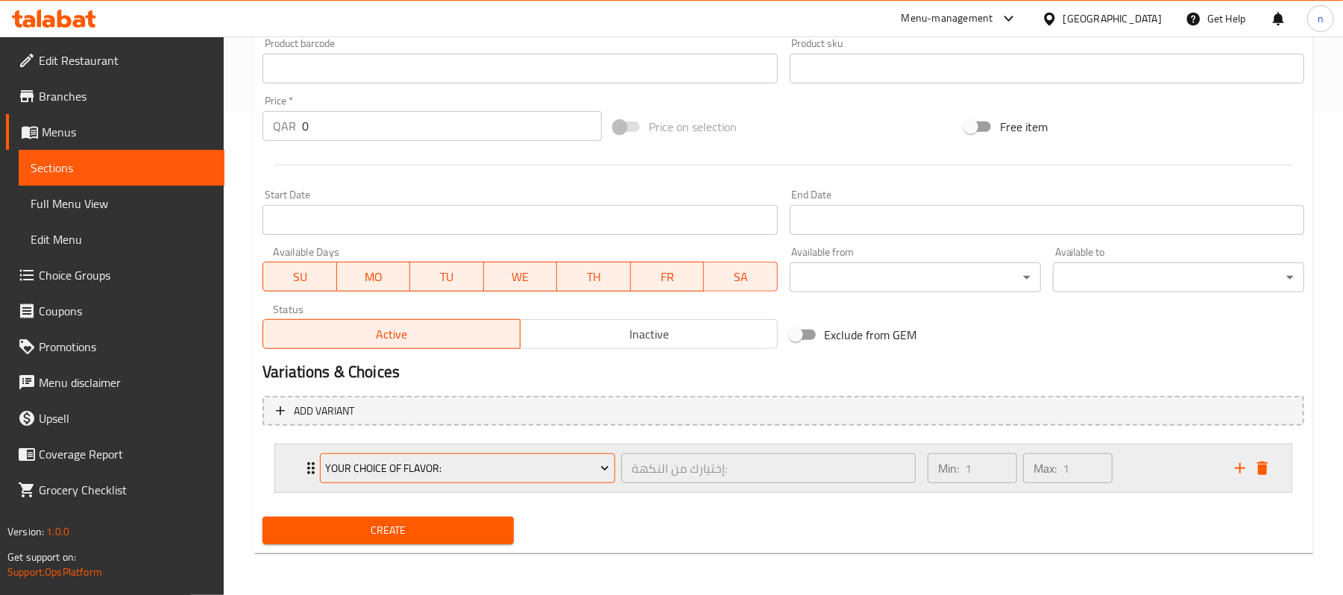
click at [525, 466] on span "Your Choice Of Flavor:" at bounding box center [468, 468] width 284 height 19
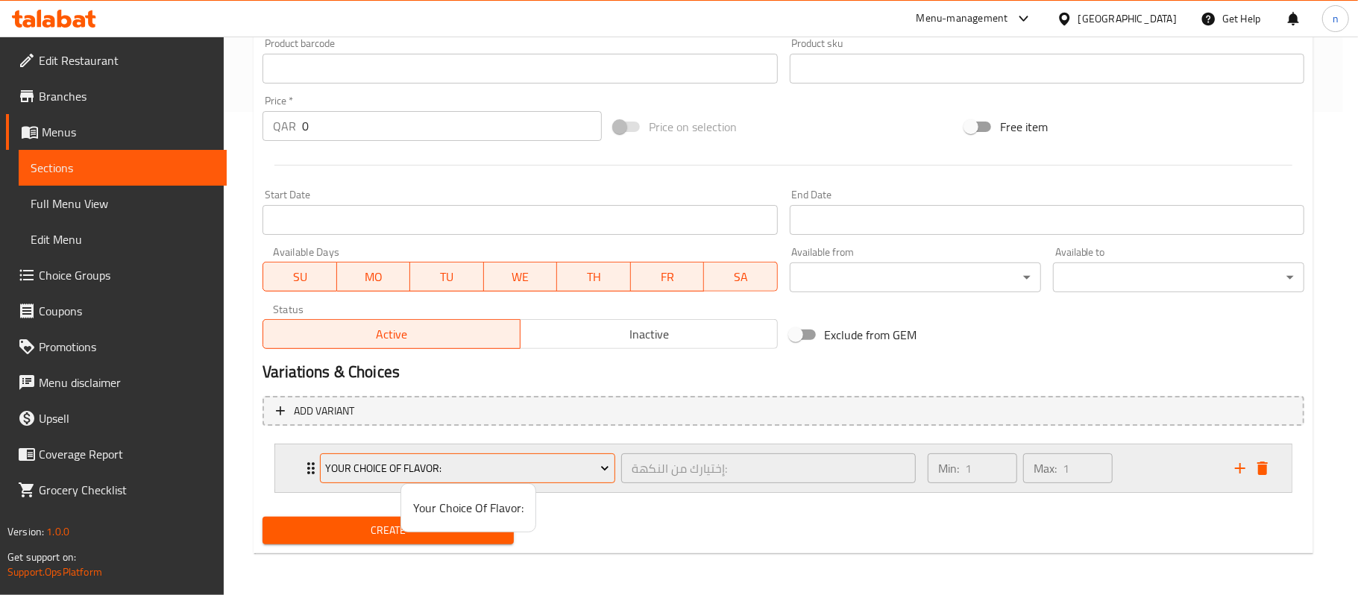
click at [604, 466] on div at bounding box center [679, 297] width 1358 height 595
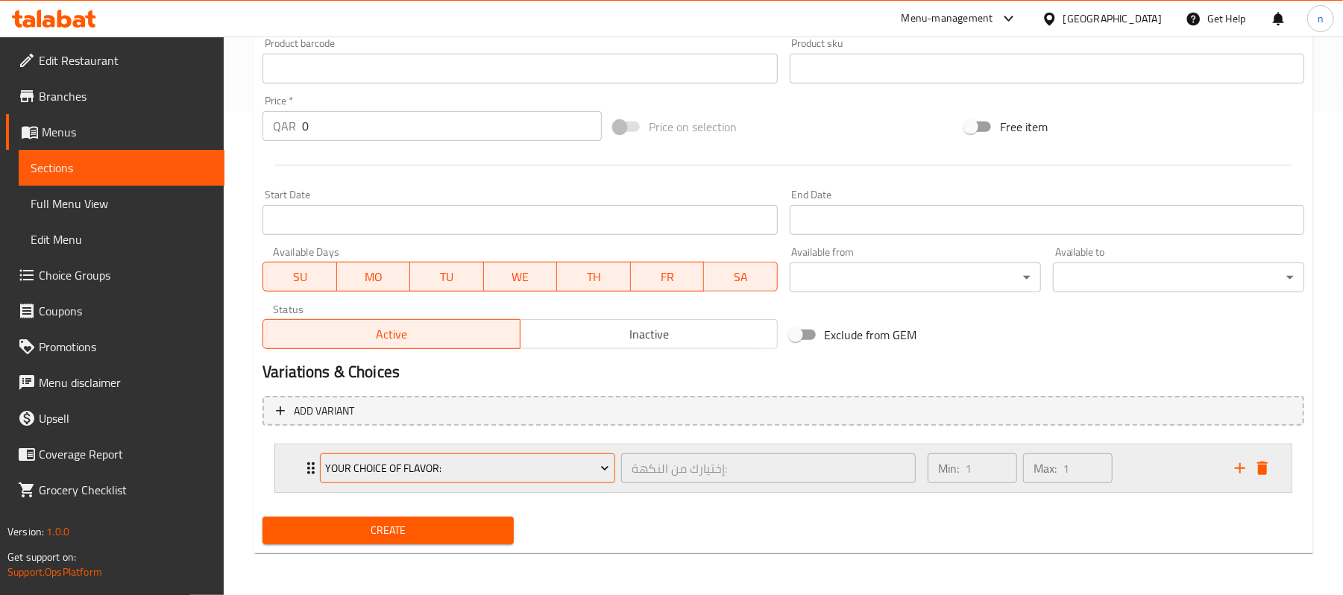
click at [604, 465] on icon "Expand" at bounding box center [604, 468] width 15 height 15
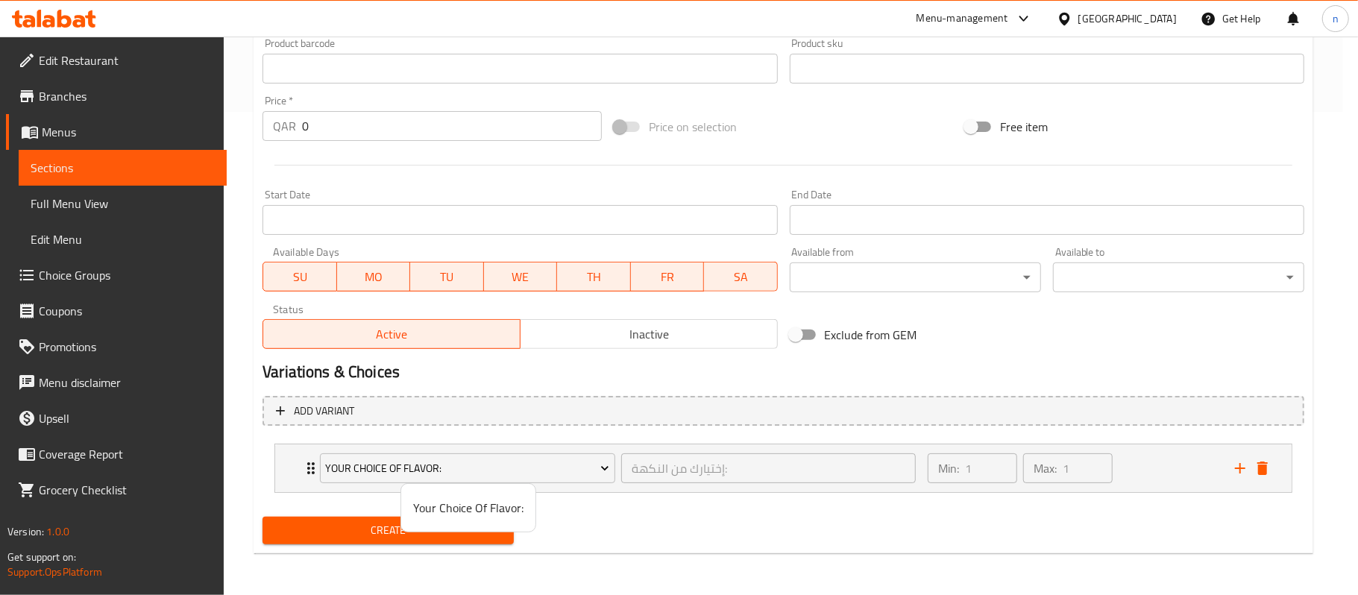
click at [382, 412] on div at bounding box center [679, 297] width 1358 height 595
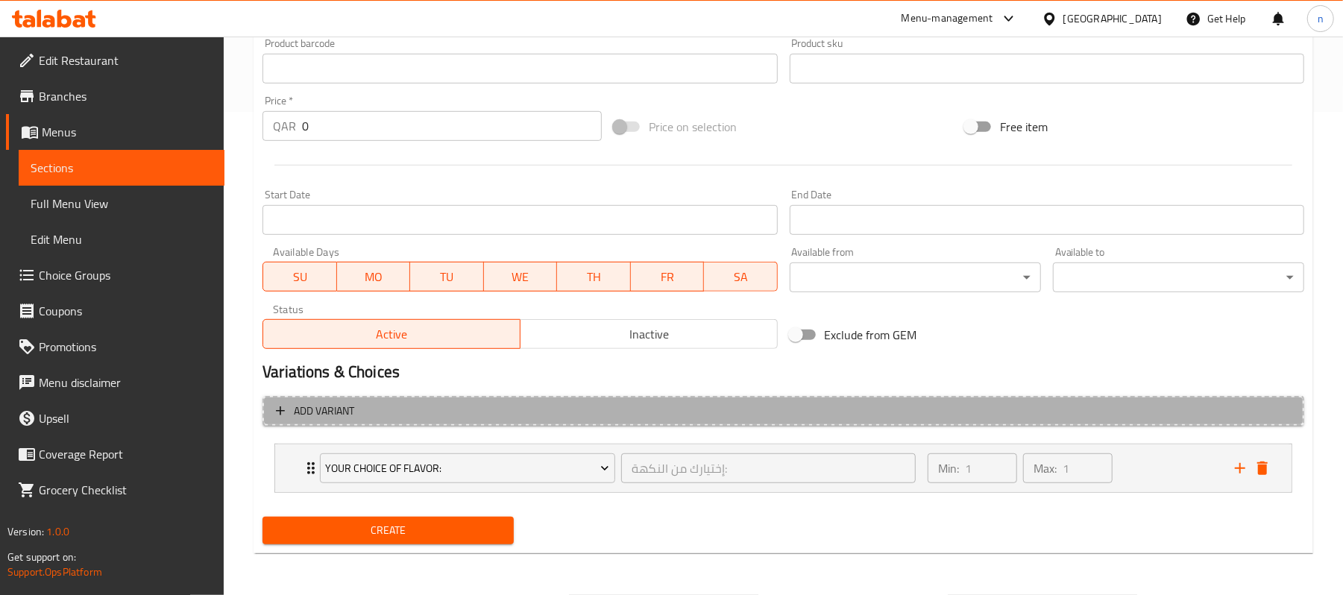
click at [382, 410] on span "Add variant" at bounding box center [783, 411] width 1015 height 19
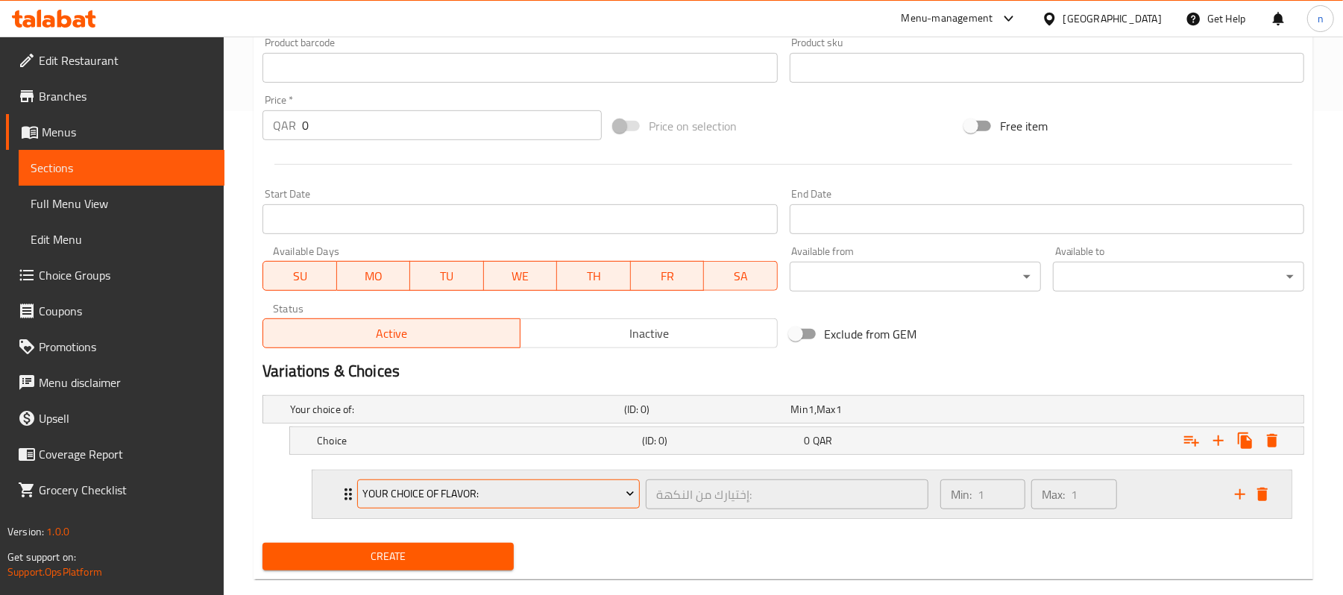
click at [517, 503] on span "Your Choice Of Flavor:" at bounding box center [498, 494] width 271 height 19
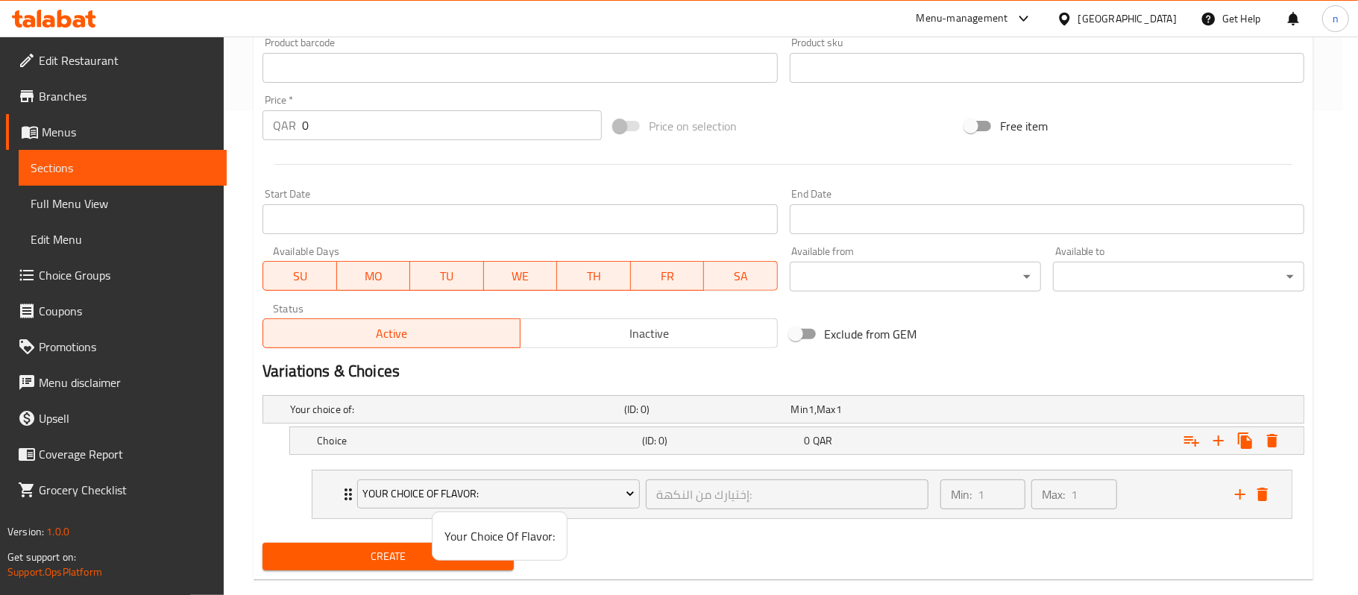
click at [425, 460] on div at bounding box center [679, 297] width 1358 height 595
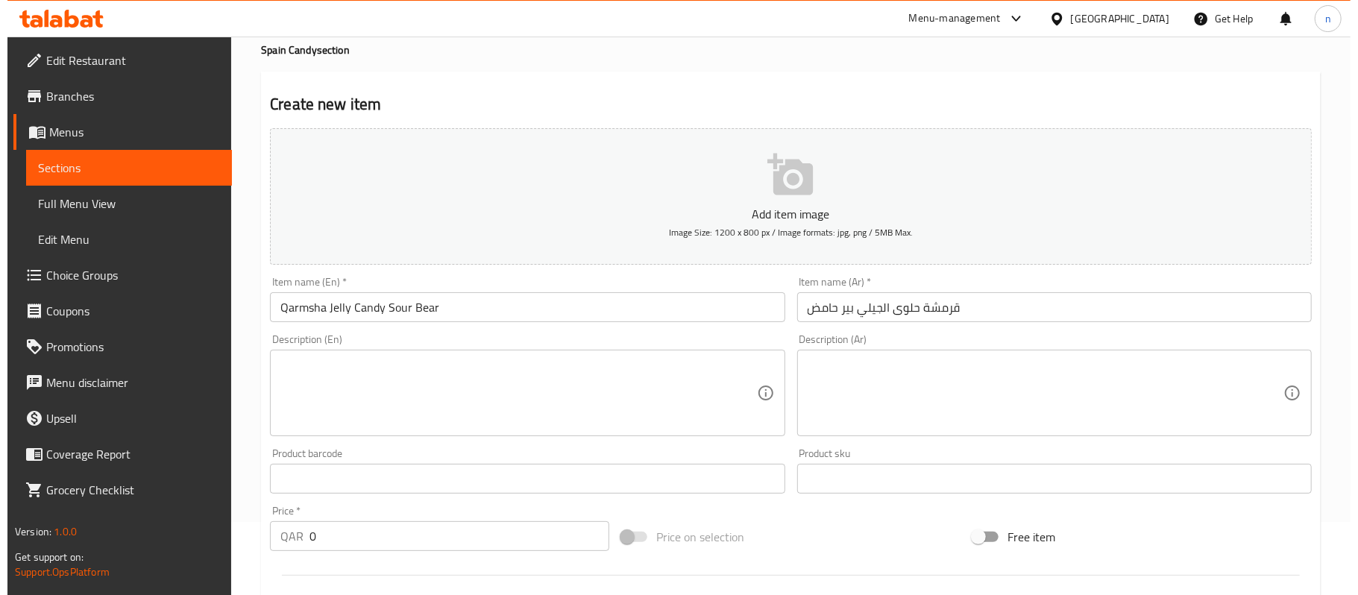
scroll to position [0, 0]
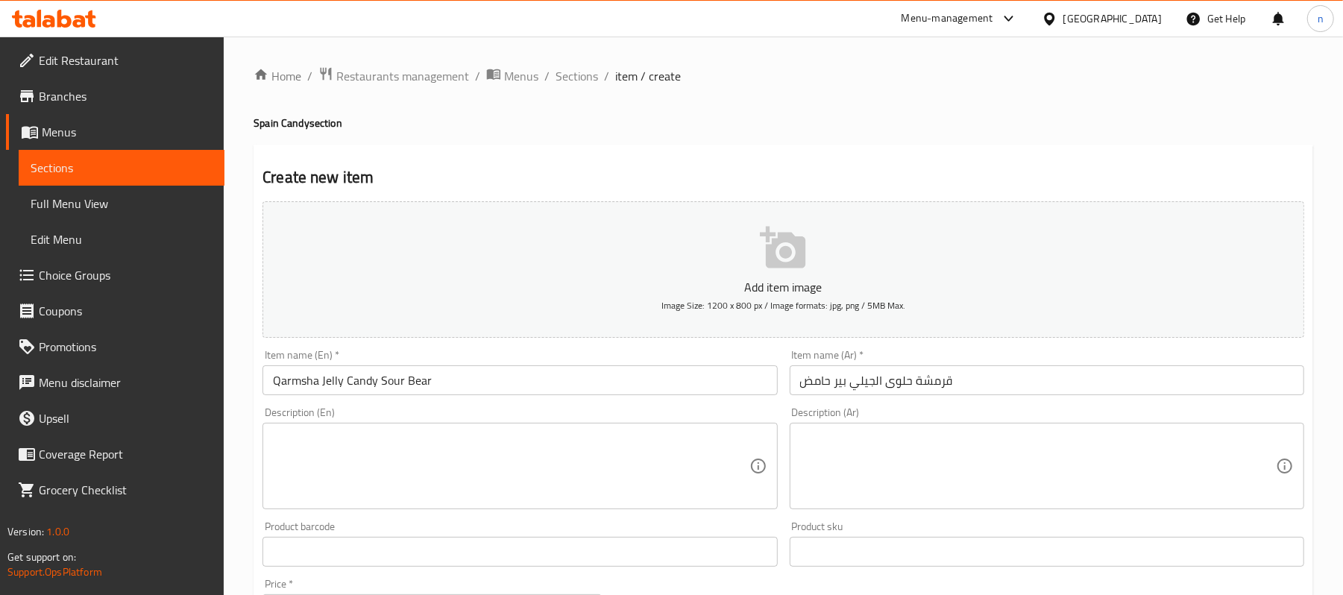
drag, startPoint x: 589, startPoint y: 82, endPoint x: 576, endPoint y: 104, distance: 25.7
click at [589, 82] on span "Sections" at bounding box center [576, 76] width 43 height 18
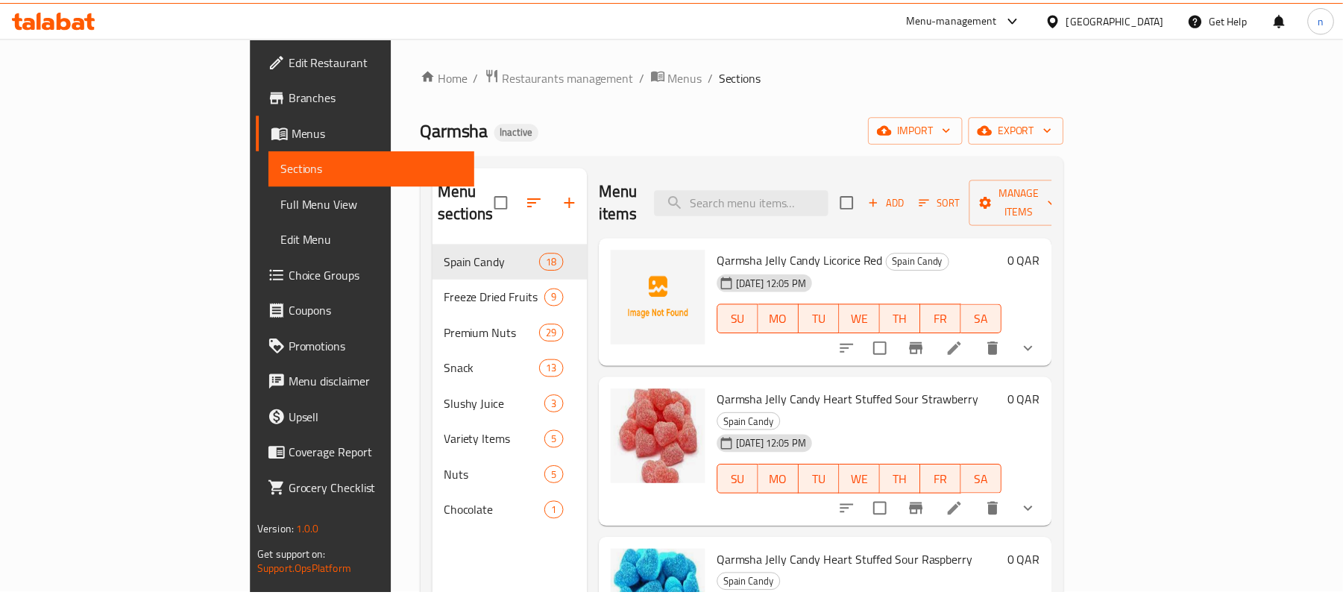
scroll to position [210, 0]
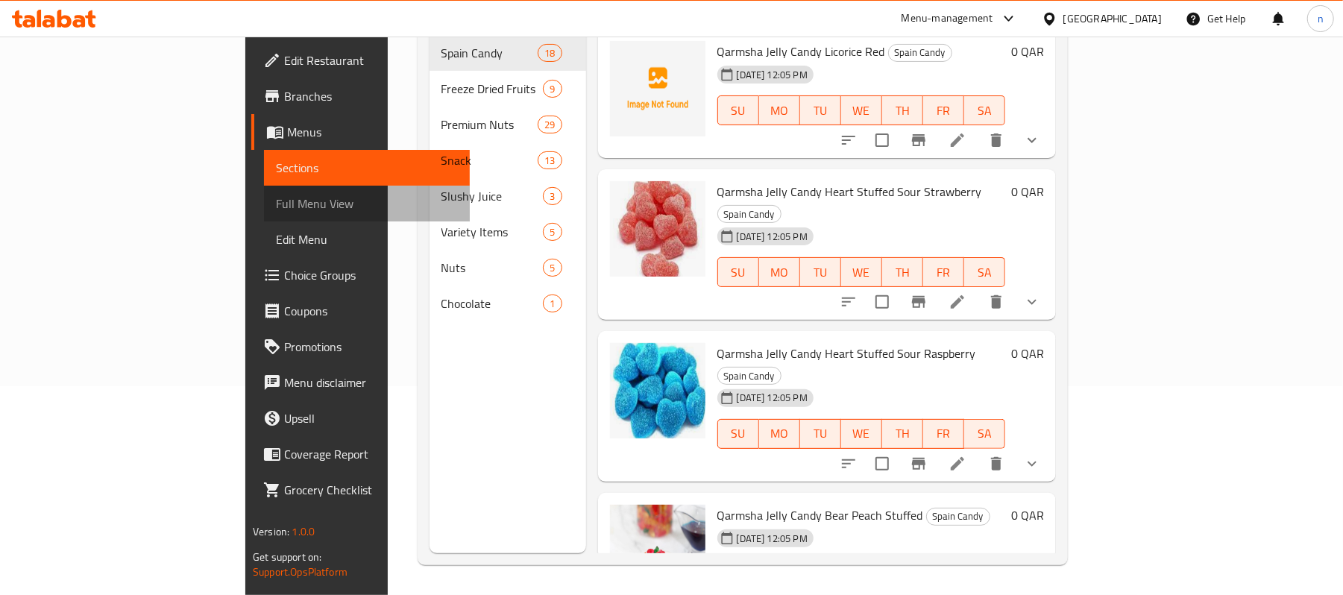
click at [264, 215] on link "Full Menu View" at bounding box center [367, 204] width 206 height 36
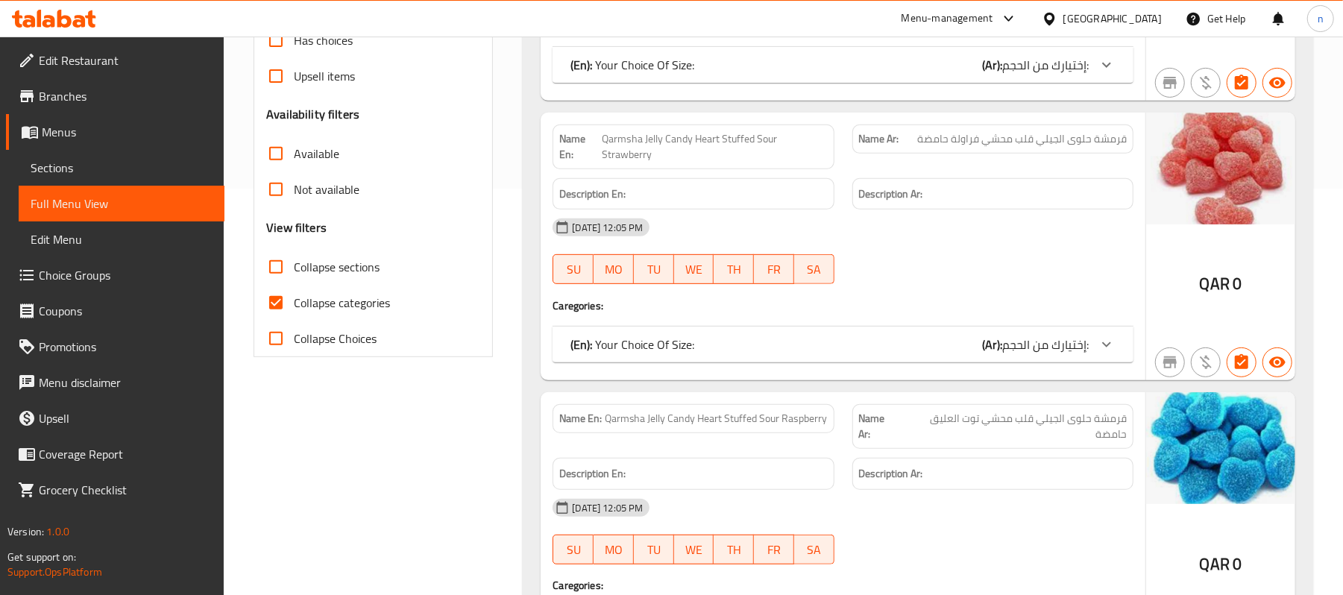
scroll to position [409, 0]
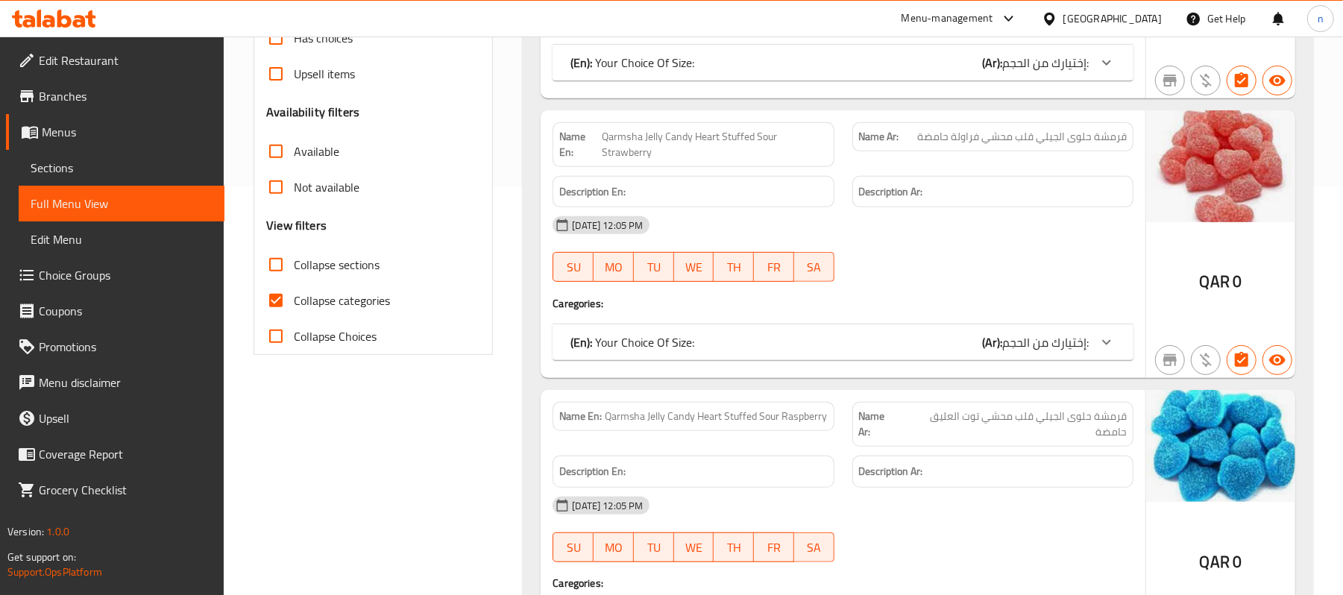
drag, startPoint x: 278, startPoint y: 298, endPoint x: 277, endPoint y: 272, distance: 26.1
click at [277, 298] on input "Collapse categories" at bounding box center [276, 301] width 36 height 36
checkbox input "false"
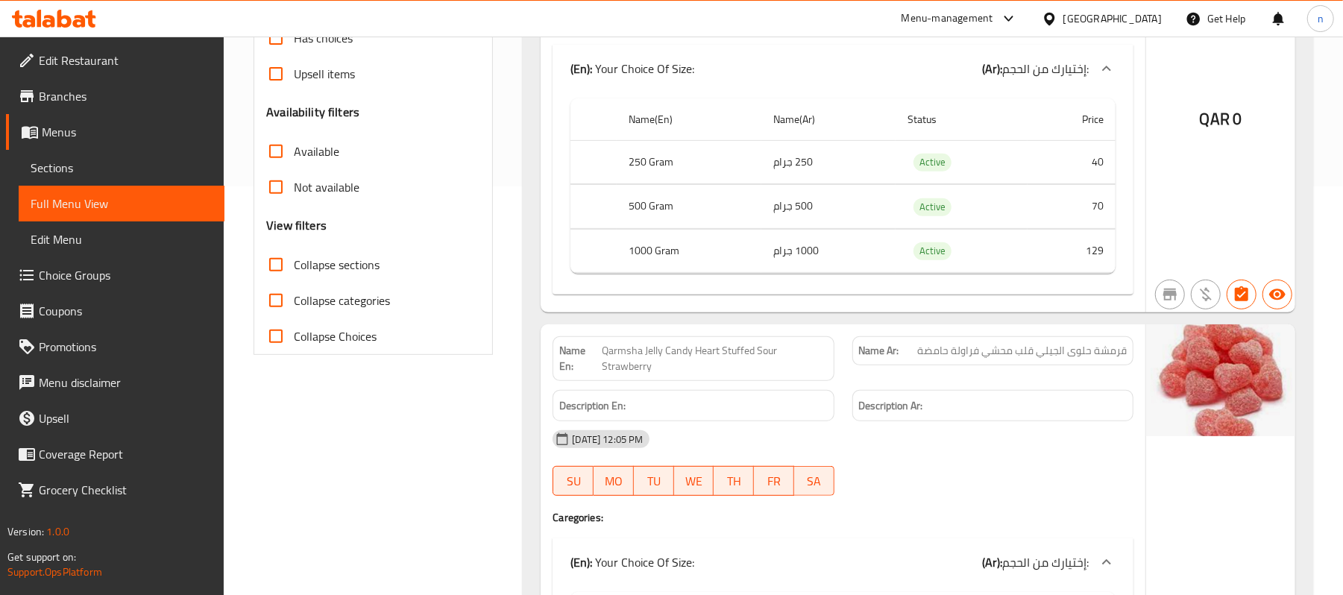
click at [277, 272] on input "Collapse sections" at bounding box center [276, 265] width 36 height 36
checkbox input "true"
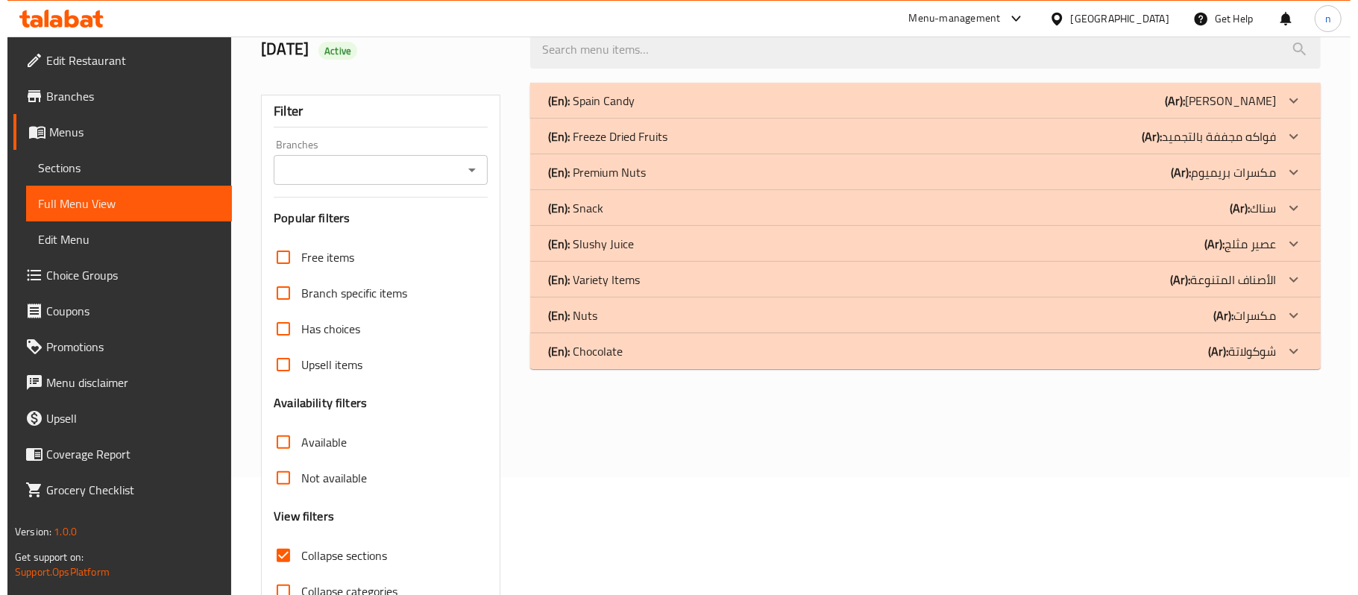
scroll to position [0, 0]
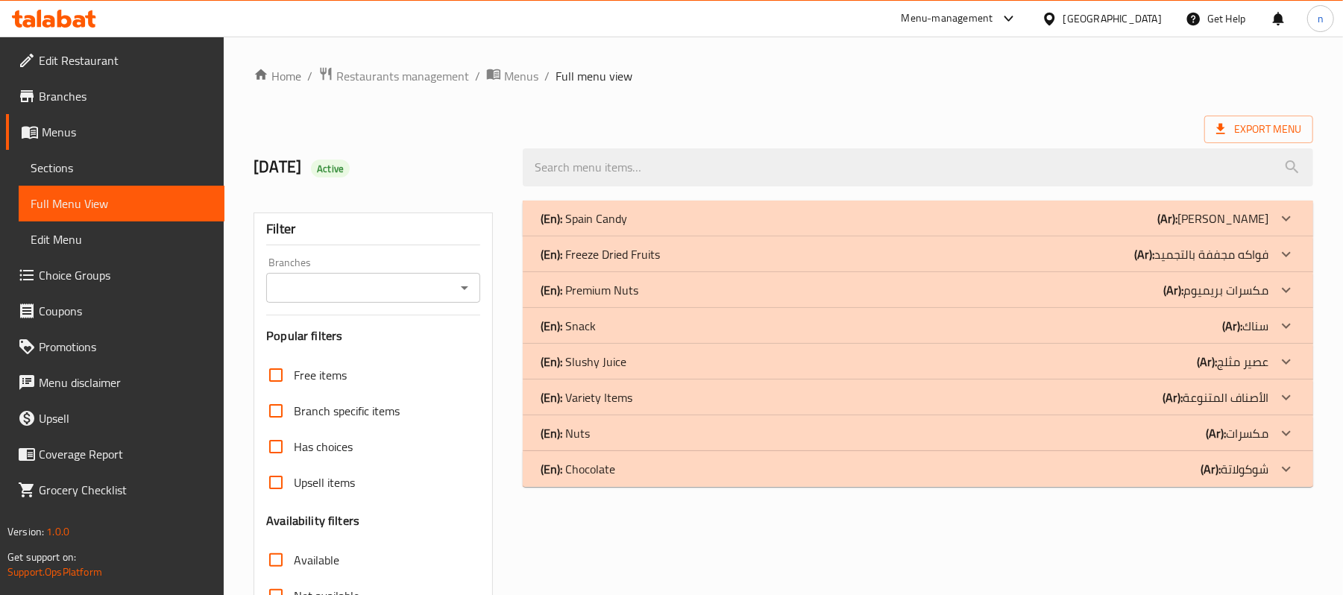
click at [626, 221] on p "(En): Spain Candy" at bounding box center [584, 219] width 86 height 18
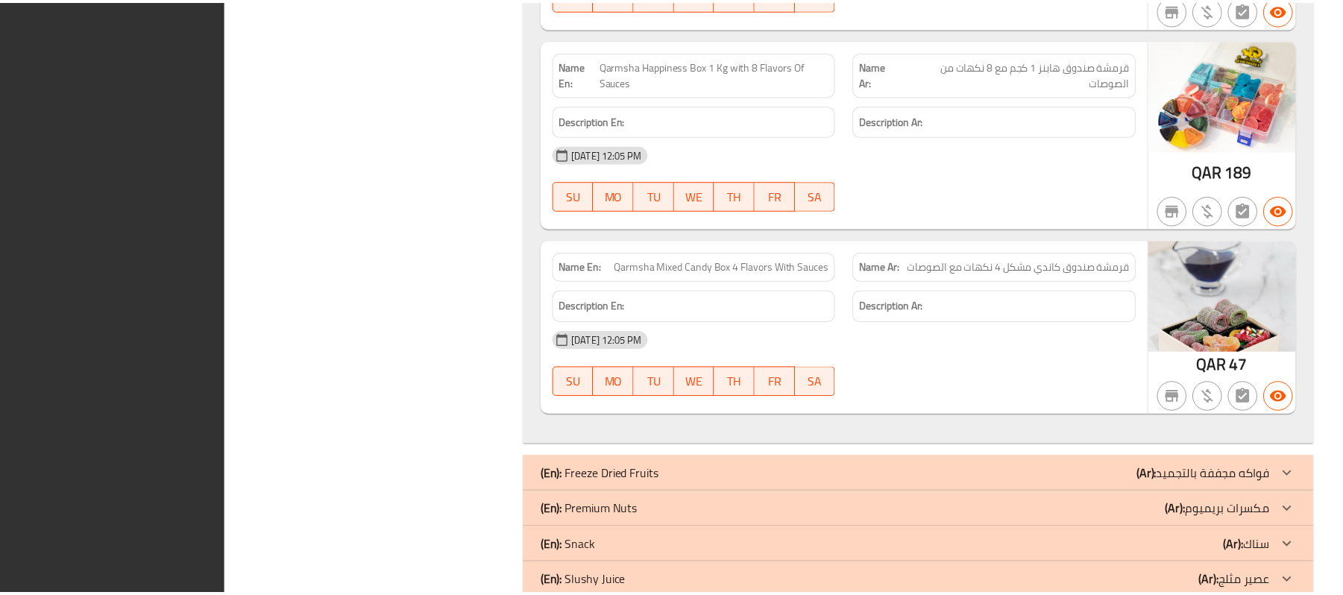
scroll to position [7752, 0]
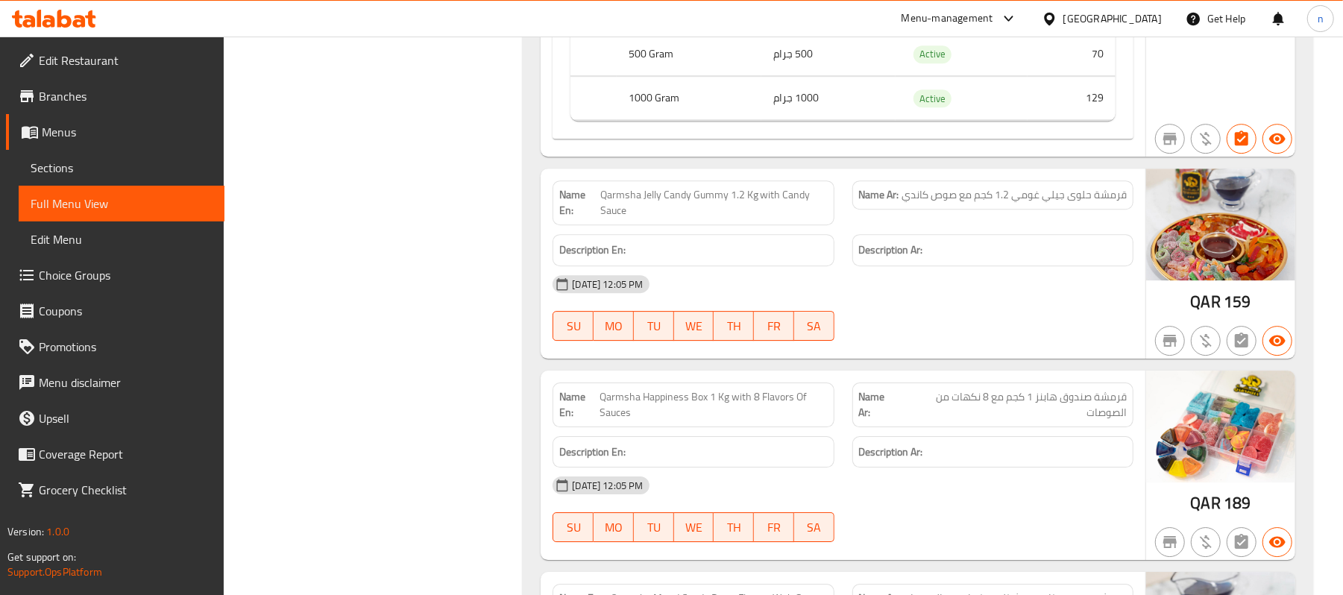
drag, startPoint x: 440, startPoint y: 330, endPoint x: 440, endPoint y: 308, distance: 21.6
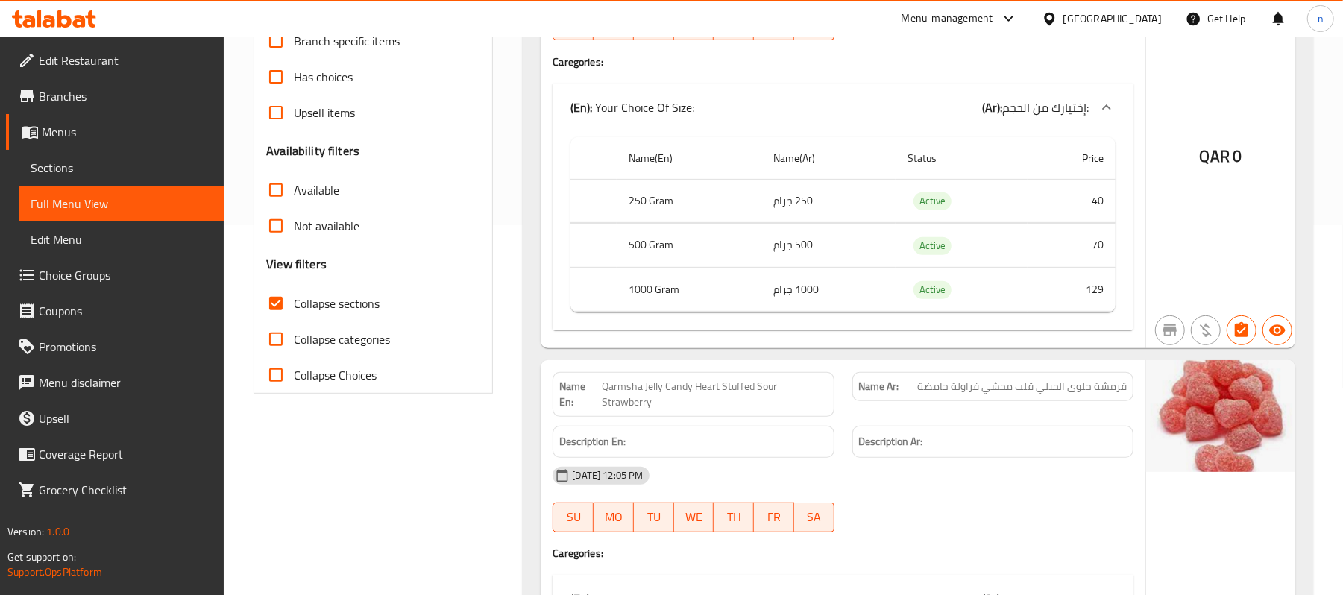
scroll to position [0, 0]
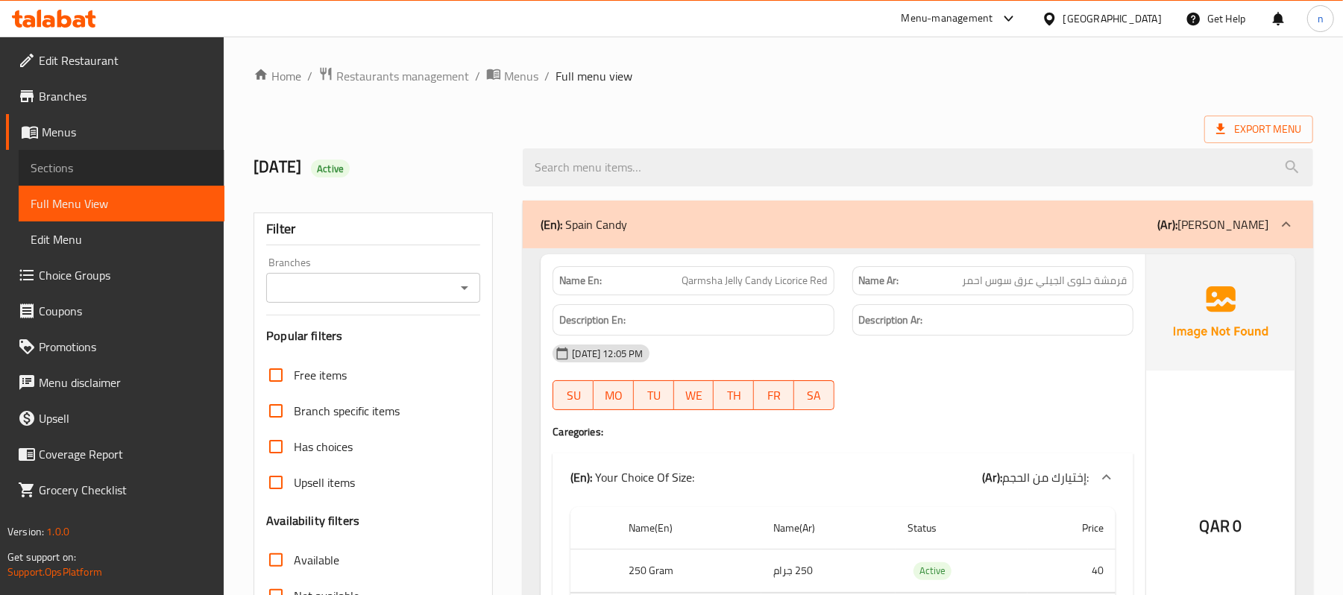
click at [66, 174] on span "Sections" at bounding box center [122, 168] width 182 height 18
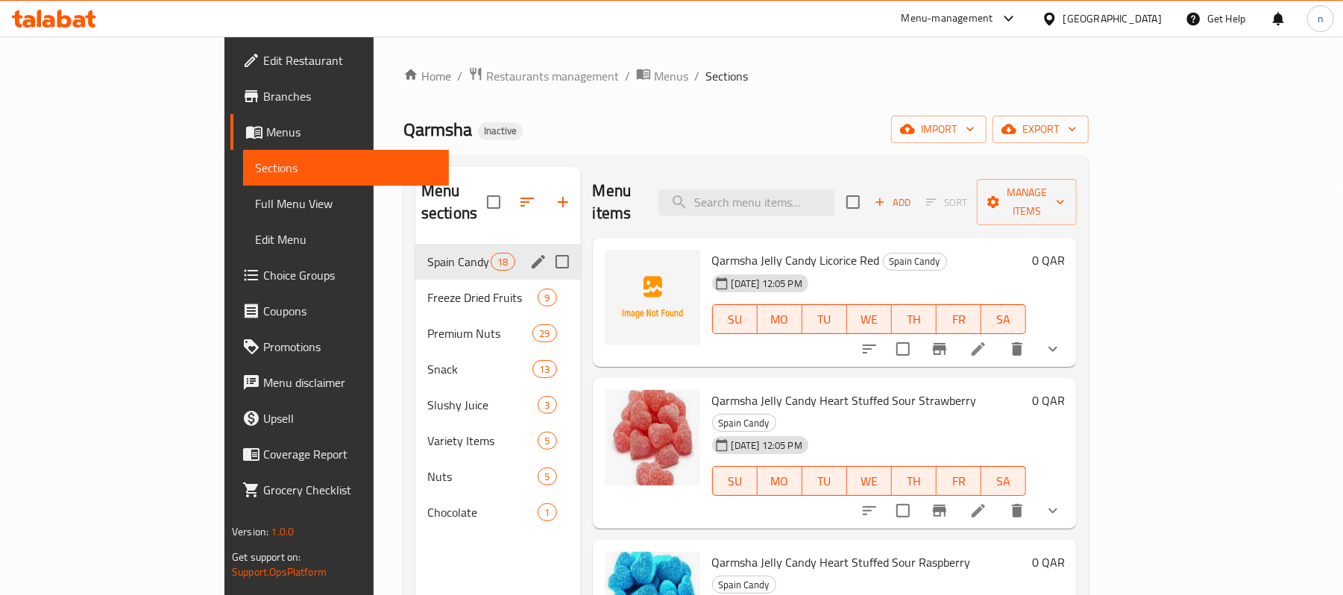
click at [547, 246] on input "Menu sections" at bounding box center [562, 261] width 31 height 31
checkbox input "true"
click at [511, 195] on icon "button" at bounding box center [517, 201] width 13 height 13
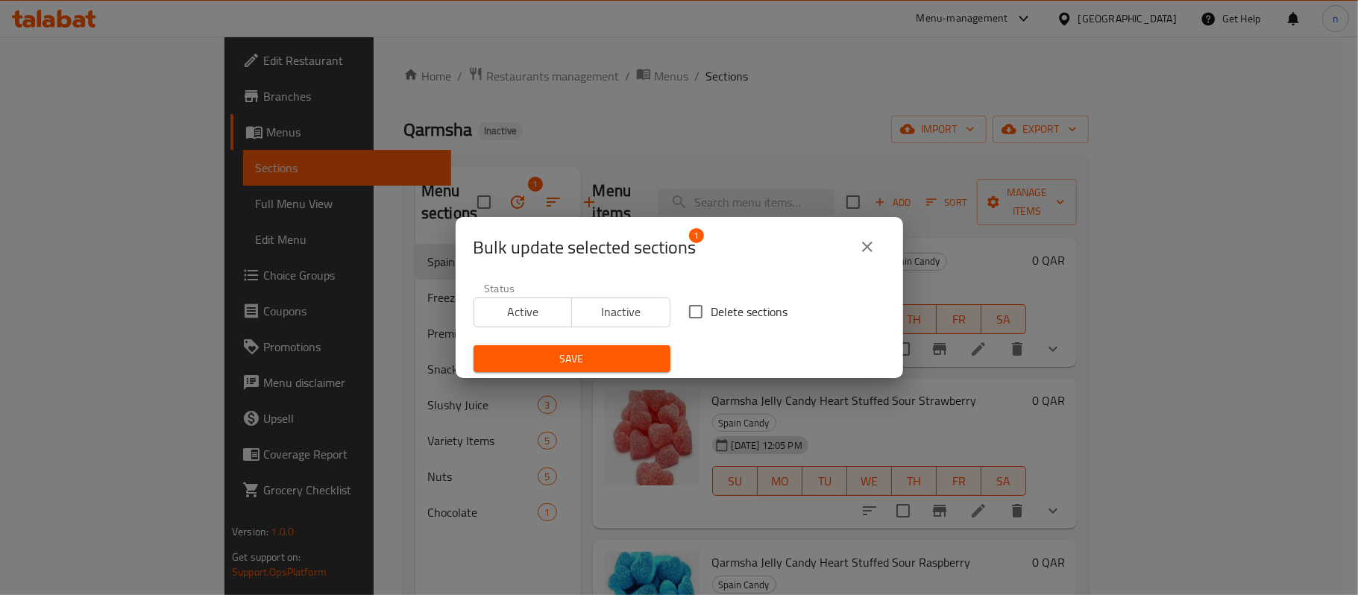
click at [696, 312] on input "Delete sections" at bounding box center [695, 311] width 31 height 31
checkbox input "true"
click at [585, 358] on span "Save" at bounding box center [571, 359] width 173 height 19
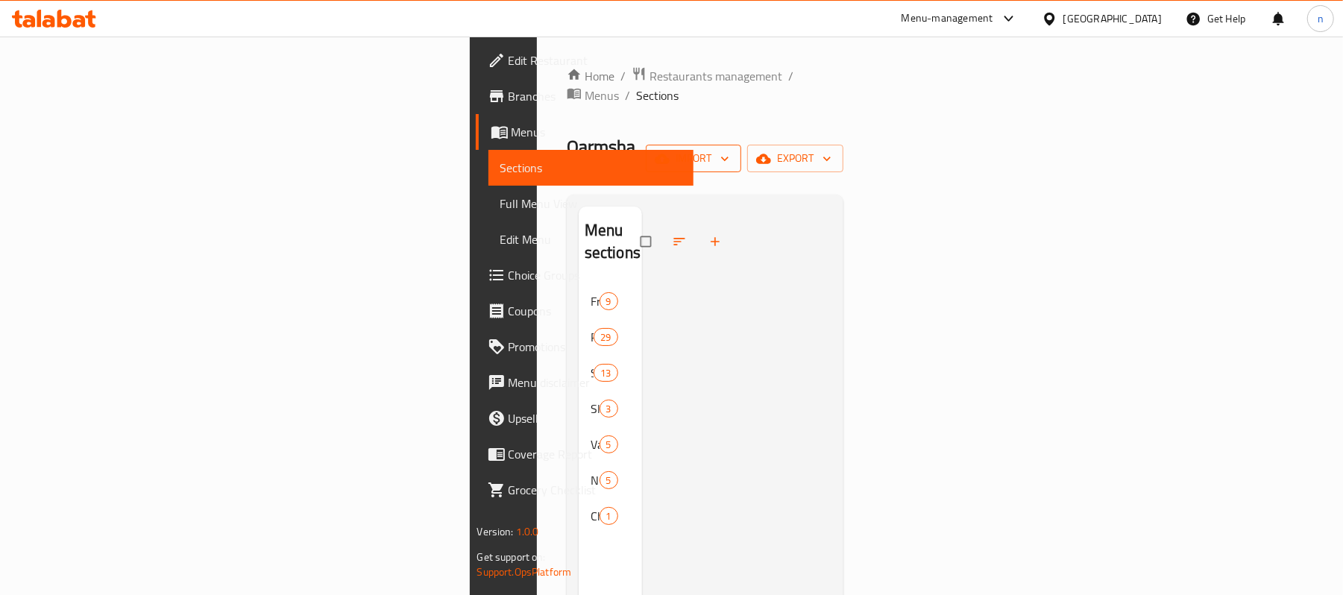
click at [741, 145] on button "import" at bounding box center [693, 159] width 95 height 28
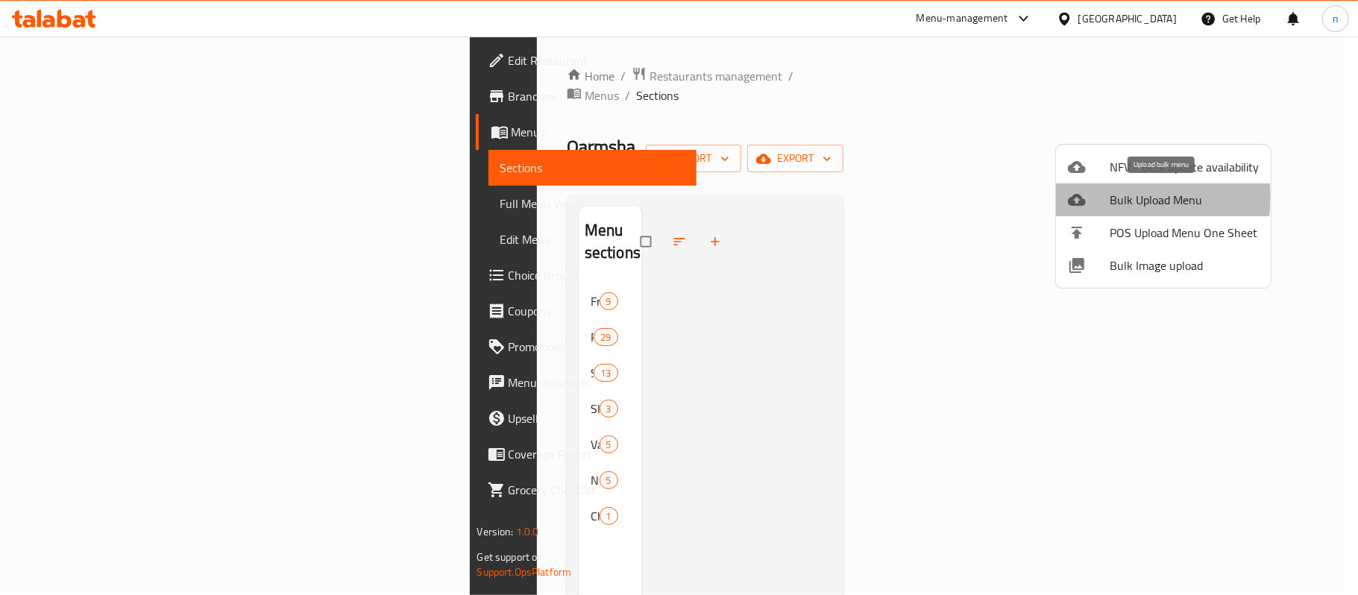
click at [1143, 198] on span "Bulk Upload Menu" at bounding box center [1183, 200] width 149 height 18
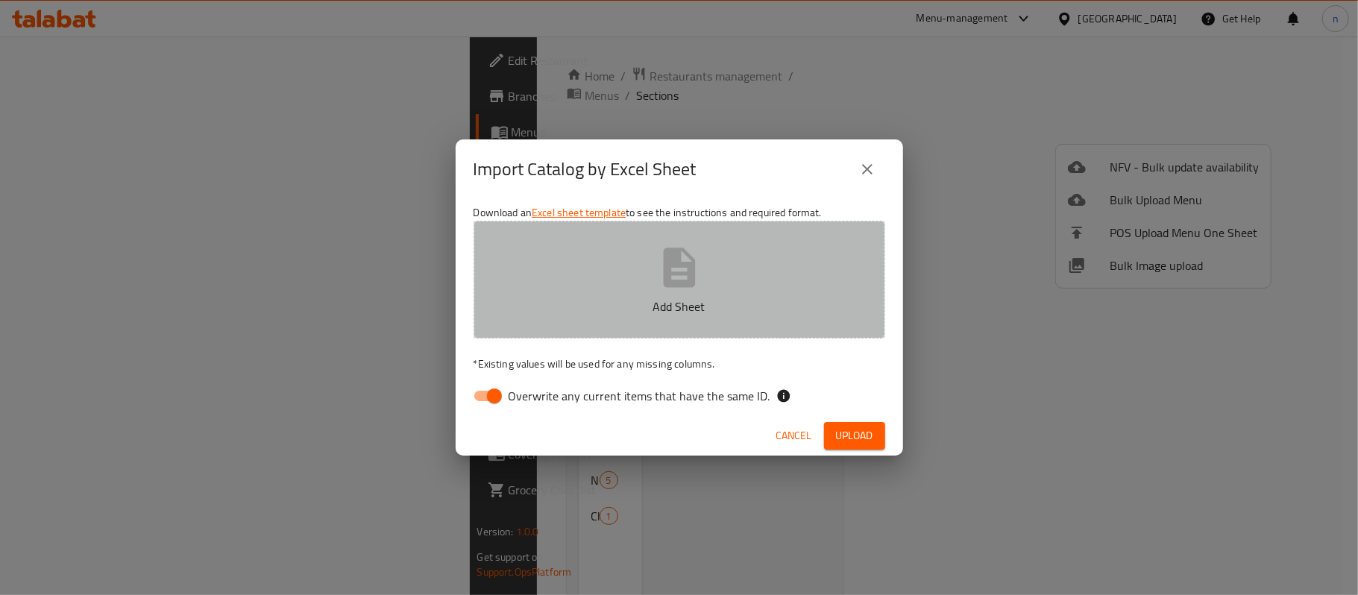
click at [625, 299] on p "Add Sheet" at bounding box center [679, 307] width 365 height 18
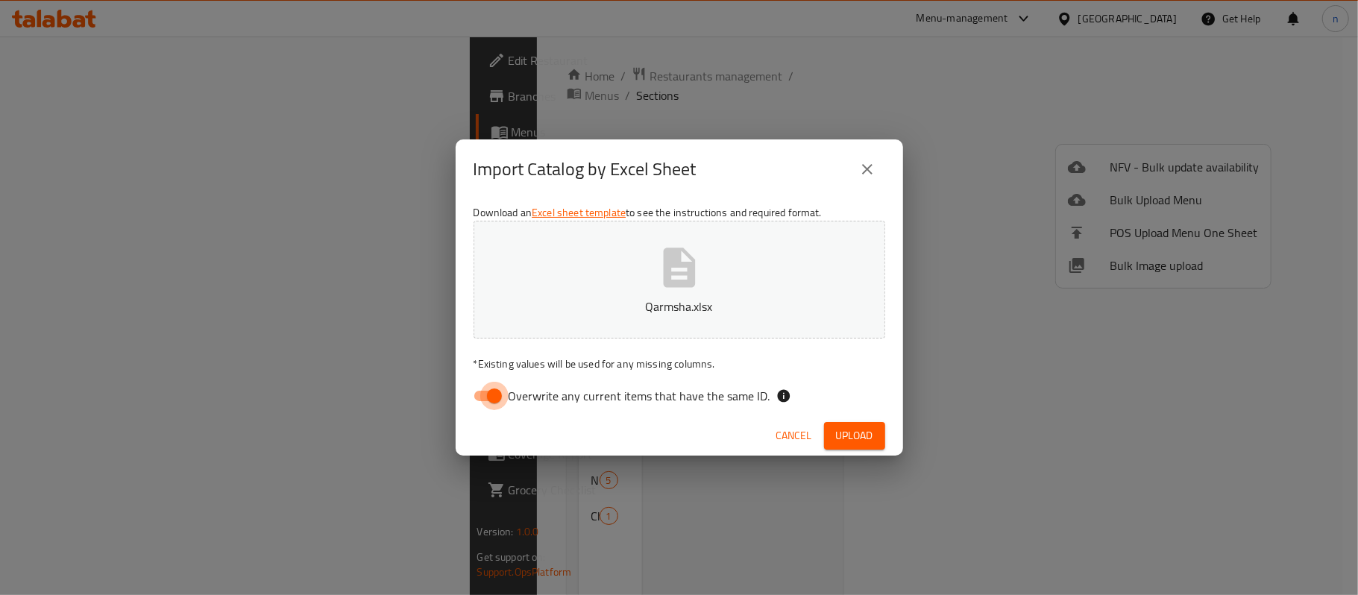
click at [483, 383] on input "Overwrite any current items that have the same ID." at bounding box center [494, 396] width 85 height 28
checkbox input "false"
drag, startPoint x: 818, startPoint y: 437, endPoint x: 857, endPoint y: 436, distance: 39.5
click at [820, 437] on div "Cancel Upload" at bounding box center [679, 436] width 447 height 40
click at [857, 436] on span "Upload" at bounding box center [854, 435] width 37 height 19
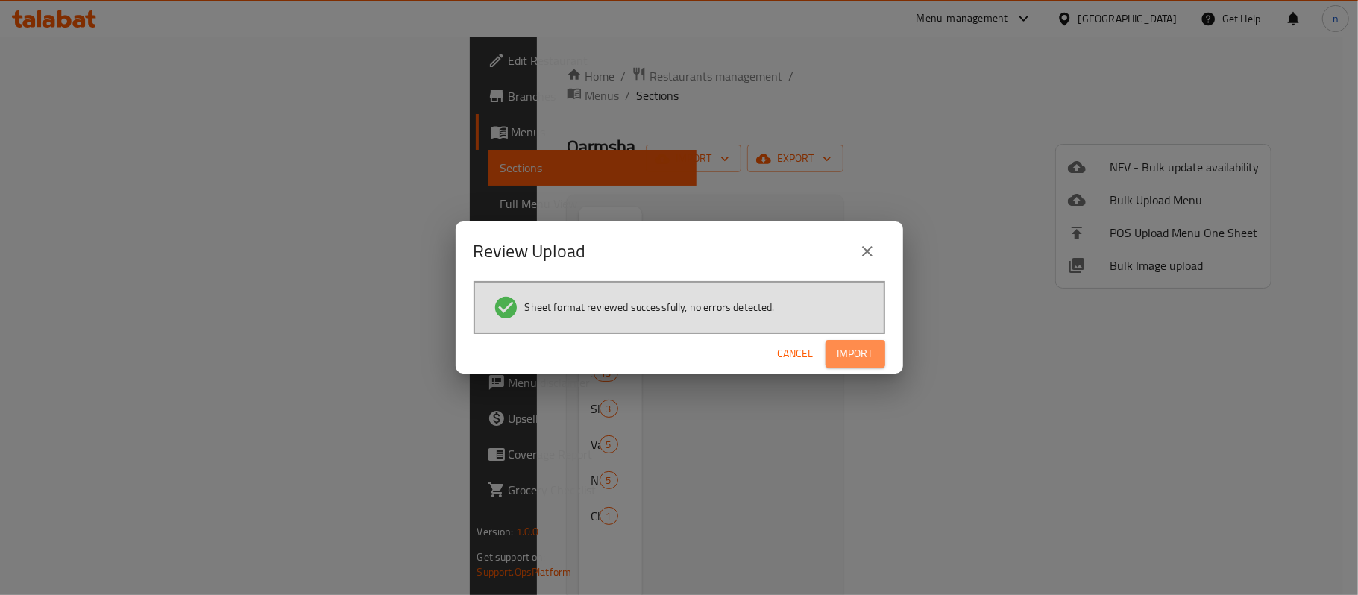
click at [856, 365] on button "Import" at bounding box center [855, 354] width 60 height 28
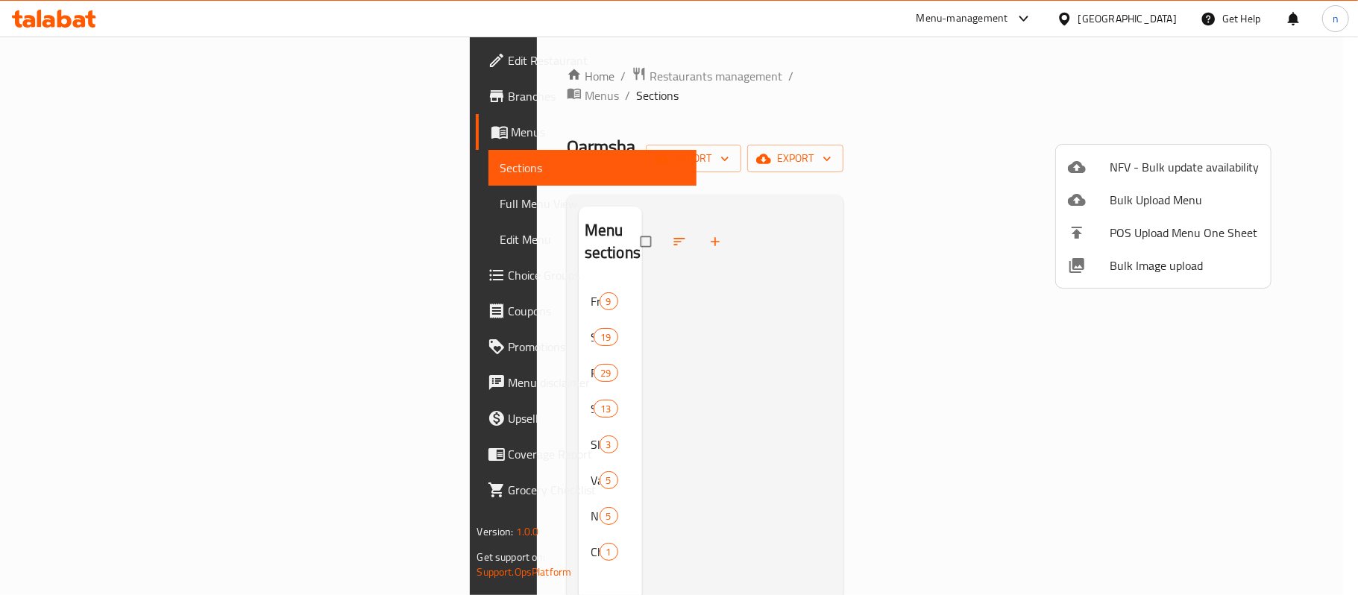
click at [708, 383] on div at bounding box center [679, 297] width 1358 height 595
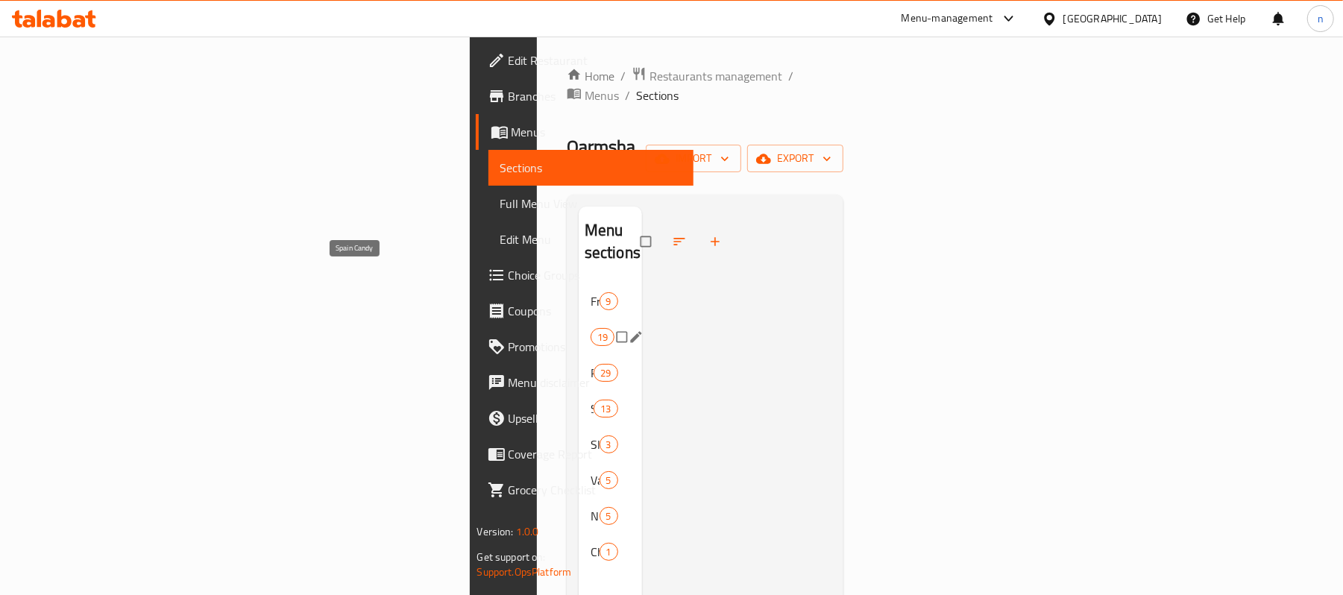
click at [591, 328] on span "Spain Candy" at bounding box center [591, 337] width 0 height 18
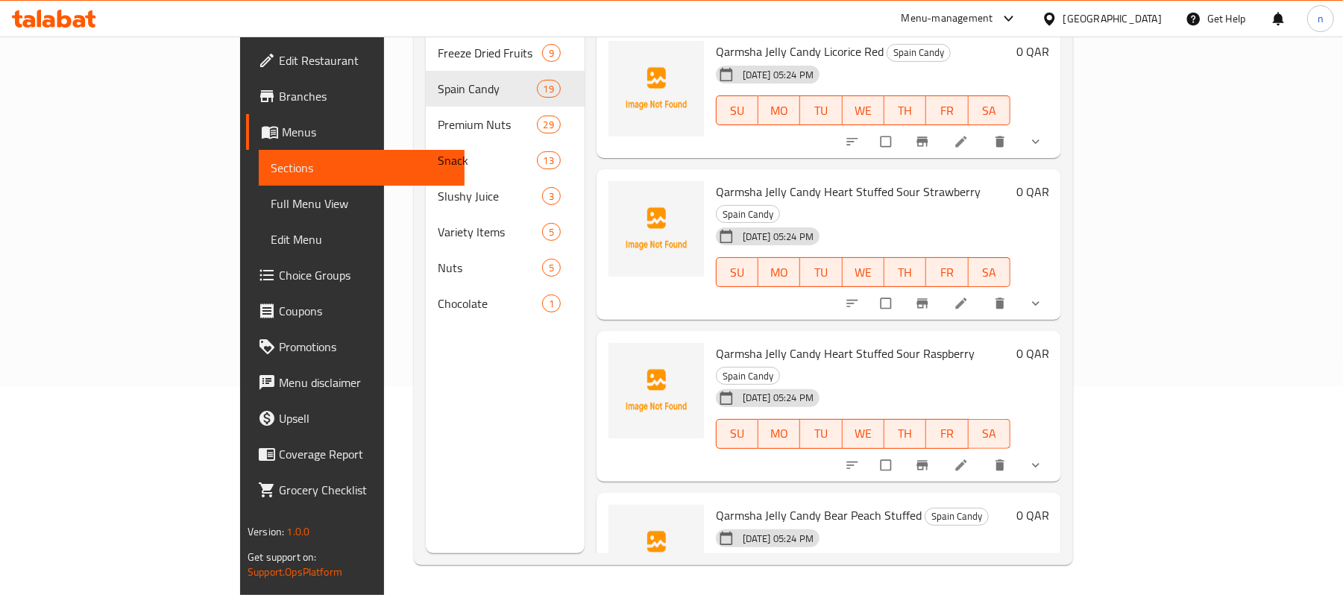
scroll to position [758, 0]
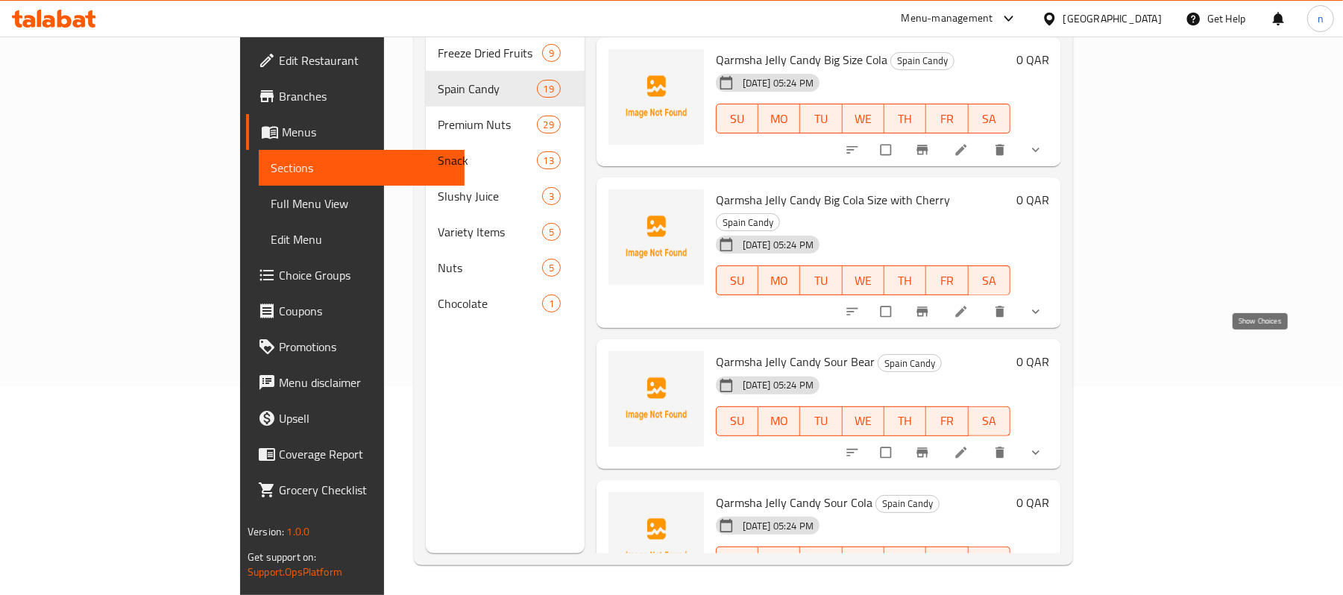
click at [1043, 445] on icon "show more" at bounding box center [1035, 452] width 15 height 15
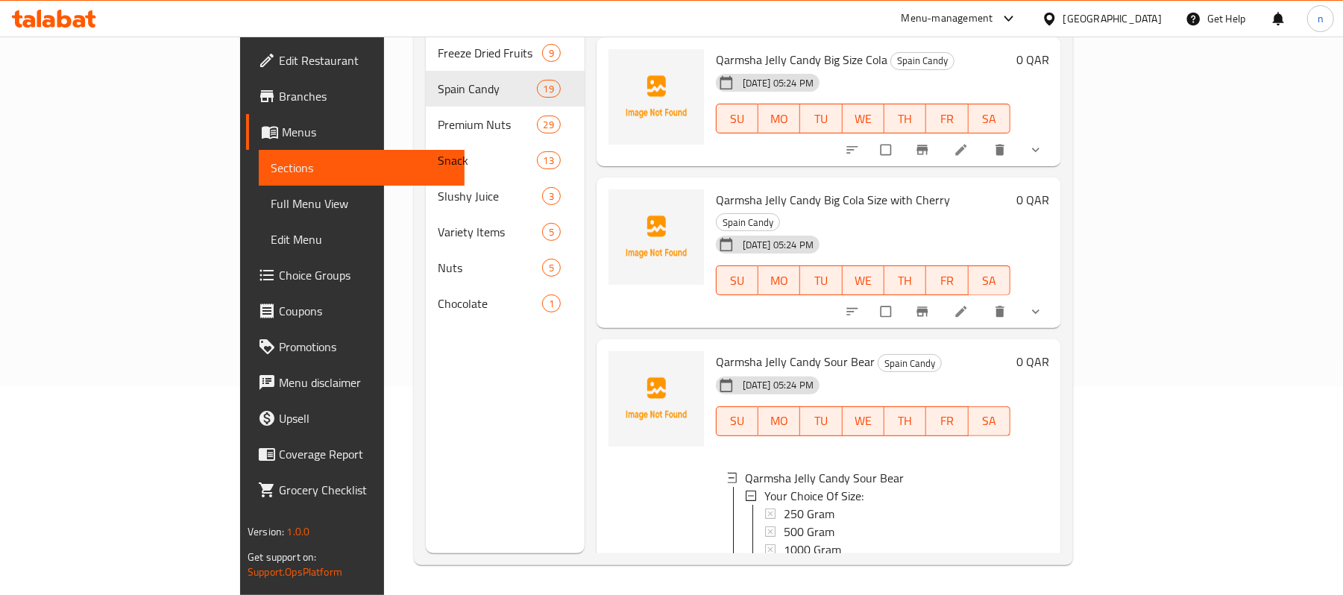
scroll to position [195, 0]
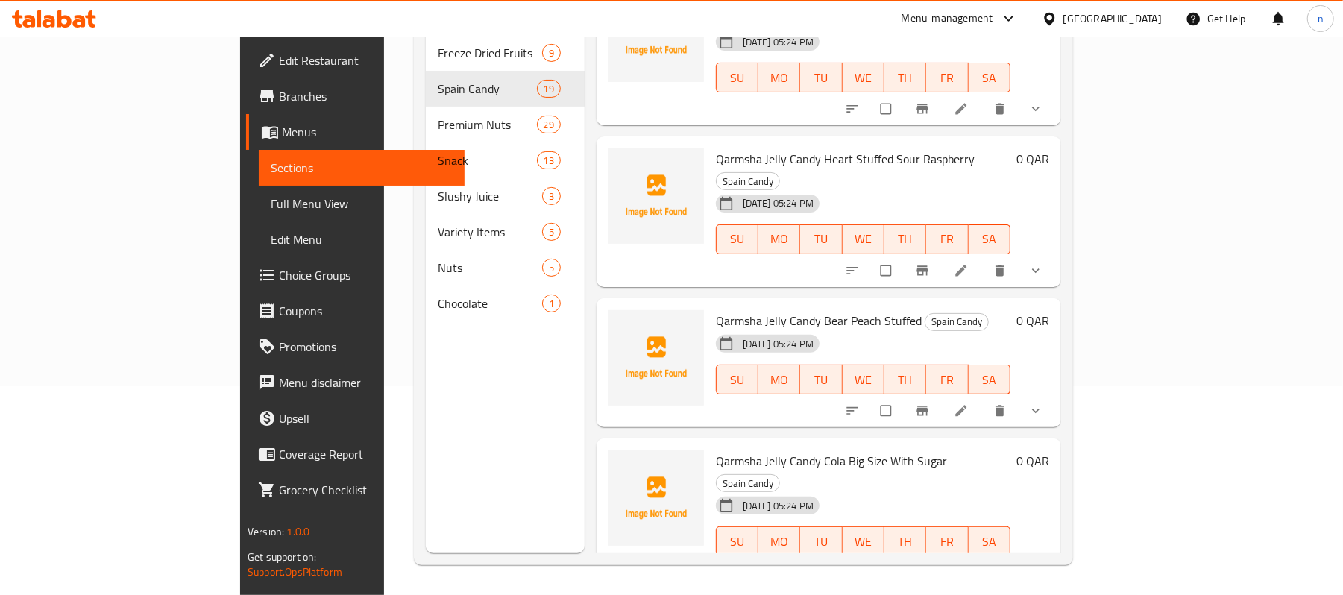
click at [1043, 403] on icon "show more" at bounding box center [1035, 410] width 15 height 15
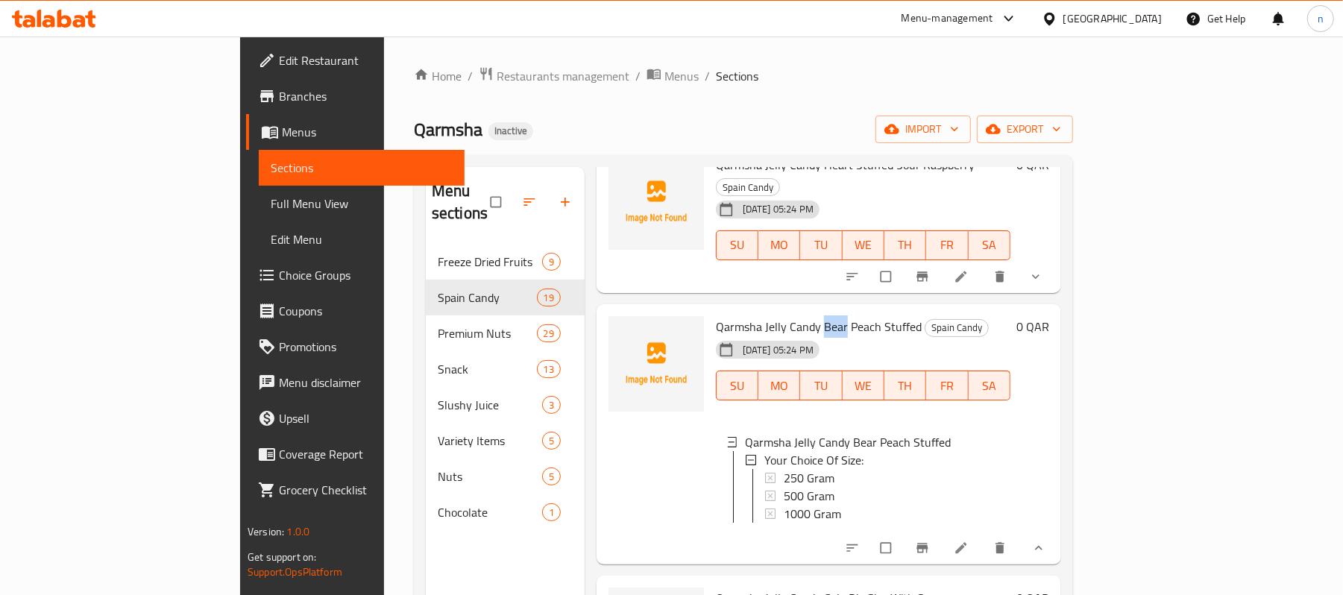
scroll to position [1, 0]
click at [1046, 541] on icon "show more" at bounding box center [1038, 548] width 15 height 15
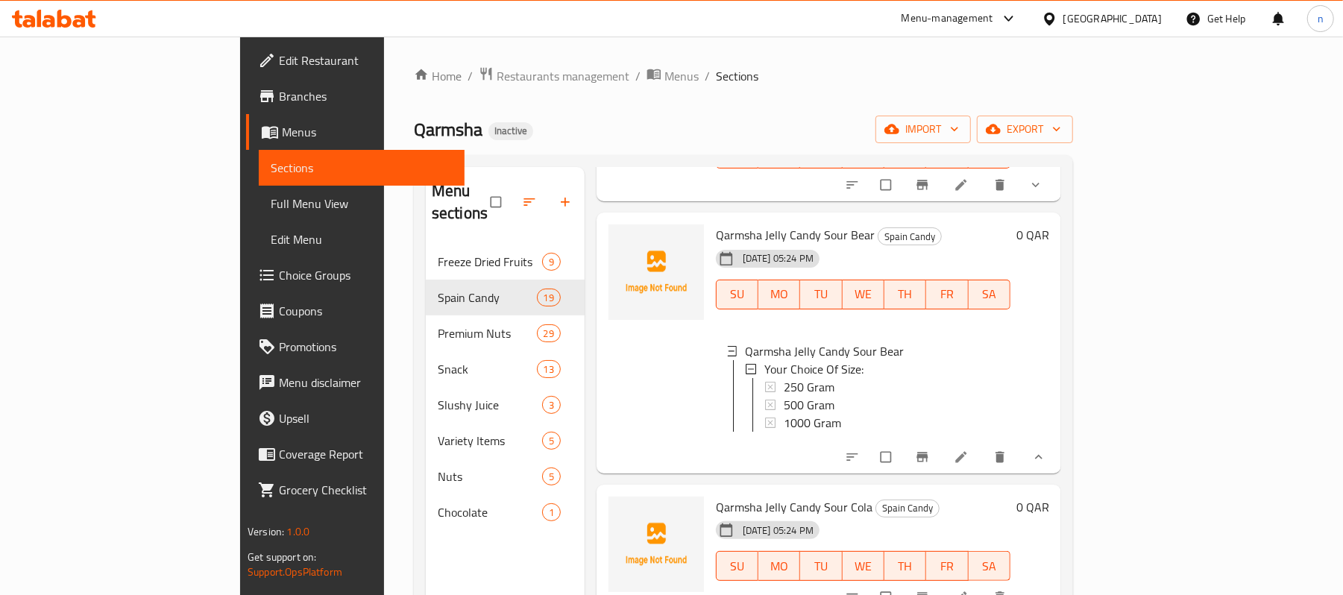
click at [1055, 441] on button "show more" at bounding box center [1037, 457] width 36 height 33
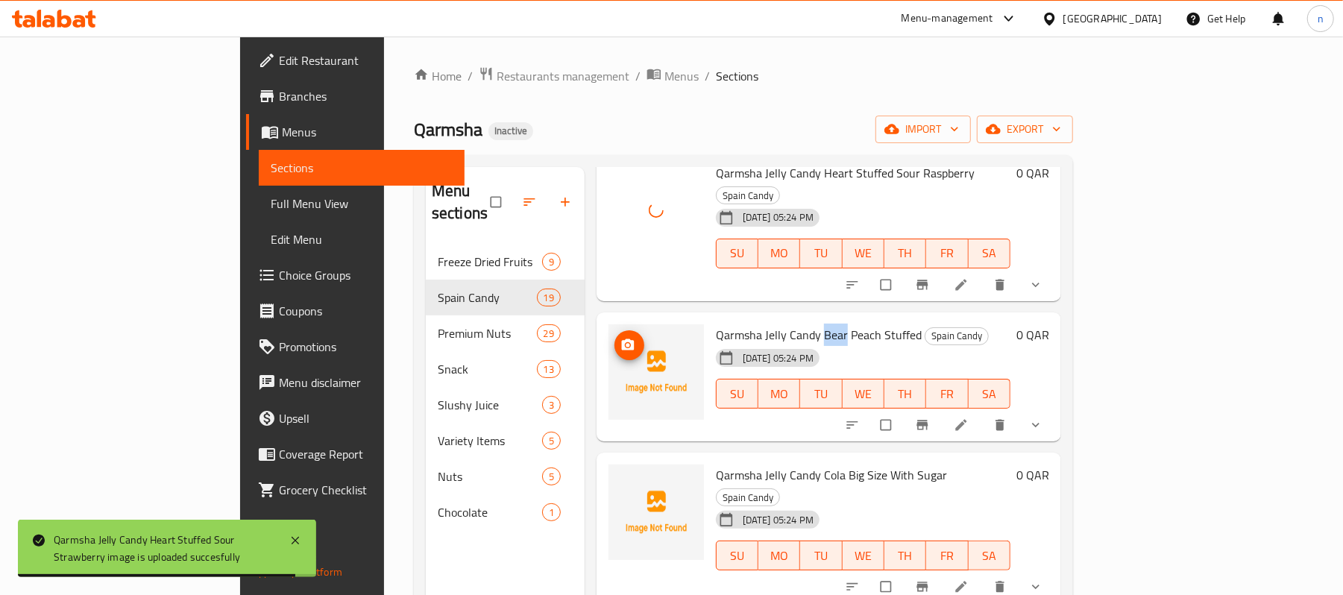
scroll to position [397, 0]
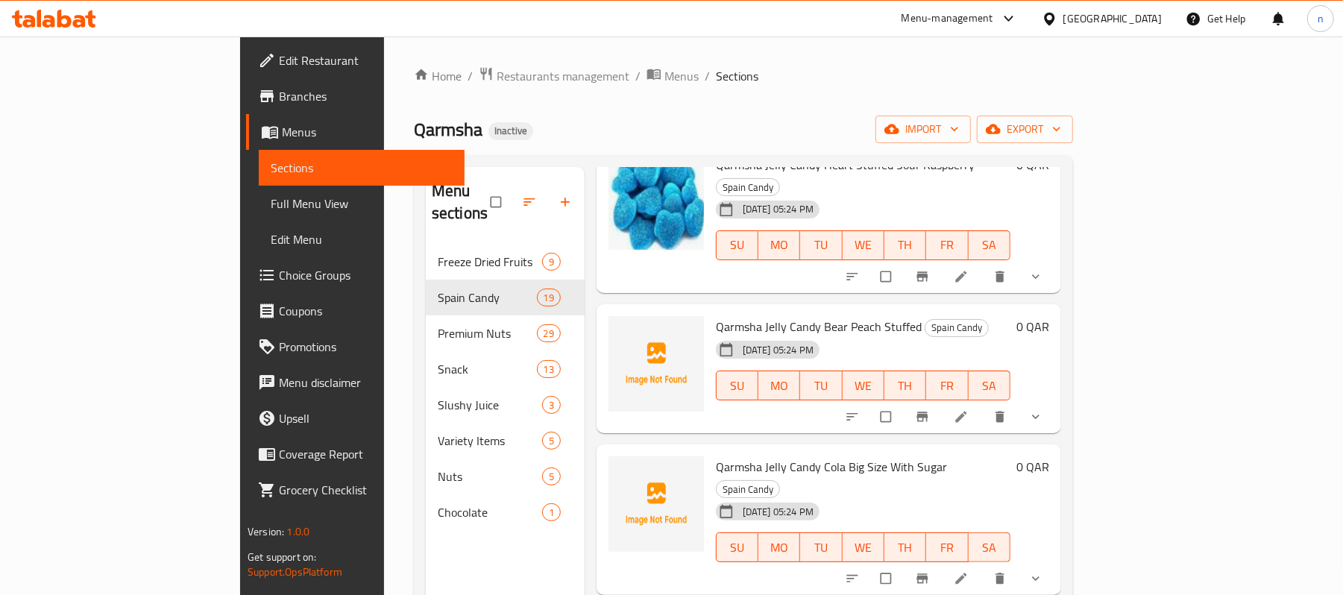
click at [800, 315] on span "Qarmsha Jelly Candy Bear Peach Stuffed" at bounding box center [819, 326] width 206 height 22
copy span "Peach"
click at [765, 315] on span "Qarmsha Jelly Candy Bear Peach Stuffed" at bounding box center [819, 326] width 206 height 22
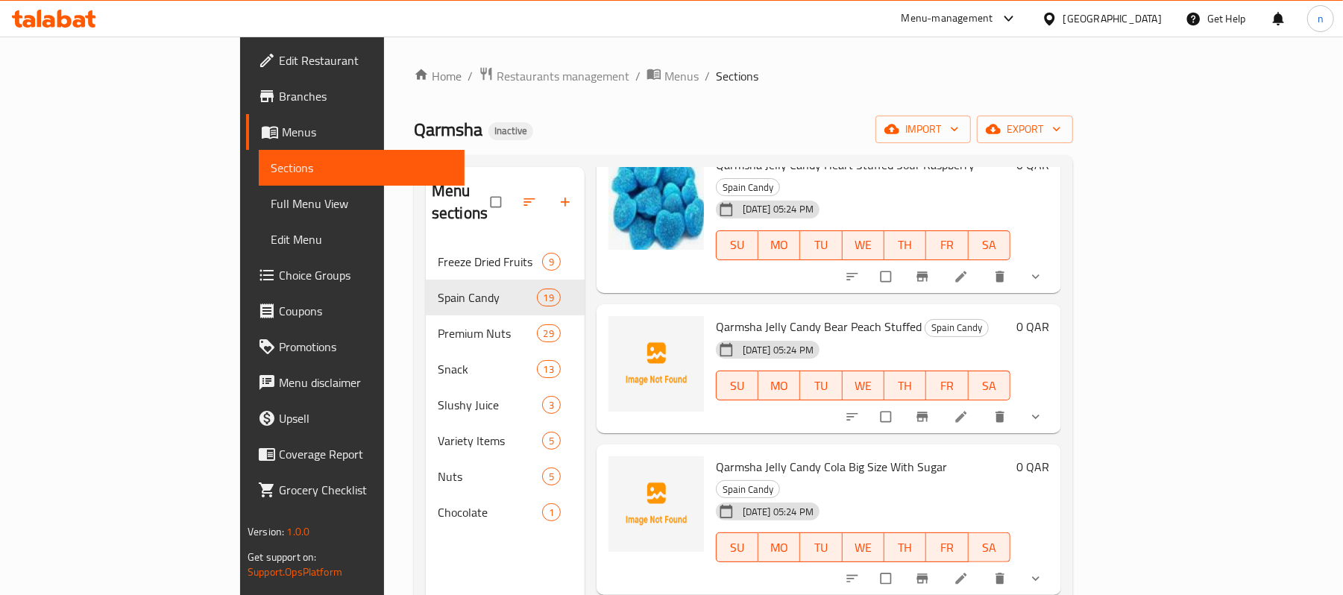
click at [844, 315] on span "Qarmsha Jelly Candy Bear Peach Stuffed" at bounding box center [819, 326] width 206 height 22
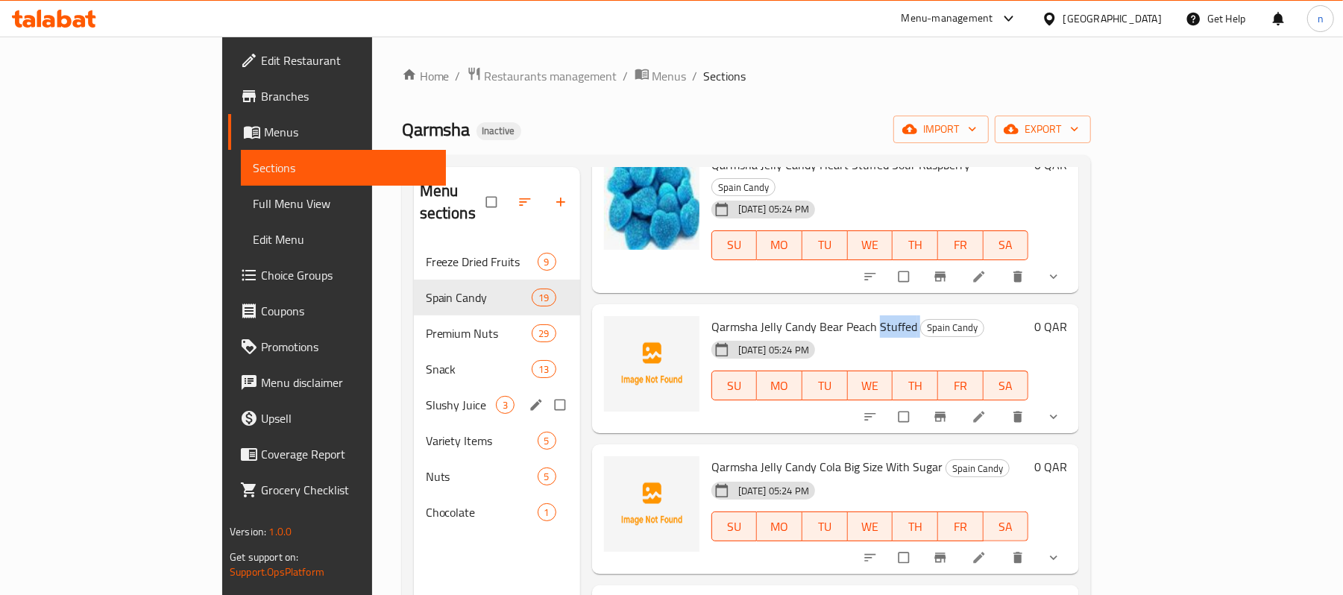
copy h6 "Stuffed"
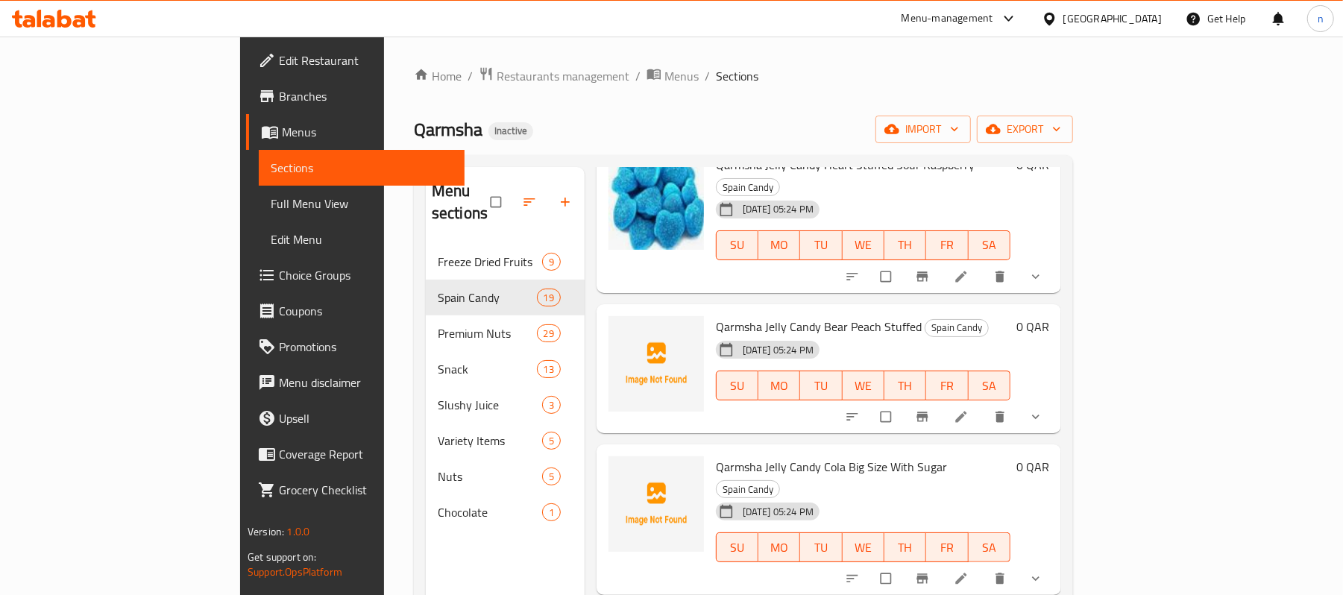
click at [773, 315] on span "Qarmsha Jelly Candy Bear Peach Stuffed" at bounding box center [819, 326] width 206 height 22
copy span "Bear"
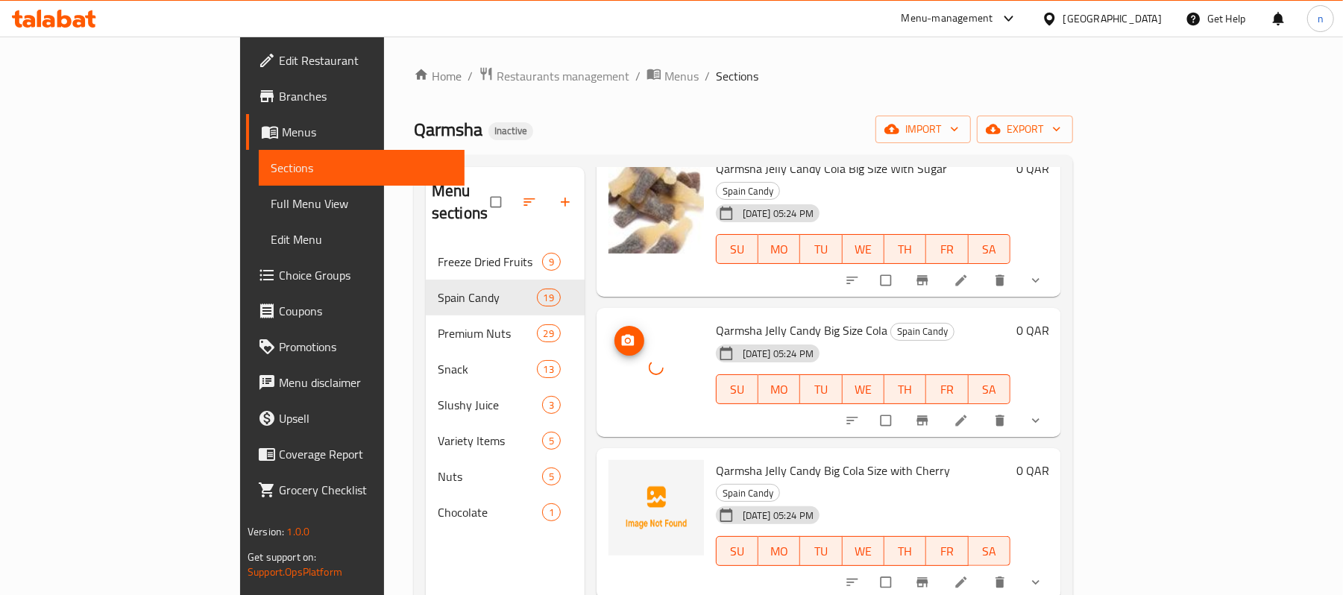
scroll to position [795, 0]
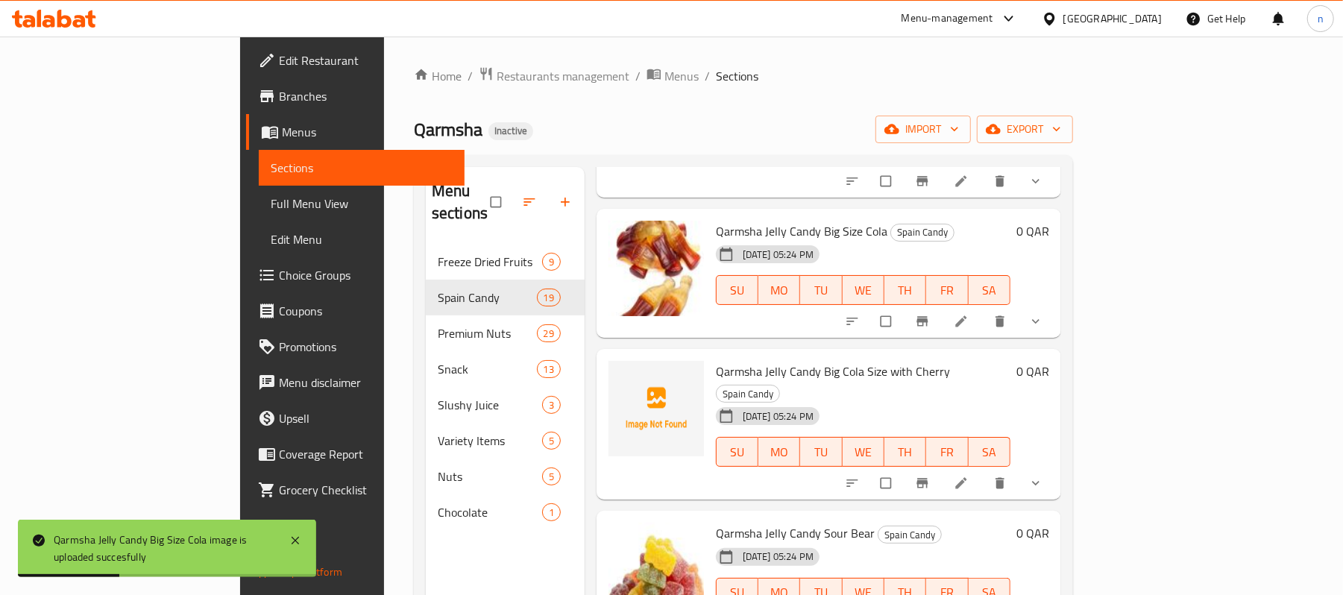
click at [710, 401] on div "[DATE] 05:24 PM SU MO TU WE TH FR SA" at bounding box center [863, 441] width 306 height 81
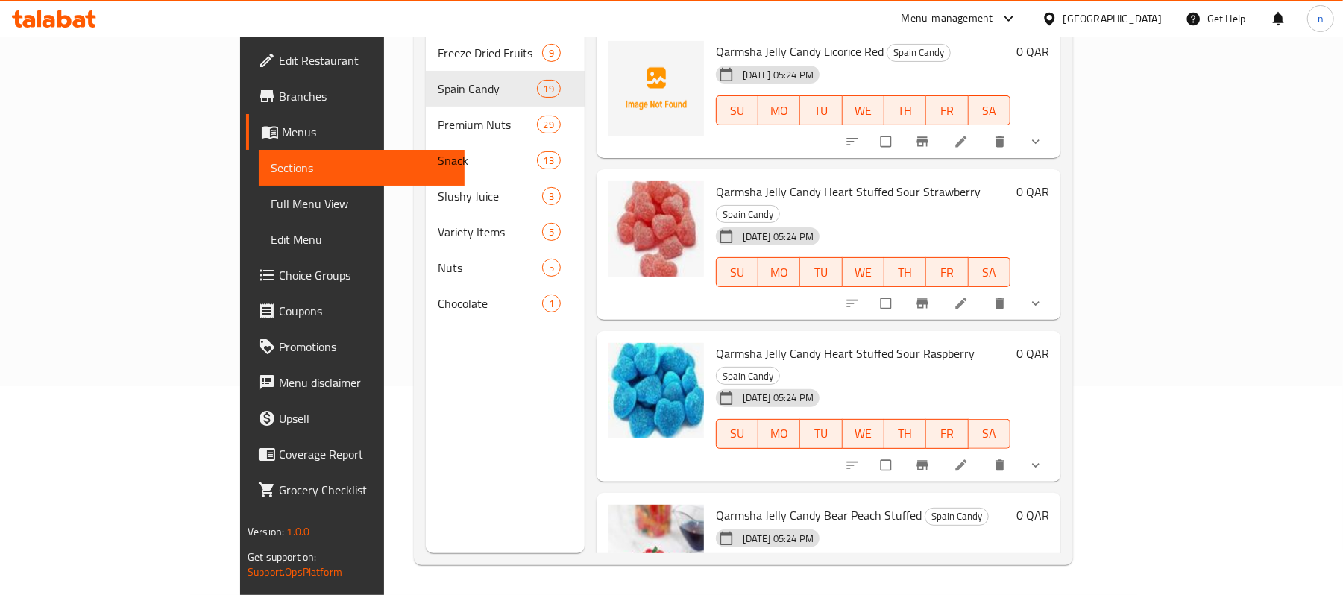
scroll to position [0, 0]
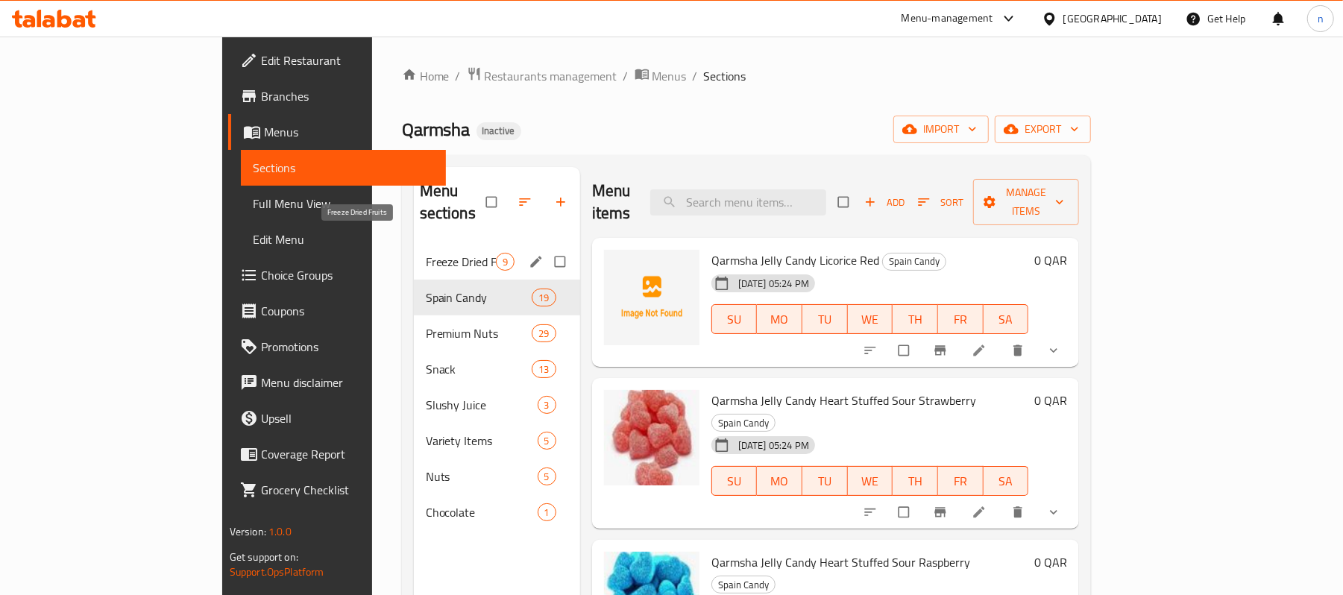
click at [426, 253] on span "Freeze Dried Fruits" at bounding box center [461, 262] width 70 height 18
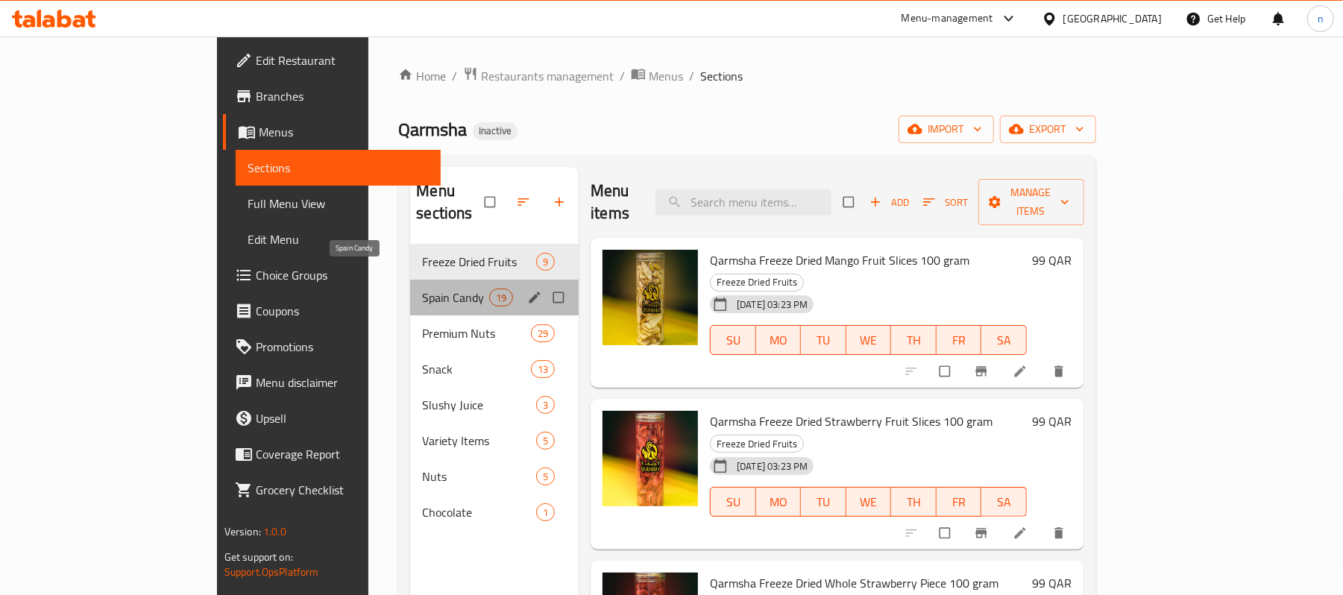
click at [422, 289] on span "Spain Candy" at bounding box center [455, 298] width 67 height 18
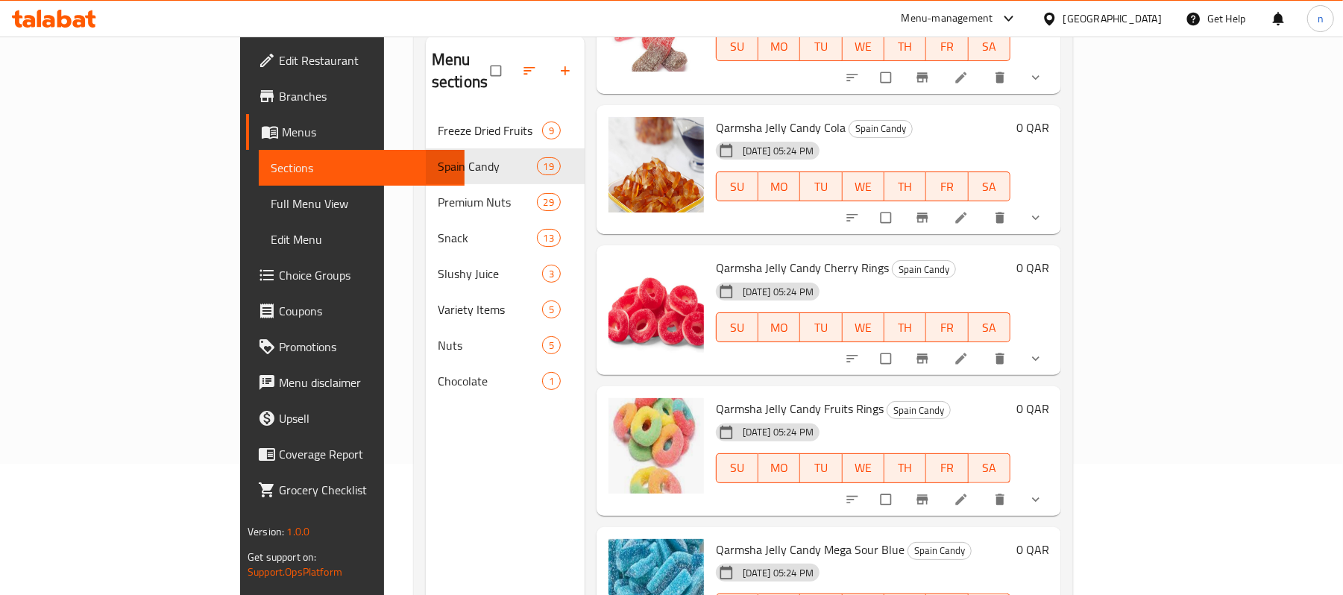
scroll to position [99, 0]
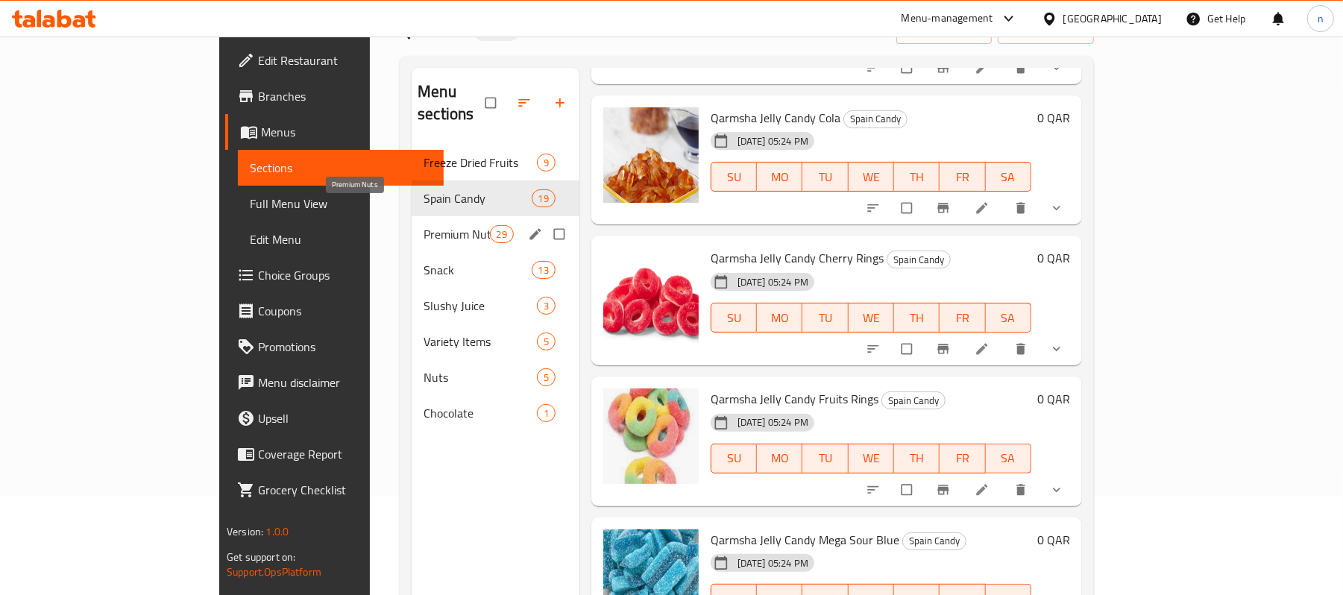
click at [424, 225] on span "Premium Nuts" at bounding box center [457, 234] width 66 height 18
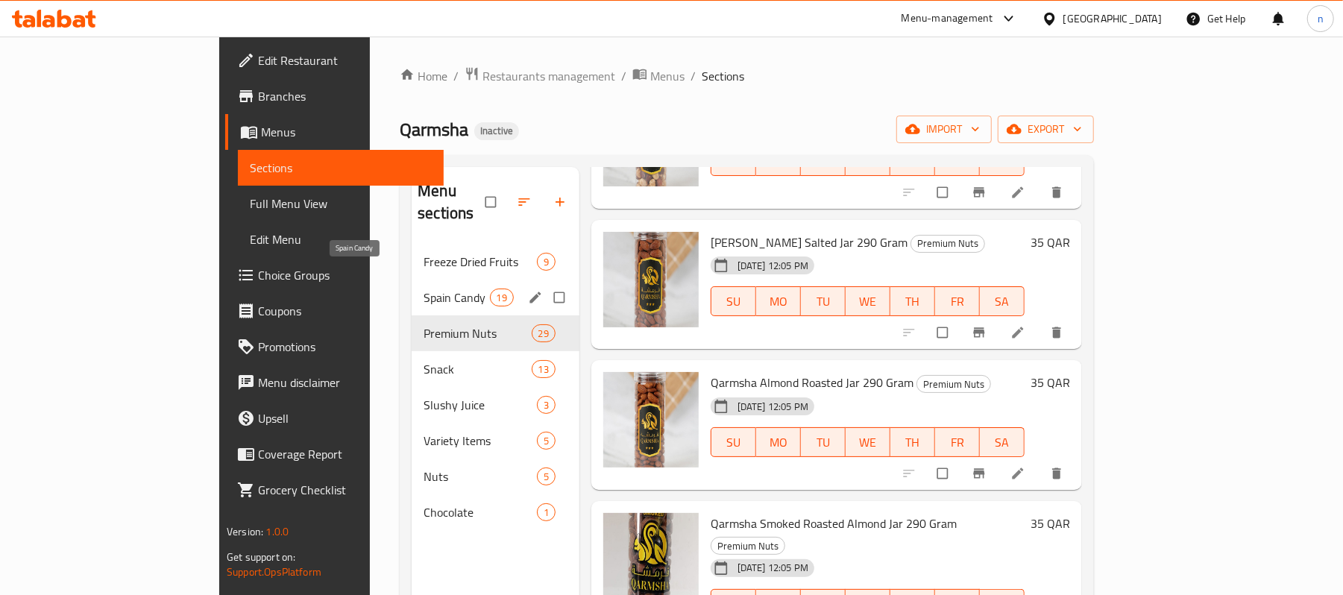
click at [424, 289] on span "Spain Candy" at bounding box center [457, 298] width 66 height 18
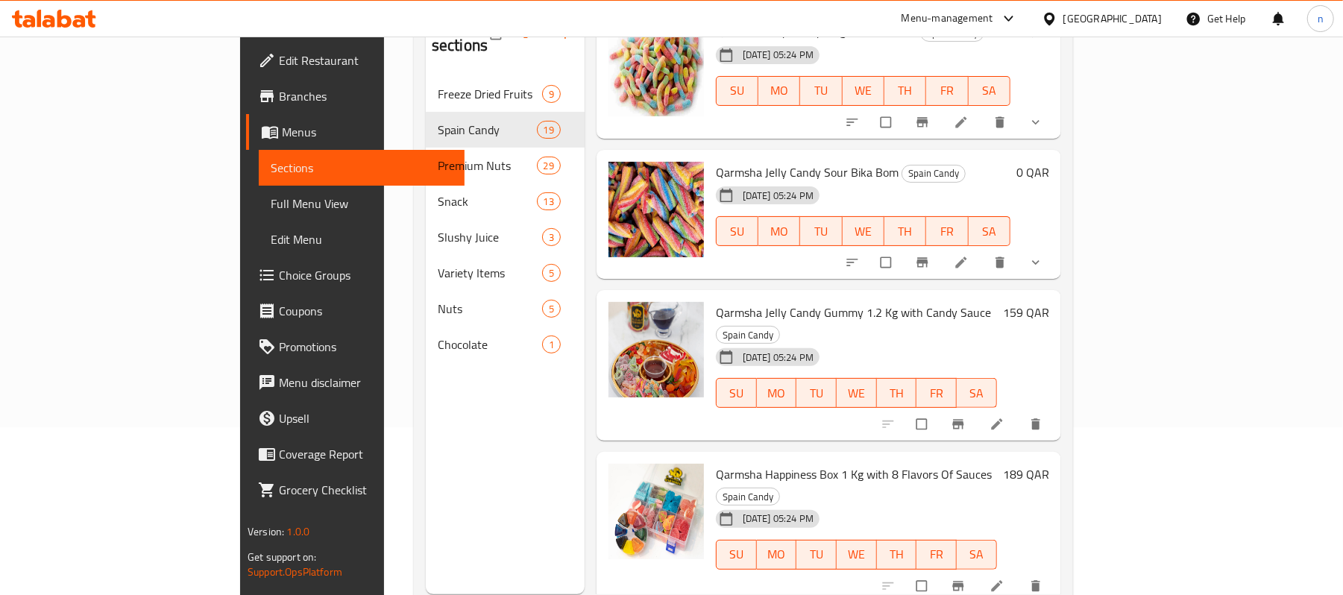
scroll to position [210, 0]
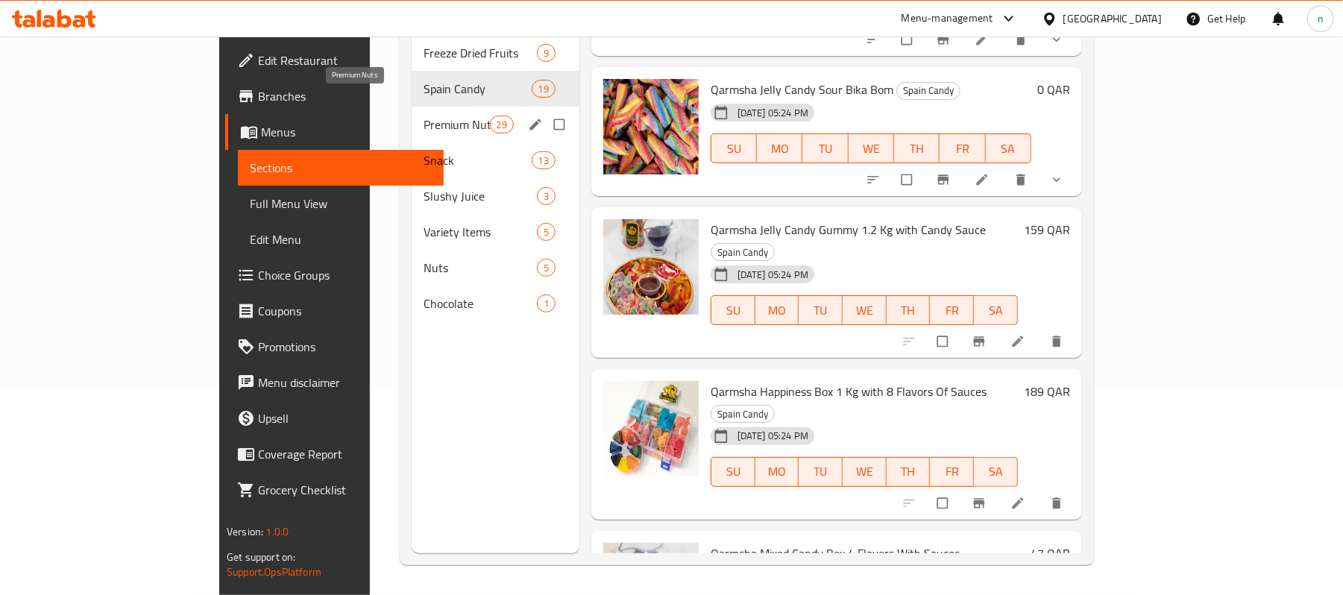
click at [424, 116] on span "Premium Nuts" at bounding box center [457, 125] width 66 height 18
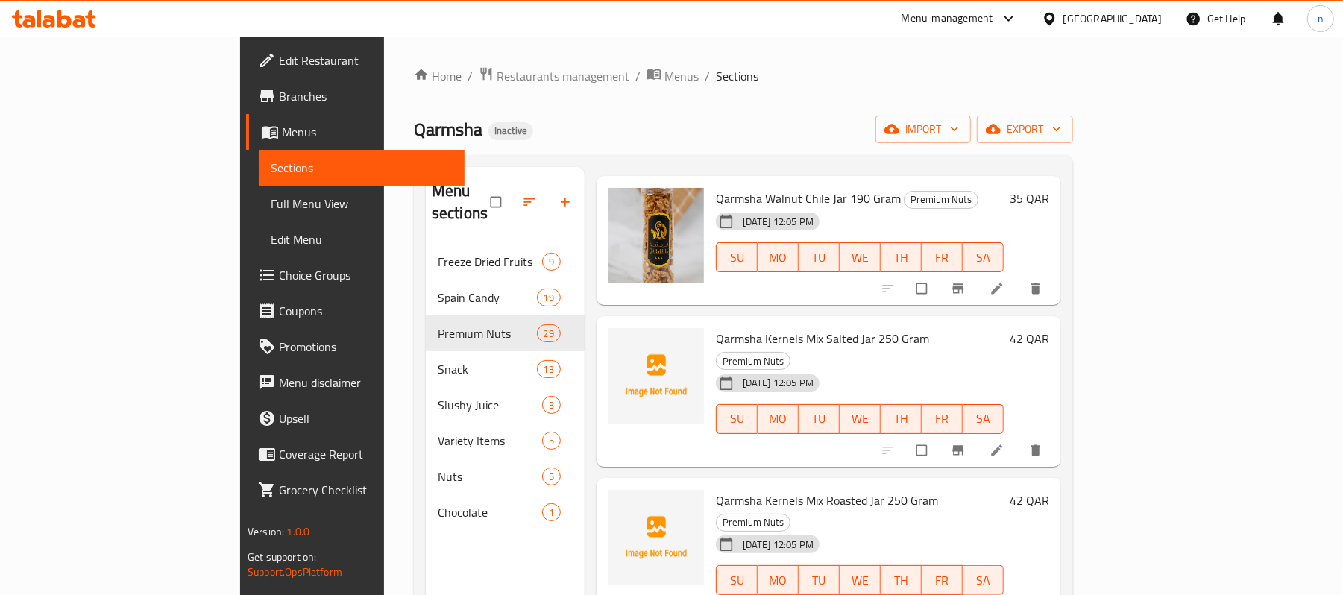
scroll to position [3281, 0]
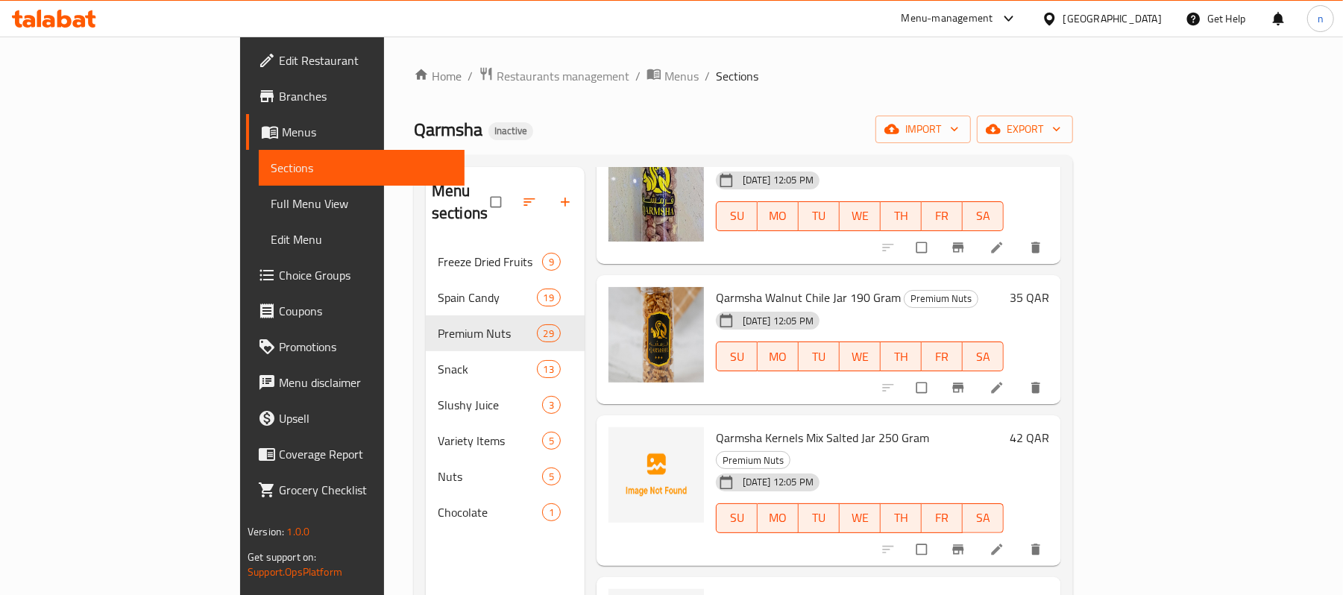
click at [716, 426] on span "Qarmsha Kernels Mix Salted Jar 250 Gram" at bounding box center [822, 437] width 213 height 22
drag, startPoint x: 670, startPoint y: 333, endPoint x: 860, endPoint y: 335, distance: 190.1
click at [860, 426] on span "Qarmsha Kernels Mix Salted Jar 250 Gram" at bounding box center [822, 437] width 213 height 22
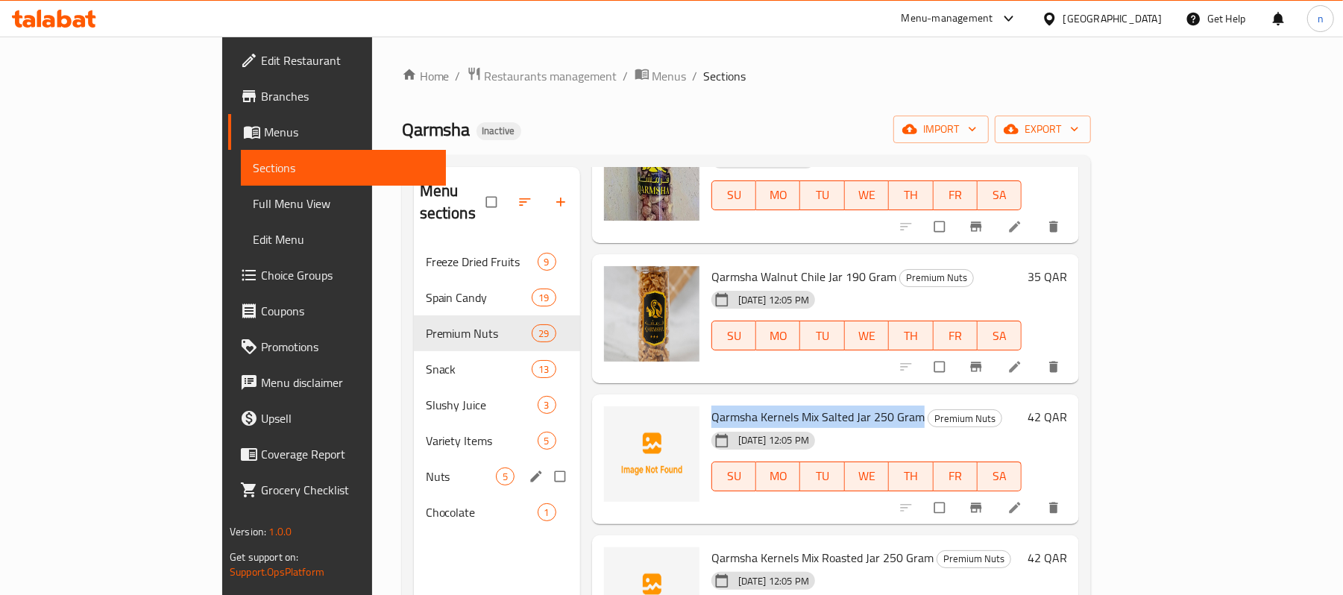
copy span "Qarmsha Kernels Mix Salted Jar 250 Gram"
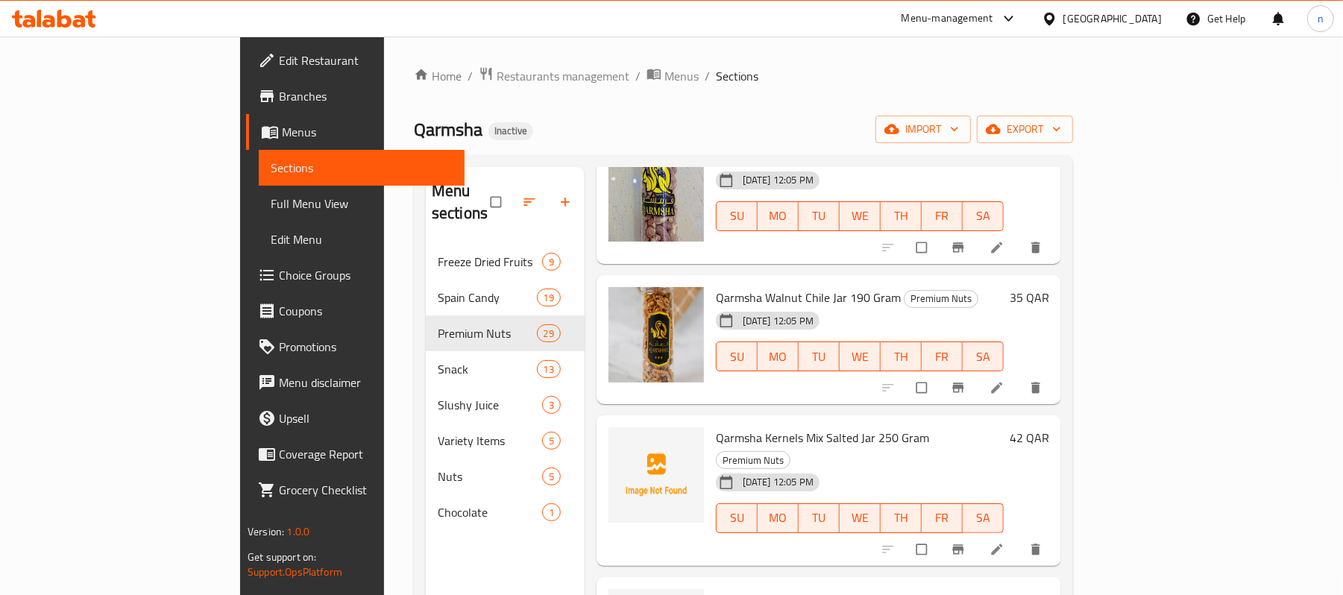
click at [716, 588] on span "Qarmsha Kernels Mix Roasted Jar 250 Gram" at bounding box center [827, 599] width 222 height 22
drag, startPoint x: 670, startPoint y: 467, endPoint x: 871, endPoint y: 482, distance: 201.9
click at [871, 588] on span "Qarmsha Kernels Mix Roasted Jar 250 Gram" at bounding box center [827, 599] width 222 height 22
copy h6 "Qarmsha Kernels Mix Roasted Jar 250 Gram"
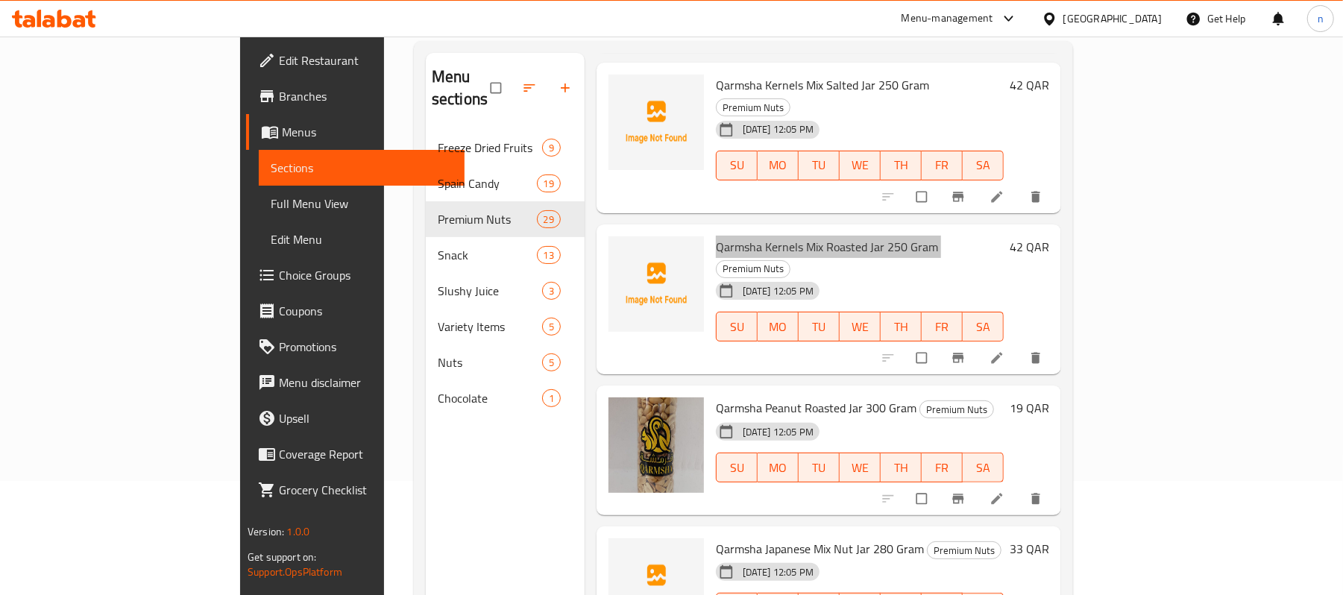
scroll to position [210, 0]
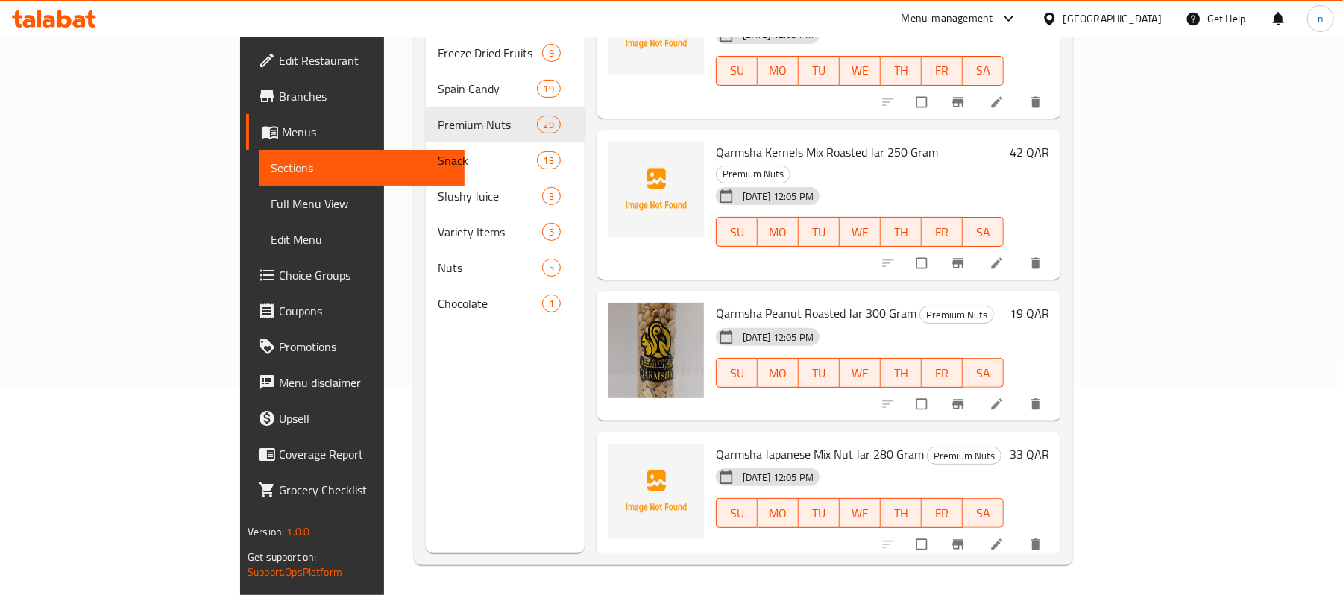
click at [716, 443] on span "Qarmsha Japanese Mix Nut Jar 280 Gram" at bounding box center [820, 454] width 208 height 22
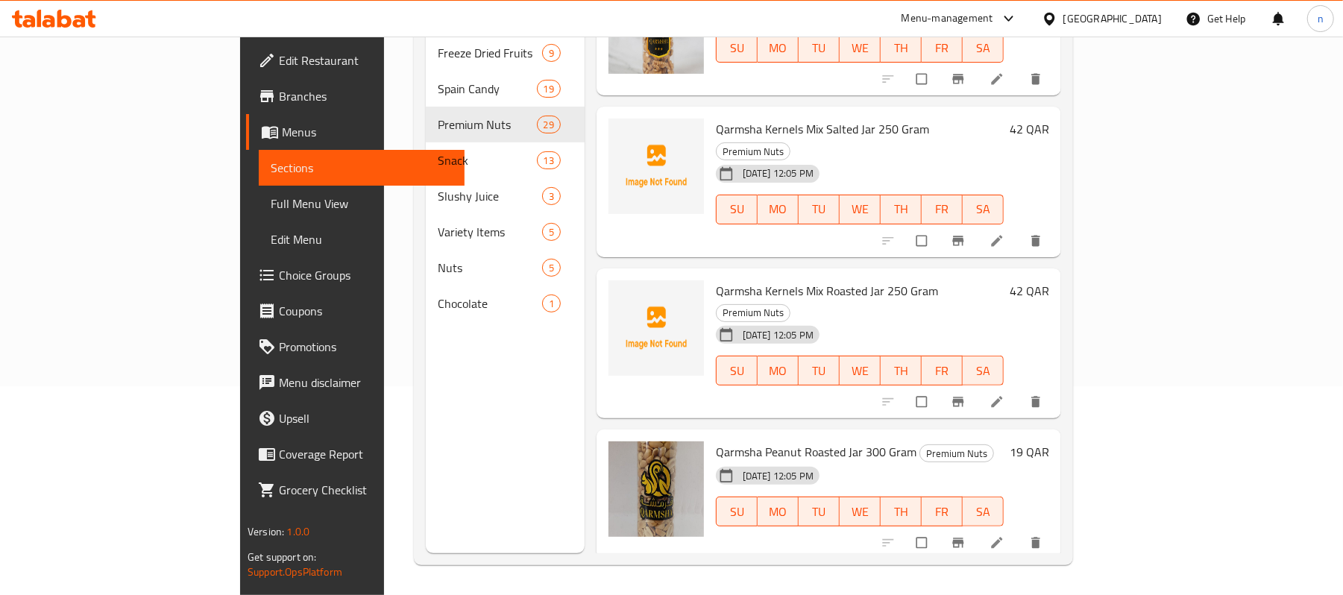
scroll to position [3320, 0]
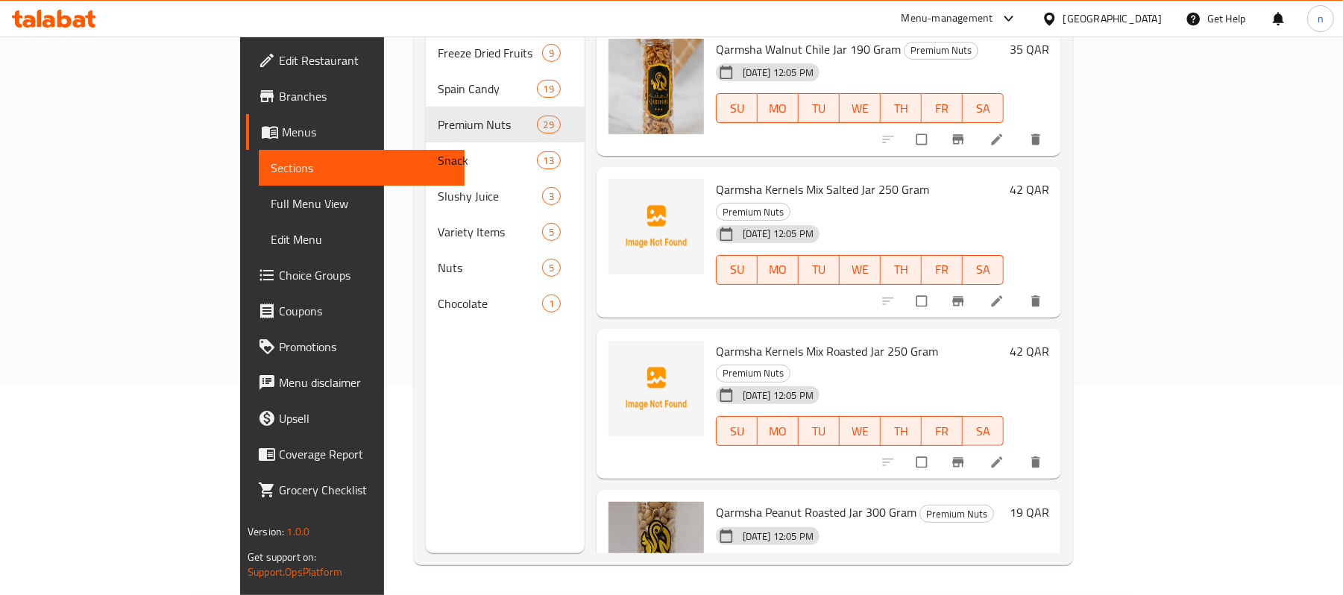
click at [737, 388] on span "[DATE] 12:05 PM" at bounding box center [778, 395] width 83 height 14
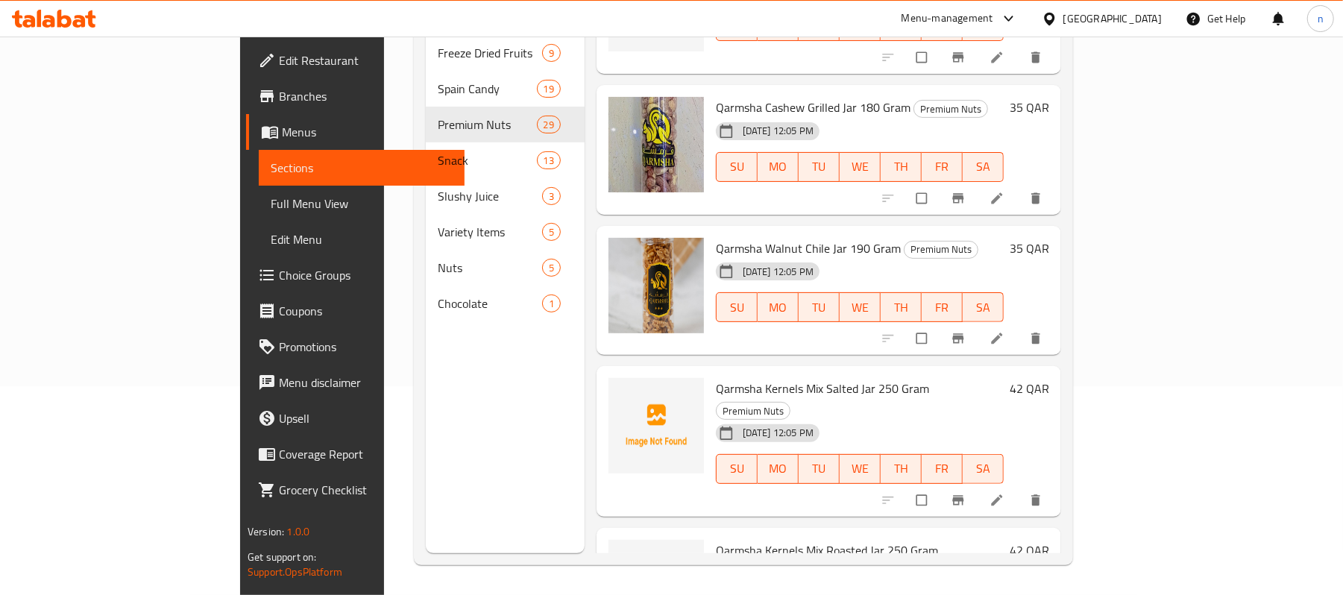
click at [707, 252] on div "Menu items Add Sort Manage items Qarmsha Roasted Cashew Without Salt Premium Nu…" at bounding box center [823, 255] width 476 height 595
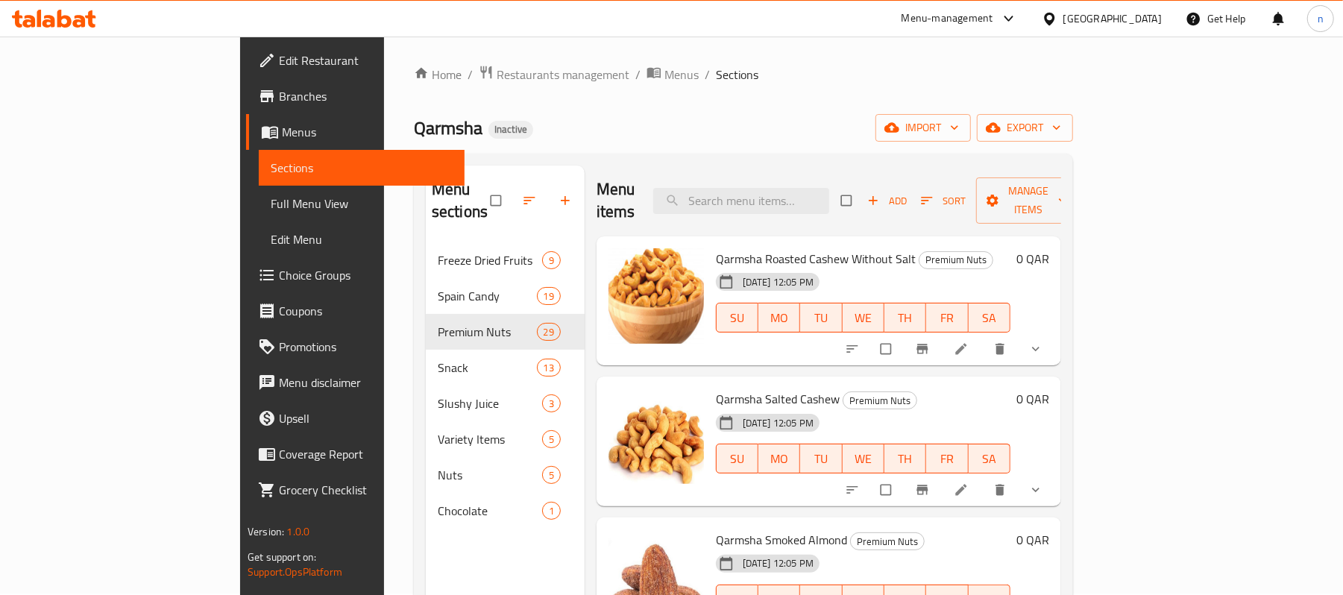
scroll to position [0, 0]
drag, startPoint x: 668, startPoint y: 78, endPoint x: 647, endPoint y: 81, distance: 21.2
click at [668, 76] on ol "Home / Restaurants management / Menus / Sections" at bounding box center [743, 75] width 659 height 19
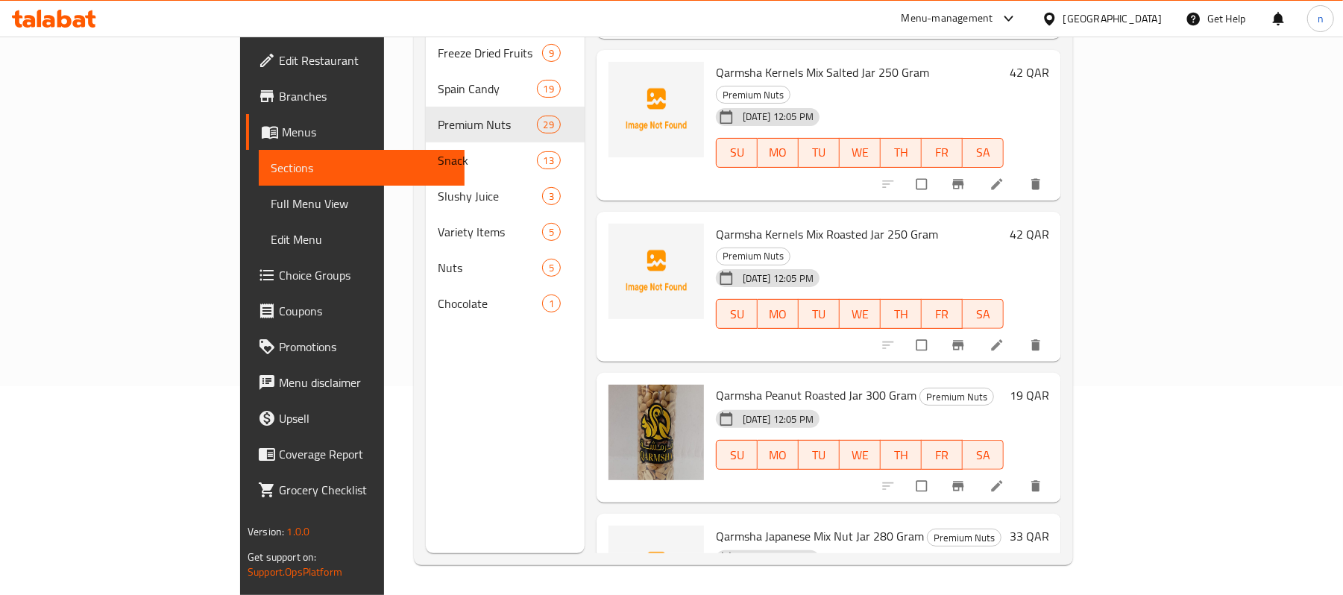
scroll to position [3519, 0]
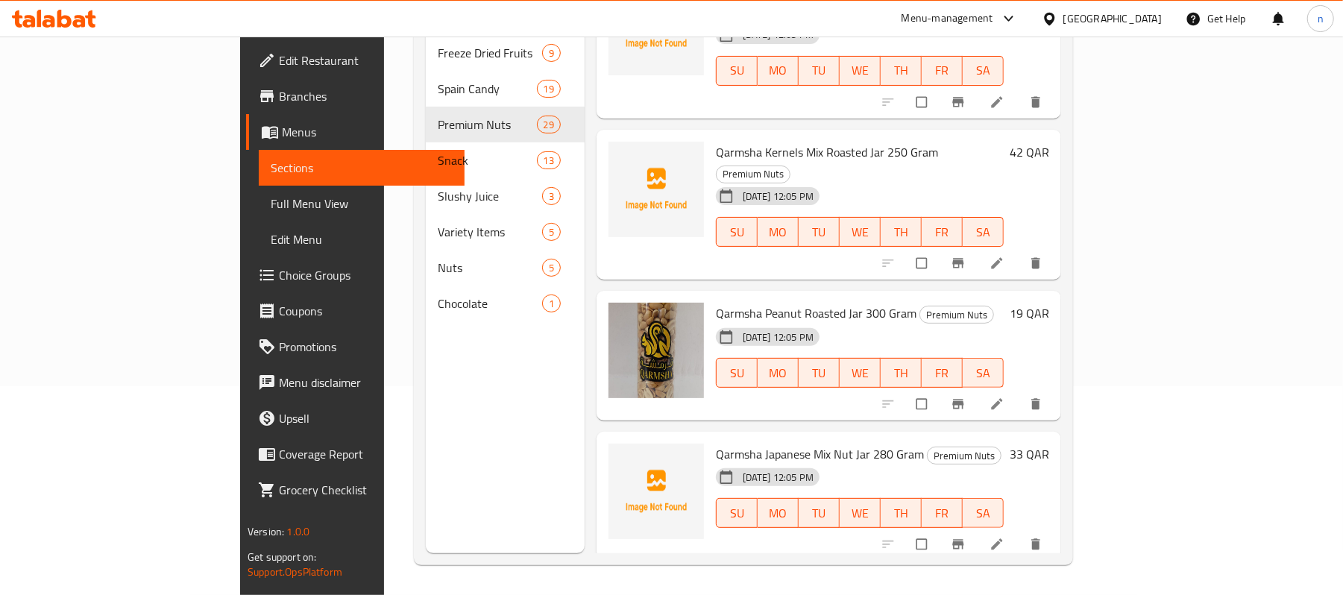
click at [271, 207] on span "Full Menu View" at bounding box center [362, 204] width 182 height 18
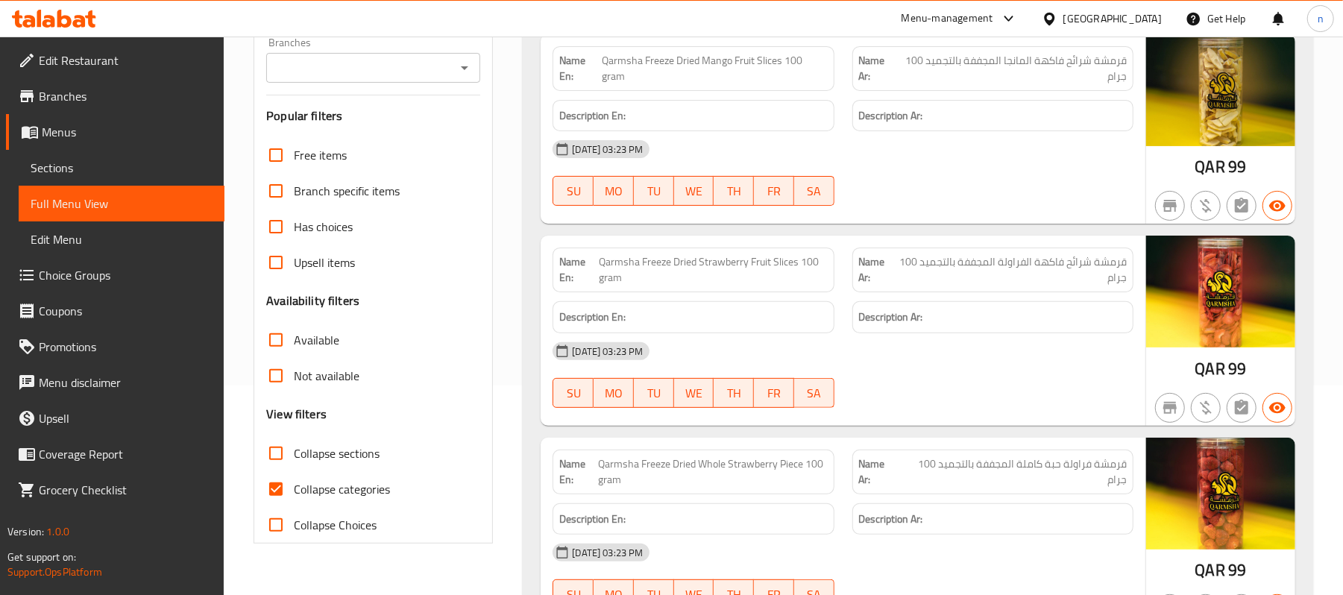
click at [269, 457] on input "Collapse sections" at bounding box center [276, 453] width 36 height 36
checkbox input "true"
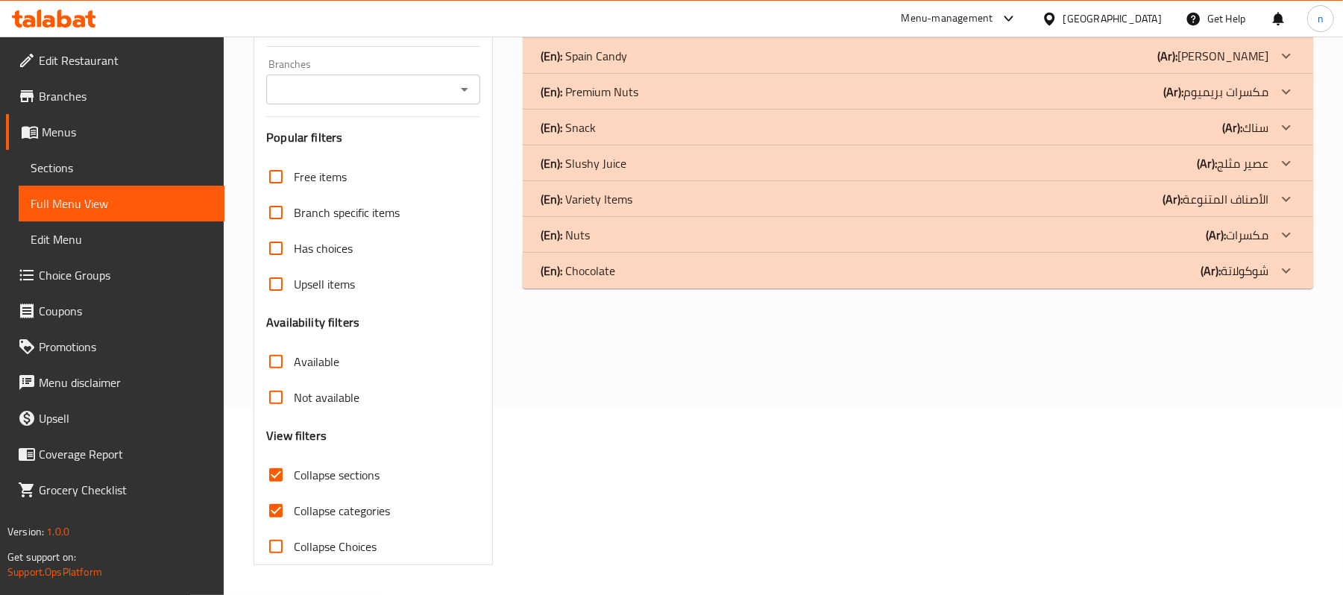
scroll to position [200, 0]
click at [280, 511] on input "Collapse categories" at bounding box center [276, 511] width 36 height 36
checkbox input "false"
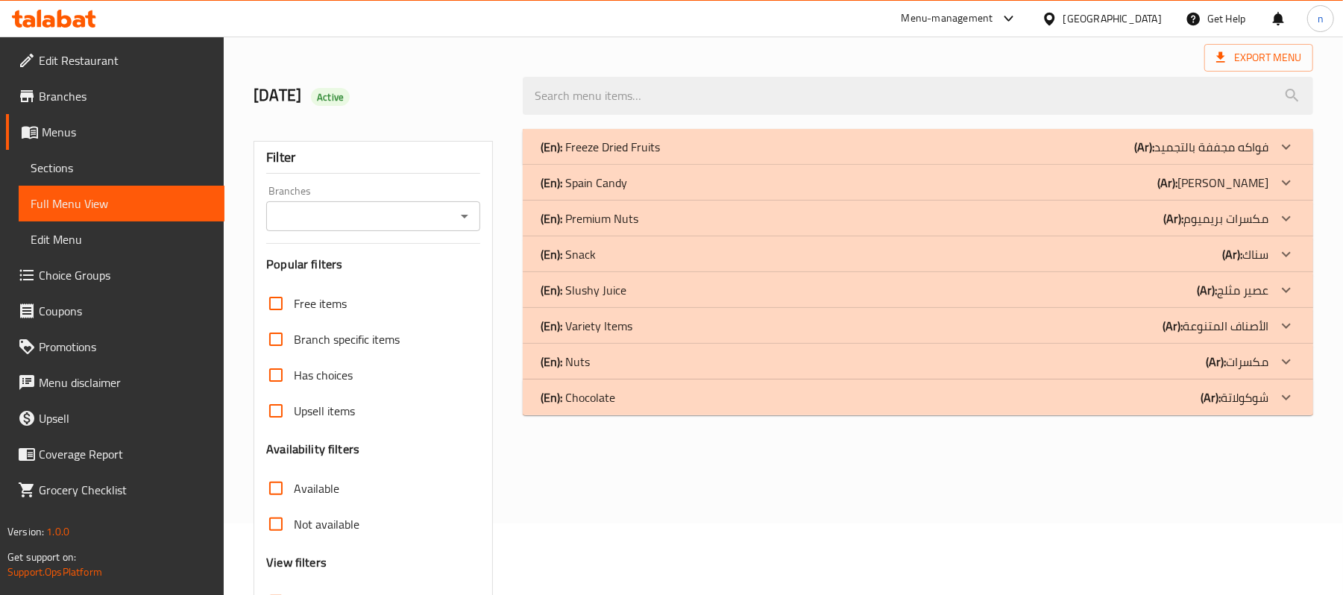
scroll to position [1, 0]
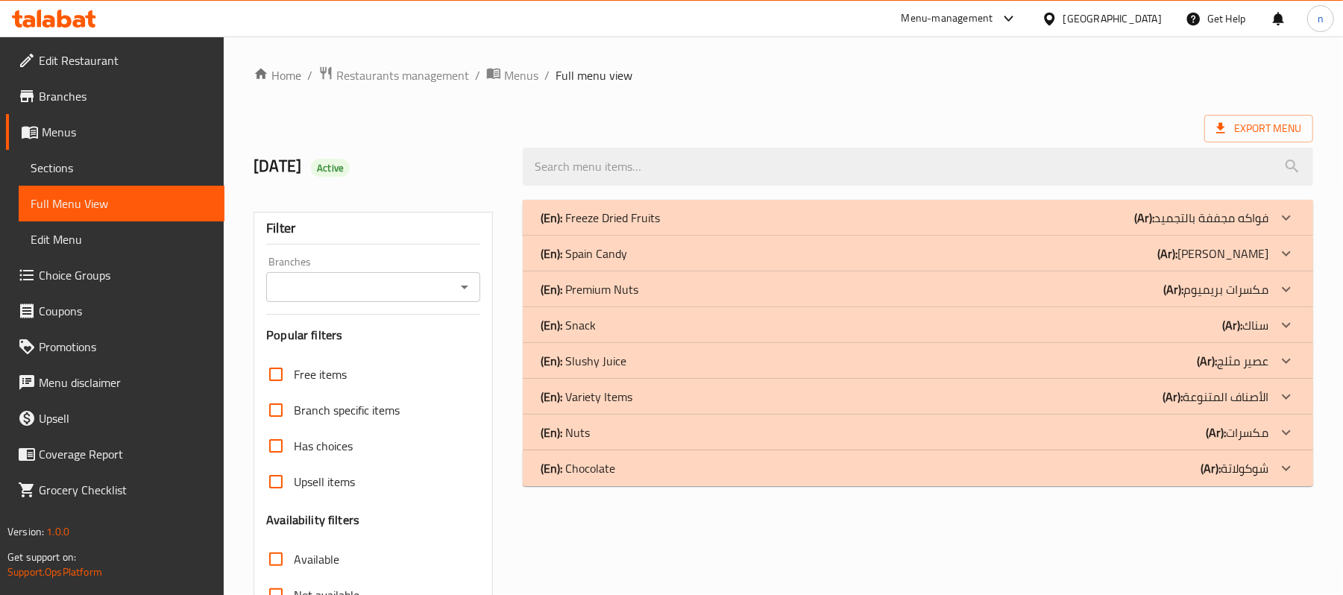
click at [624, 259] on p "(En): Spain Candy" at bounding box center [584, 254] width 86 height 18
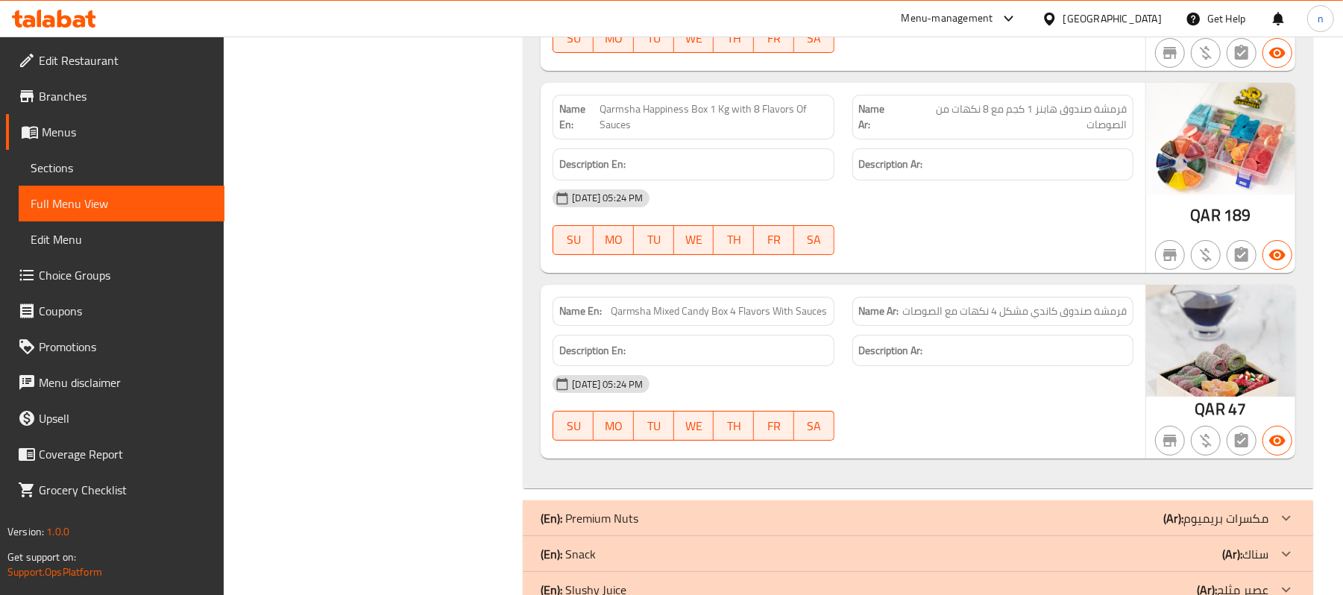
scroll to position [8259, 0]
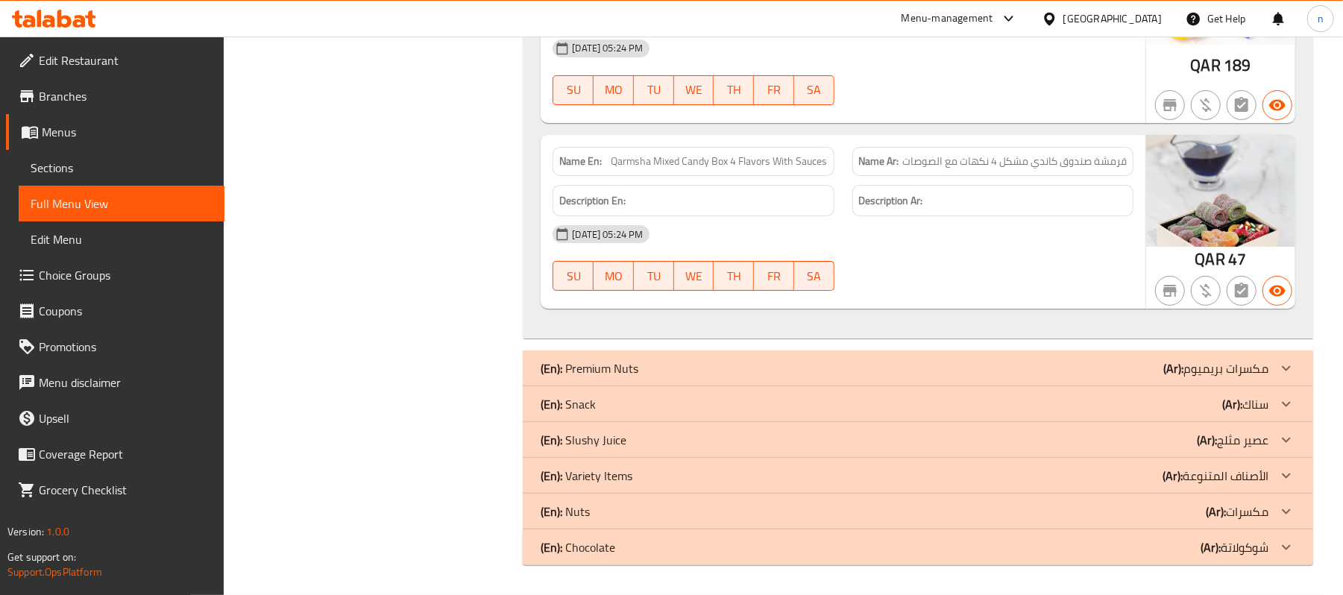
click at [604, 474] on p "(En): Variety Items" at bounding box center [587, 476] width 92 height 18
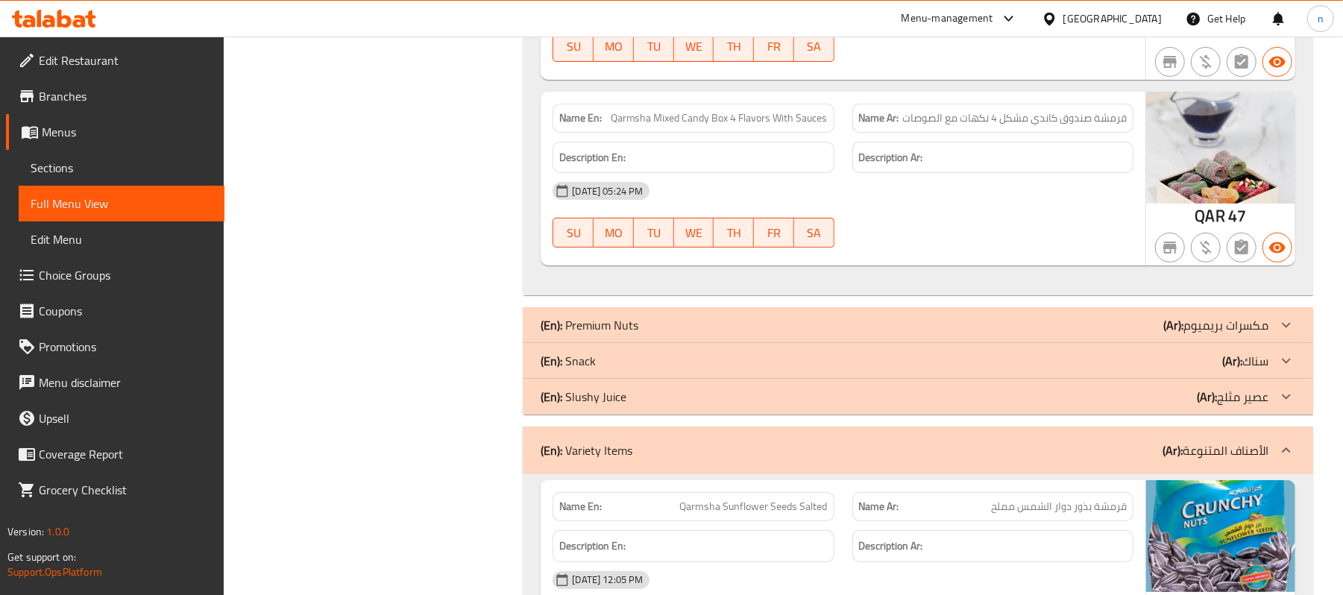
click at [608, 334] on p "(En): Premium Nuts" at bounding box center [590, 325] width 98 height 18
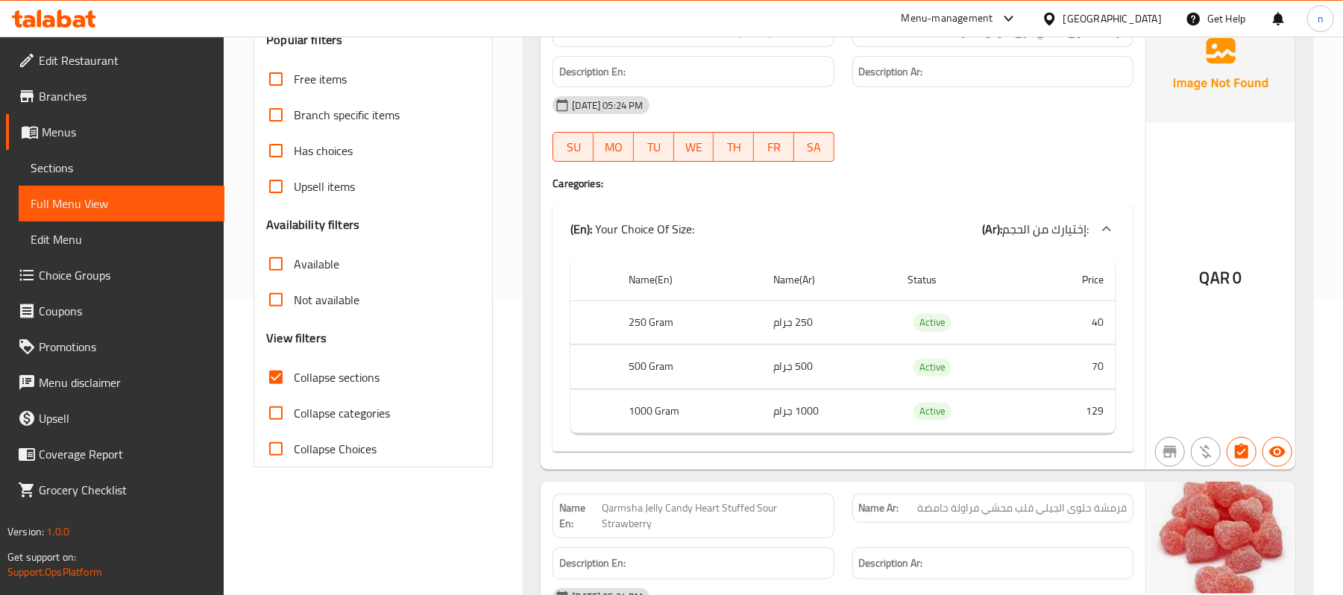
scroll to position [298, 0]
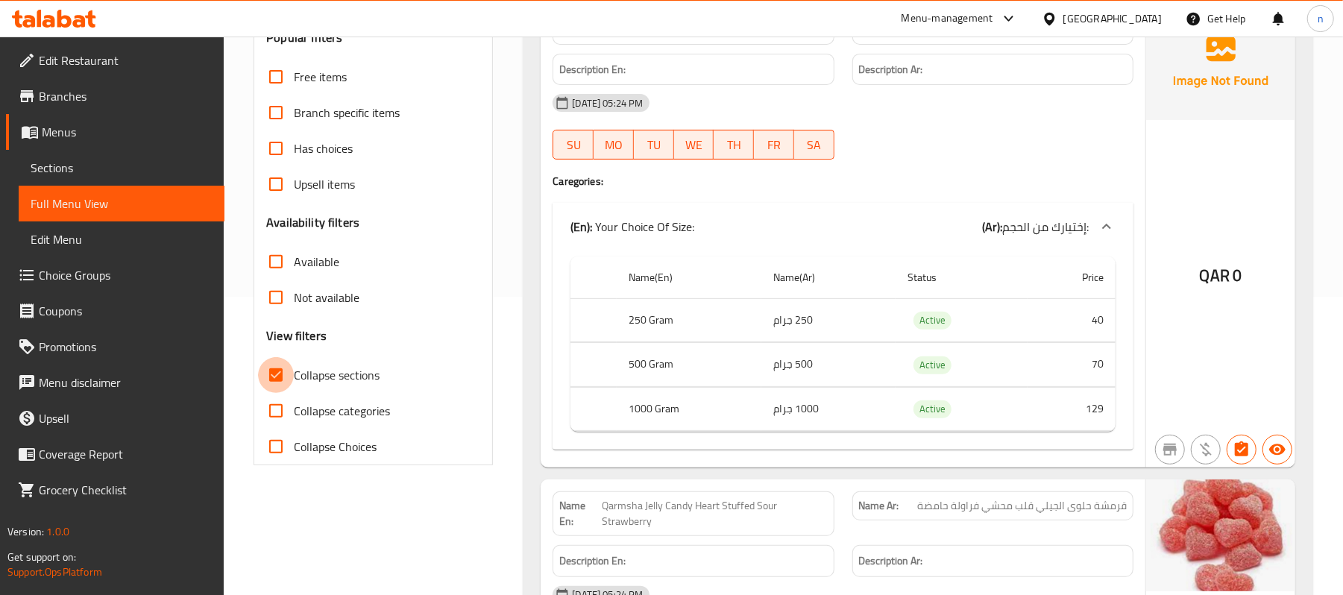
click at [276, 377] on input "Collapse sections" at bounding box center [276, 375] width 36 height 36
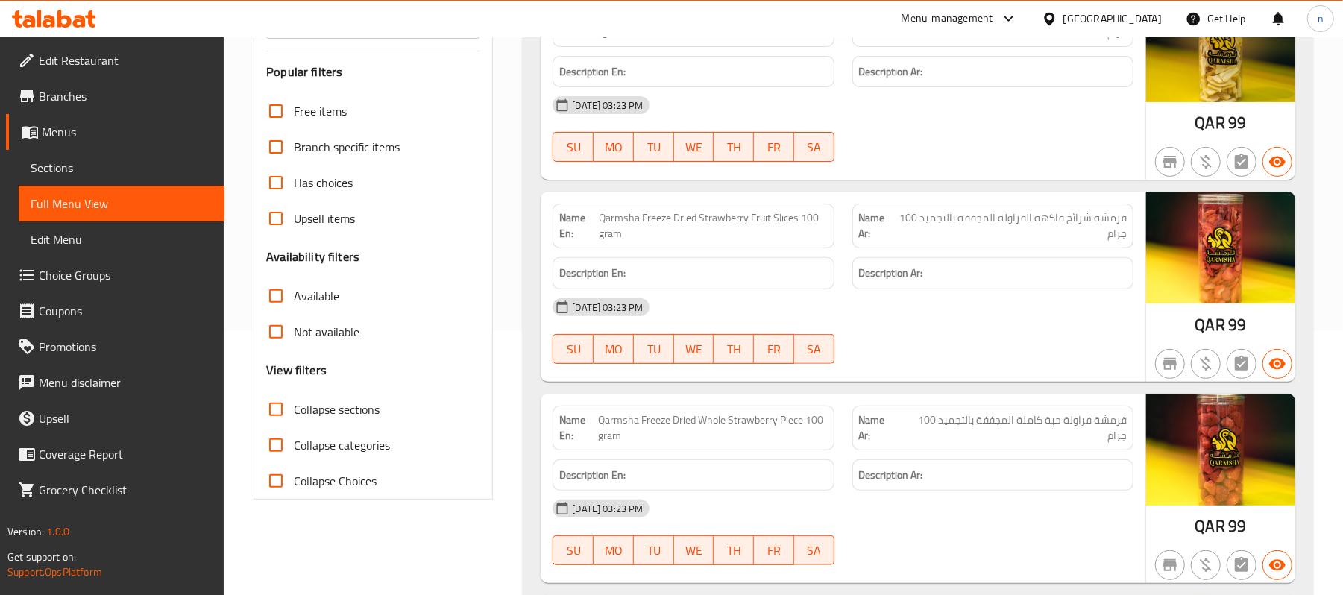
scroll to position [397, 0]
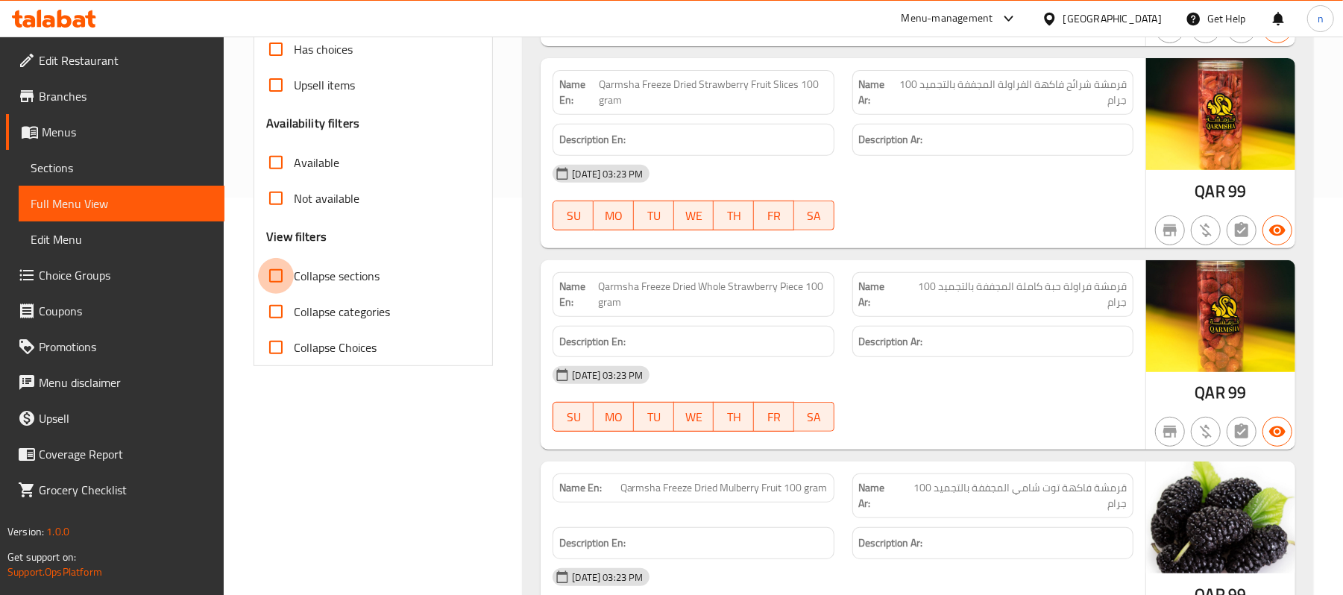
click at [277, 277] on input "Collapse sections" at bounding box center [276, 276] width 36 height 36
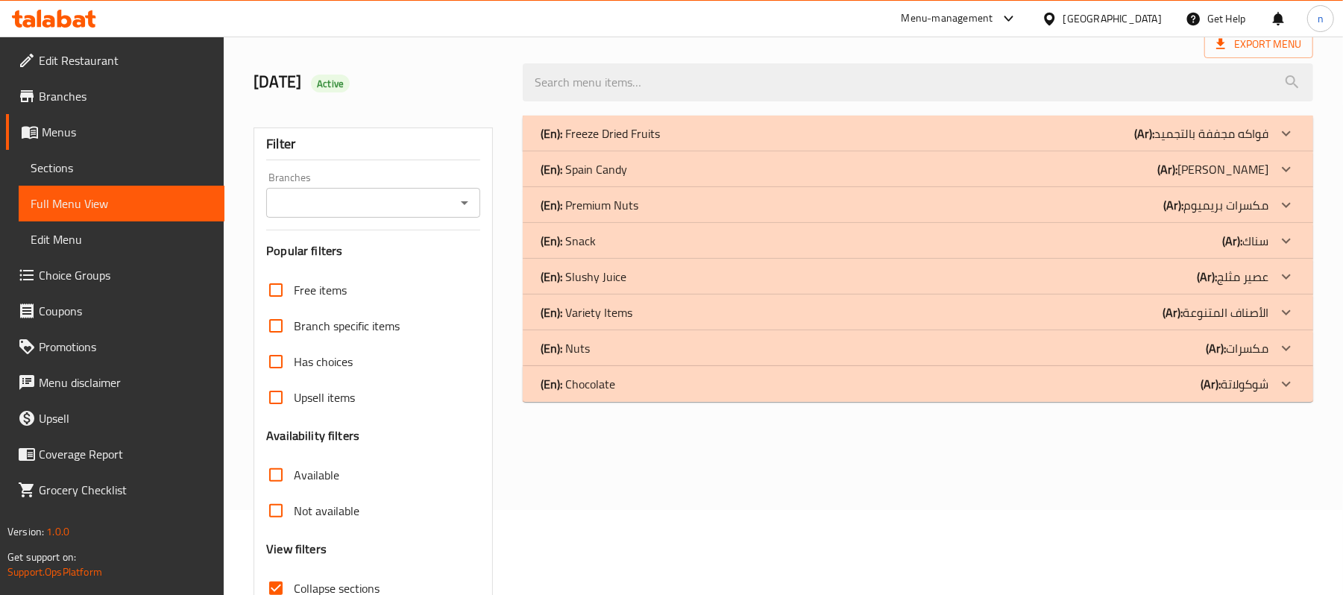
scroll to position [200, 0]
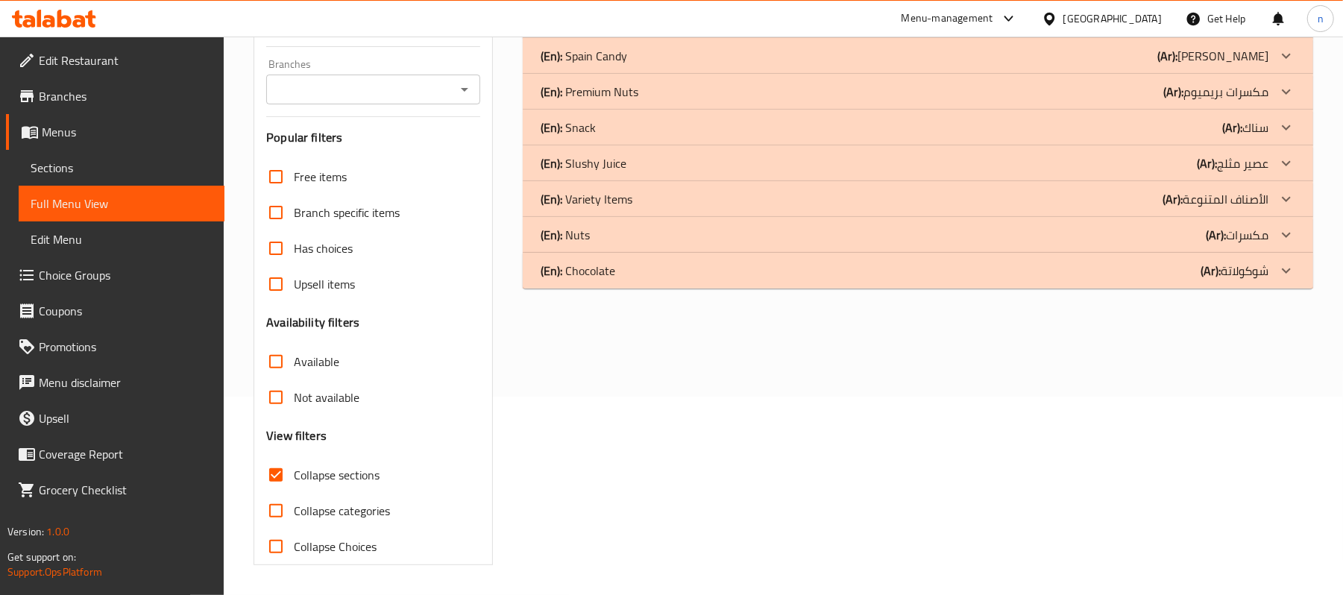
click at [276, 472] on input "Collapse sections" at bounding box center [276, 475] width 36 height 36
checkbox input "false"
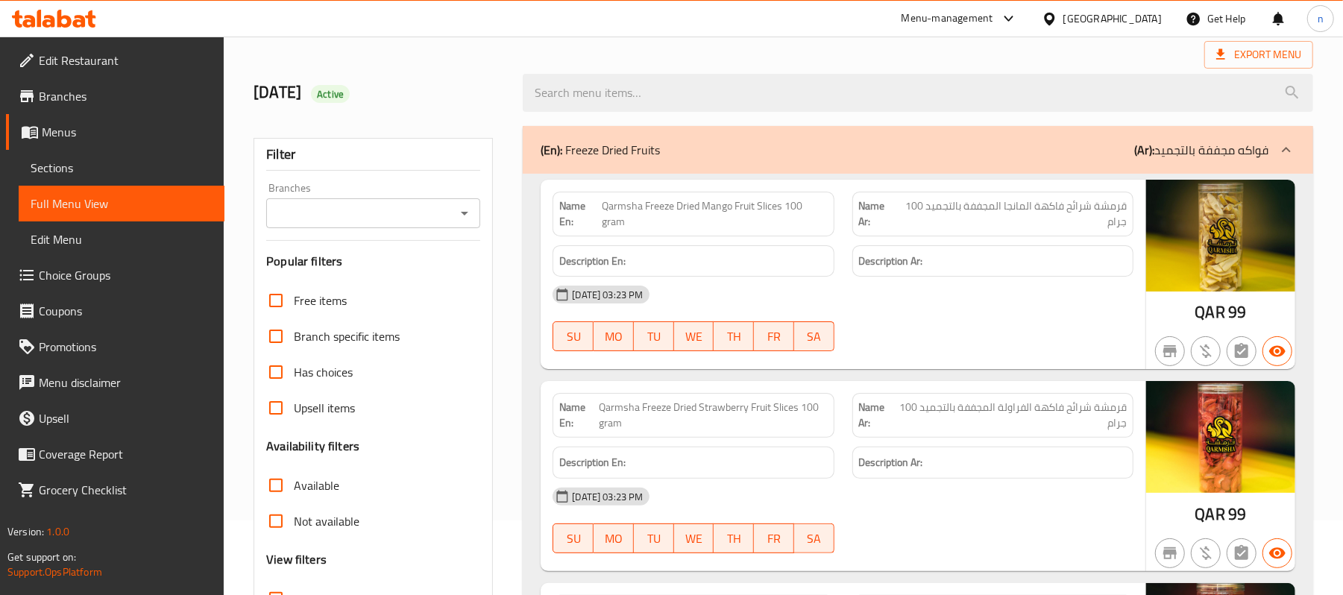
scroll to position [0, 0]
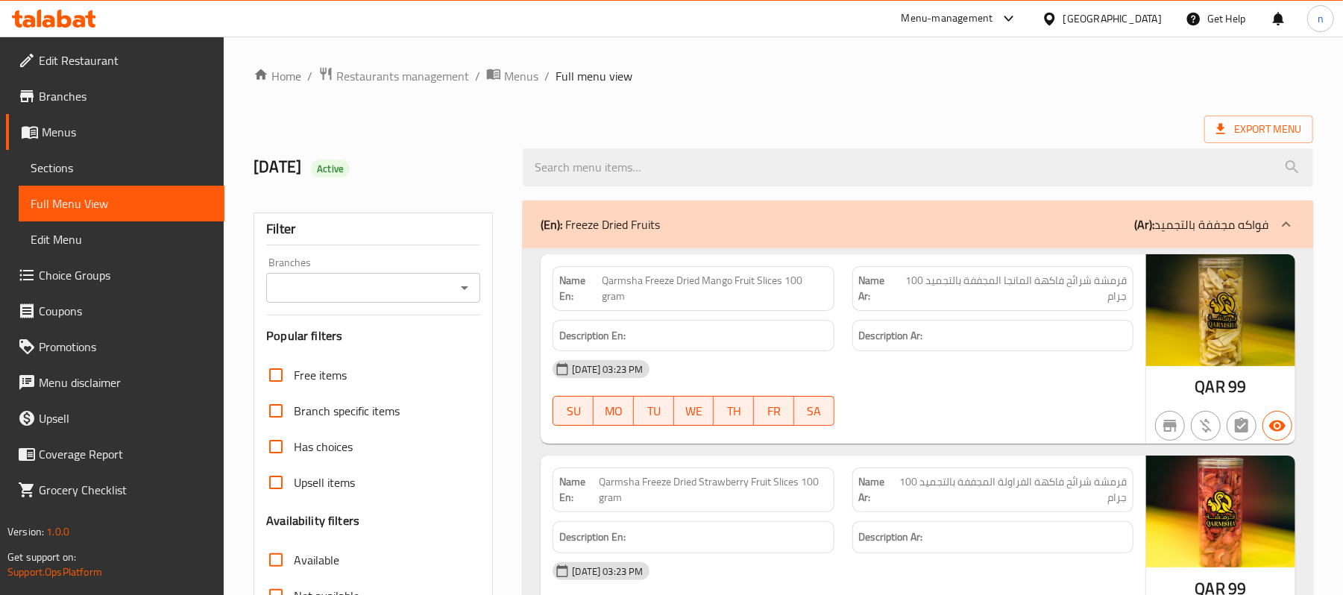
click at [1090, 215] on div "(En): Freeze Dried Fruits (Ar): فواكه مجففة بالتجميد" at bounding box center [918, 225] width 790 height 48
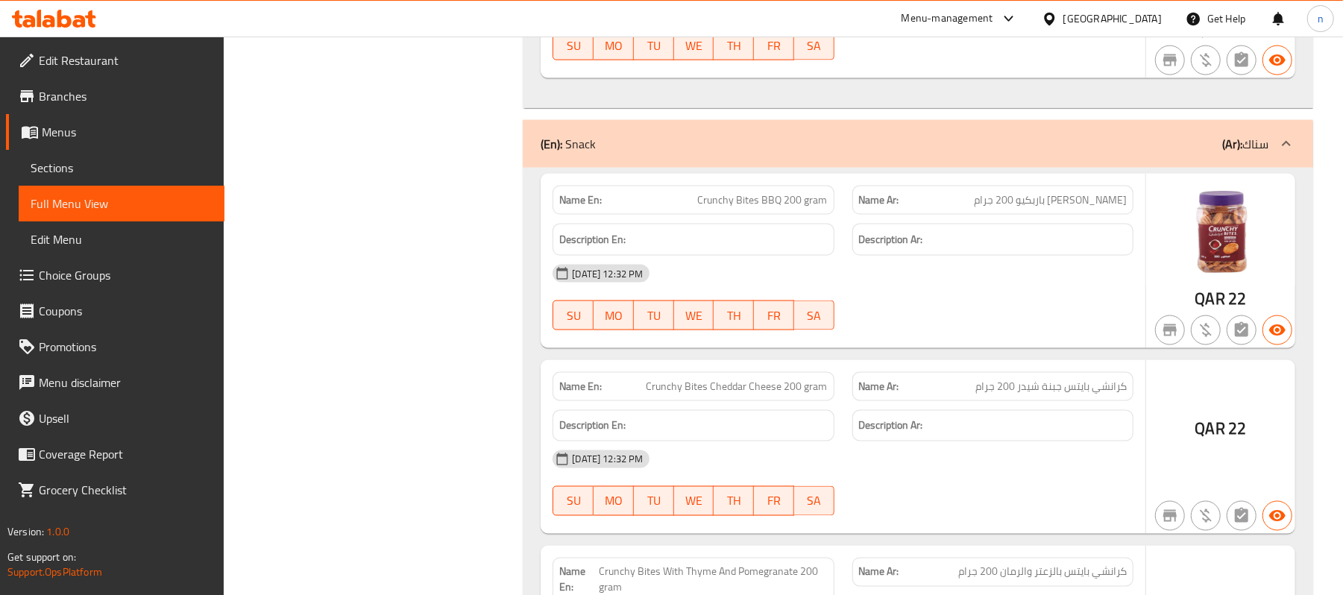
scroll to position [17696, 0]
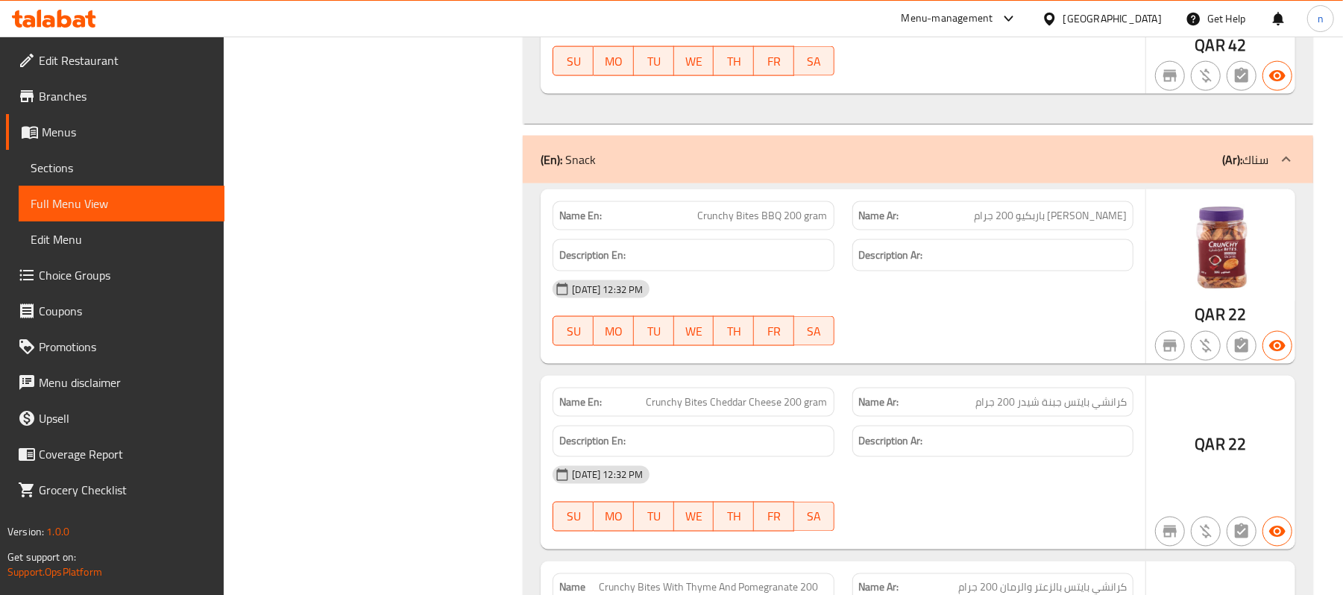
click at [1176, 169] on div "(En): Snack (Ar): سناك" at bounding box center [905, 160] width 728 height 18
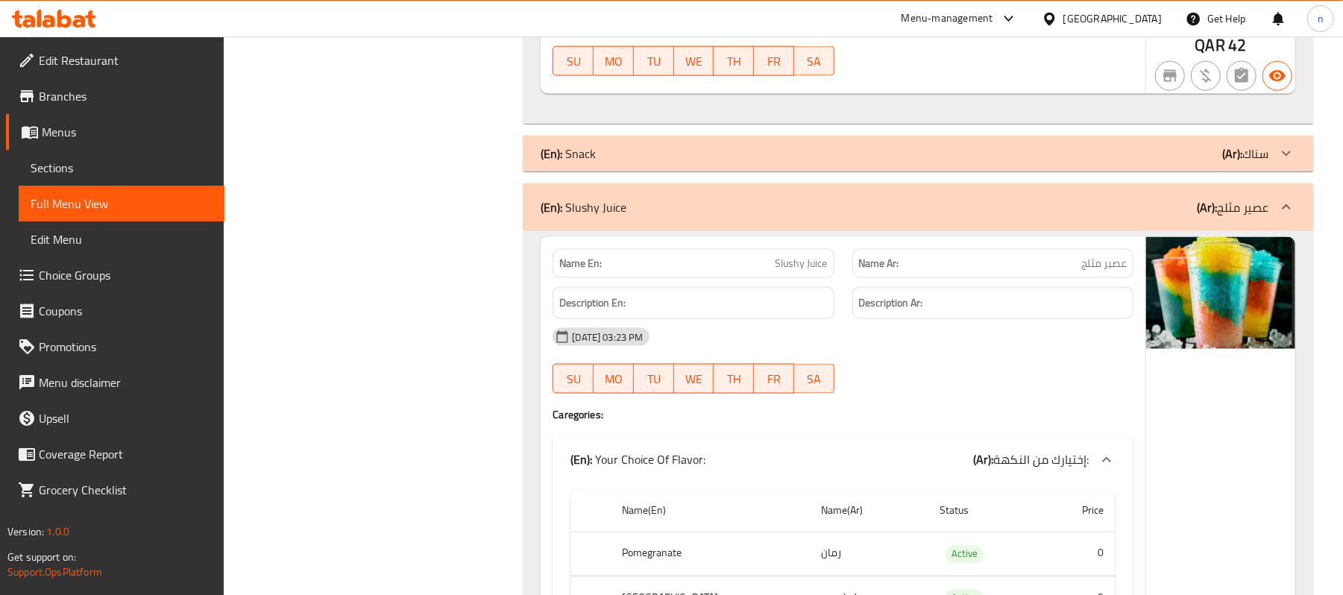
click at [1162, 216] on div "(En): Slushy Juice (Ar): عصير مثلج" at bounding box center [905, 207] width 728 height 18
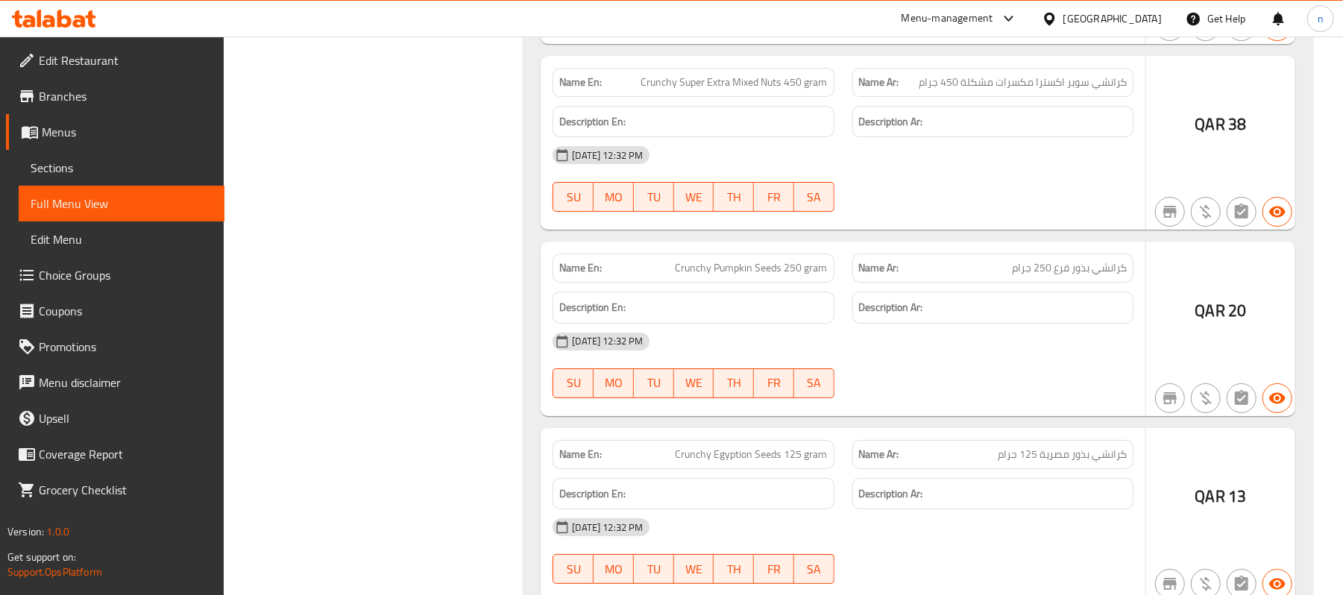
scroll to position [19684, 0]
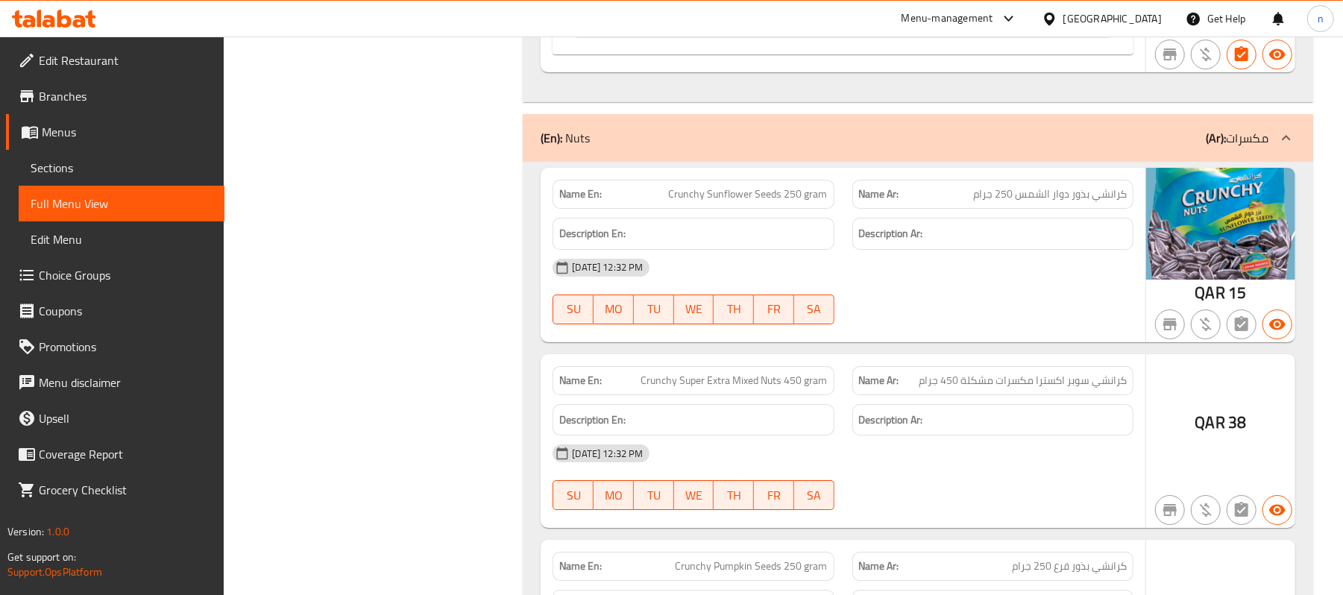
click at [1162, 147] on div "(En): Nuts (Ar): مكسرات" at bounding box center [905, 138] width 728 height 18
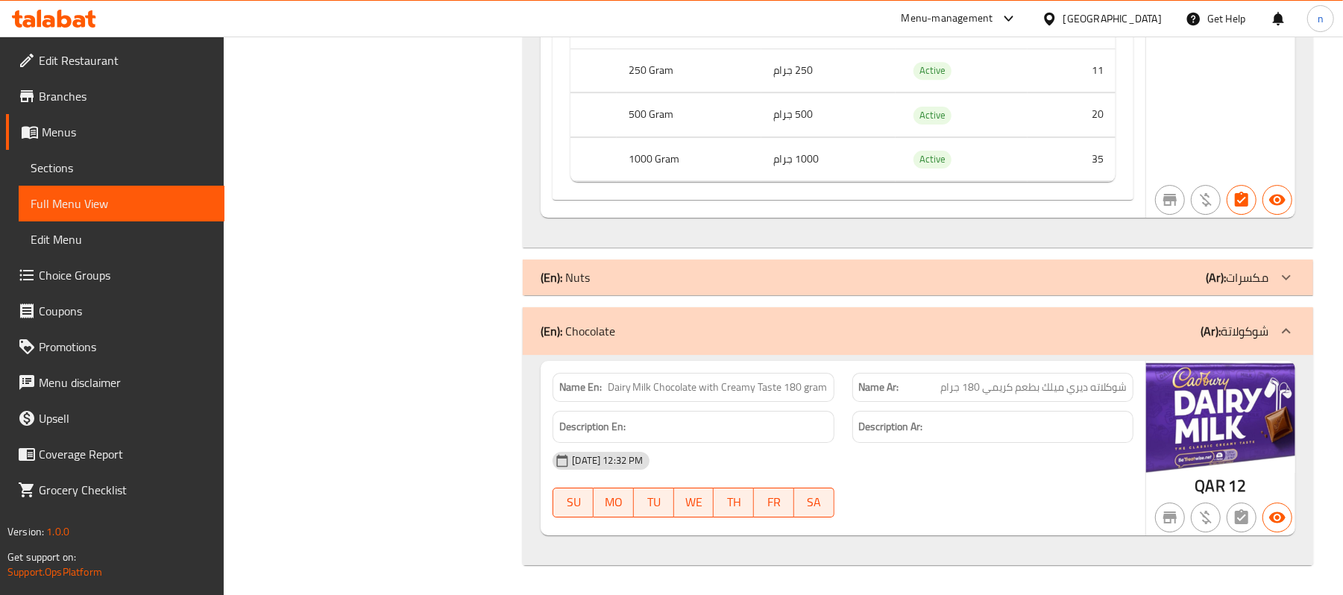
scroll to position [19652, 0]
click at [1118, 330] on div "(En): Chocolate (Ar): شوكولاتة" at bounding box center [905, 331] width 728 height 18
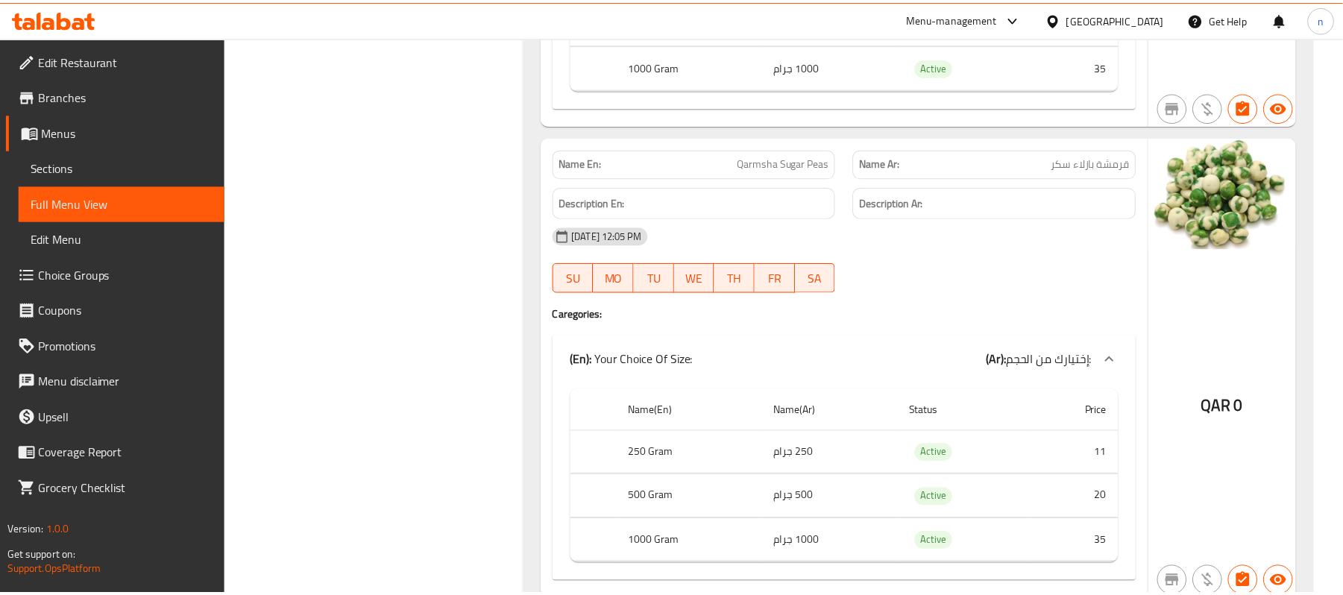
scroll to position [19387, 0]
